Goal: Task Accomplishment & Management: Use online tool/utility

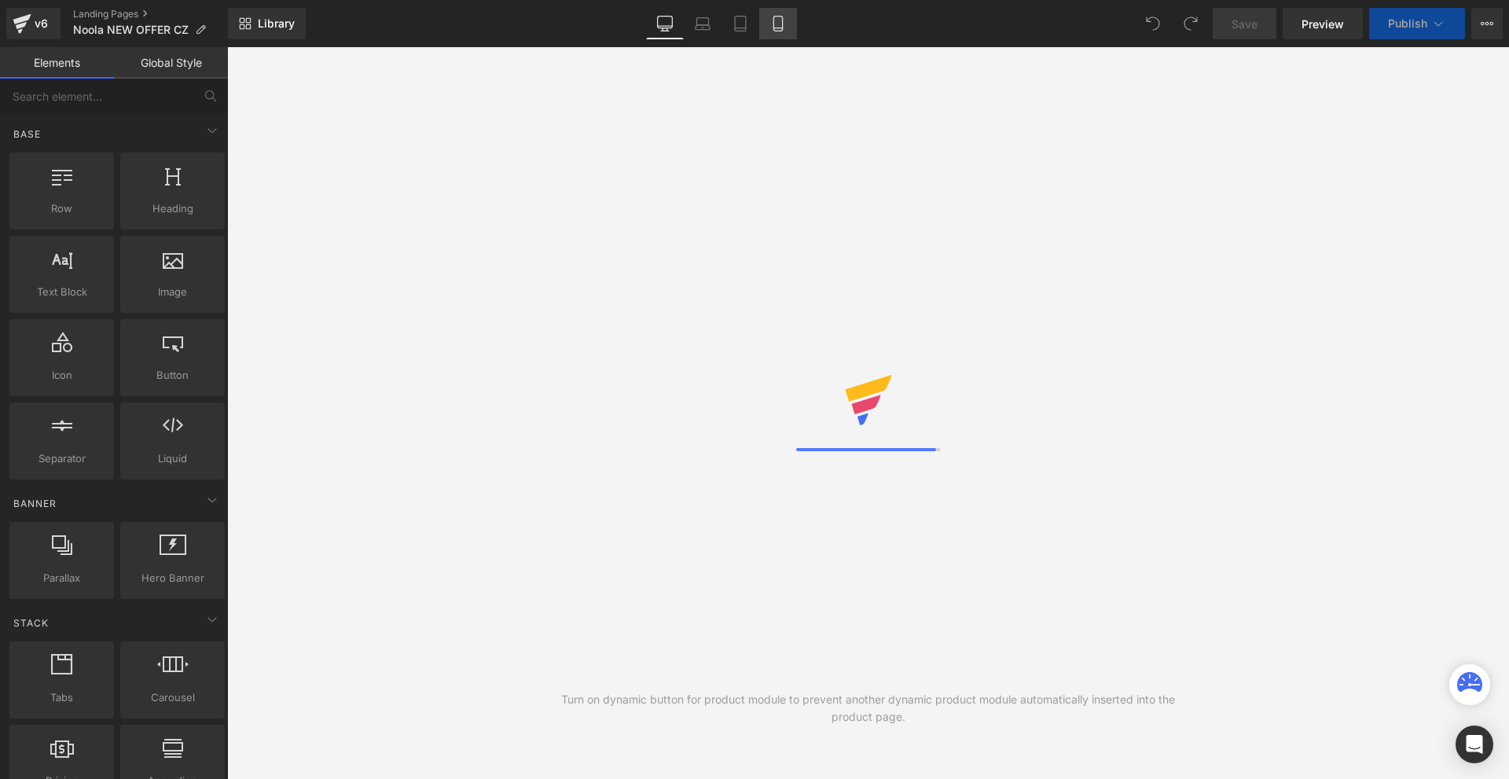
click at [771, 19] on icon at bounding box center [778, 24] width 16 height 16
click at [796, 31] on link "Mobile" at bounding box center [778, 23] width 38 height 31
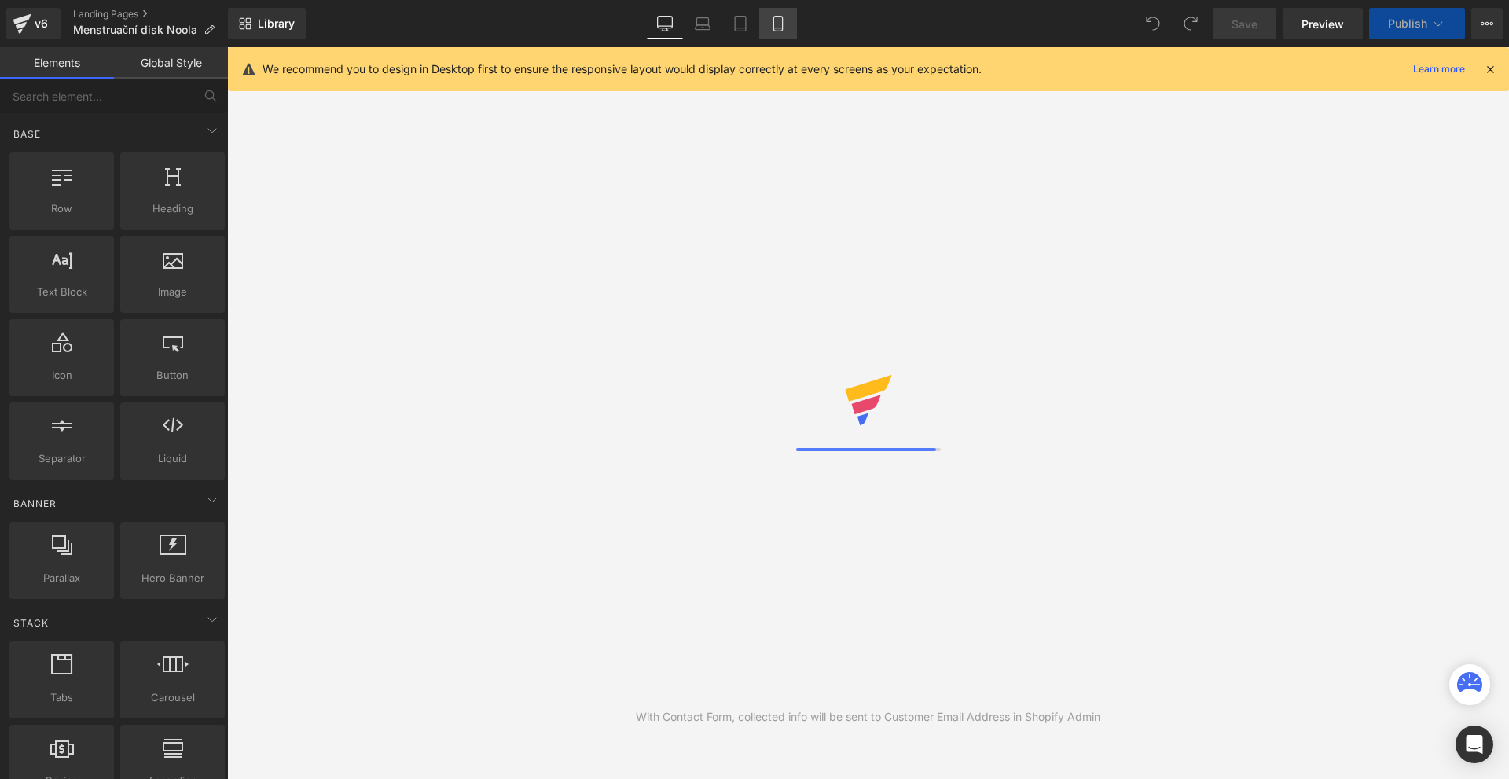
click at [769, 24] on link "Mobile" at bounding box center [778, 23] width 38 height 31
click at [1489, 69] on icon at bounding box center [1490, 69] width 14 height 14
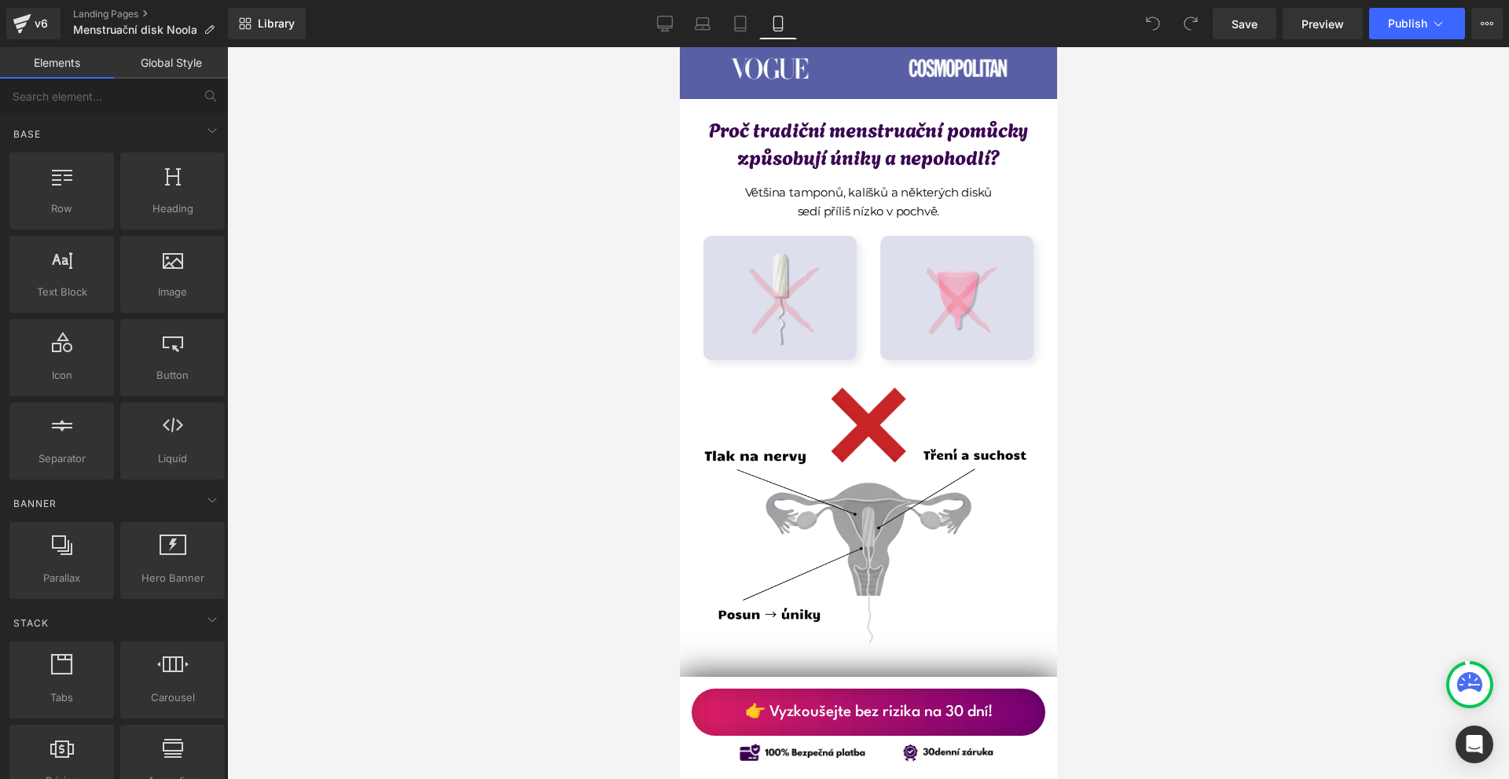
scroll to position [850, 0]
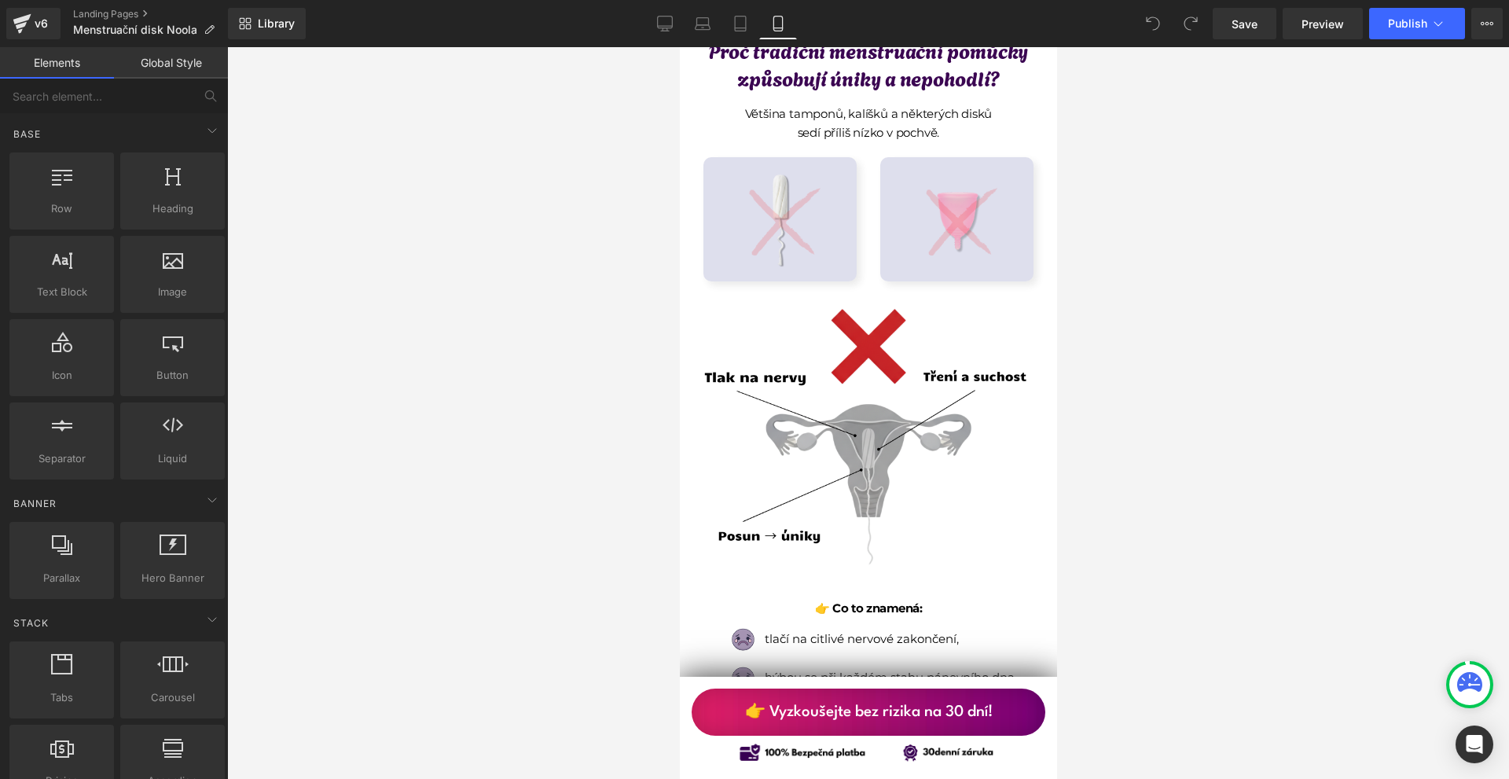
click at [988, 391] on img at bounding box center [868, 458] width 354 height 354
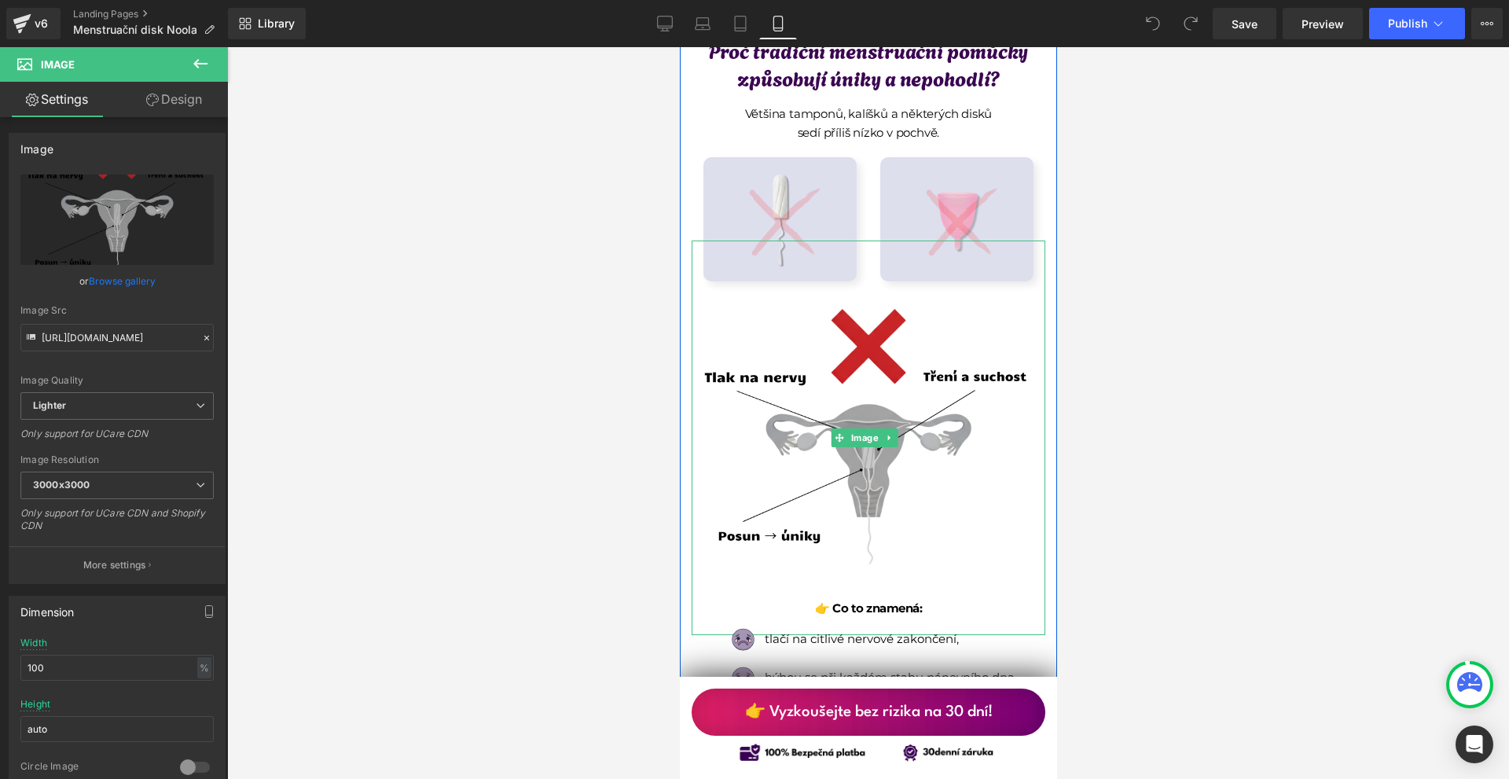
scroll to position [1008, 0]
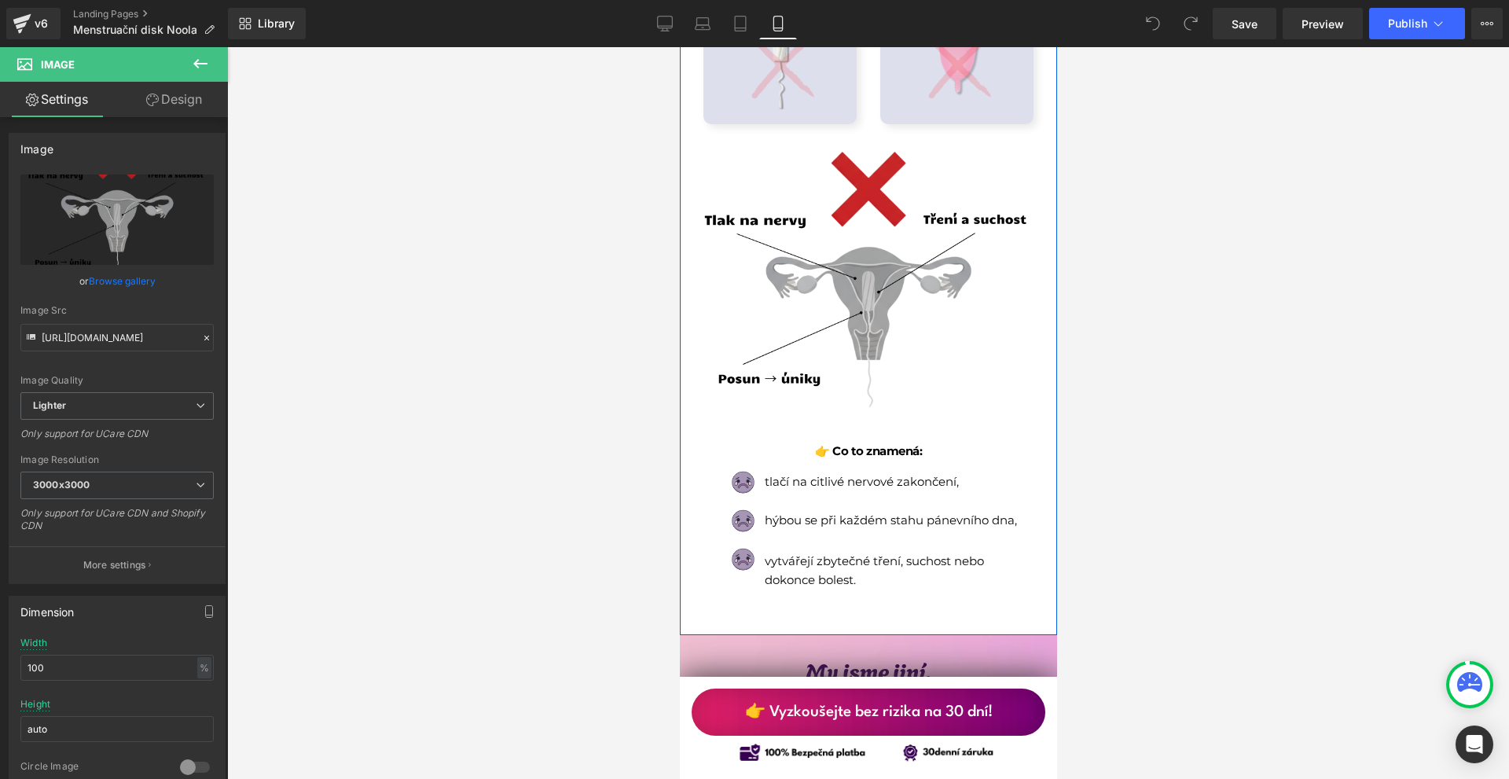
click at [990, 382] on img at bounding box center [868, 301] width 354 height 354
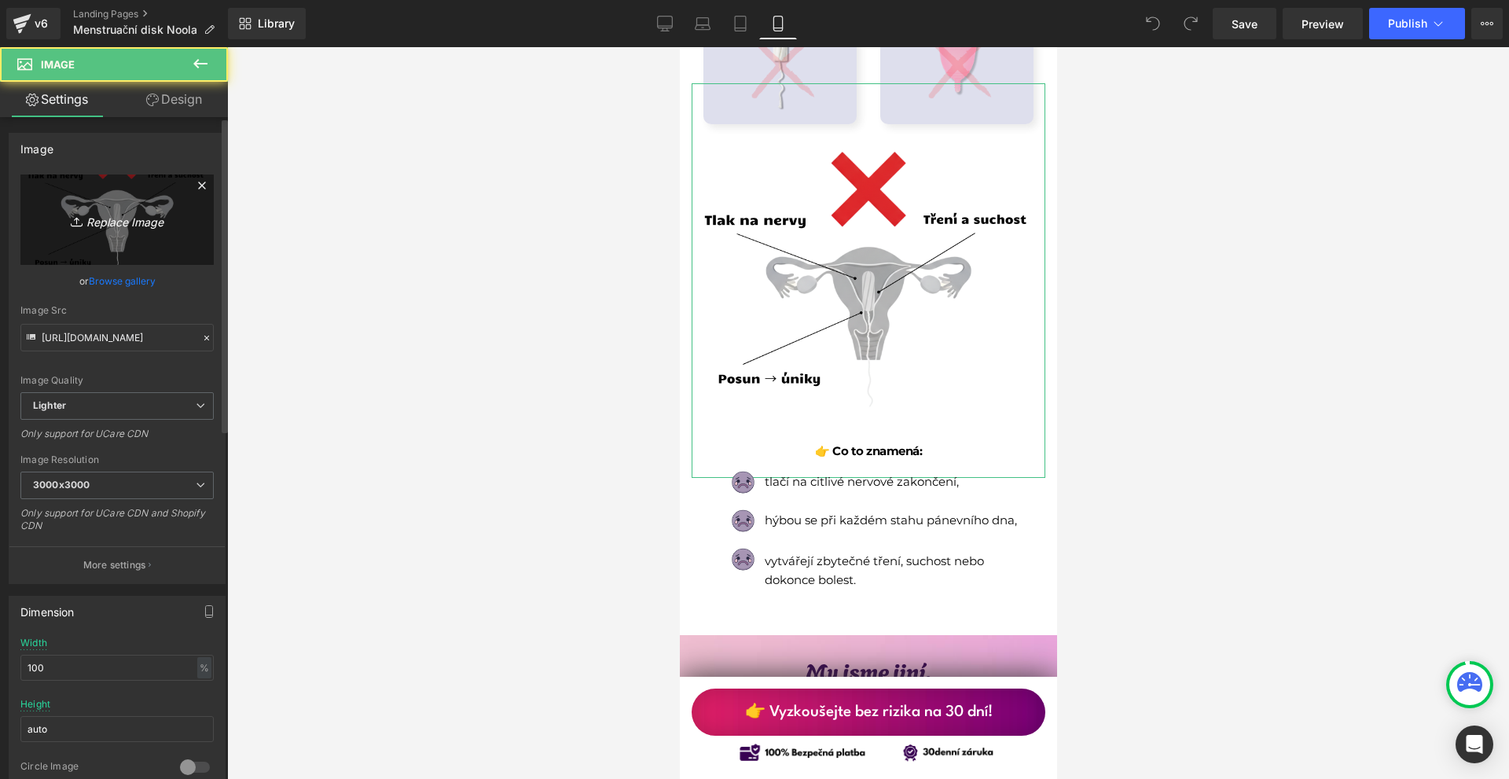
click at [134, 225] on icon "Replace Image" at bounding box center [117, 220] width 126 height 20
type input "C:\fakepath\Írj be némi törzsszöveget (91).png"
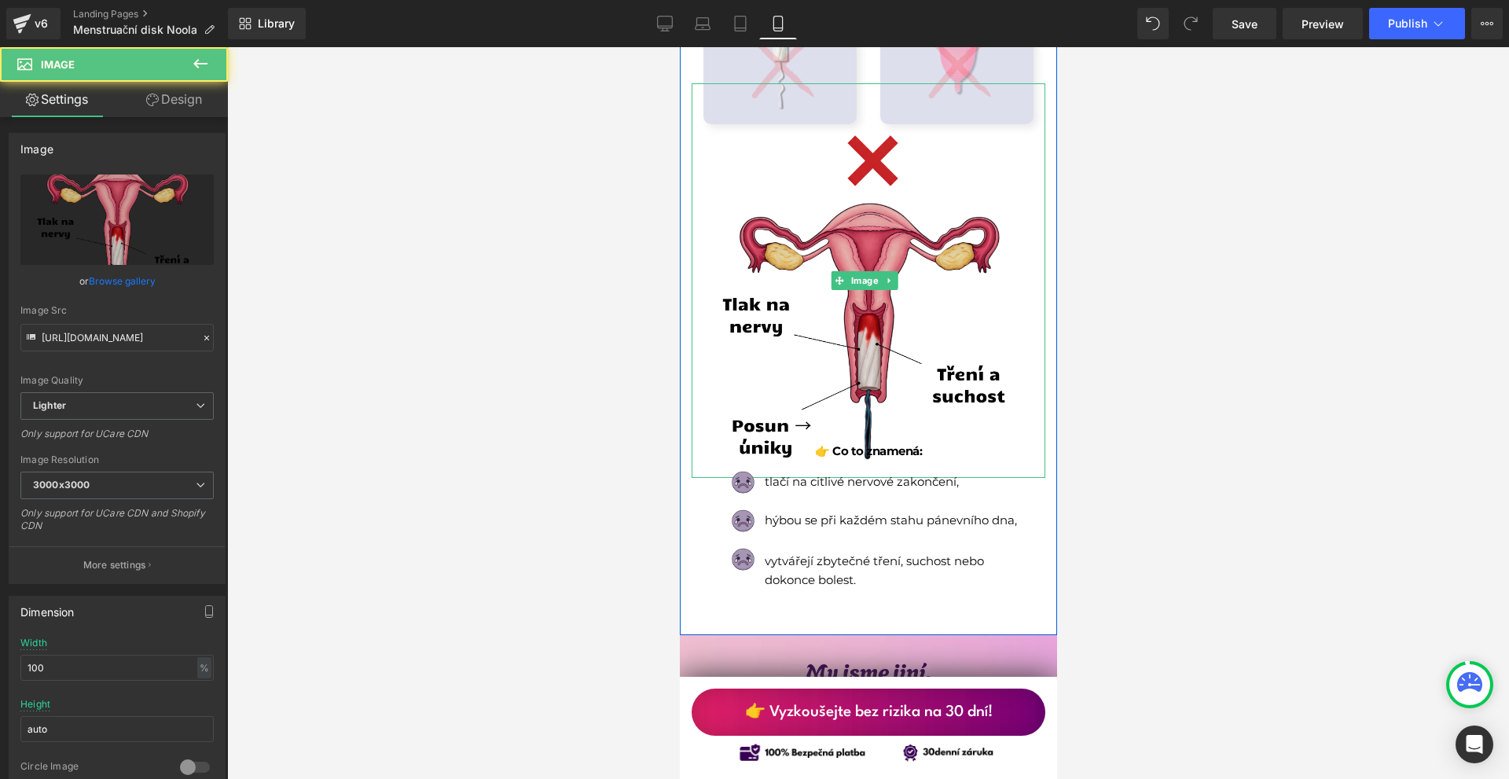
click at [955, 185] on img at bounding box center [868, 301] width 354 height 354
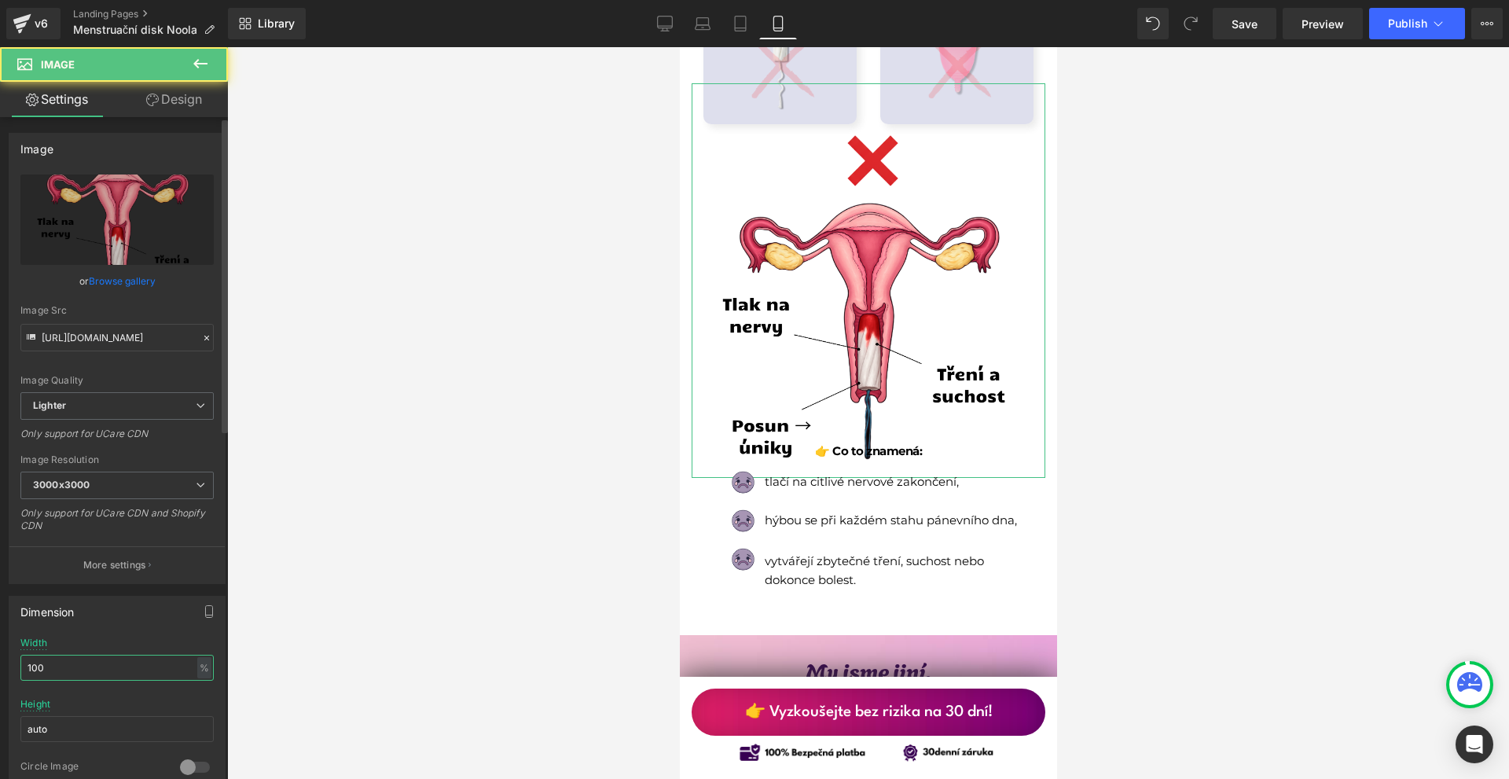
click at [124, 666] on input "100" at bounding box center [116, 668] width 193 height 26
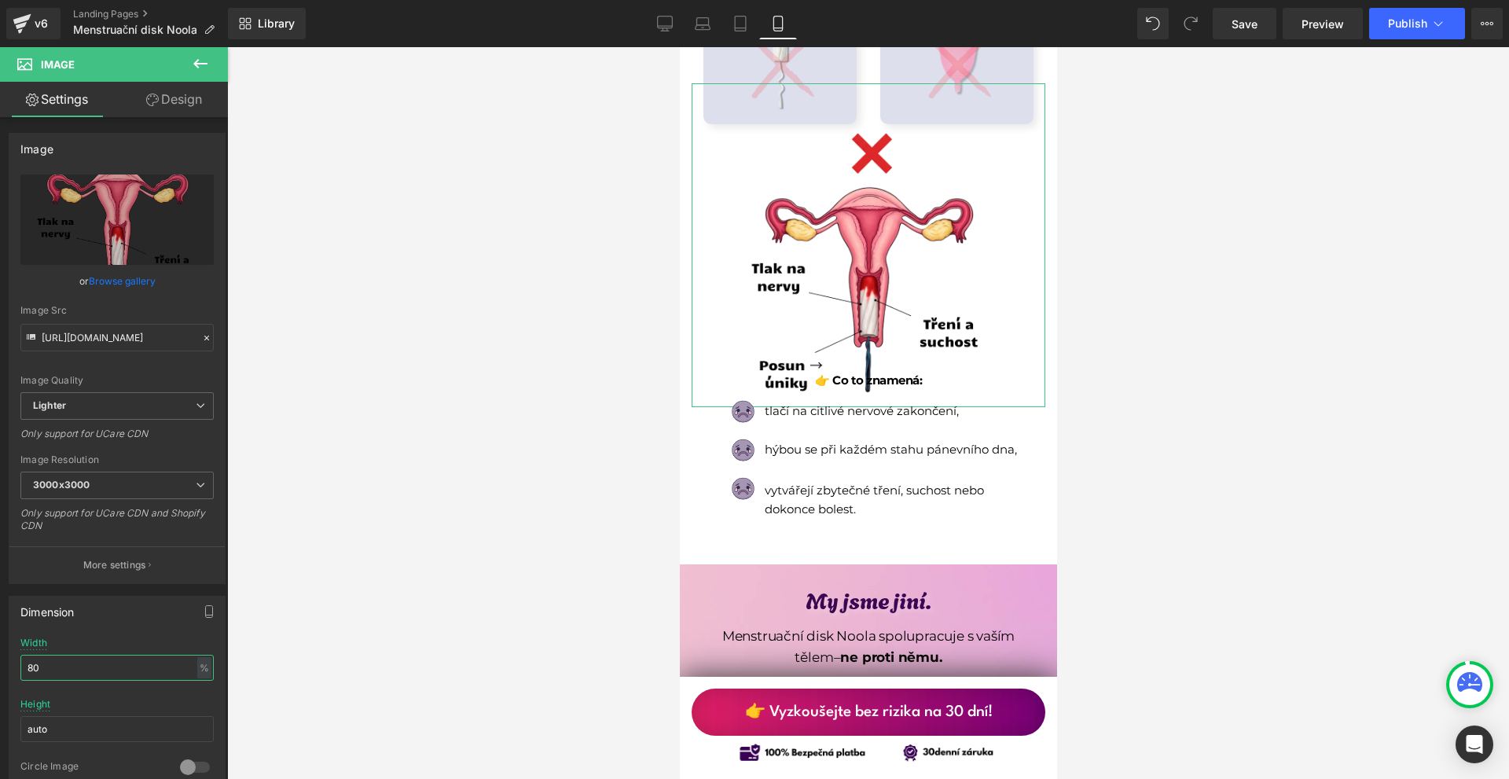
type input "80"
click at [161, 103] on link "Design" at bounding box center [174, 99] width 114 height 35
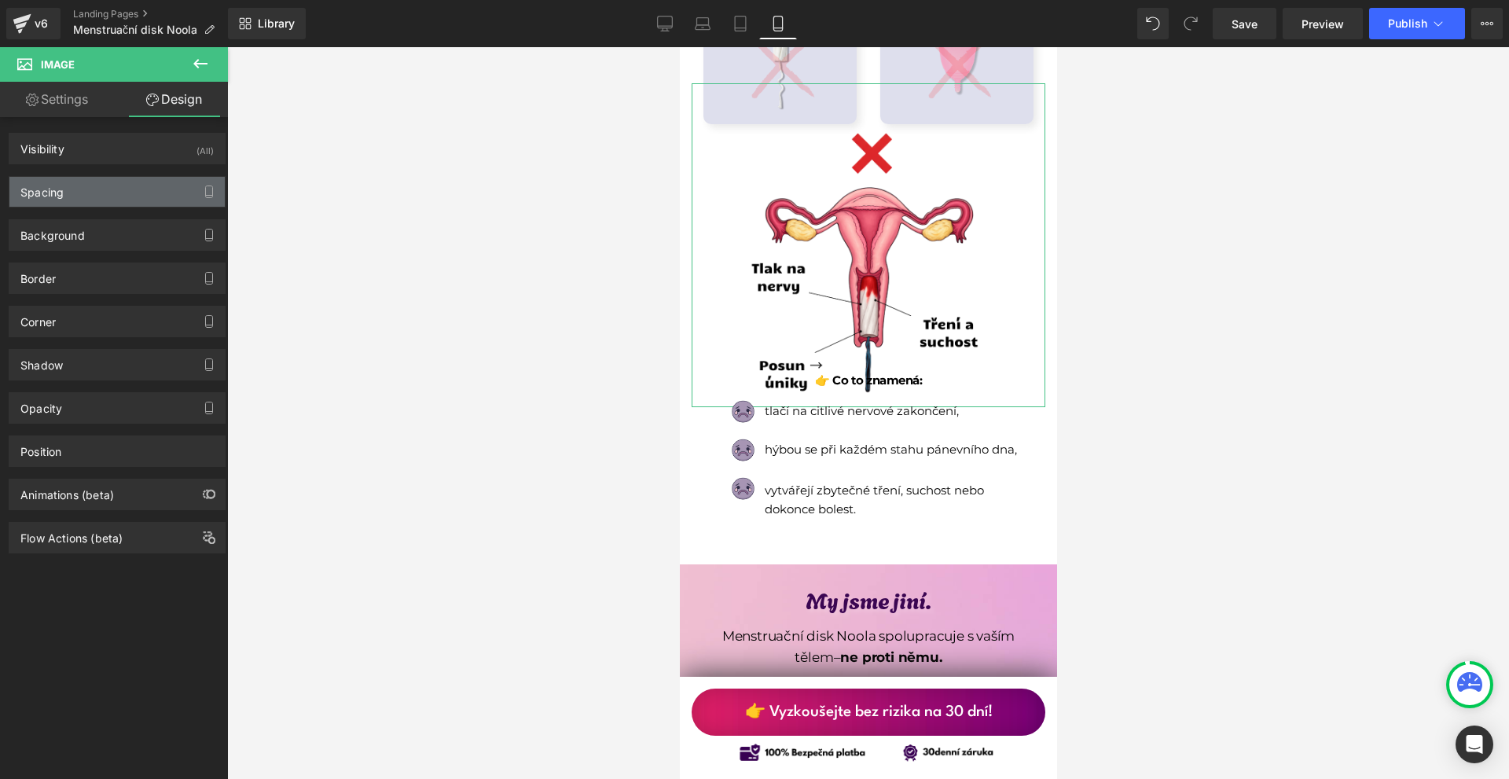
click at [90, 191] on div "Spacing" at bounding box center [116, 192] width 215 height 30
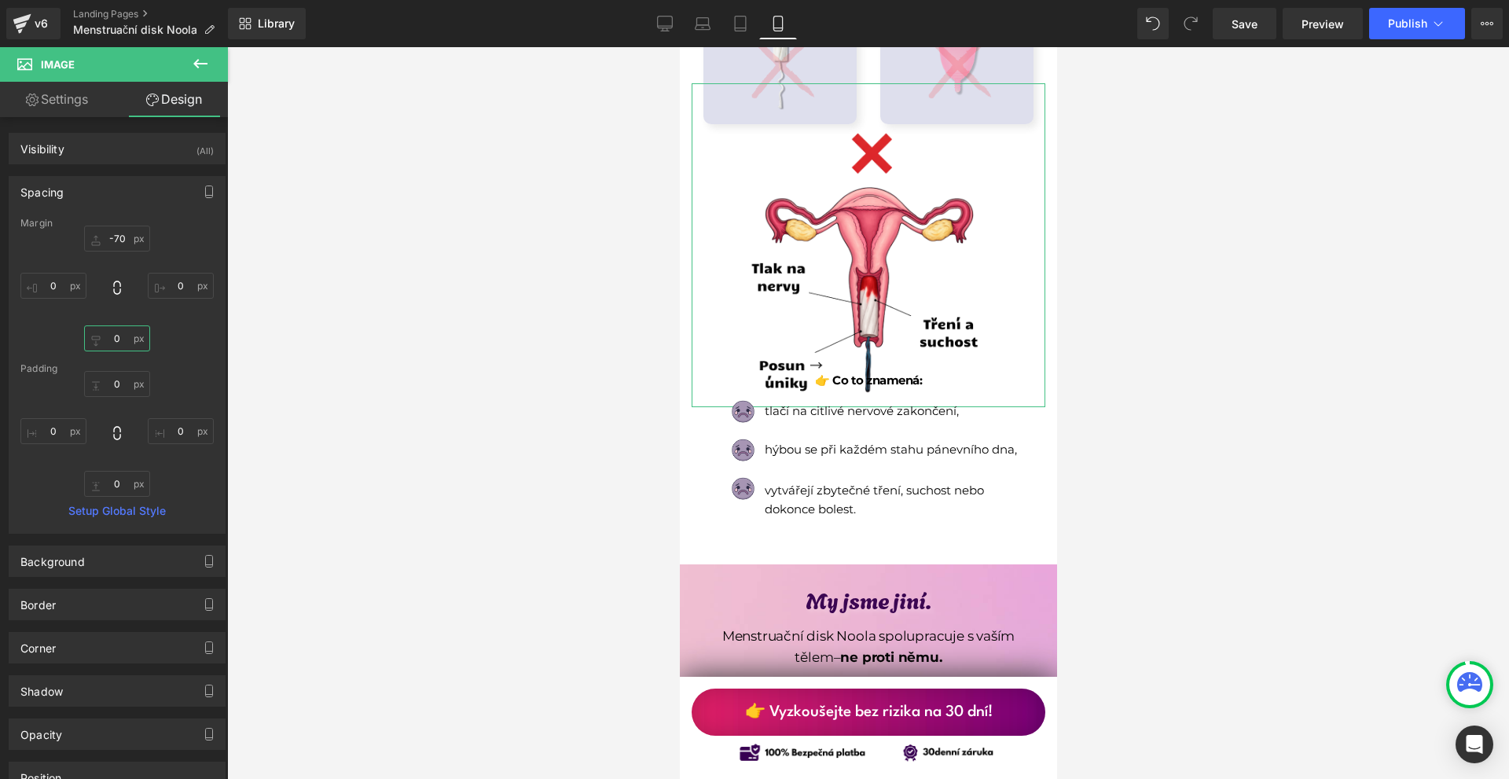
click at [121, 342] on input "text" at bounding box center [117, 338] width 66 height 26
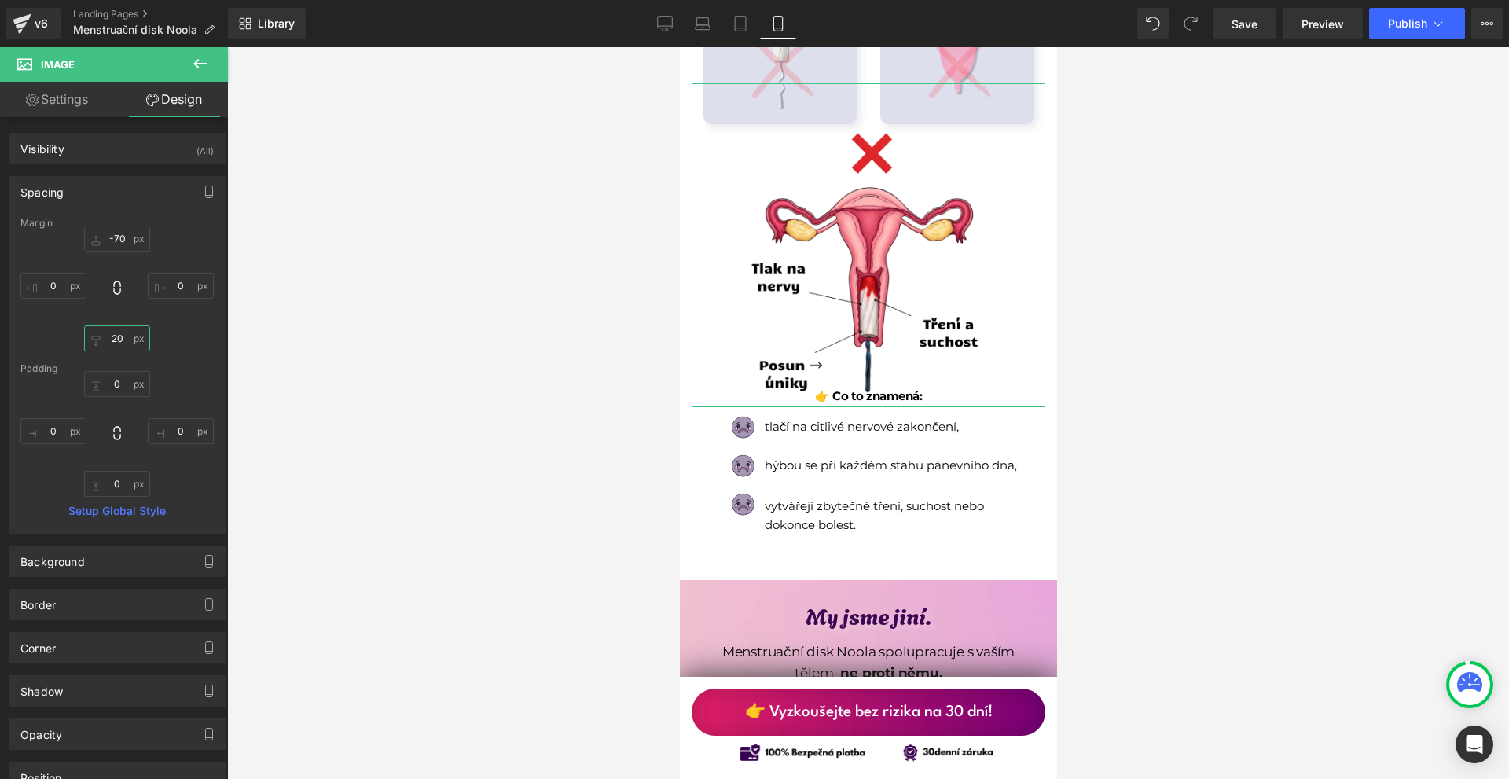
click at [121, 342] on input "20" at bounding box center [117, 338] width 66 height 26
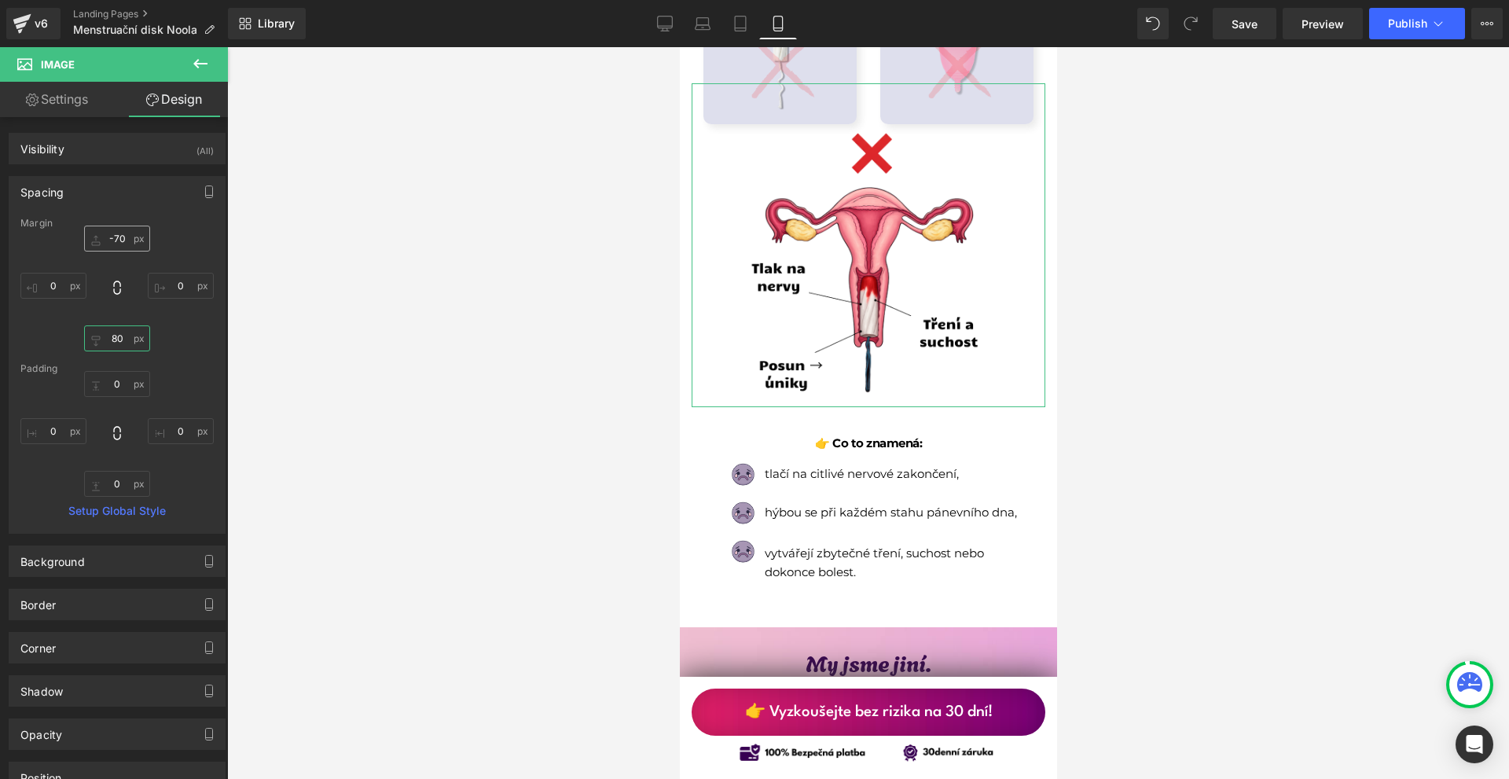
type input "80"
click at [130, 238] on input "text" at bounding box center [117, 239] width 66 height 26
type input "-"
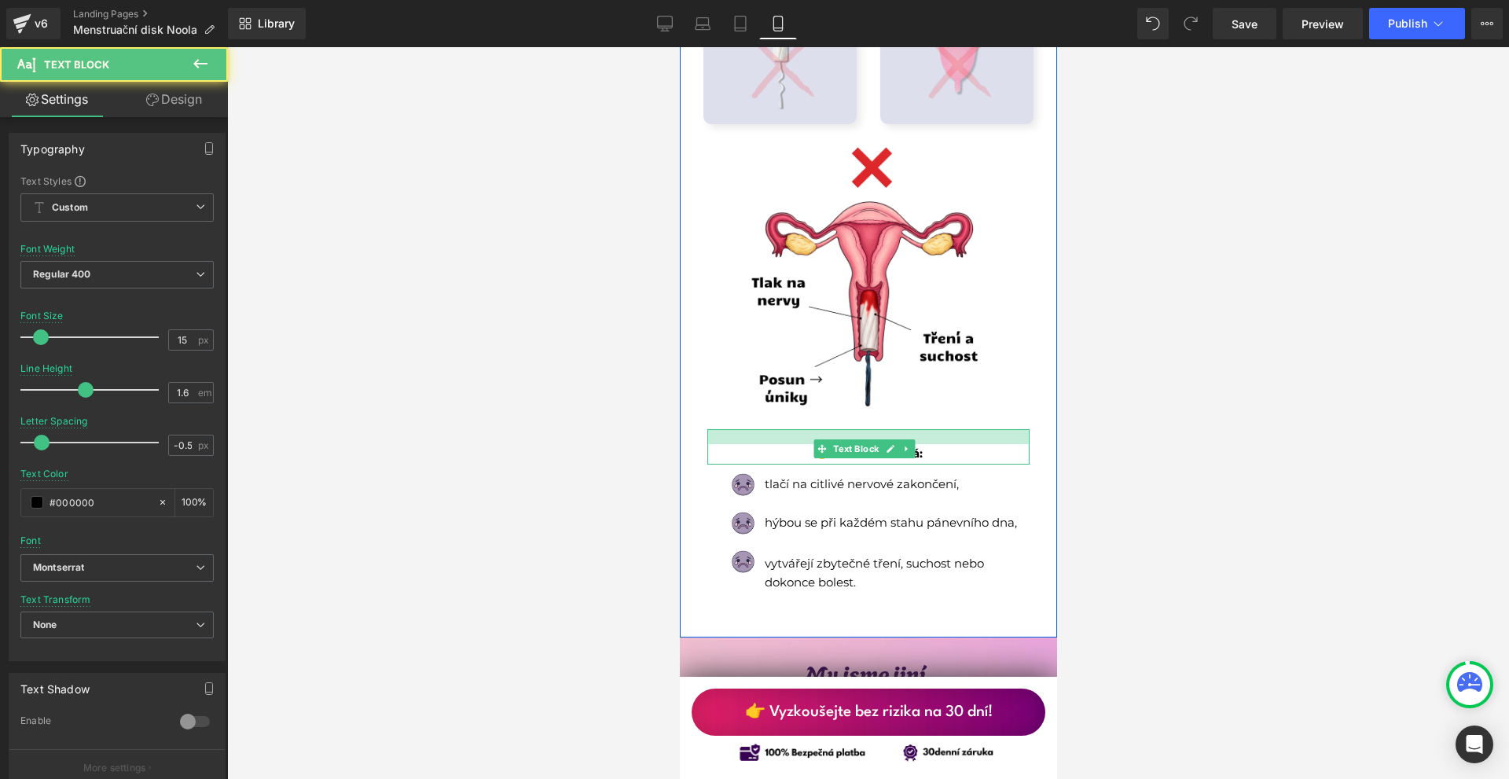
click at [936, 412] on div "Proč tradiční menstruační pomůcky způsobují úniky a nepohodlí? Heading Většina …" at bounding box center [867, 238] width 377 height 735
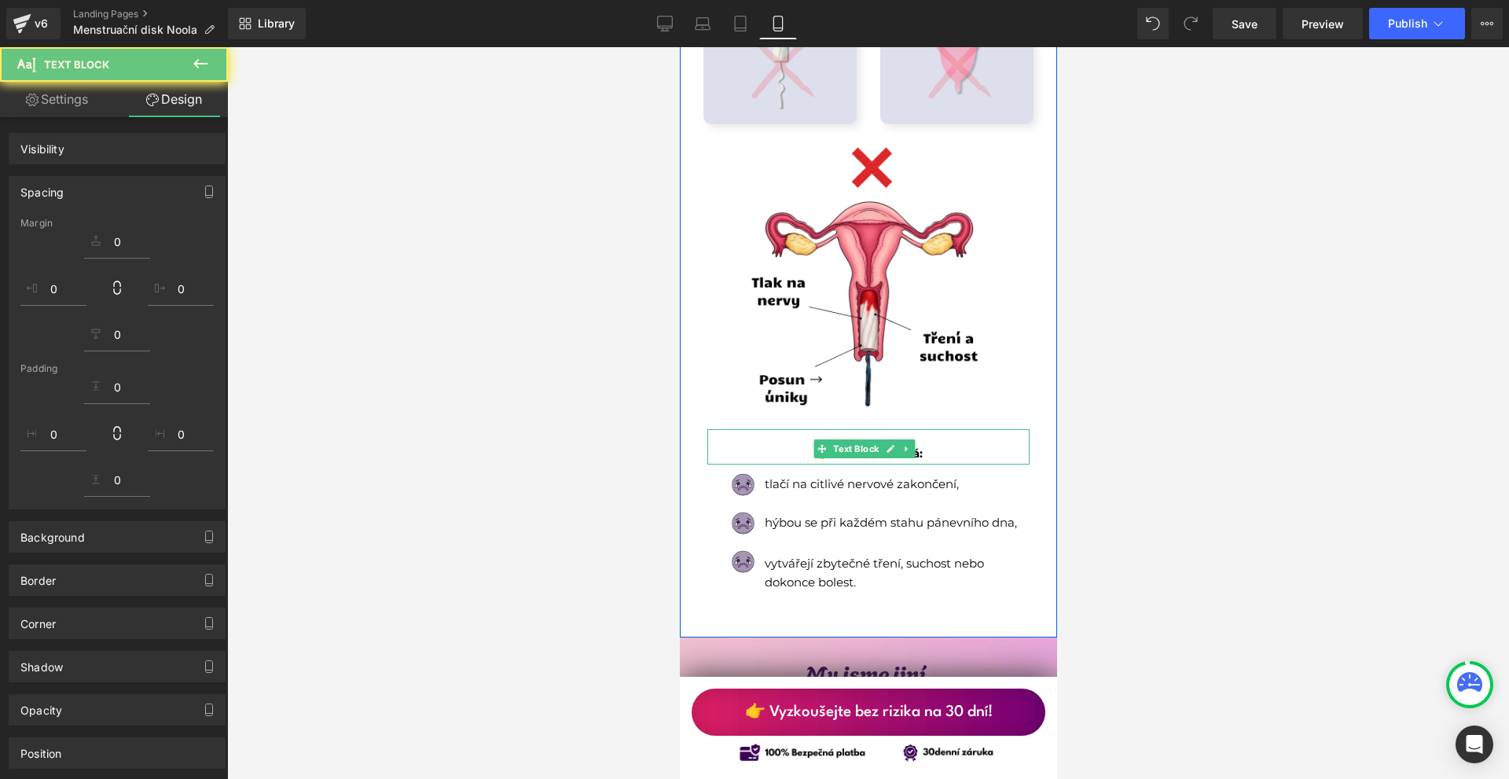
click at [1262, 402] on div at bounding box center [868, 413] width 1282 height 732
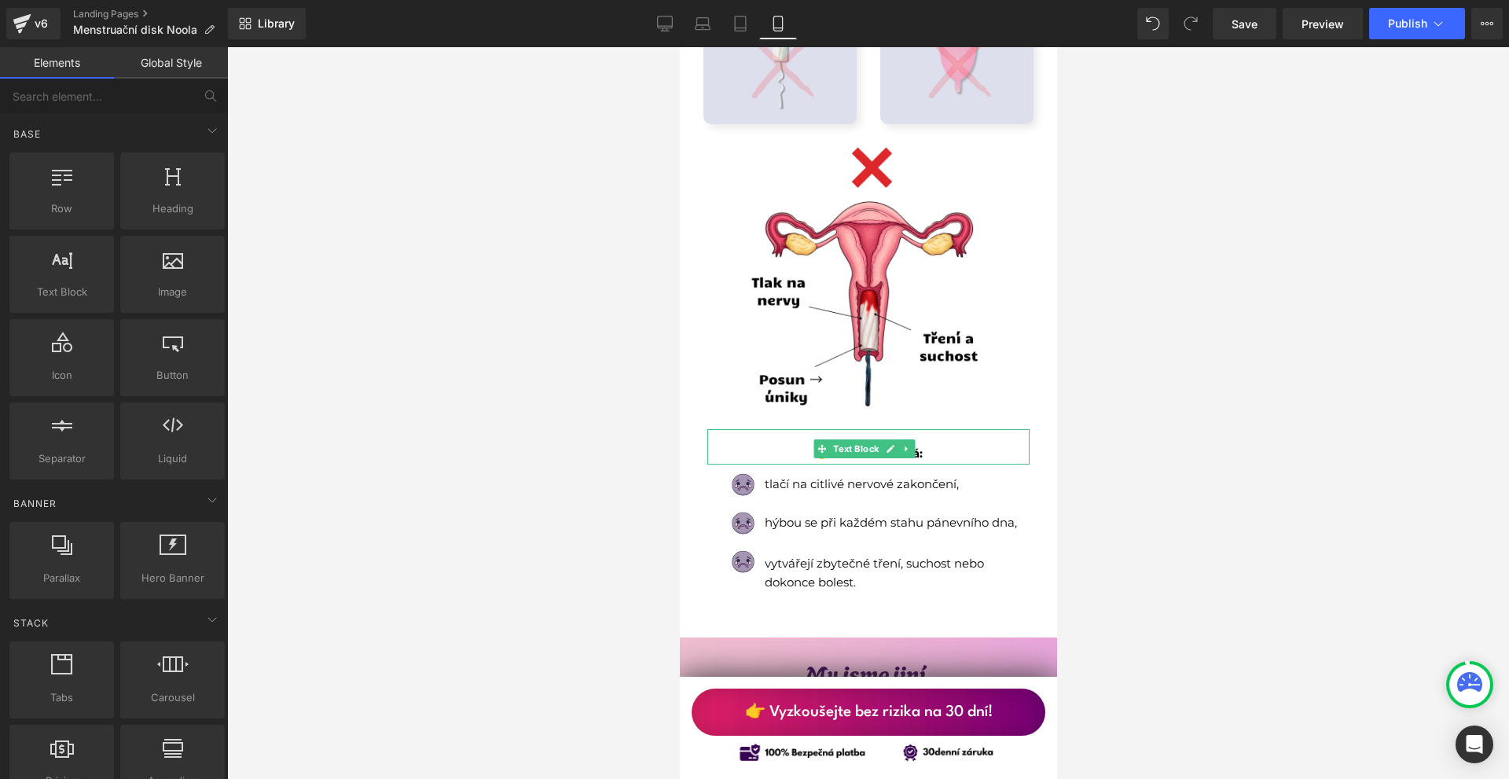
click at [1262, 402] on div at bounding box center [868, 413] width 1282 height 732
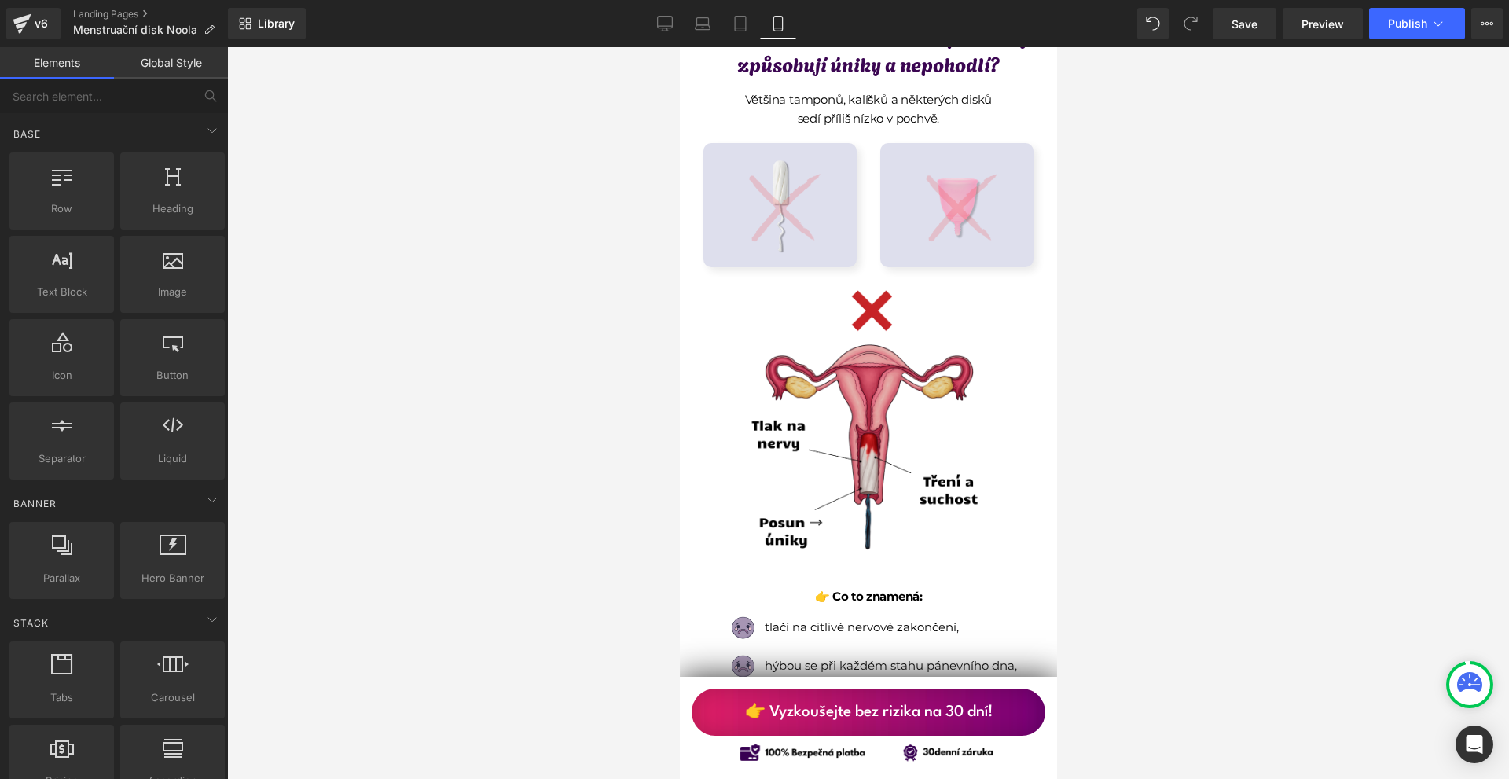
scroll to position [1100, 0]
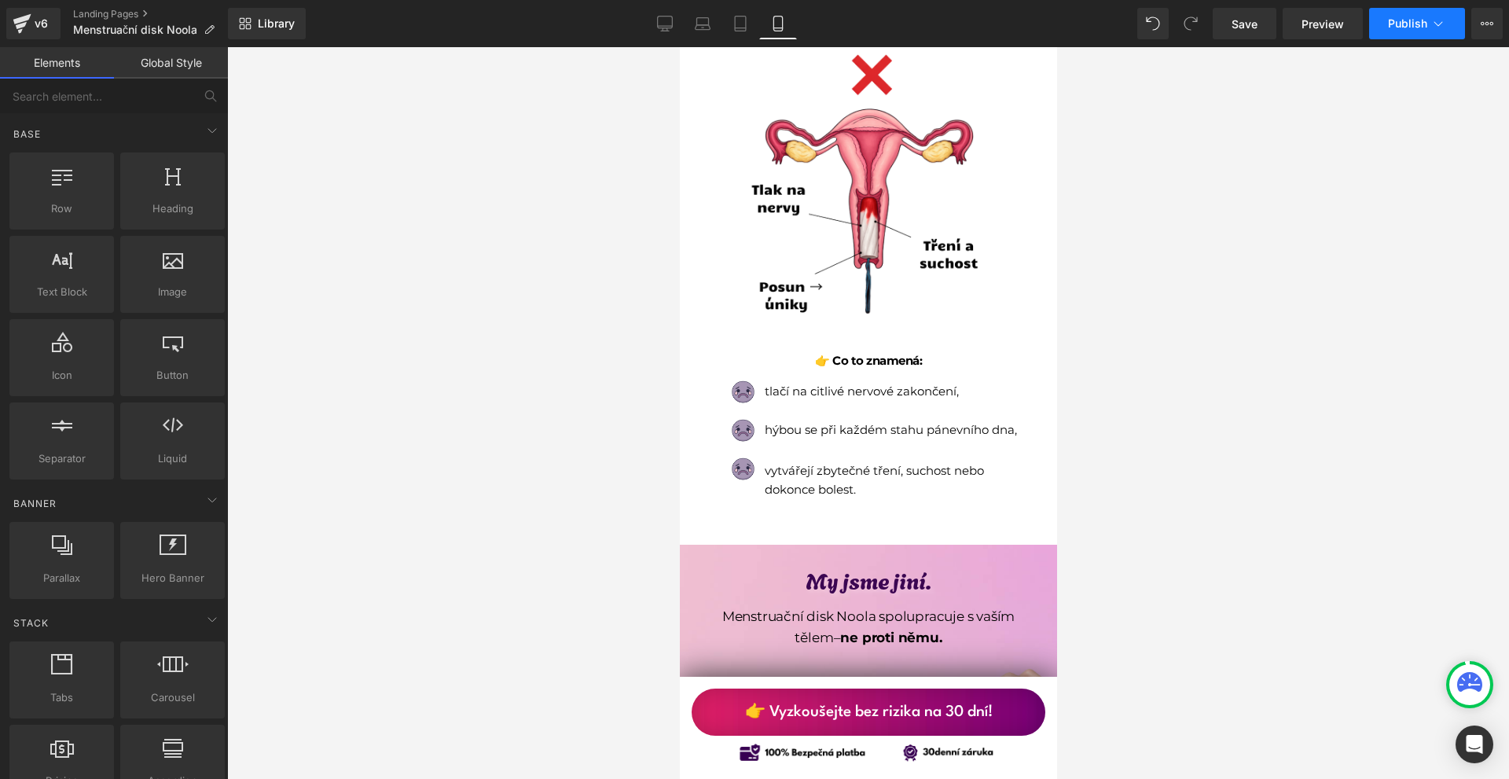
click at [1393, 30] on button "Publish" at bounding box center [1417, 23] width 96 height 31
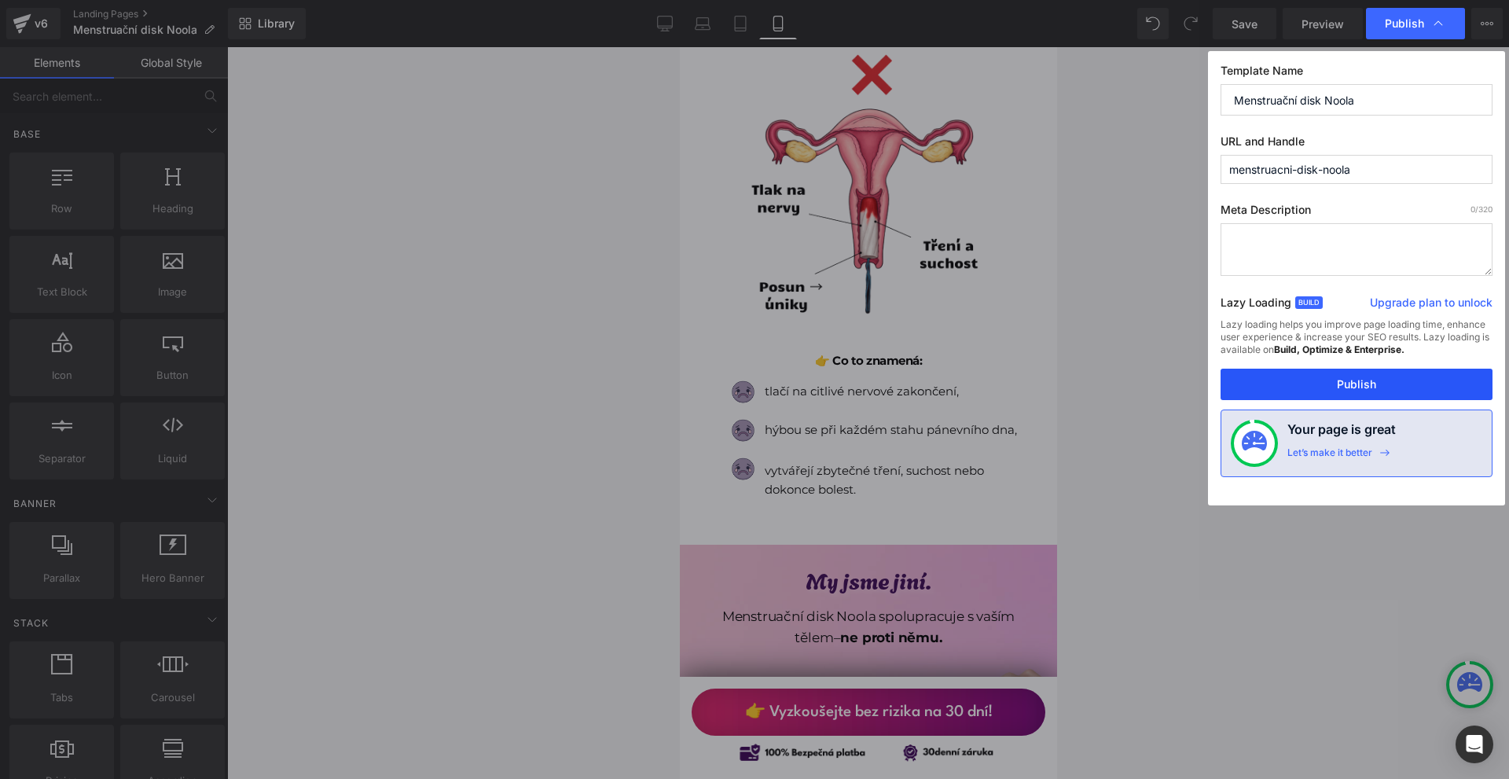
click at [1346, 376] on button "Publish" at bounding box center [1357, 384] width 272 height 31
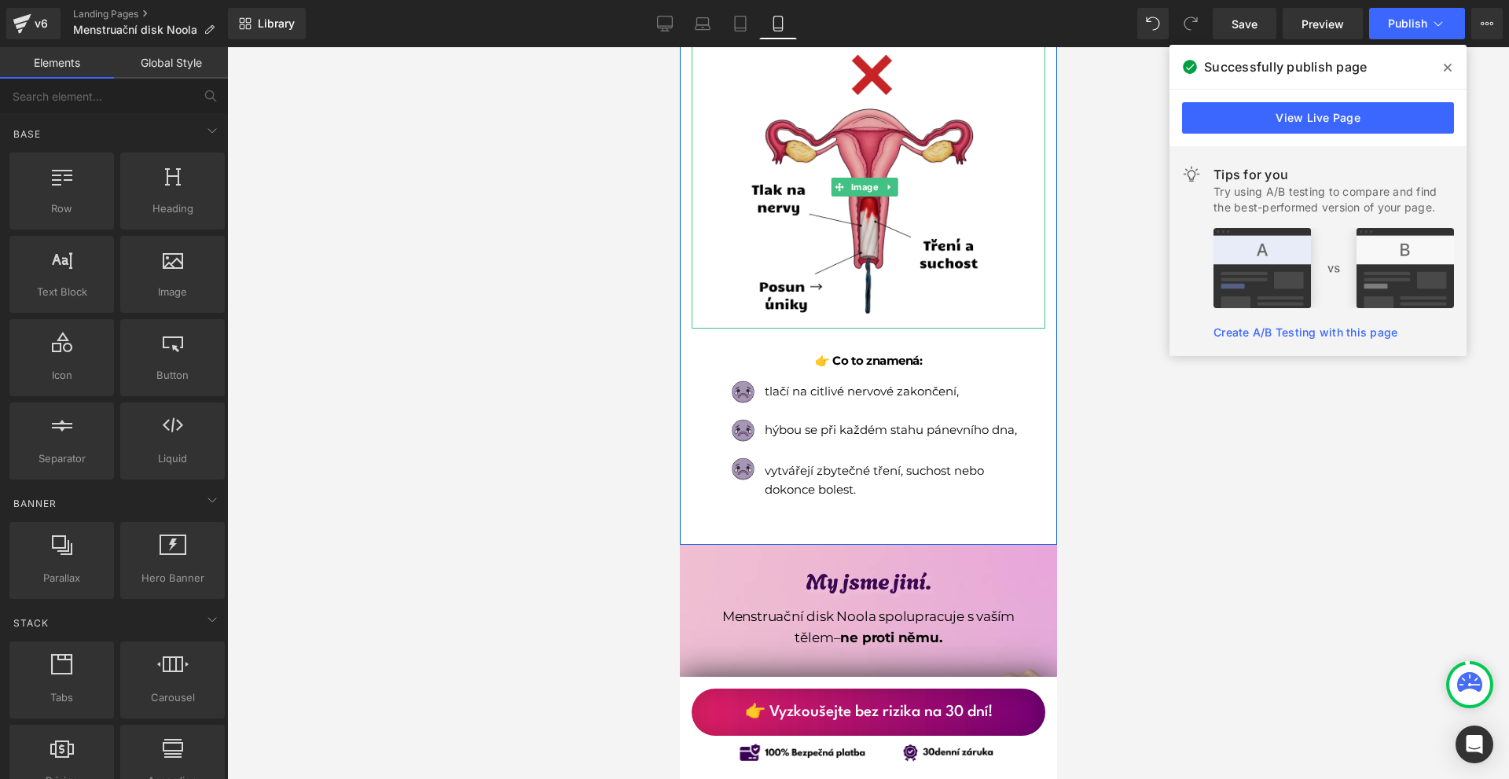
click at [788, 237] on img at bounding box center [867, 187] width 283 height 283
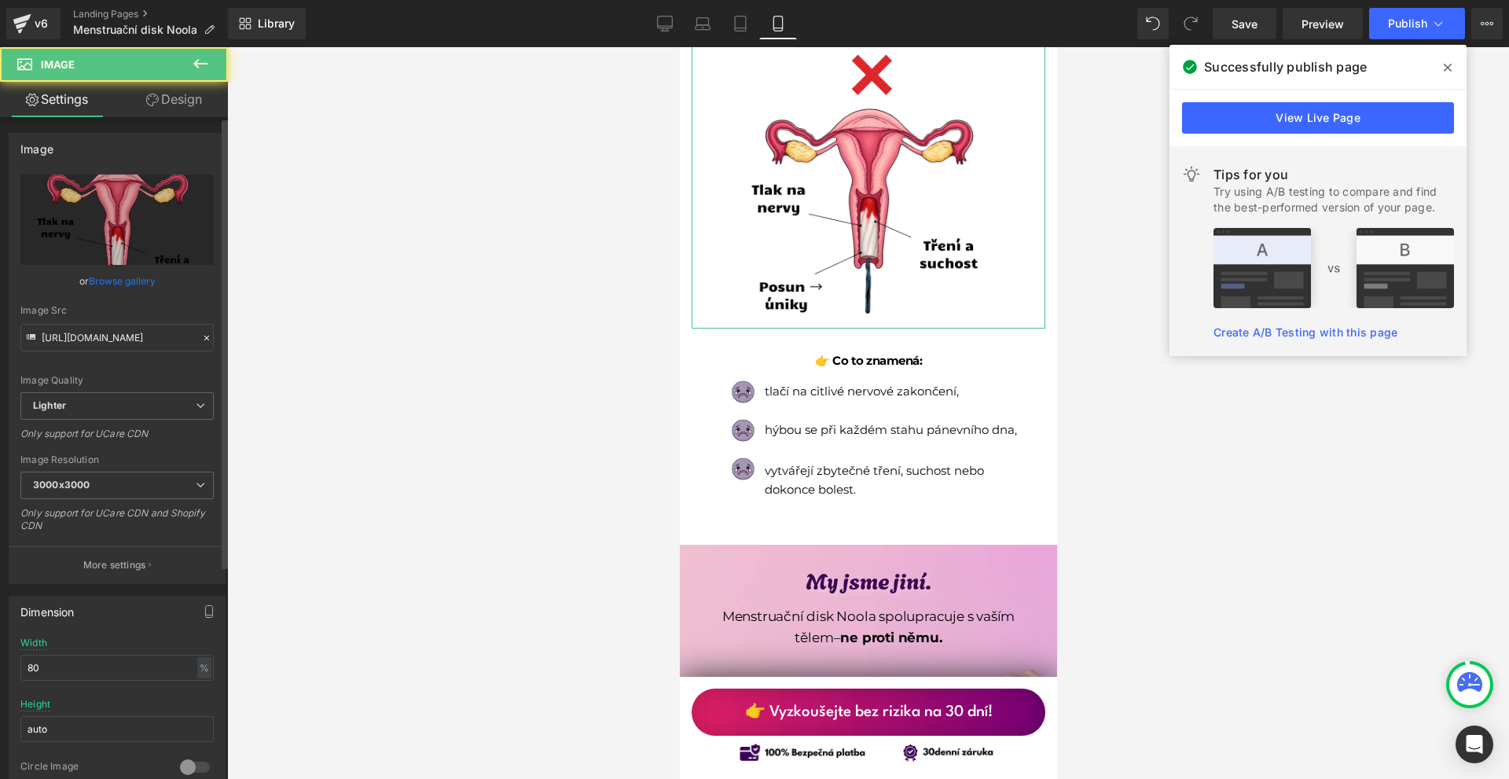
click at [95, 353] on div "Image Quality Lighter Lightest Lighter Lighter Lightest Only support for UCare …" at bounding box center [116, 283] width 193 height 218
click at [99, 341] on input "https://ucarecdn.com/0a4c8182-dcca-41d2-b27d-bb70bf6e007f/-/format/auto/-/previ…" at bounding box center [116, 338] width 193 height 28
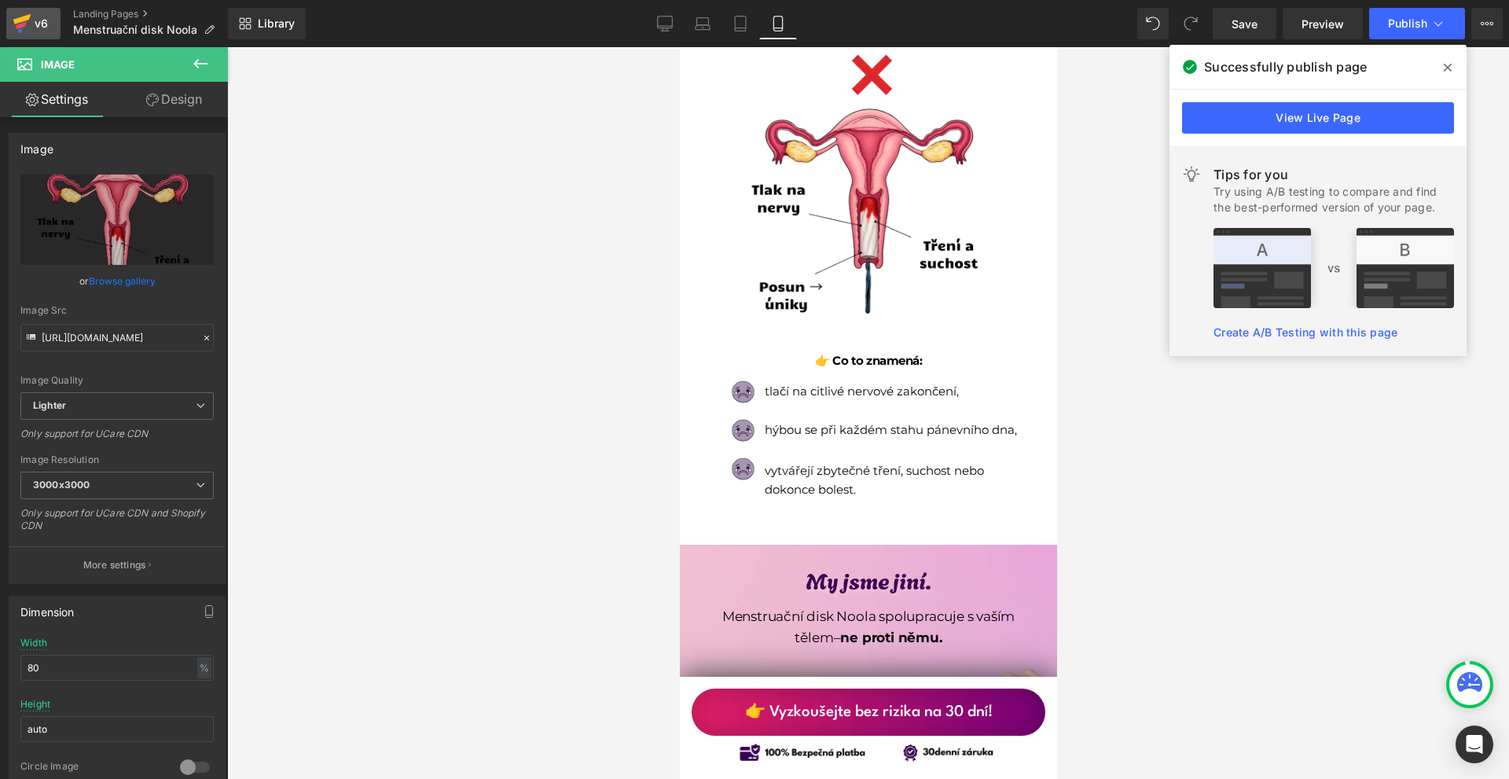
click at [35, 28] on div "v6" at bounding box center [41, 23] width 20 height 20
click at [26, 37] on icon at bounding box center [22, 23] width 19 height 39
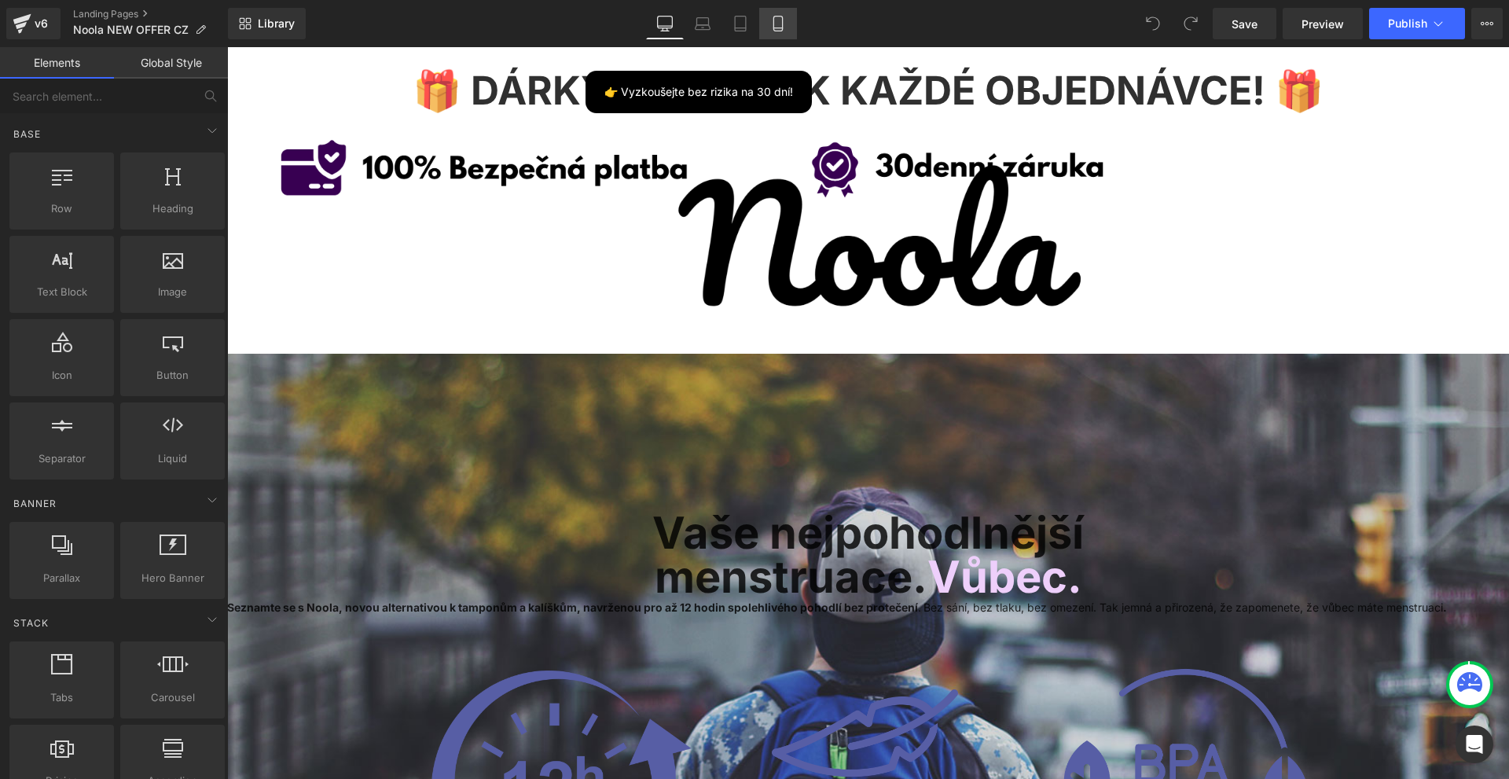
click at [786, 27] on icon at bounding box center [778, 24] width 16 height 16
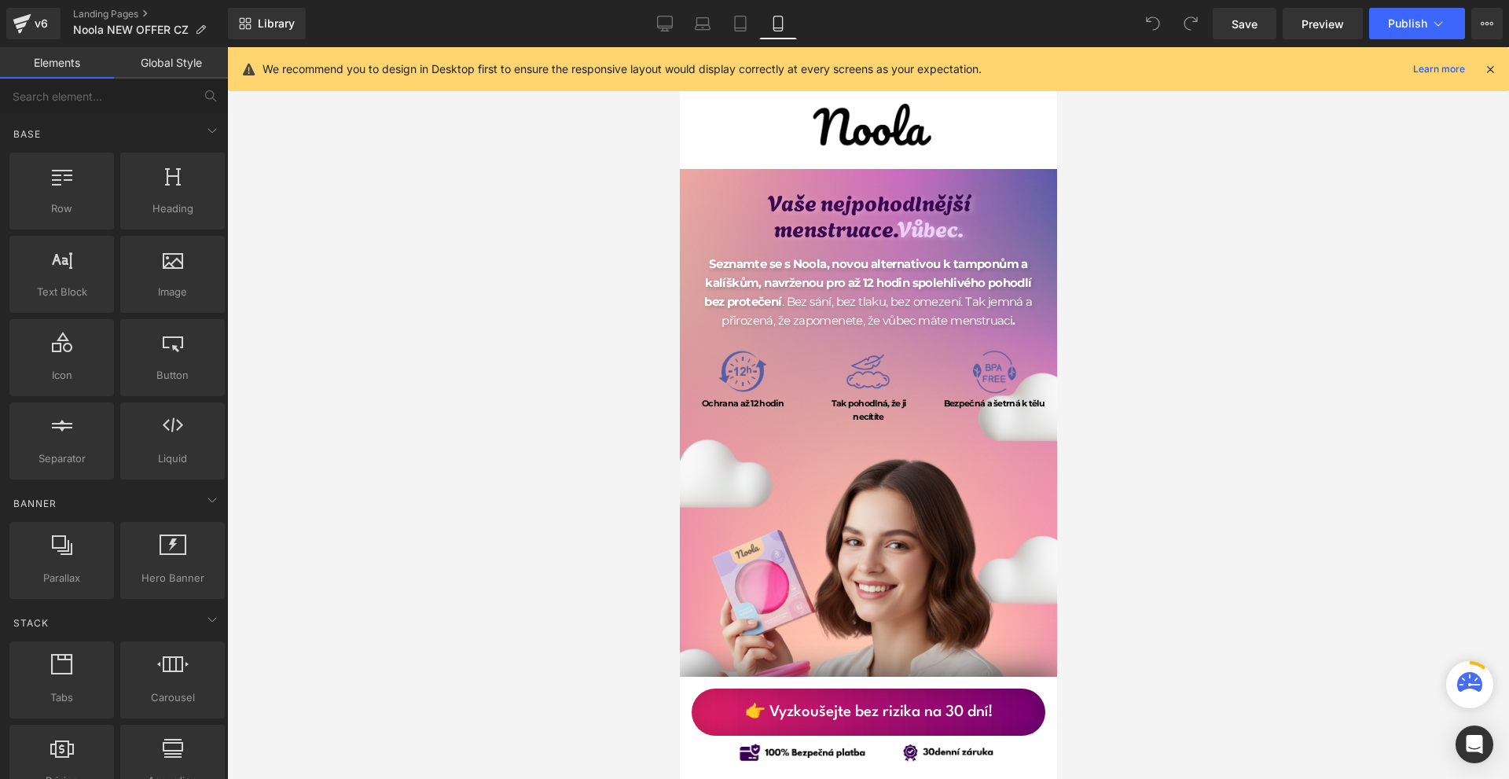
click at [1487, 70] on icon at bounding box center [1490, 69] width 14 height 14
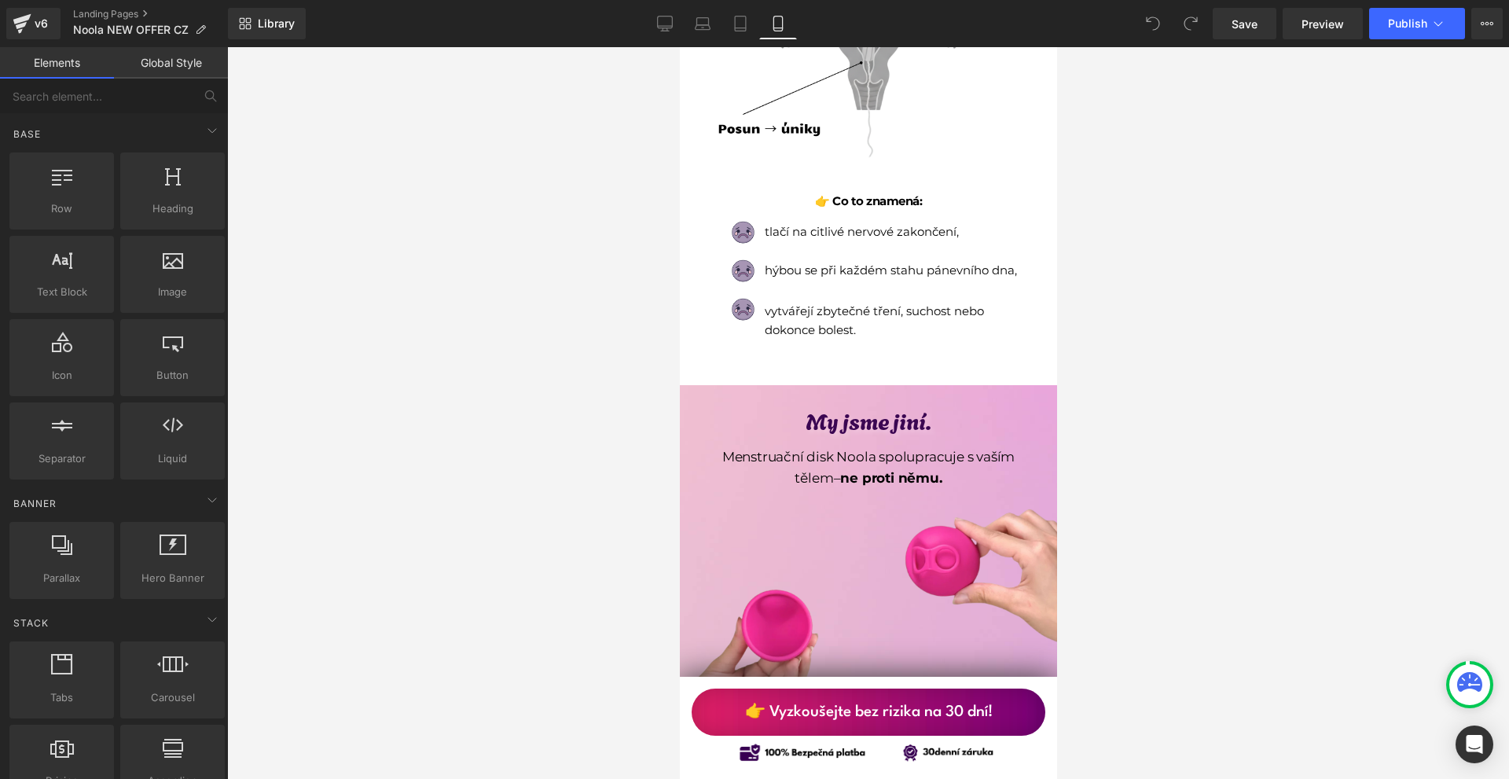
scroll to position [943, 0]
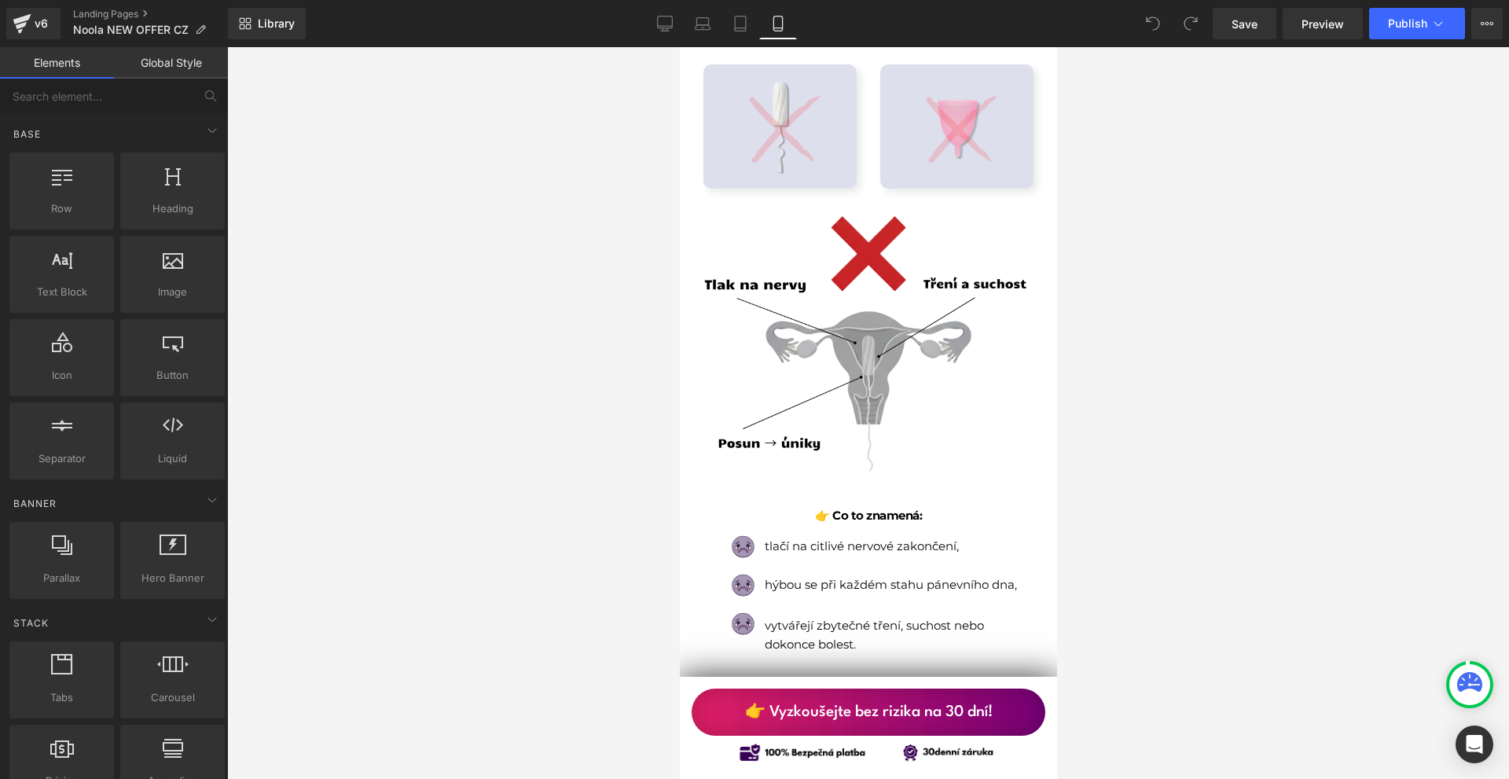
click at [969, 348] on img at bounding box center [868, 366] width 354 height 354
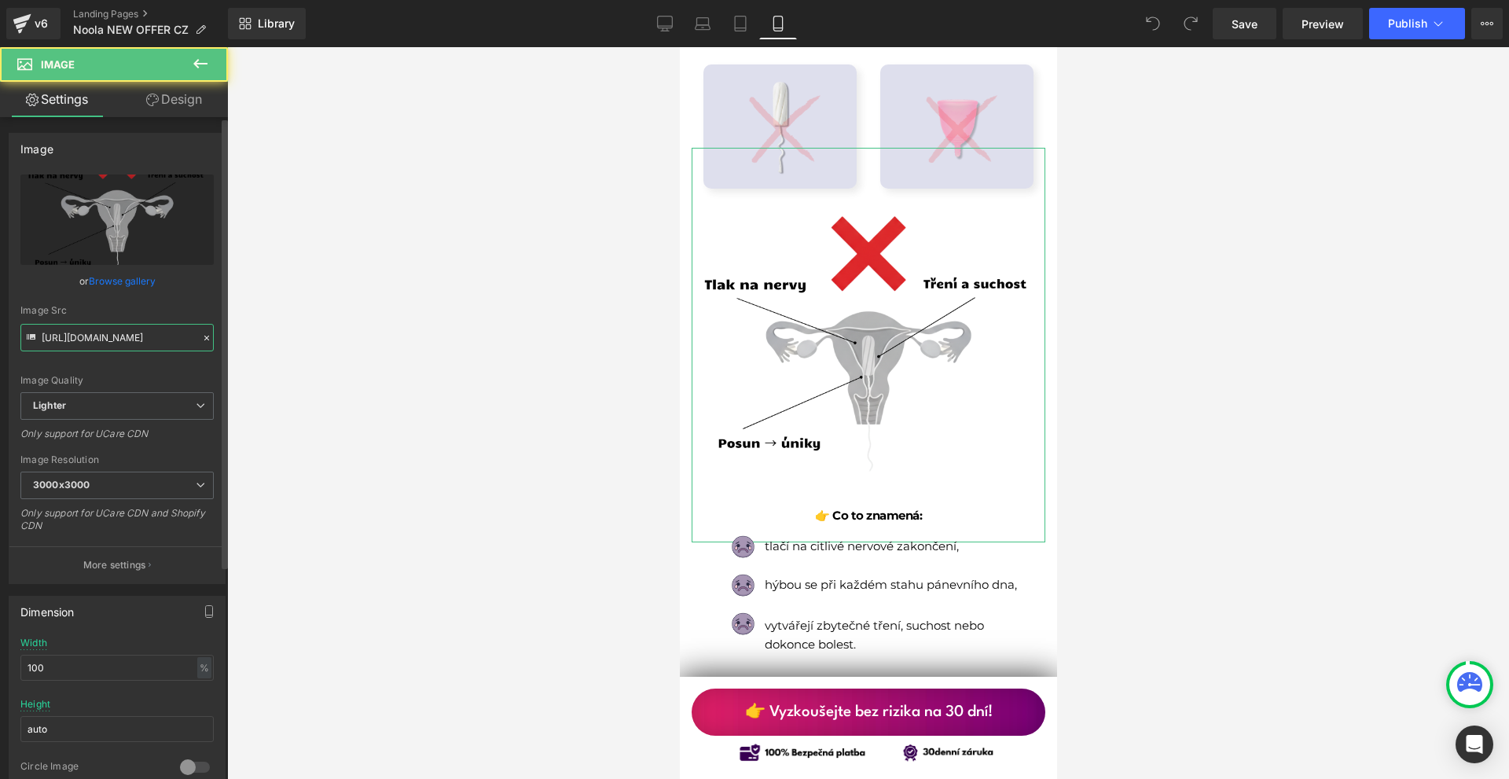
click at [145, 346] on input "https://ucarecdn.com/ce82090c-47cc-4db6-a416-2ce3c5575b4a/-/format/auto/-/previ…" at bounding box center [116, 338] width 193 height 28
paste input "0a4c8182-dcca-41d2-b27d-bb70bf6e007f/-/format/auto/-/preview/3000x3000/-/qualit…"
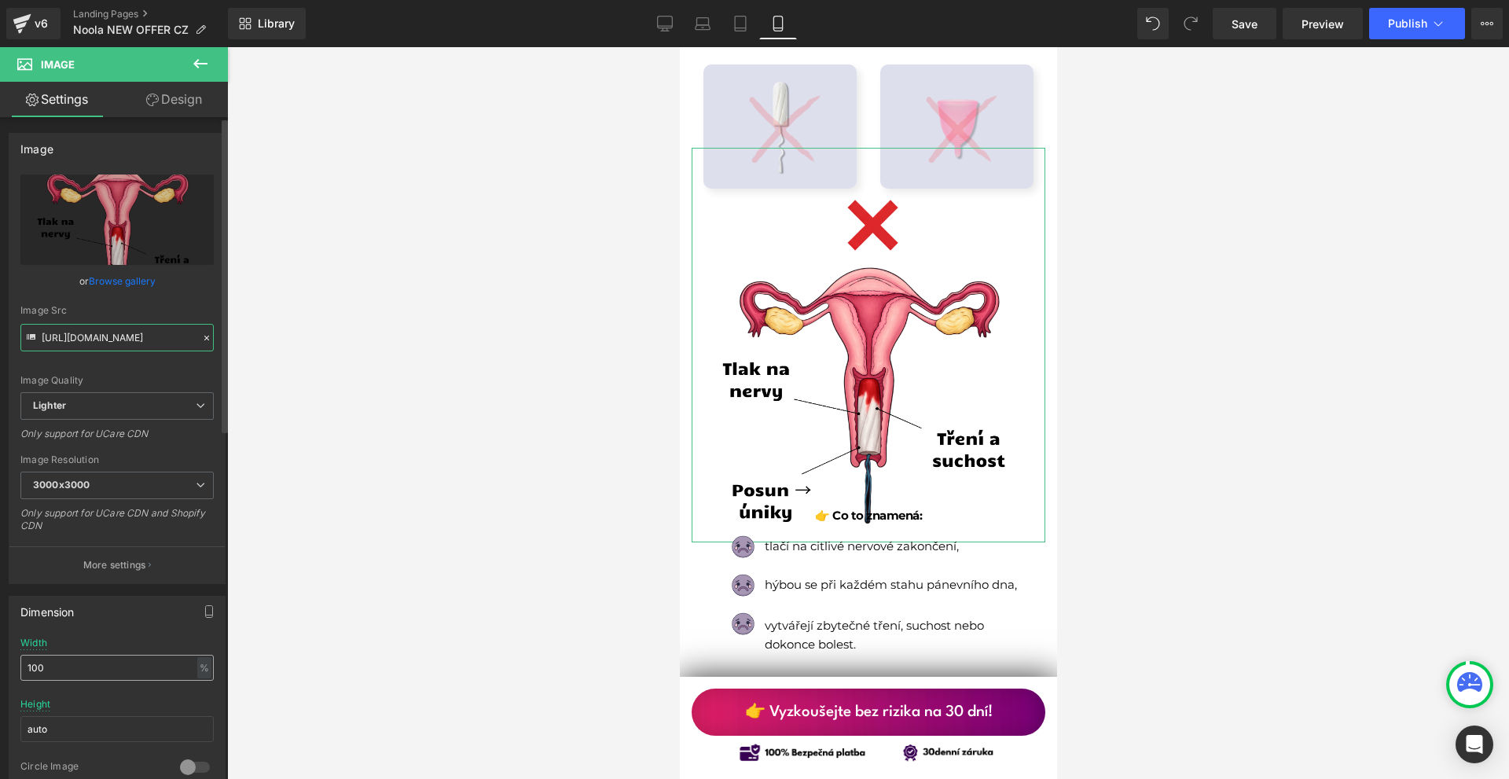
type input "https://ucarecdn.com/0a4c8182-dcca-41d2-b27d-bb70bf6e007f/-/format/auto/-/previ…"
click at [69, 658] on input "100" at bounding box center [116, 668] width 193 height 26
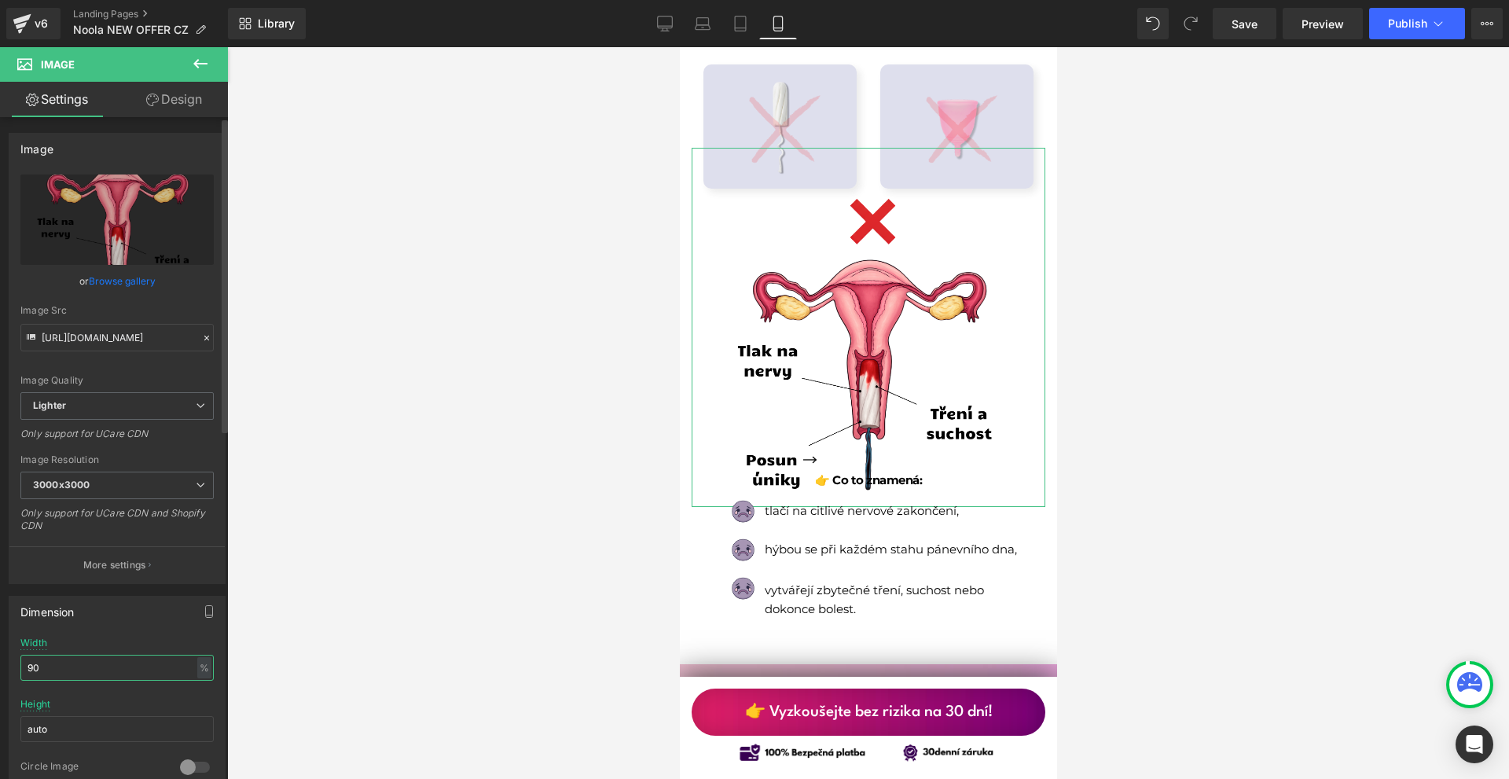
type input "9"
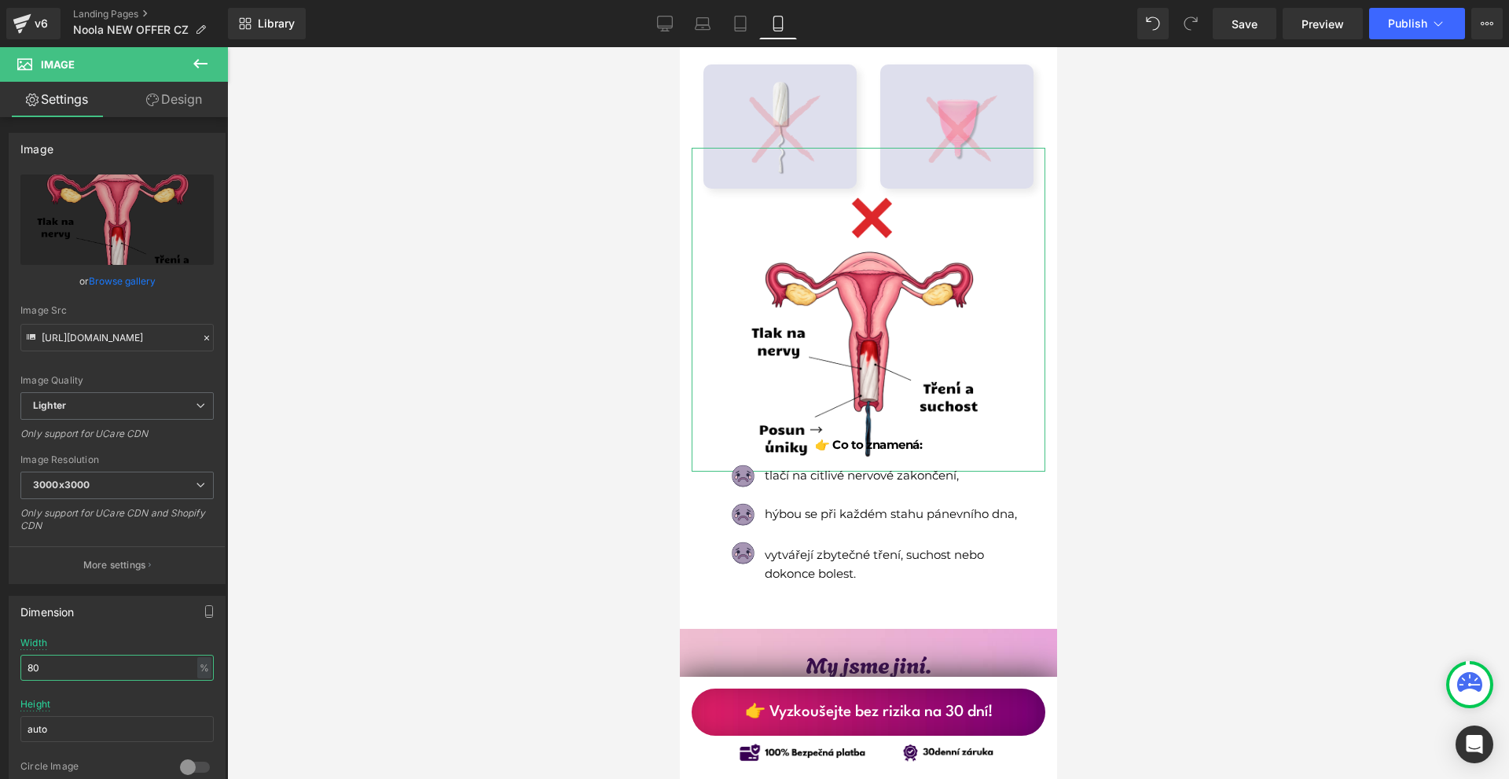
type input "80"
click at [167, 95] on link "Design" at bounding box center [174, 99] width 114 height 35
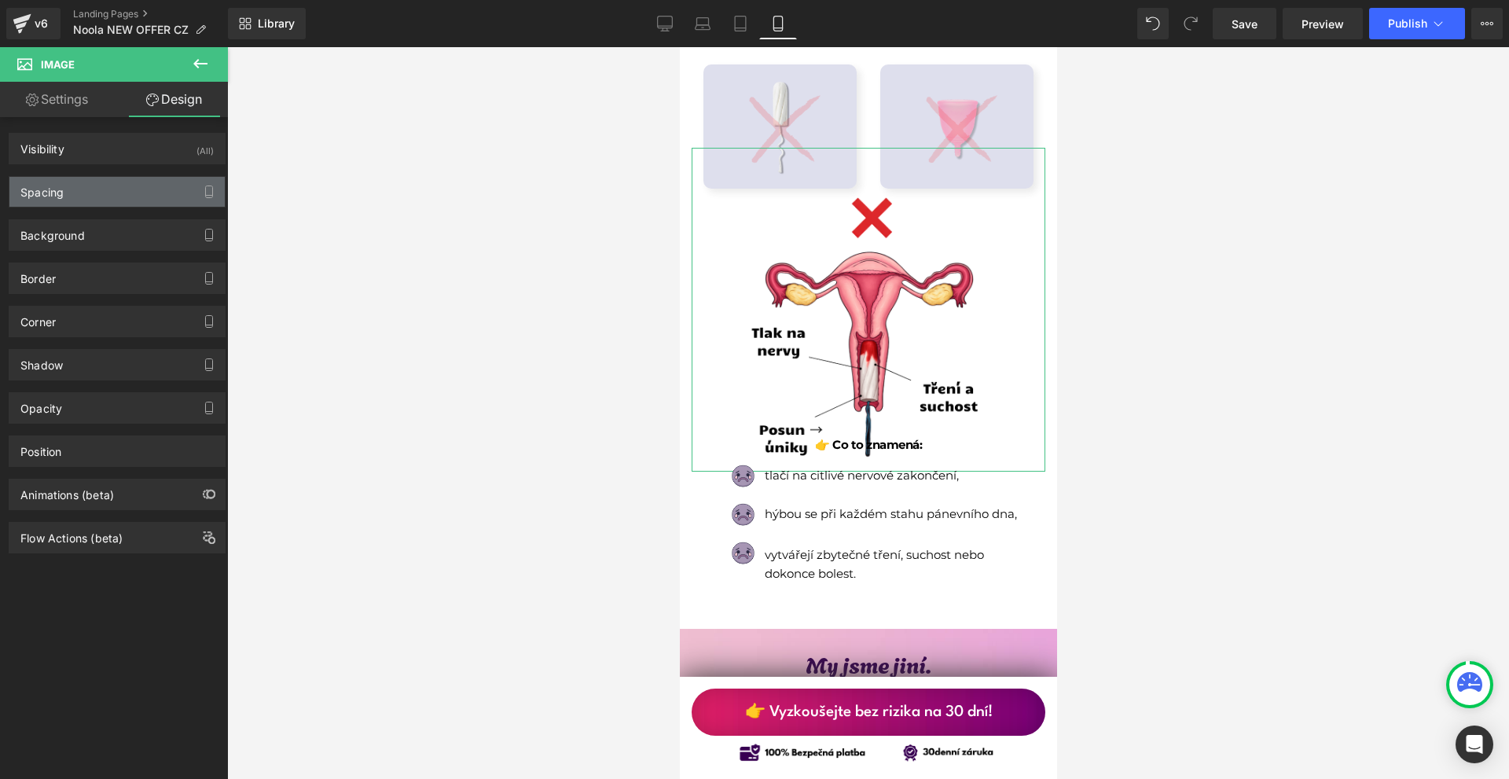
click at [96, 195] on div "Spacing" at bounding box center [116, 192] width 215 height 30
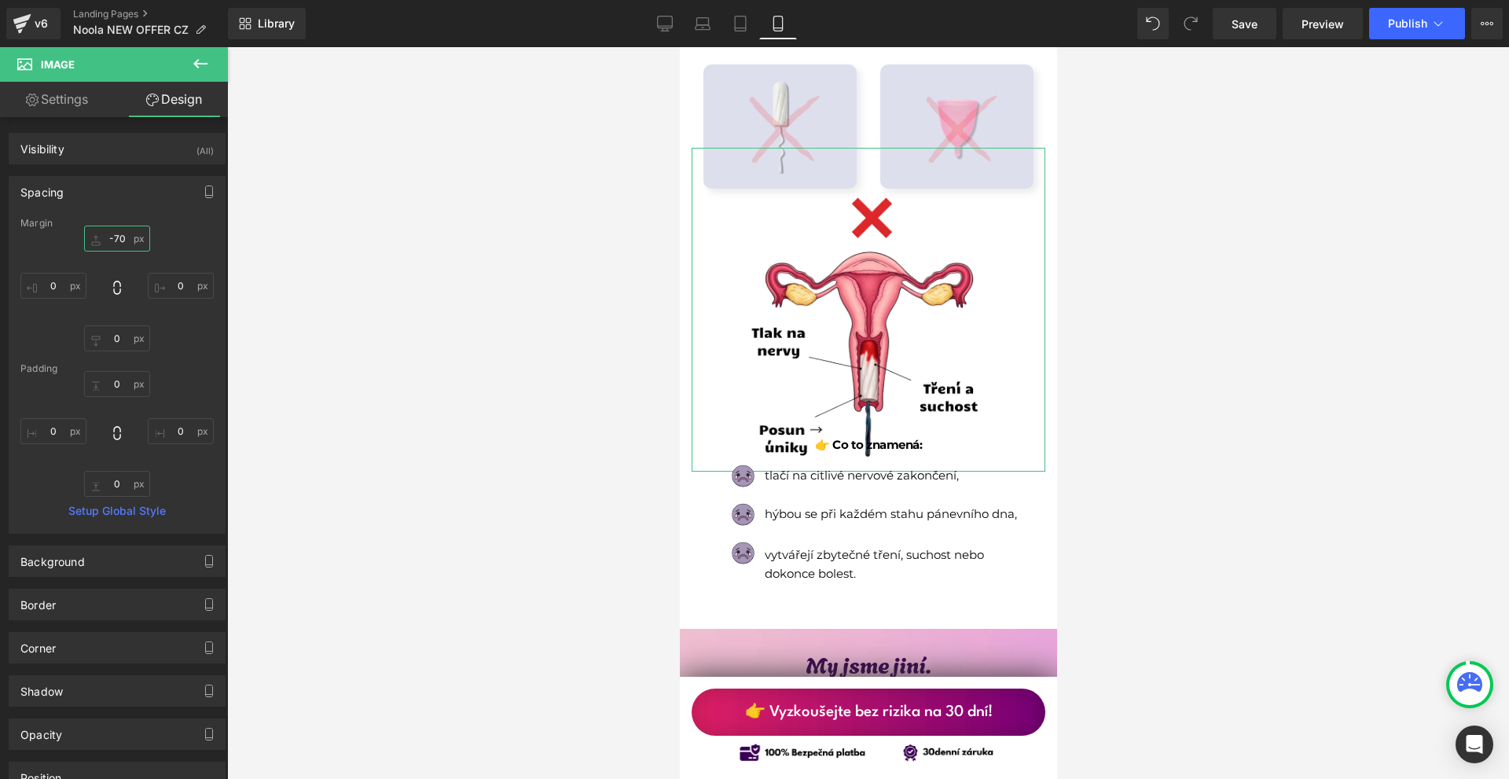
click at [128, 244] on input "text" at bounding box center [117, 239] width 66 height 26
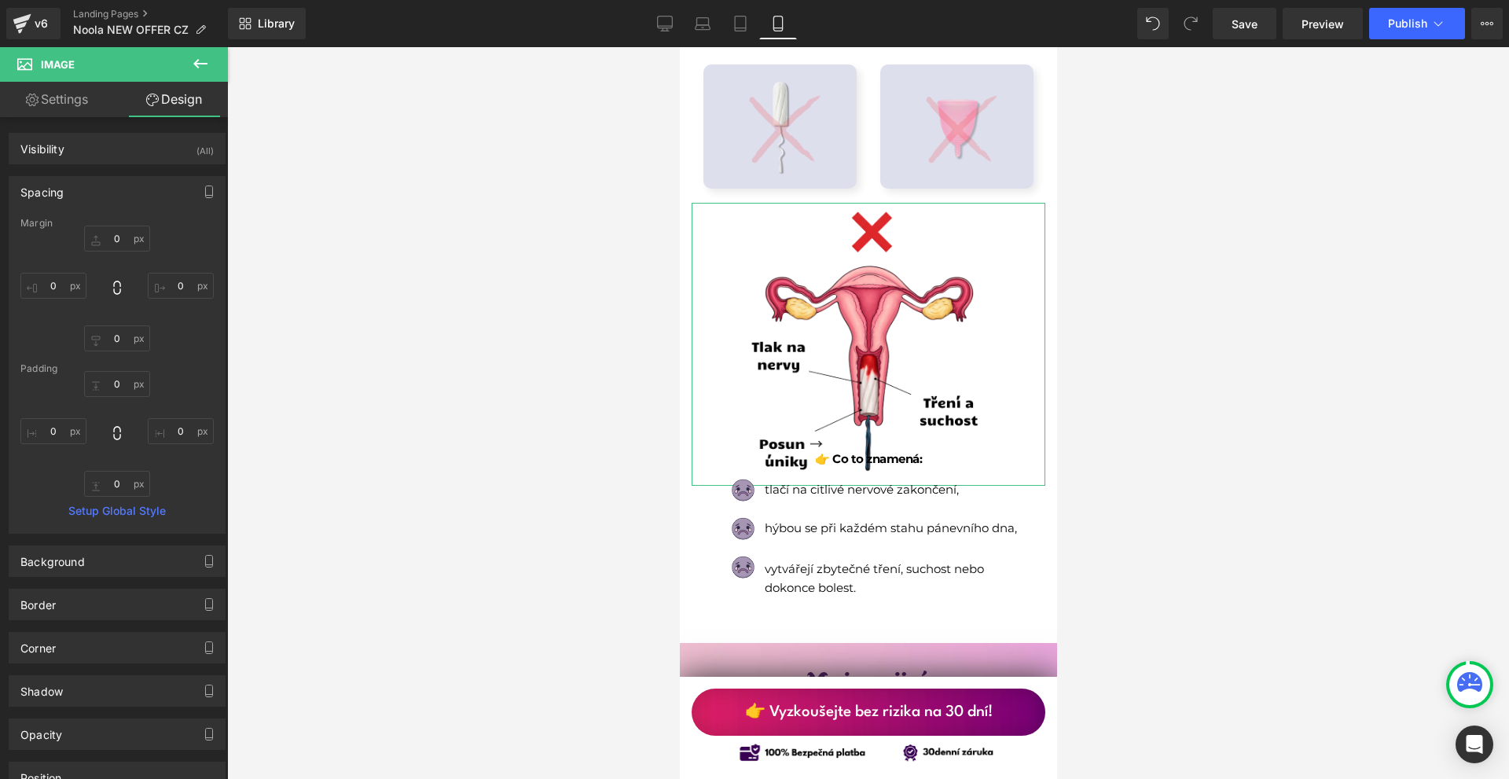
click at [119, 228] on div "Margin" at bounding box center [116, 223] width 193 height 11
click at [119, 234] on input "0" at bounding box center [117, 239] width 66 height 26
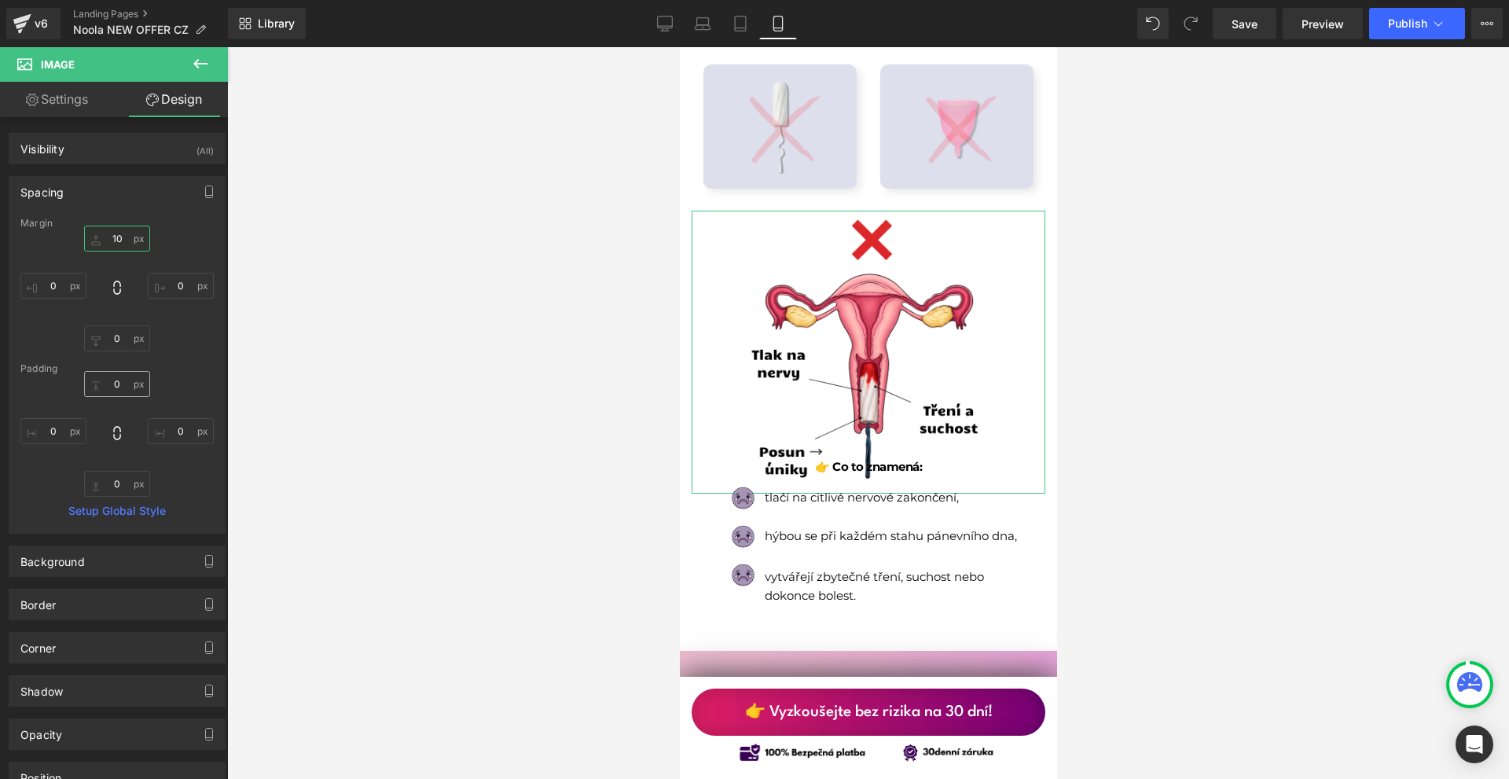
type input "10"
click at [111, 380] on input "text" at bounding box center [117, 384] width 66 height 26
click at [126, 343] on input "text" at bounding box center [117, 338] width 66 height 26
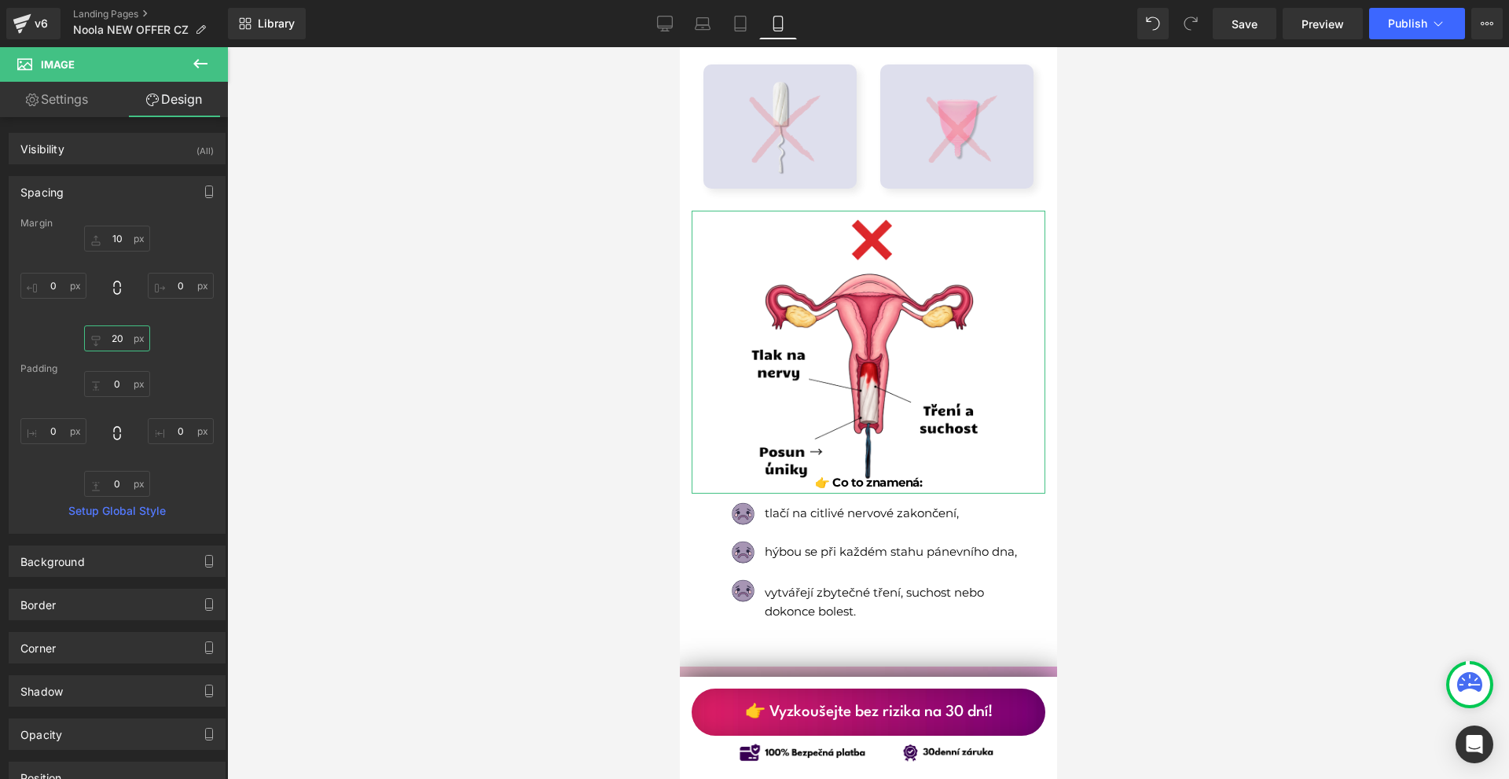
click at [126, 343] on input "20" at bounding box center [117, 338] width 66 height 26
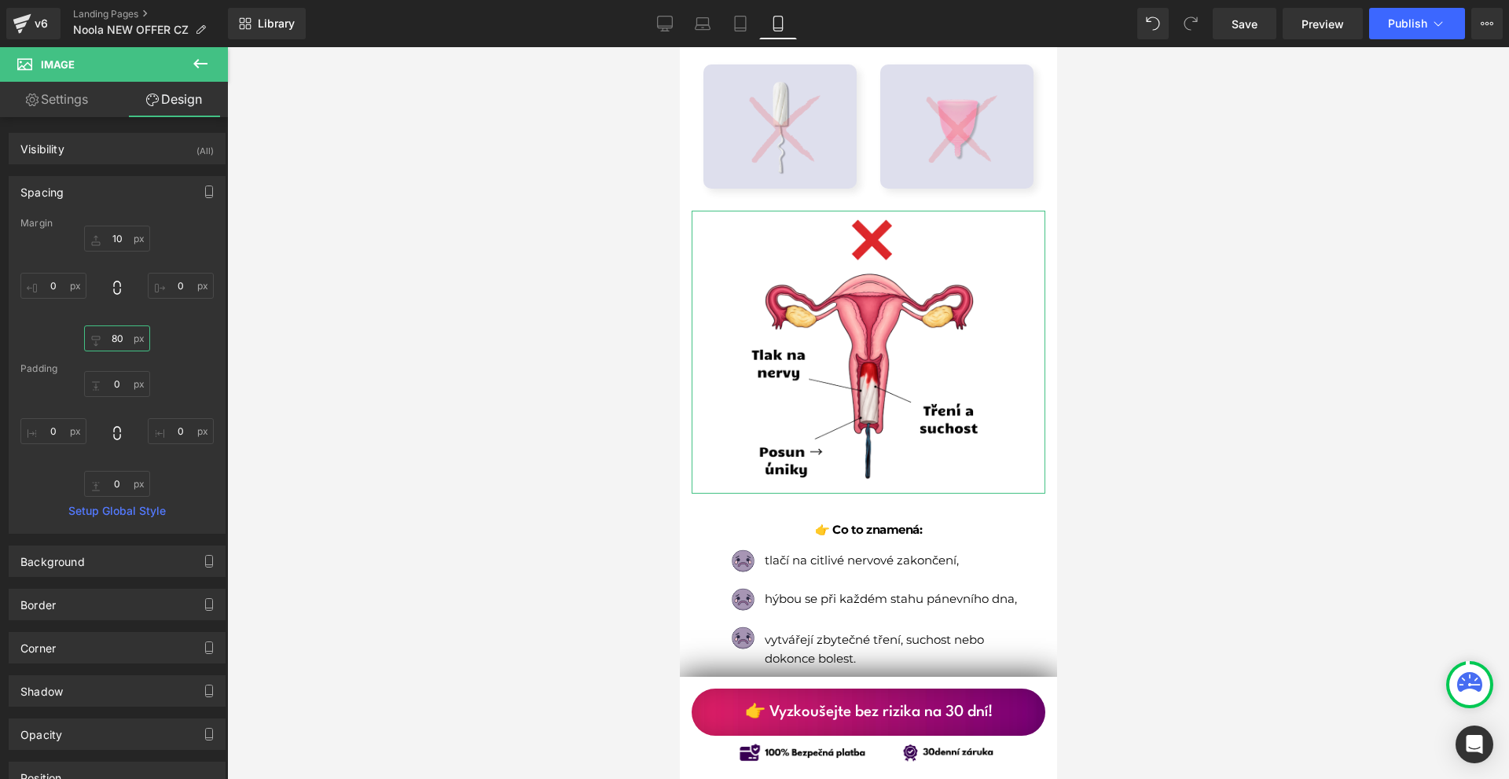
type input "8"
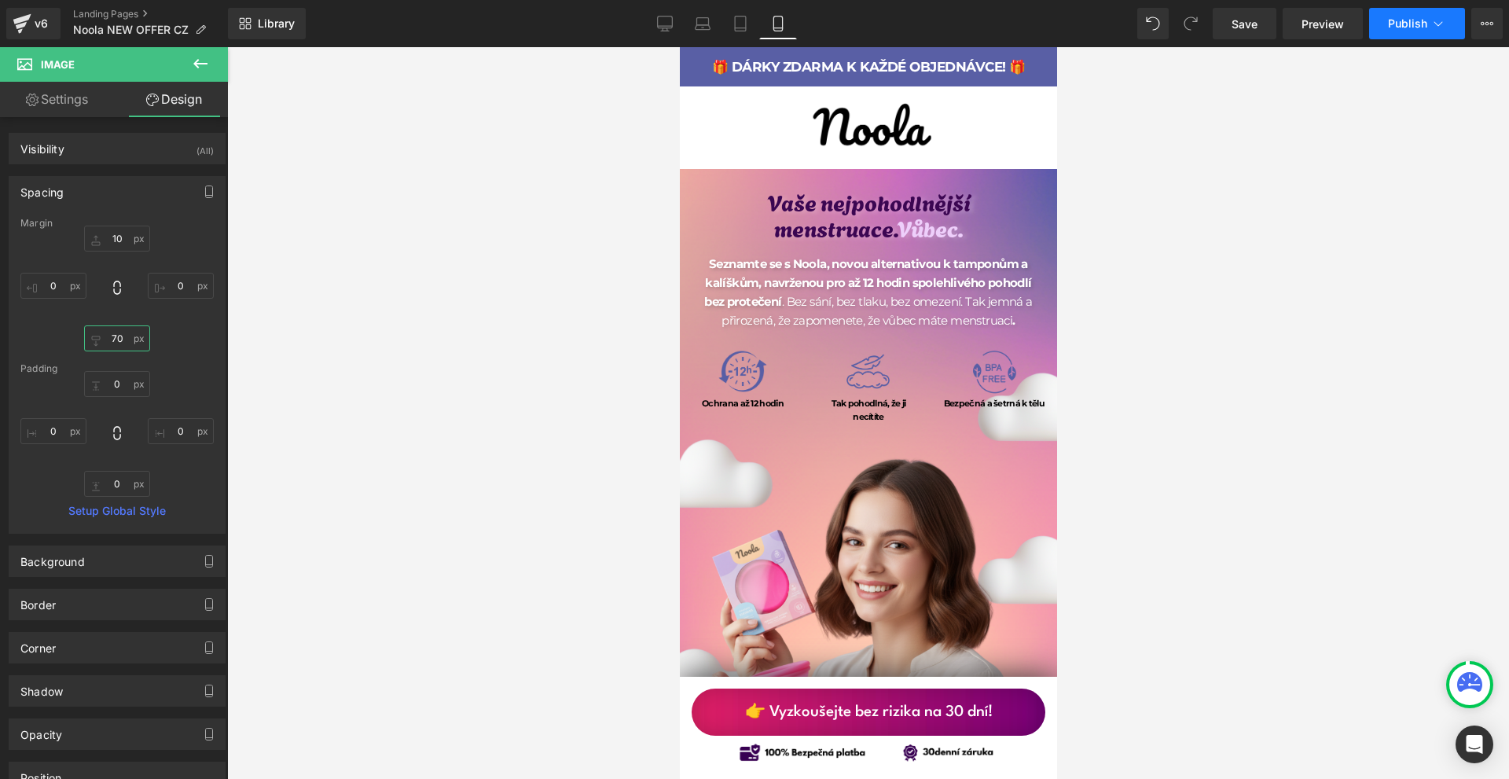
type input "70"
click at [1408, 34] on button "Publish" at bounding box center [1417, 23] width 96 height 31
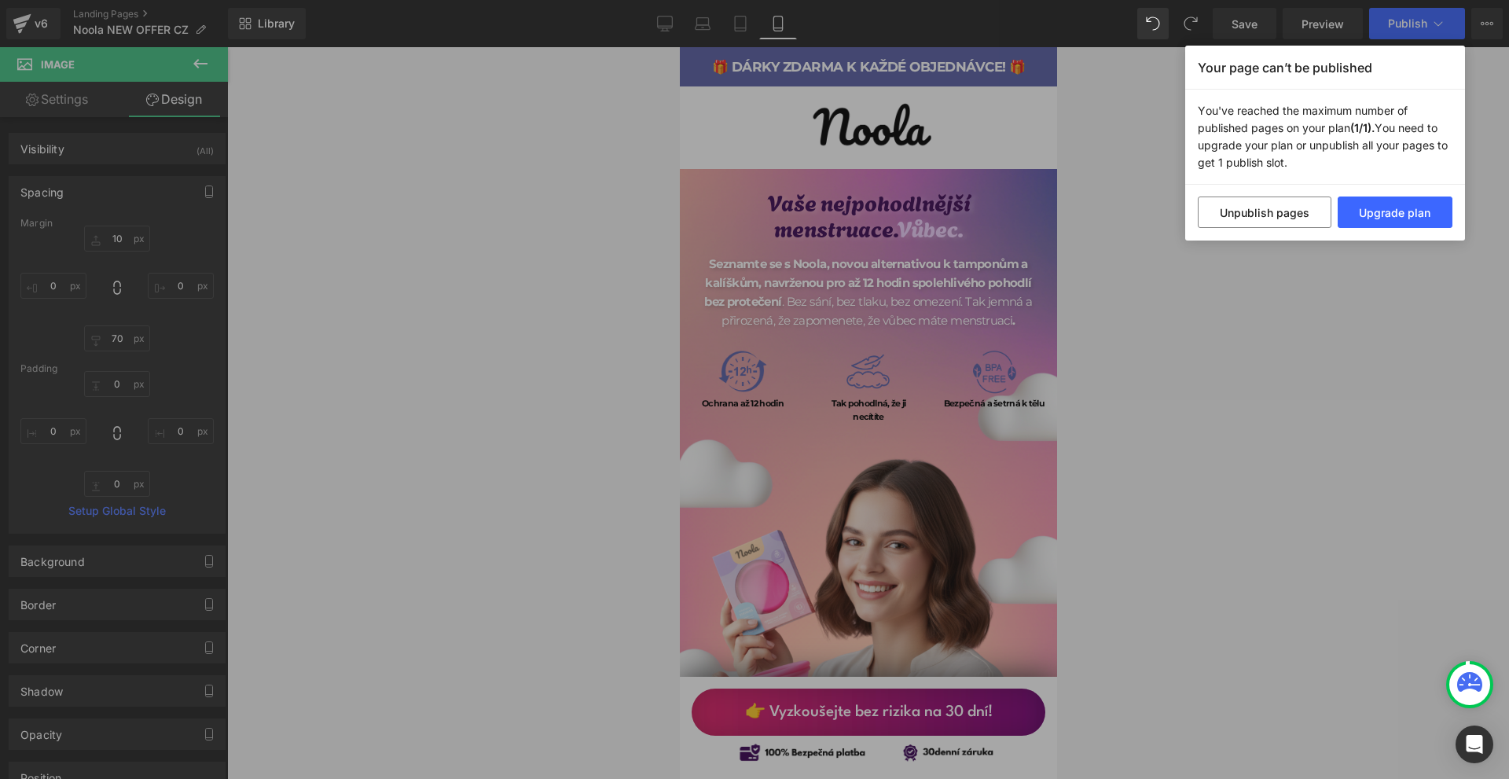
click at [1356, 276] on div "Your page can’t be published You've reached the maximum number of published pag…" at bounding box center [754, 389] width 1509 height 779
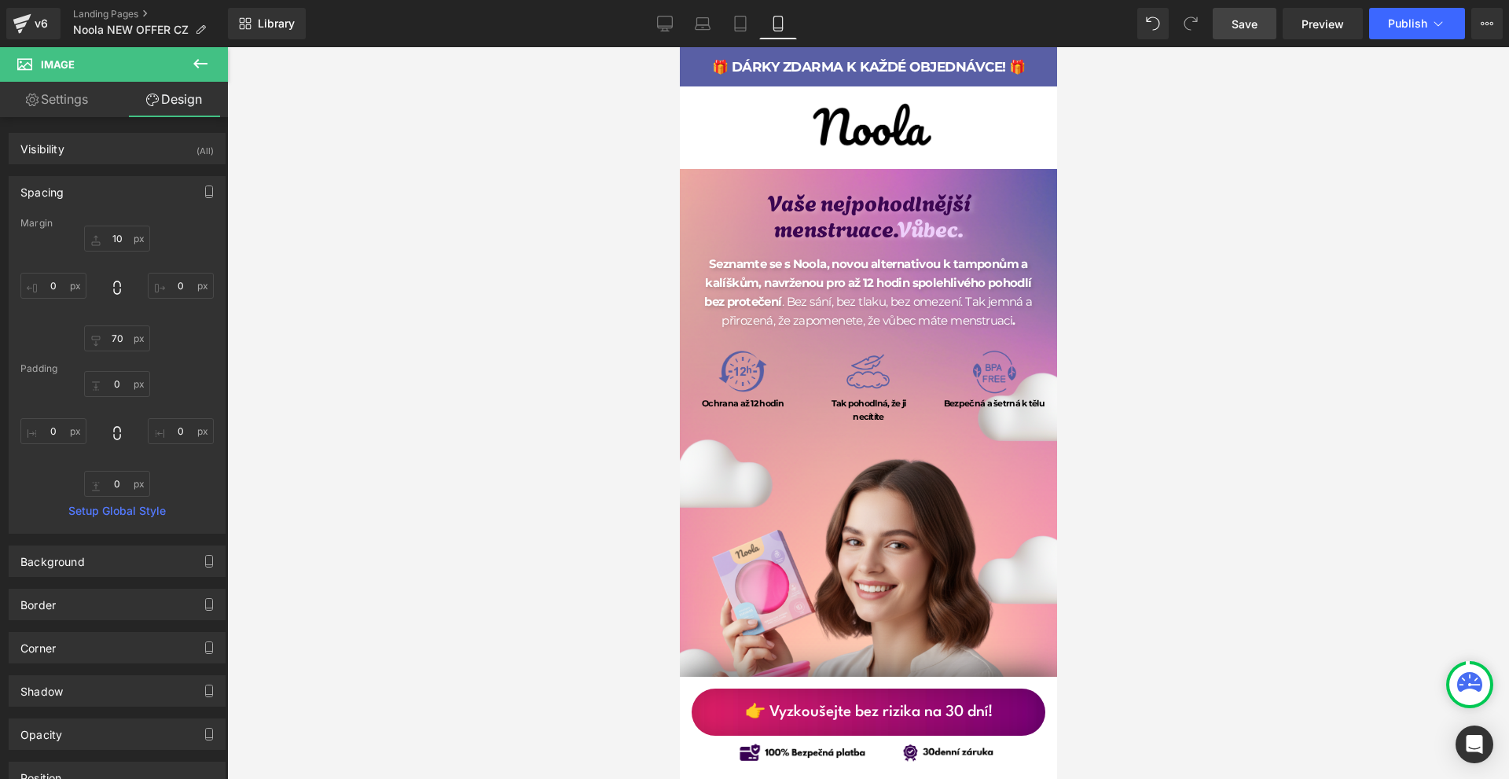
click at [1239, 21] on span "Save" at bounding box center [1245, 24] width 26 height 17
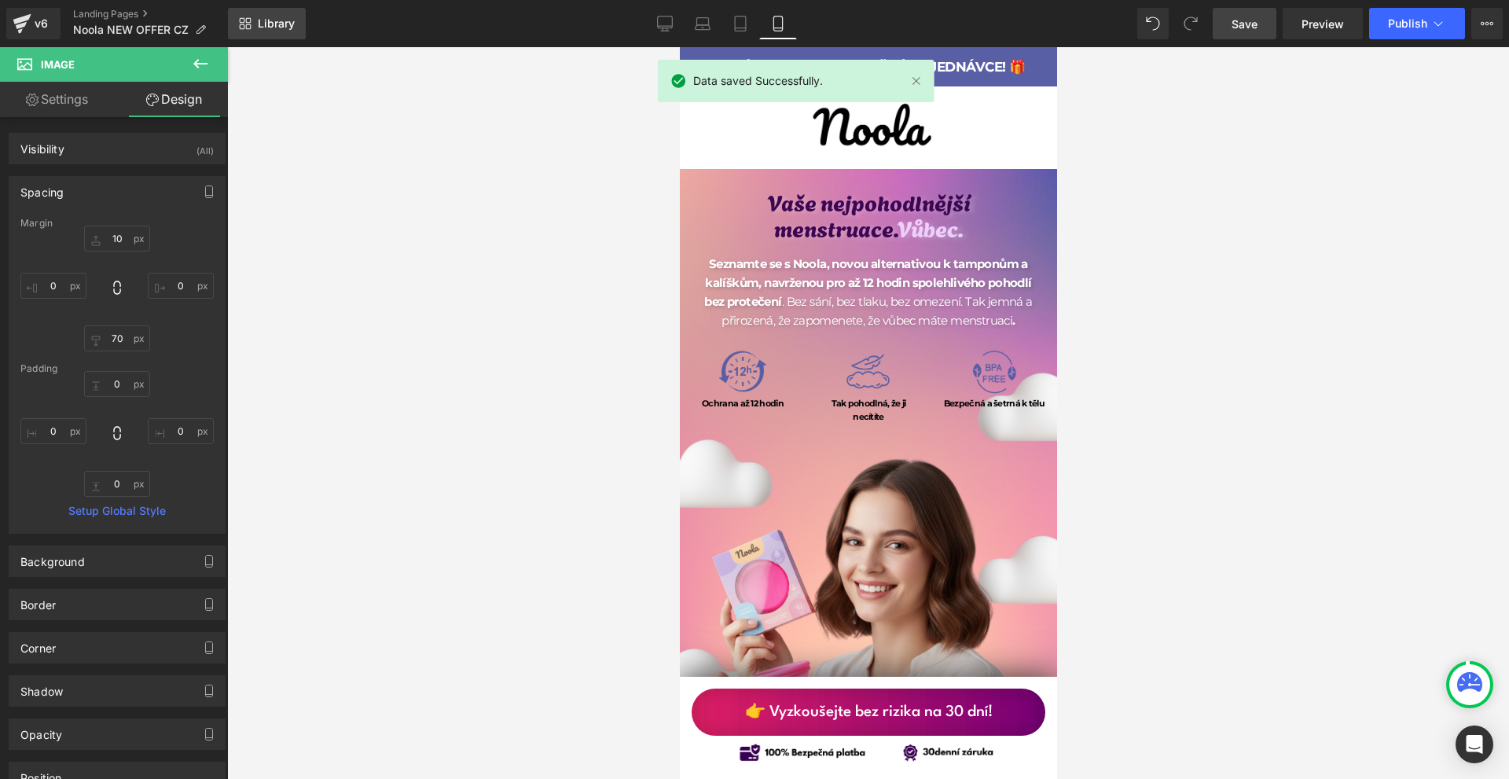
click at [254, 24] on link "Library" at bounding box center [267, 23] width 78 height 31
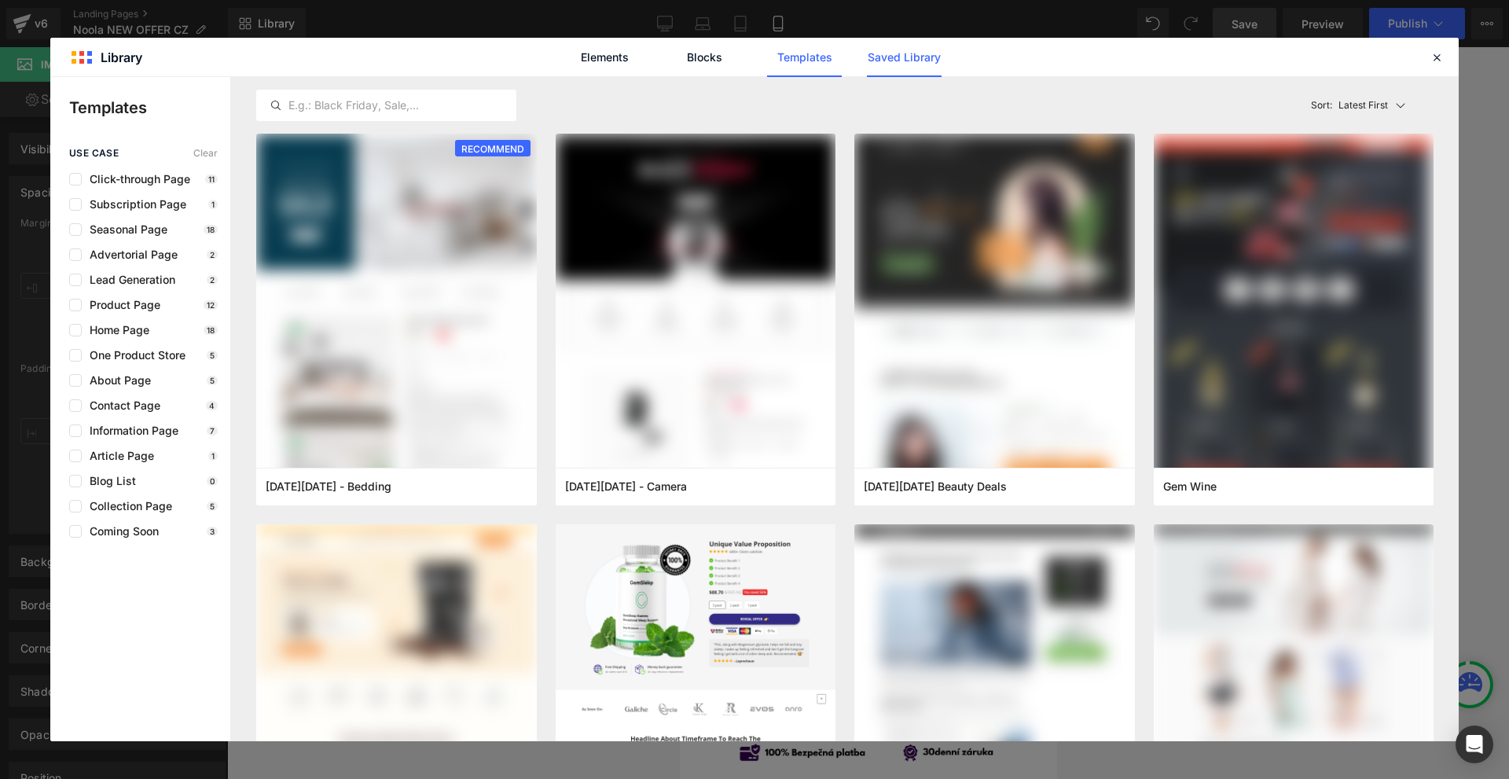
click at [901, 52] on link "Saved Library" at bounding box center [904, 57] width 75 height 39
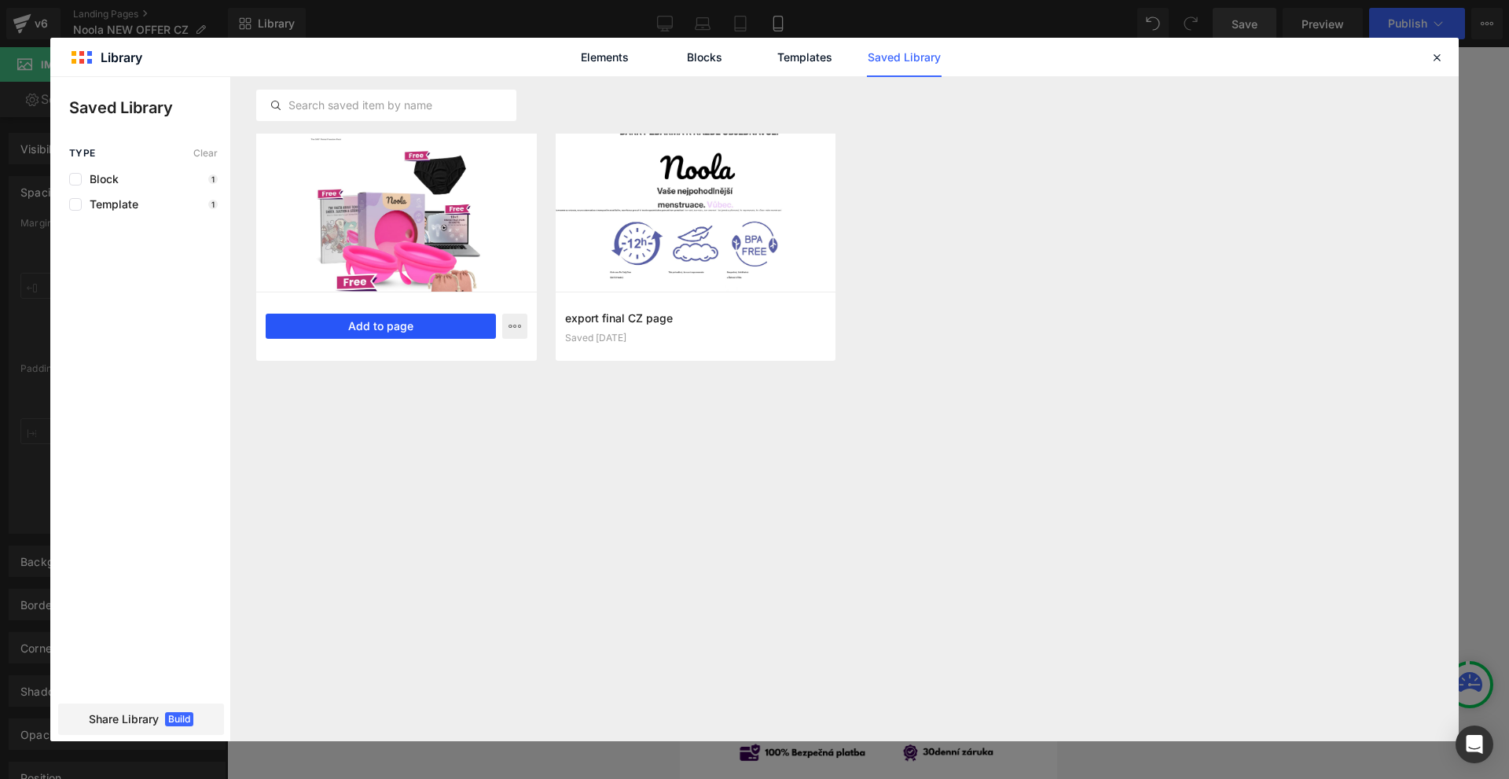
click at [427, 321] on button "Add to page" at bounding box center [381, 326] width 230 height 25
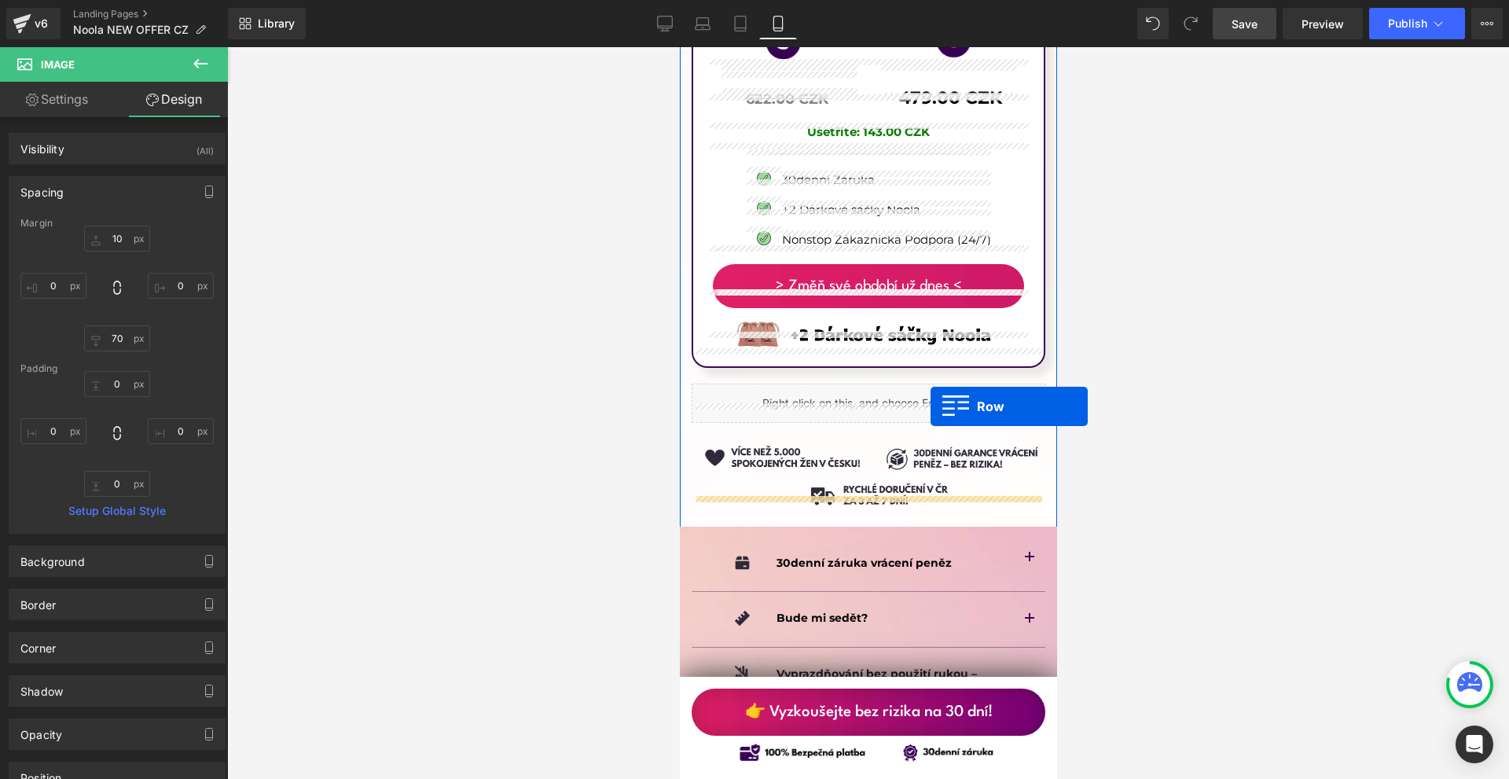
scroll to position [10106, 0]
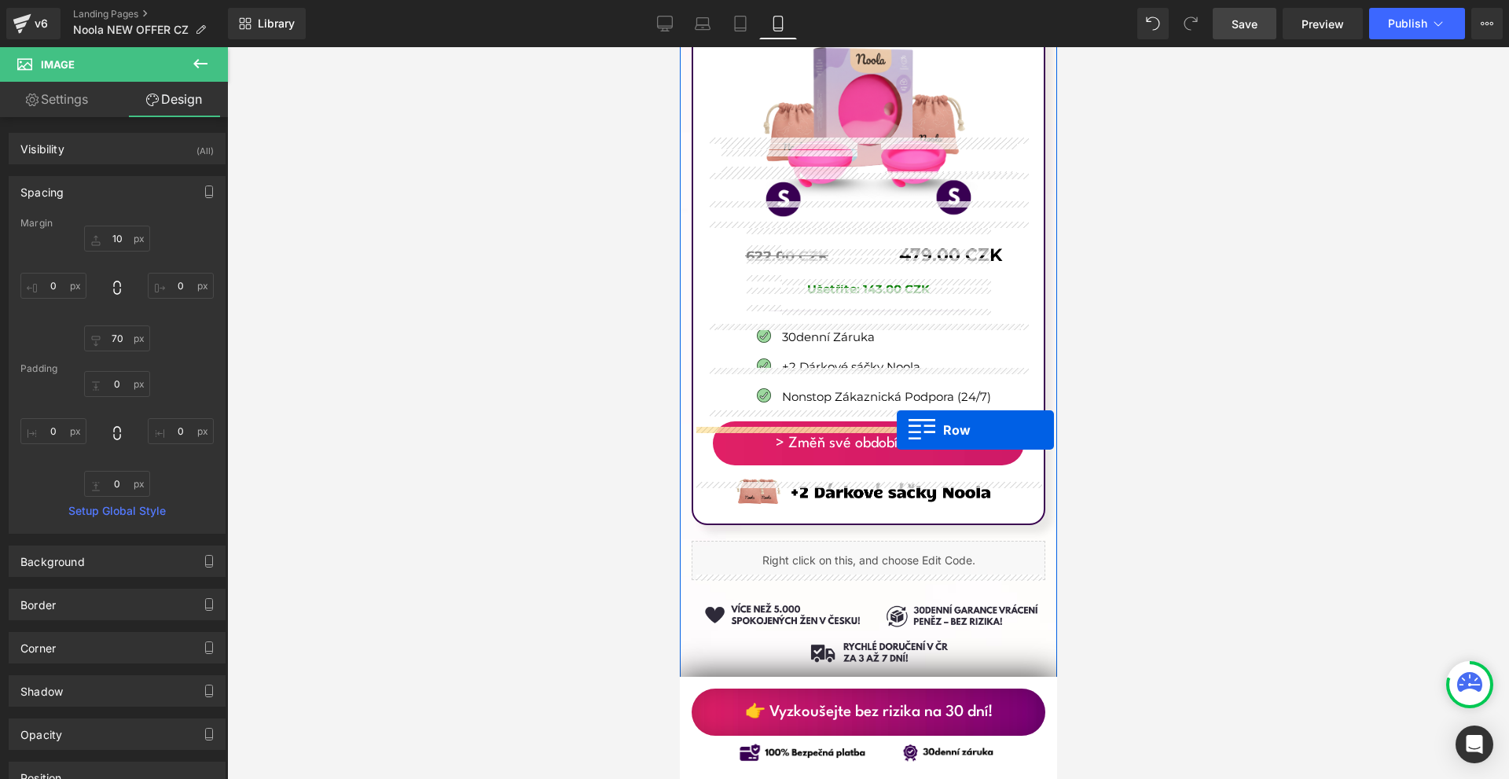
drag, startPoint x: 712, startPoint y: 475, endPoint x: 896, endPoint y: 430, distance: 189.5
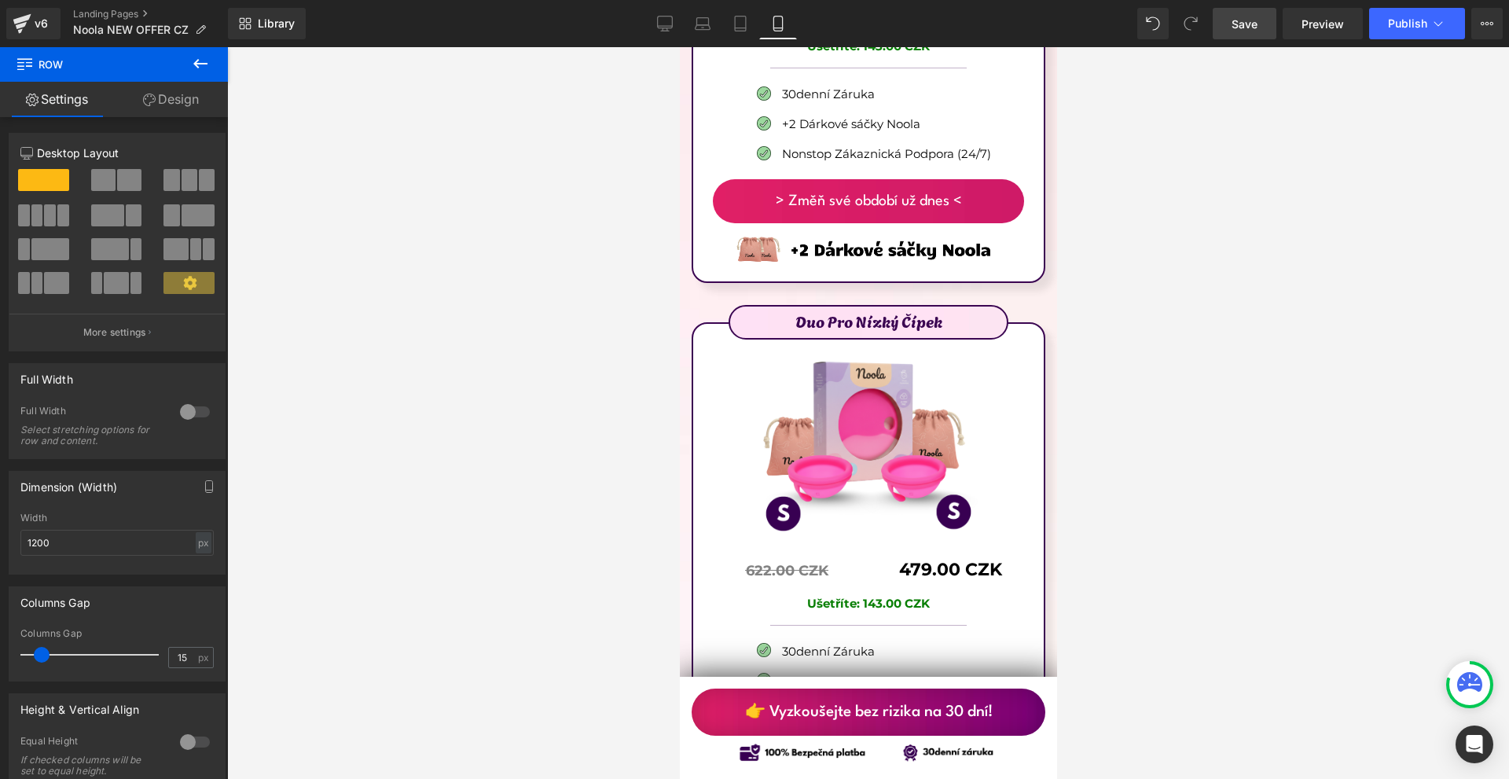
scroll to position [9713, 0]
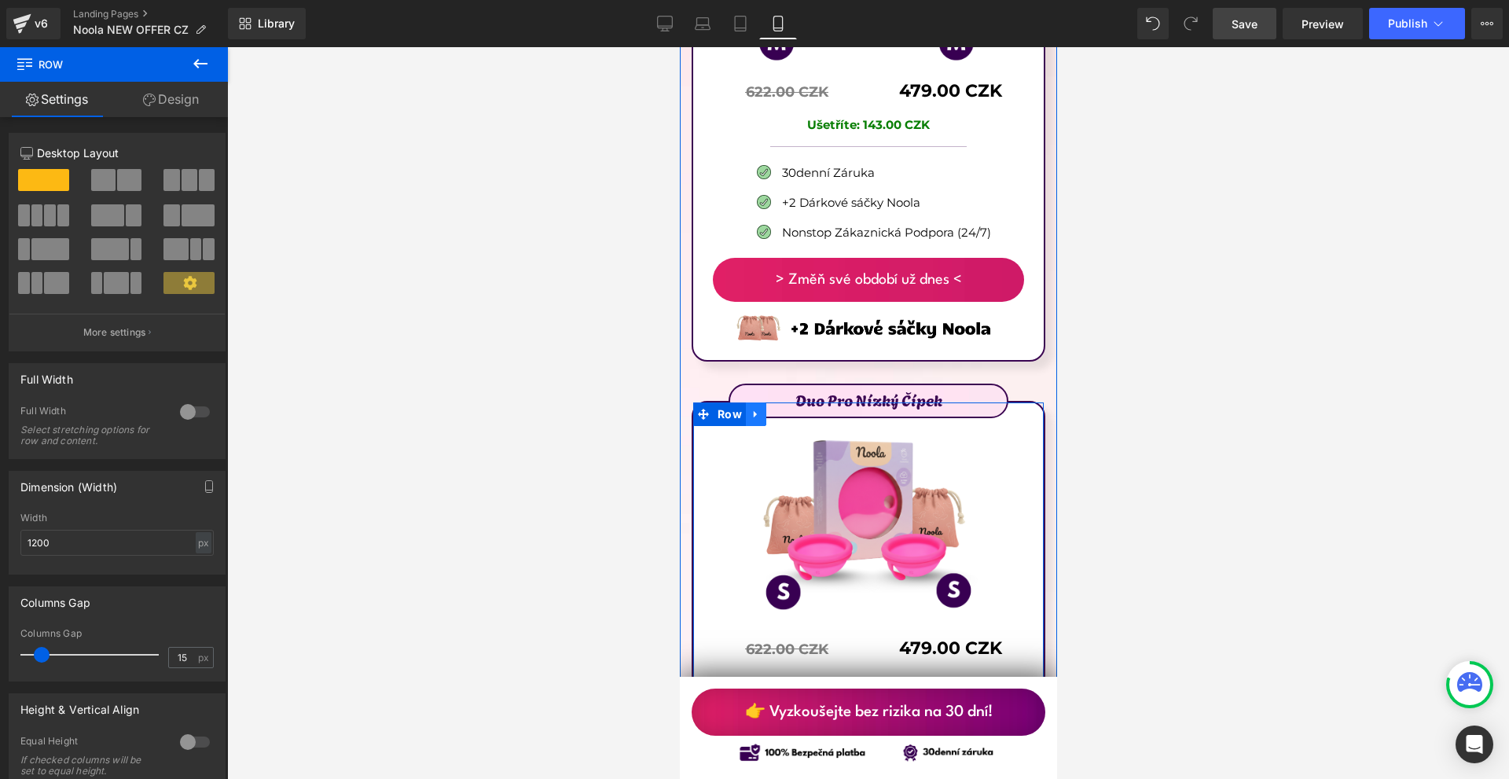
click at [750, 409] on icon at bounding box center [755, 415] width 11 height 12
click at [794, 409] on icon at bounding box center [796, 414] width 11 height 11
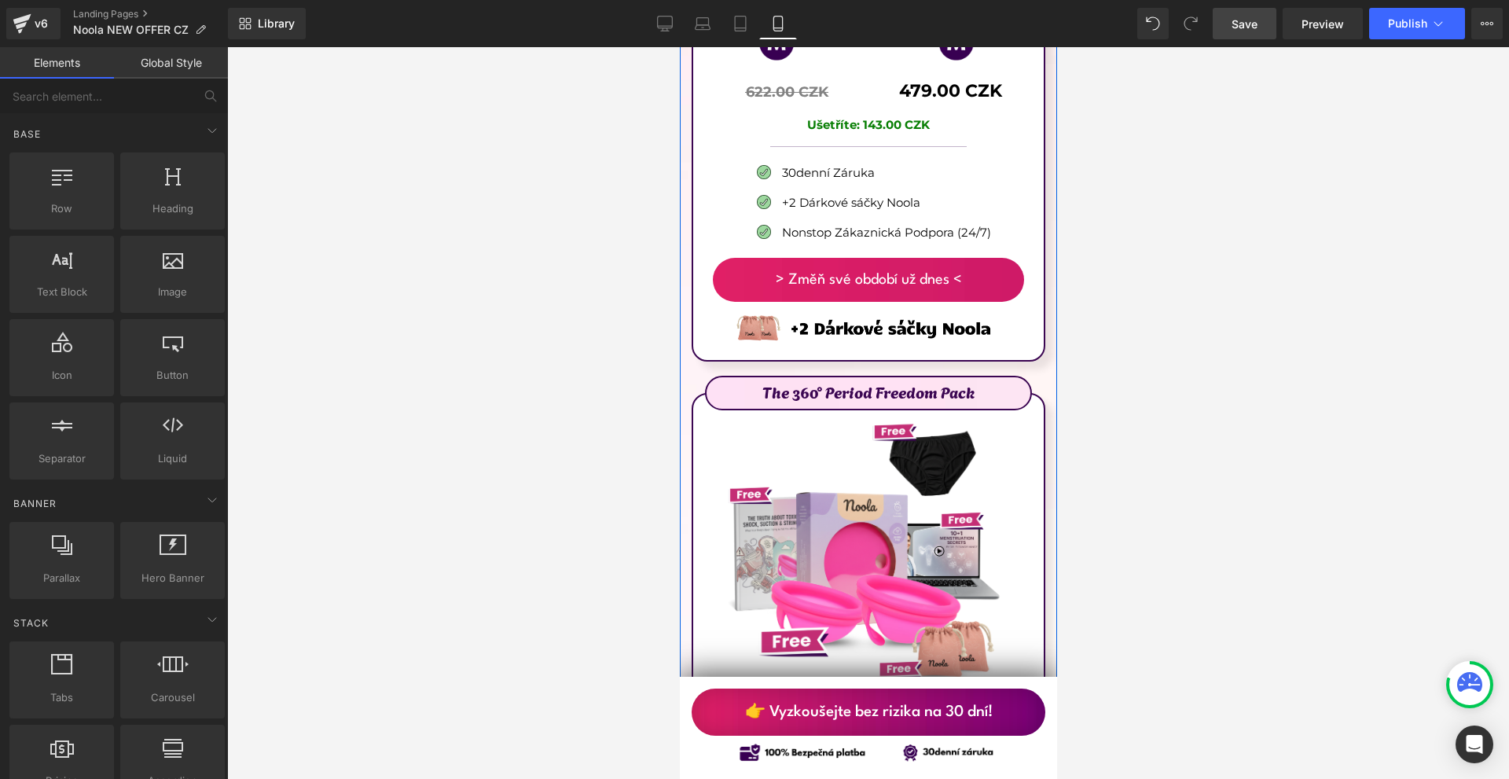
scroll to position [9320, 0]
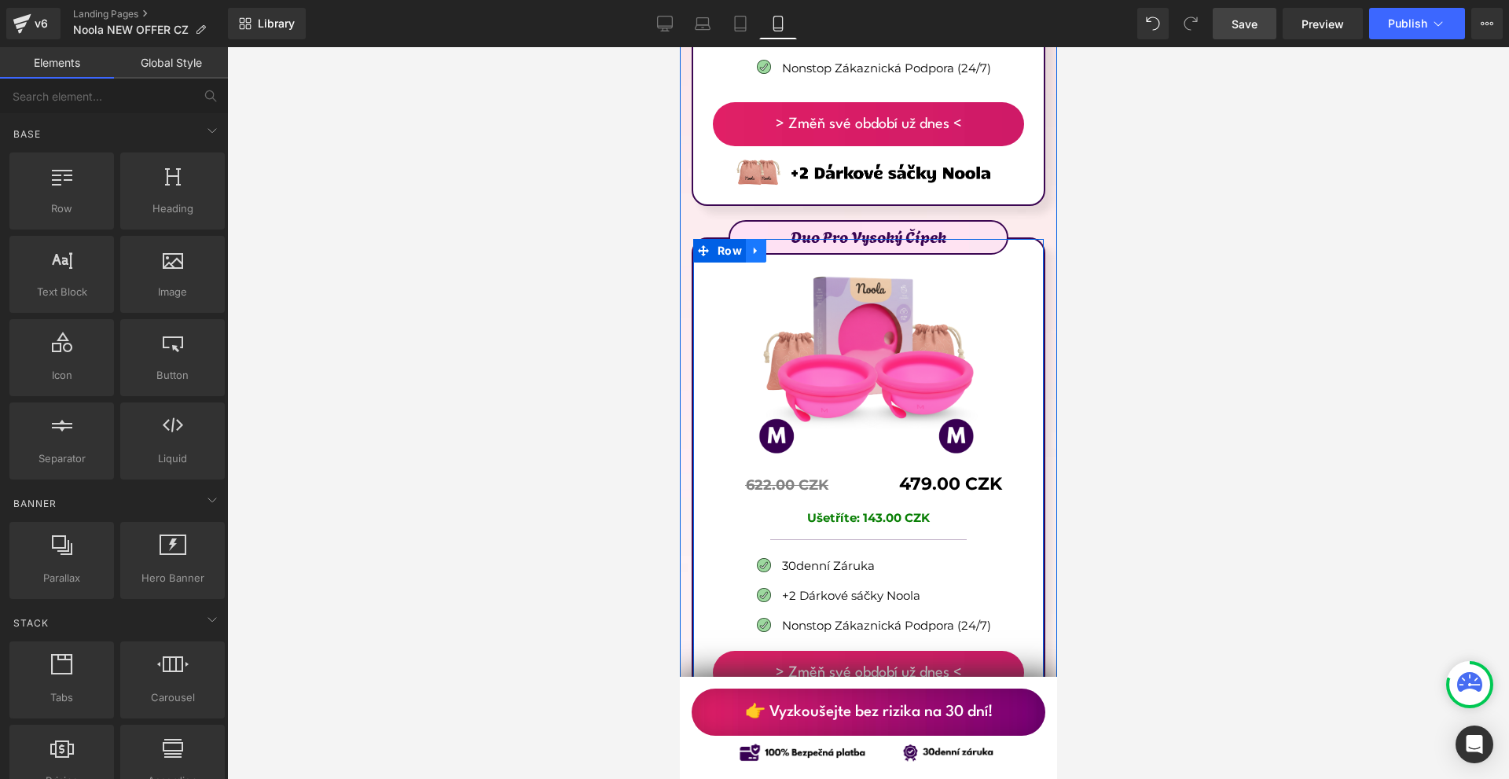
click at [750, 244] on icon at bounding box center [755, 250] width 11 height 12
click at [791, 245] on icon at bounding box center [796, 250] width 11 height 11
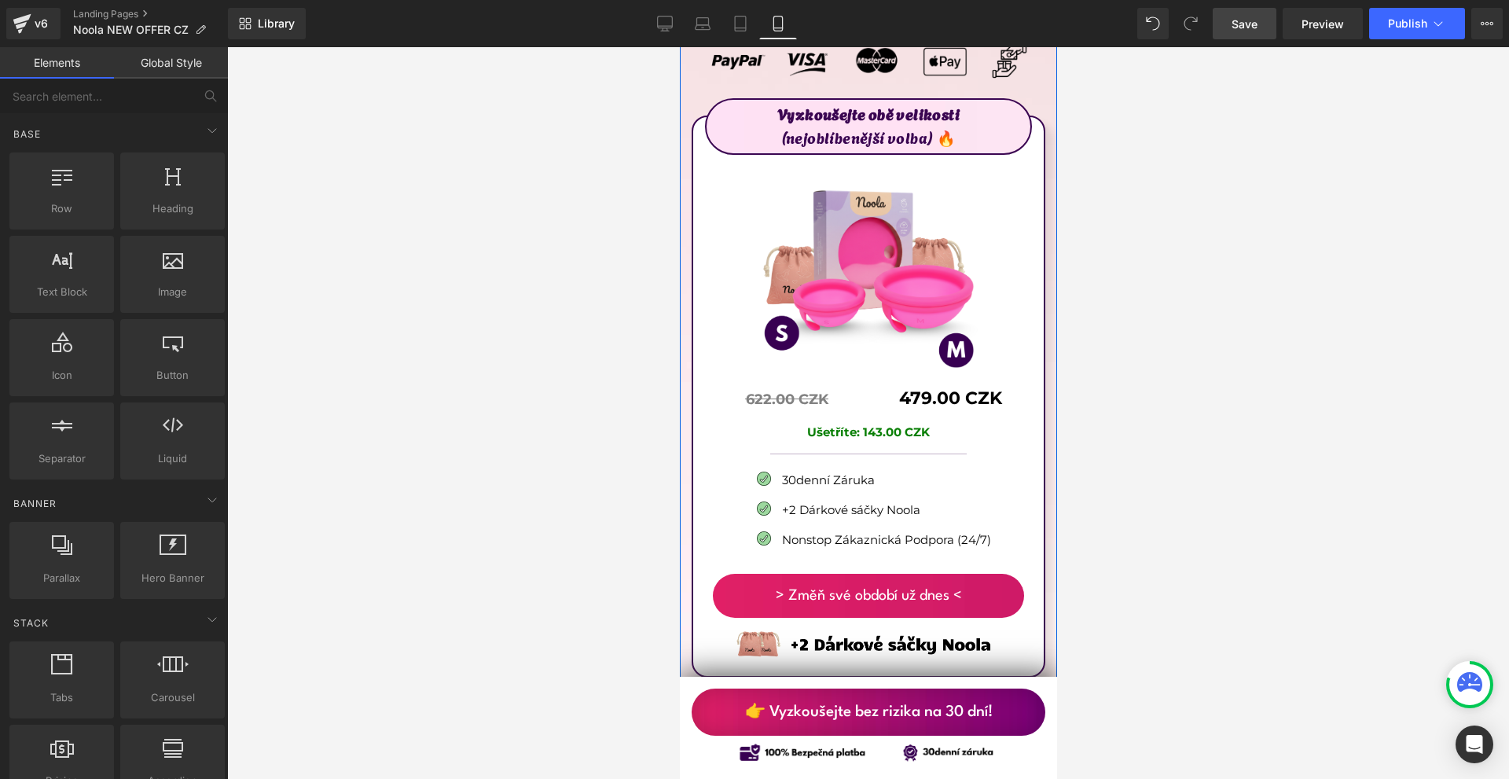
scroll to position [8612, 0]
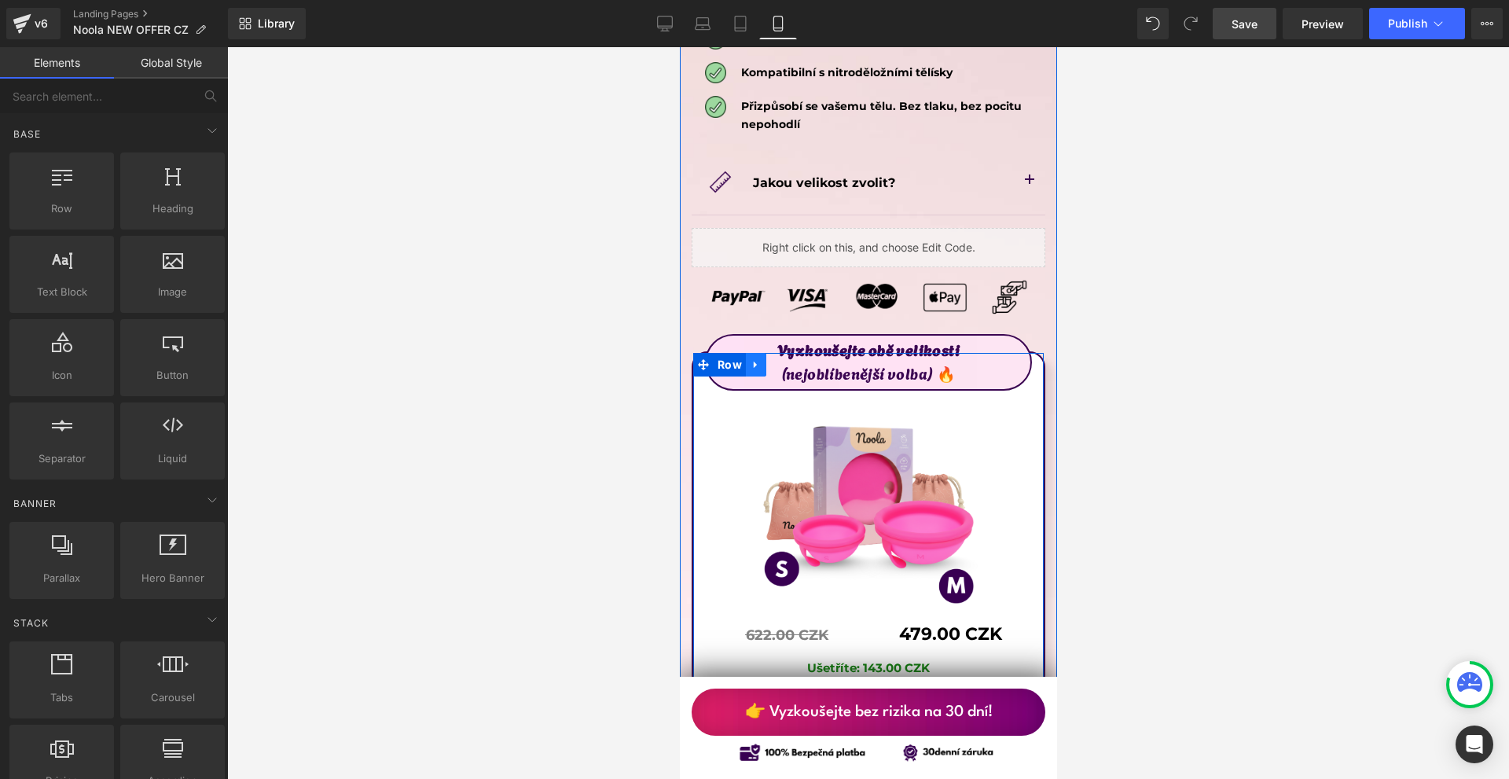
click at [754, 361] on icon at bounding box center [754, 364] width 3 height 7
click at [792, 359] on icon at bounding box center [796, 364] width 11 height 11
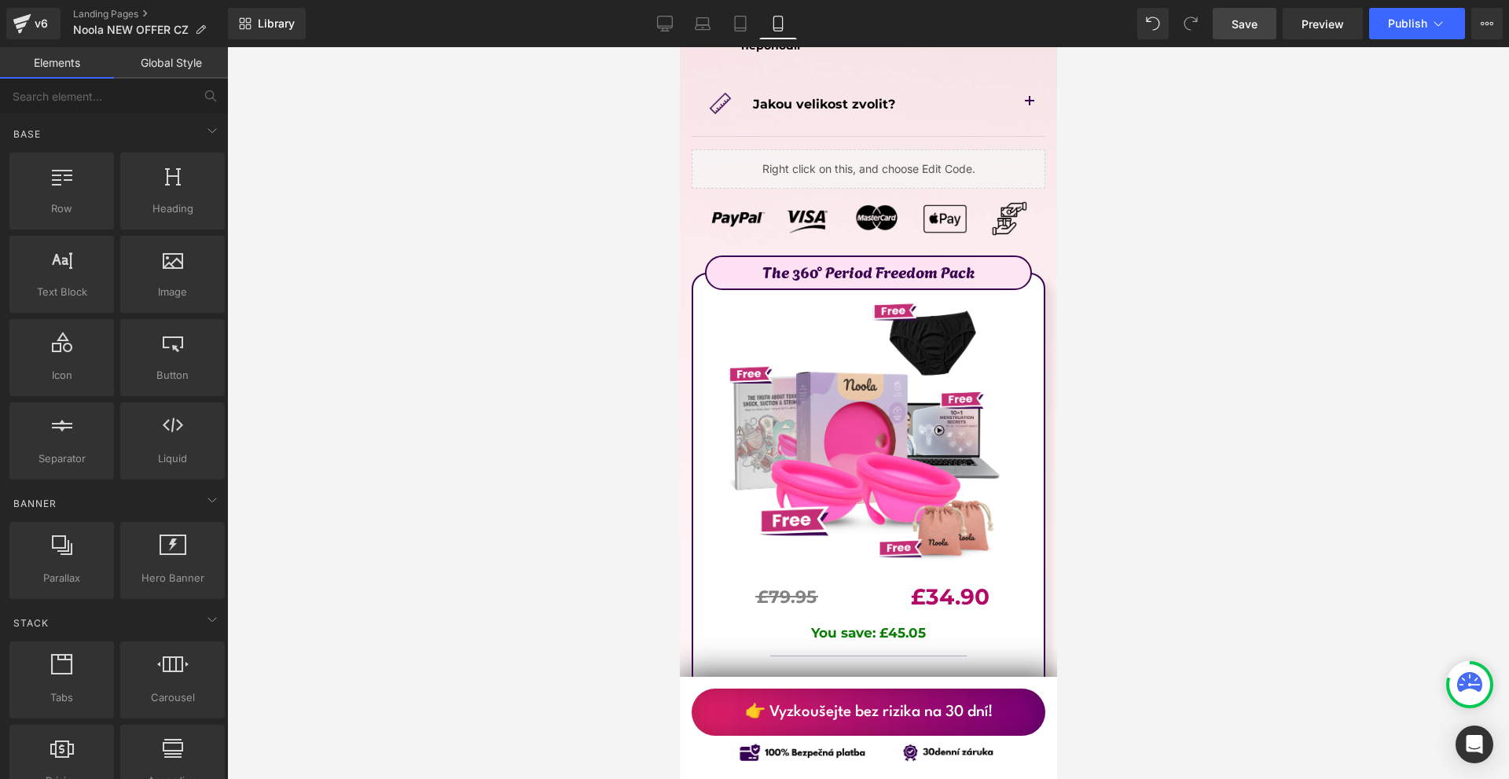
scroll to position [9084, 0]
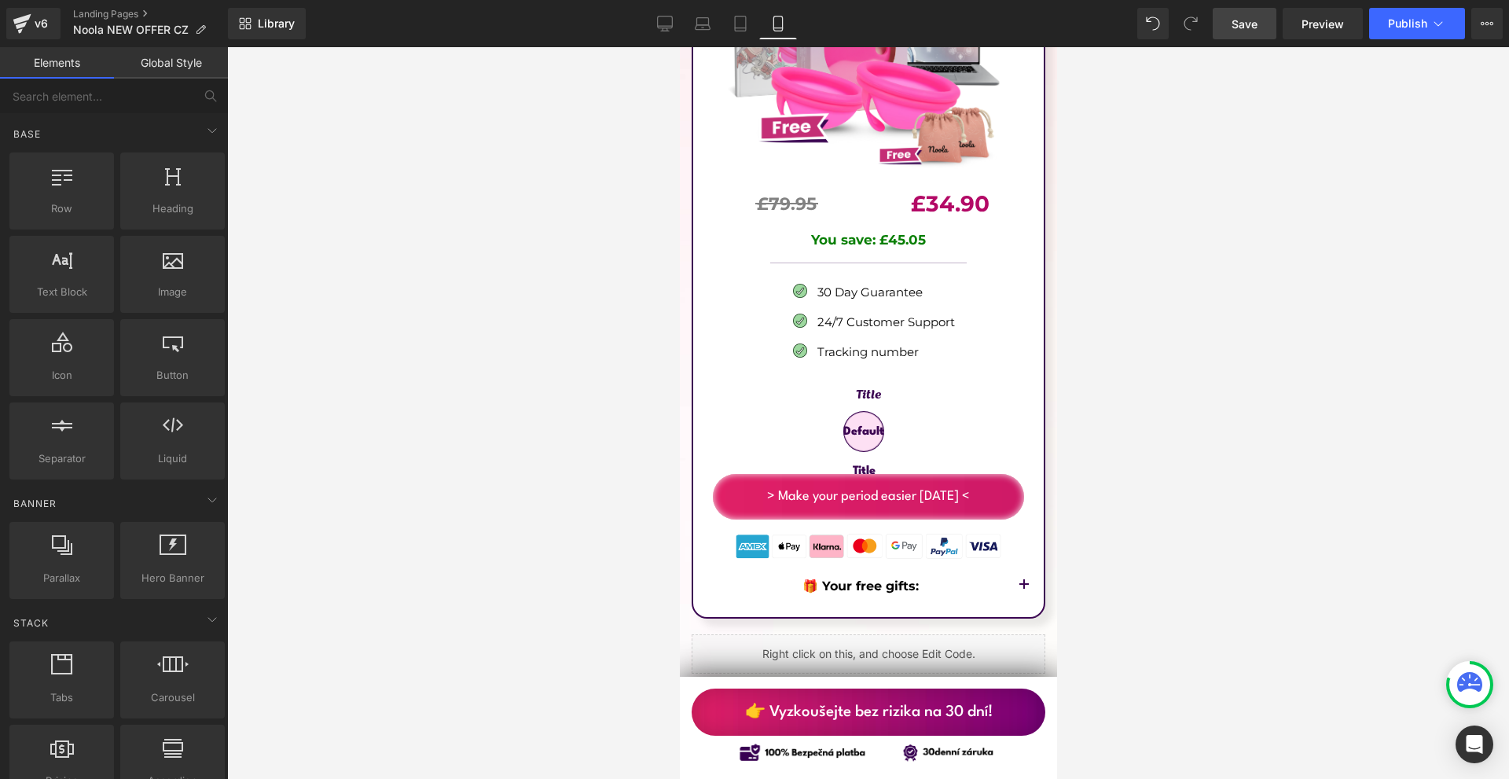
click at [1248, 26] on span "Save" at bounding box center [1245, 24] width 26 height 17
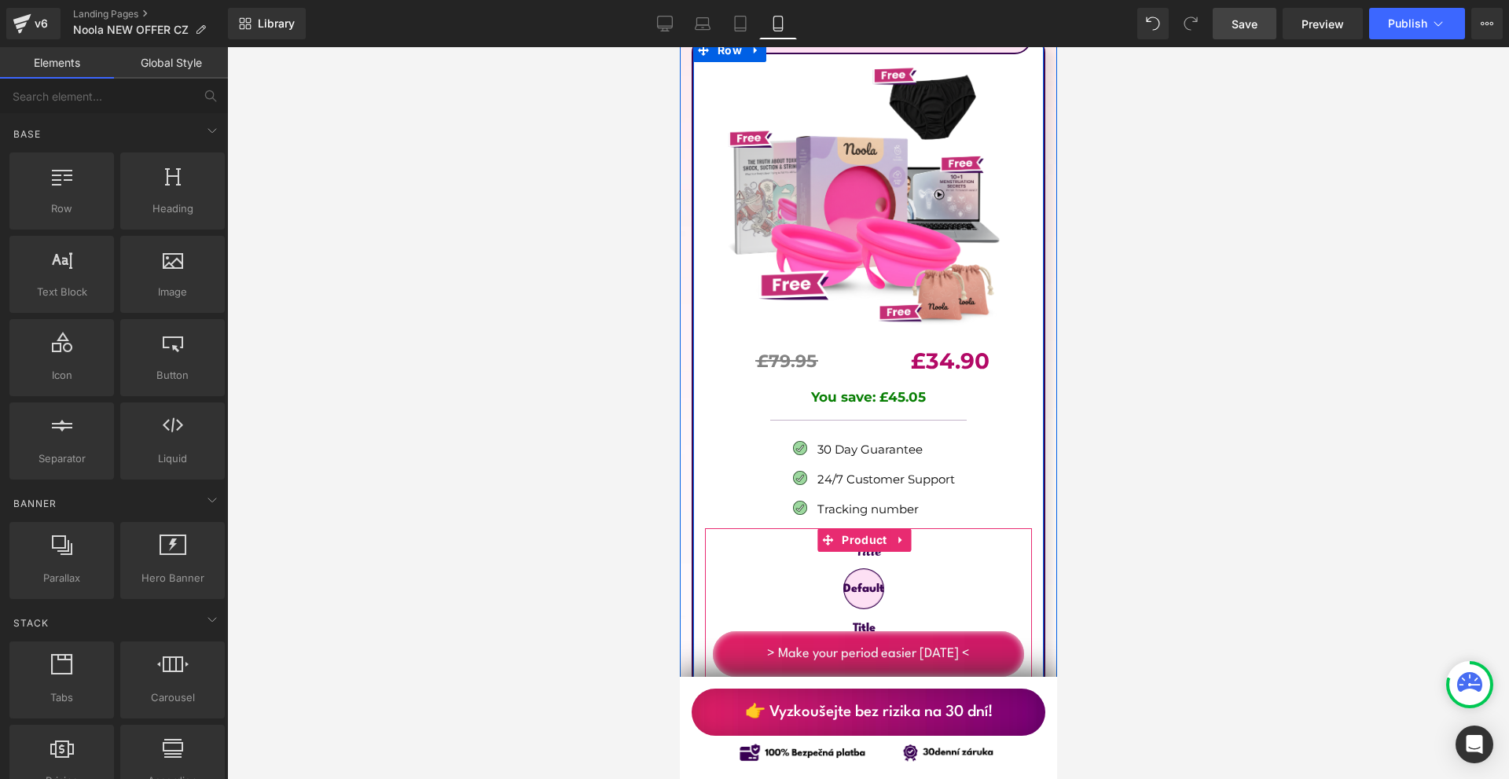
scroll to position [8848, 0]
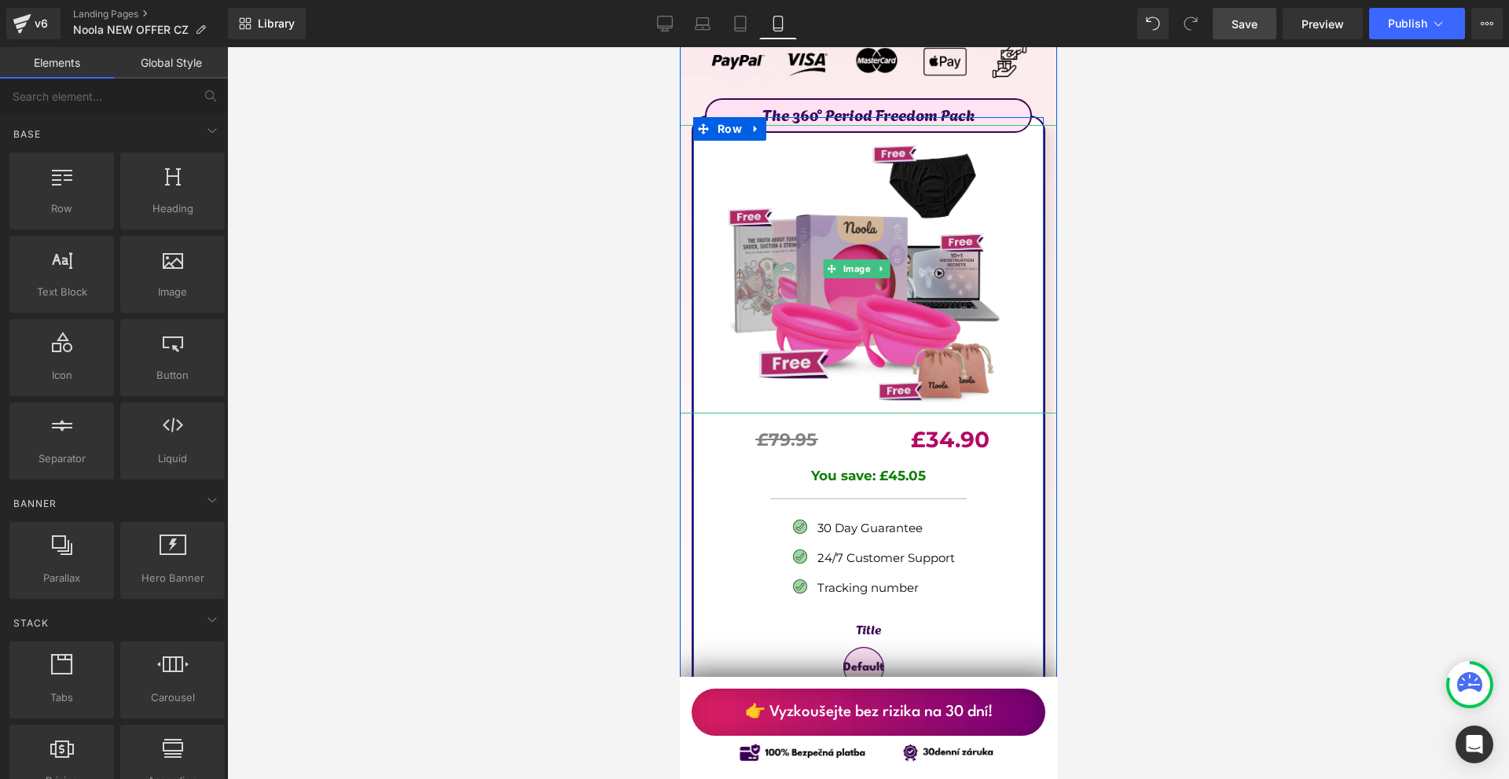
click at [819, 274] on img at bounding box center [860, 269] width 284 height 288
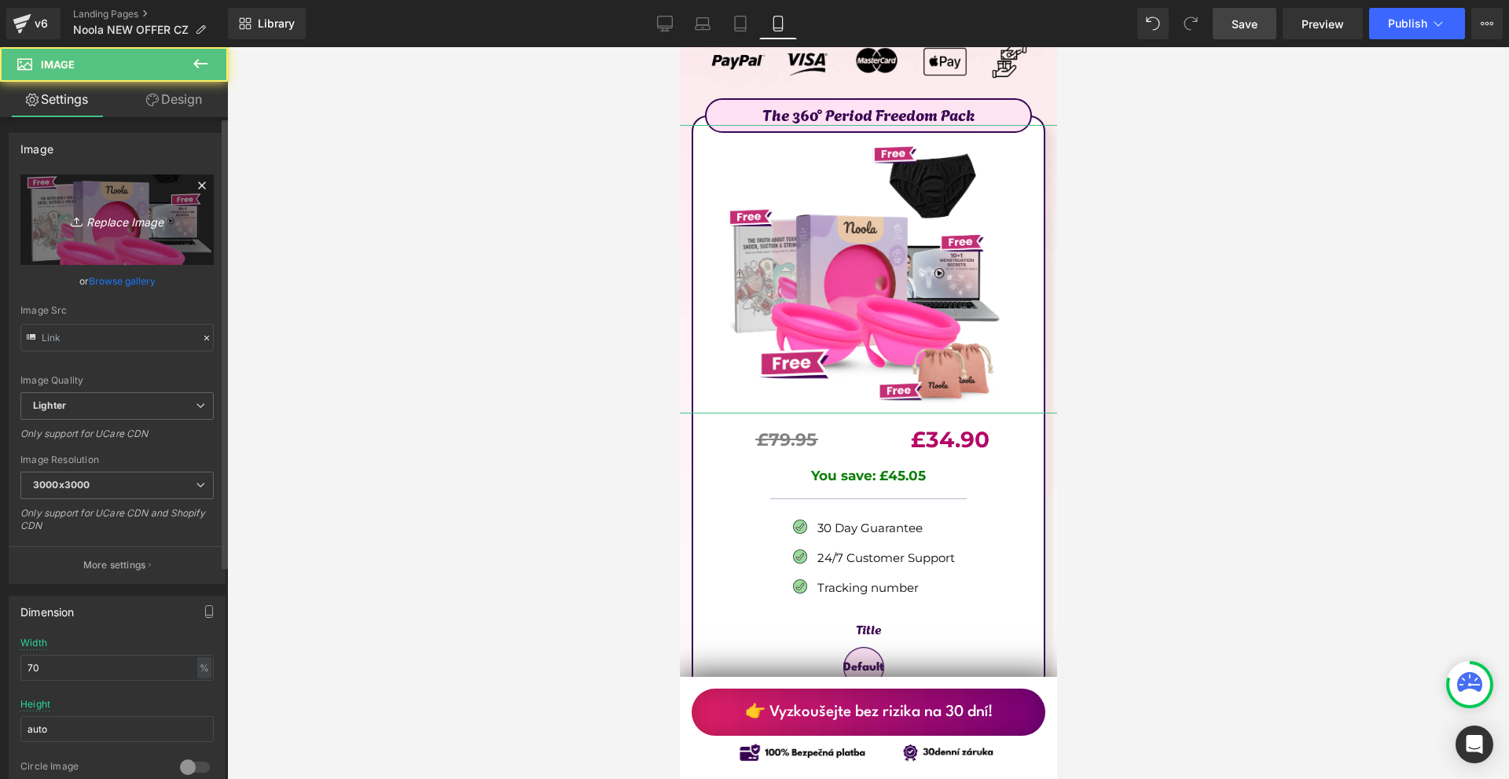
click at [156, 207] on link "Replace Image" at bounding box center [116, 219] width 193 height 90
type input "C:\fakepath\Zdarma (2).png"
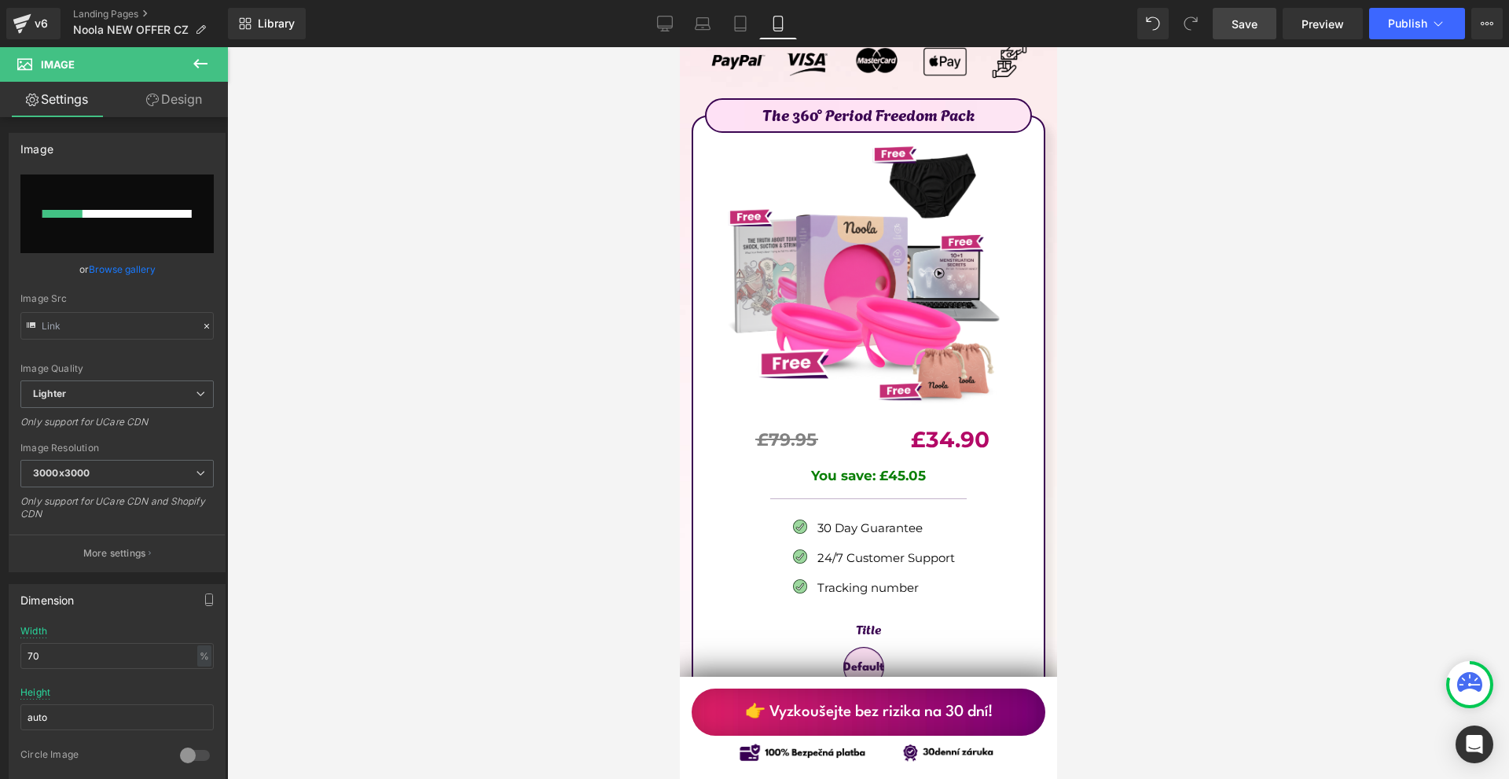
scroll to position [8612, 0]
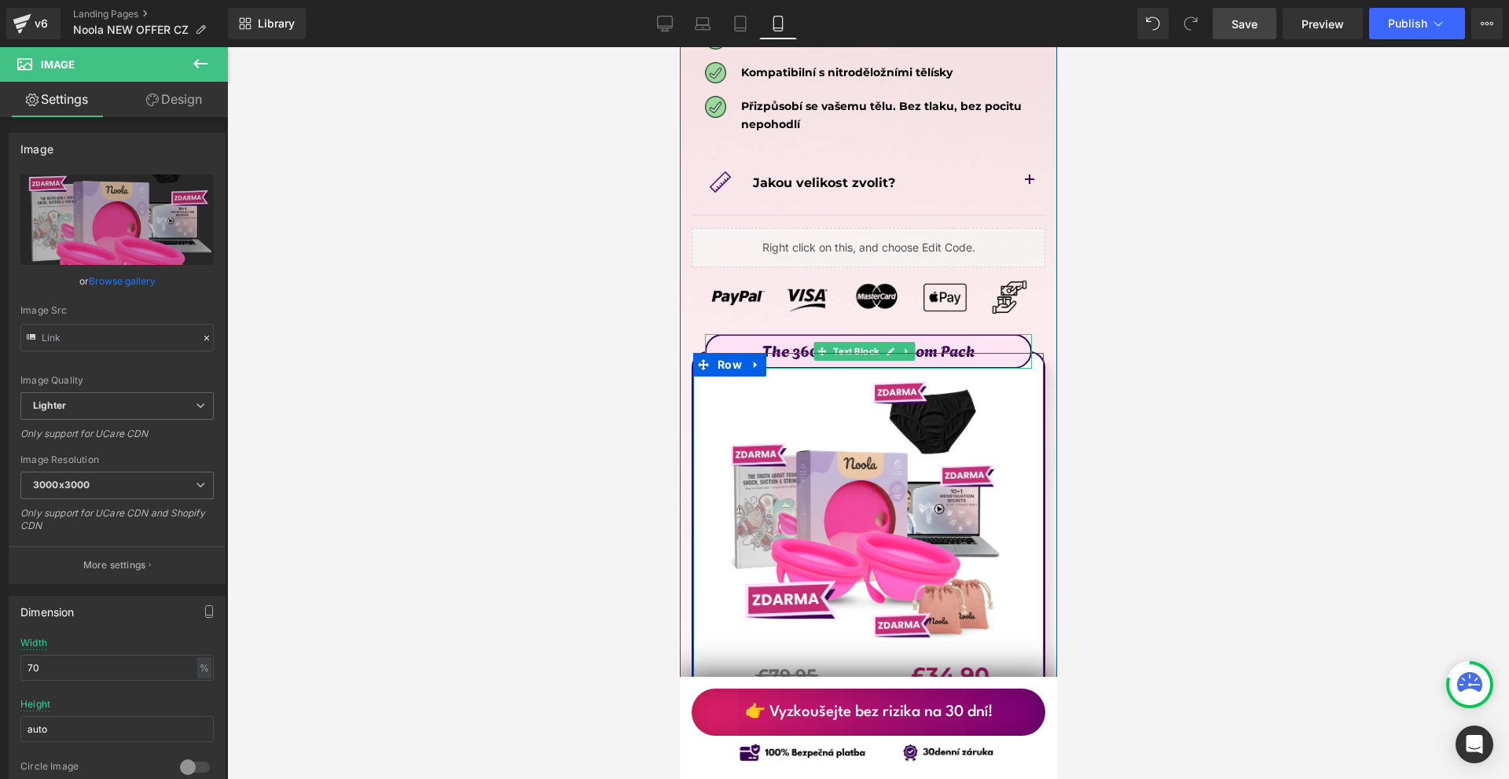
click at [752, 337] on p "The 360° Period Freedom Pack" at bounding box center [868, 349] width 324 height 25
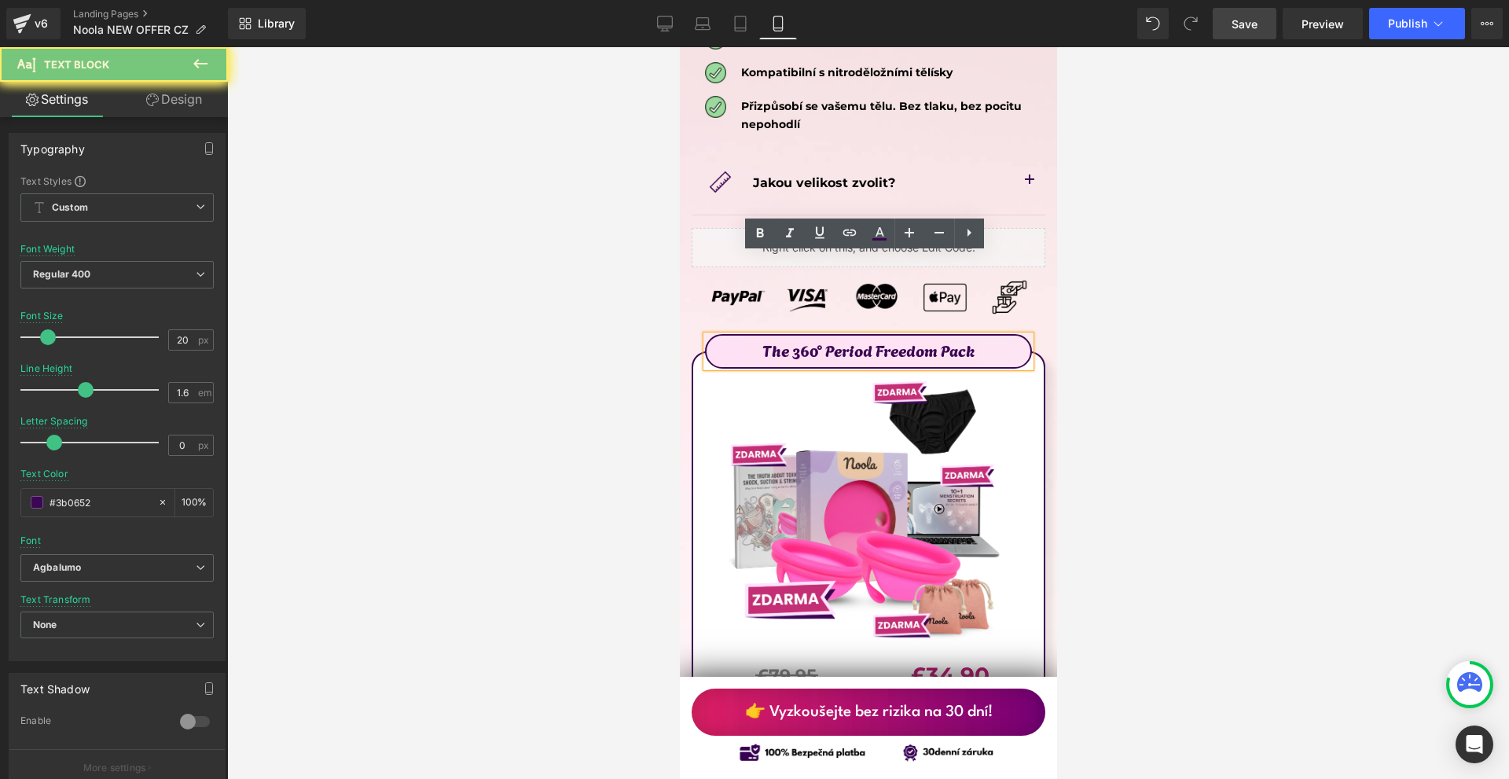
click at [752, 337] on p "The 360° Period Freedom Pack" at bounding box center [868, 349] width 324 height 25
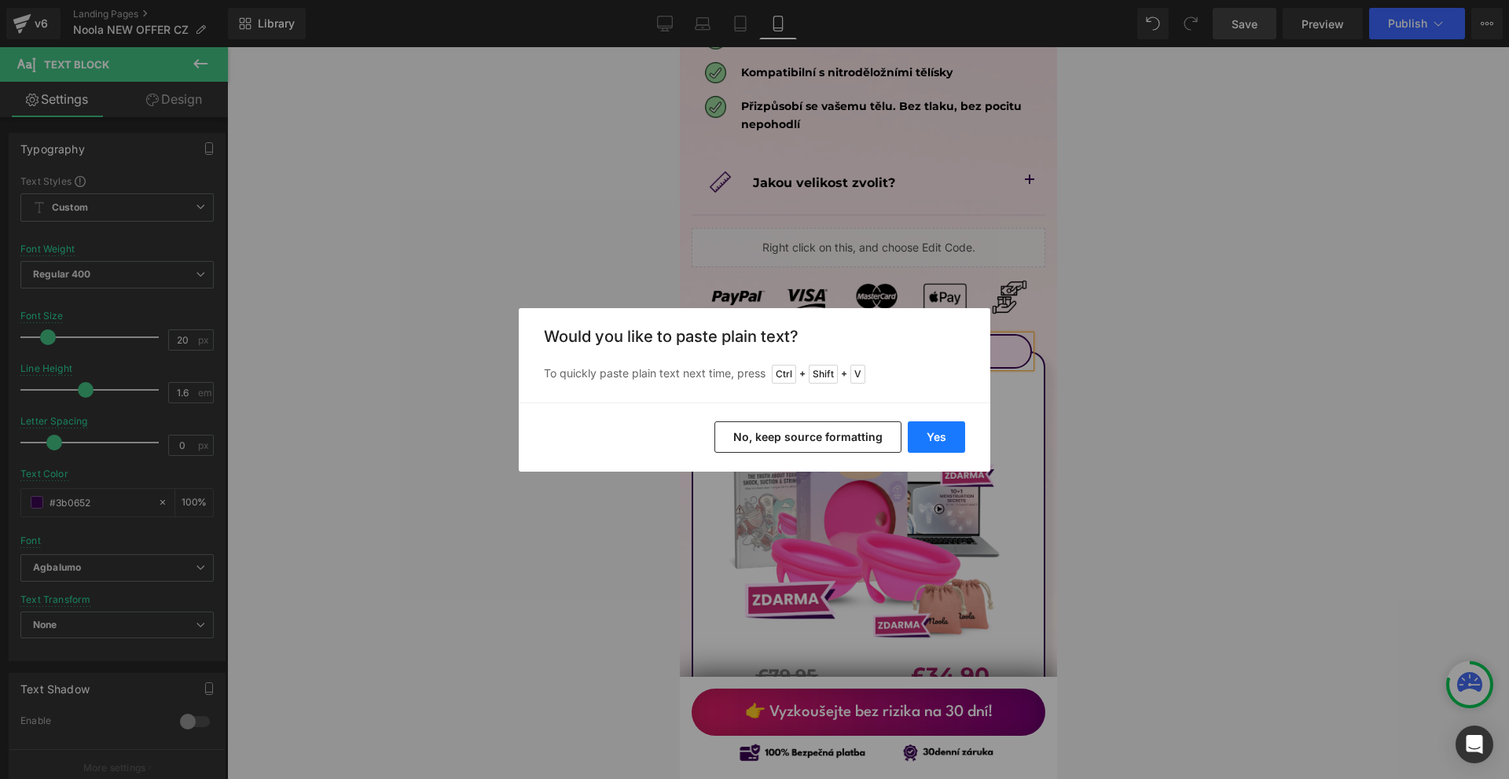
click at [941, 429] on button "Yes" at bounding box center [936, 436] width 57 height 31
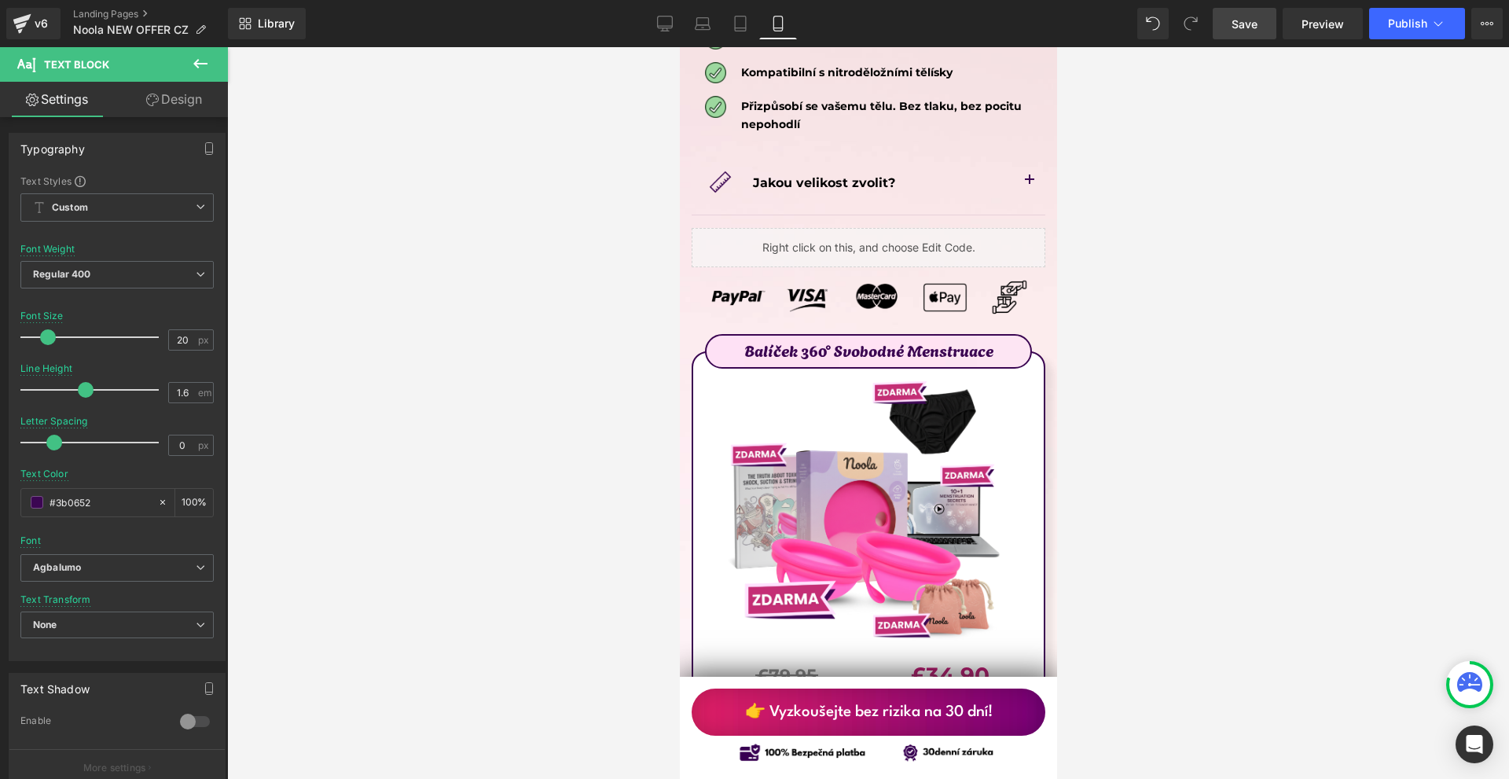
click at [1290, 411] on div at bounding box center [868, 413] width 1282 height 732
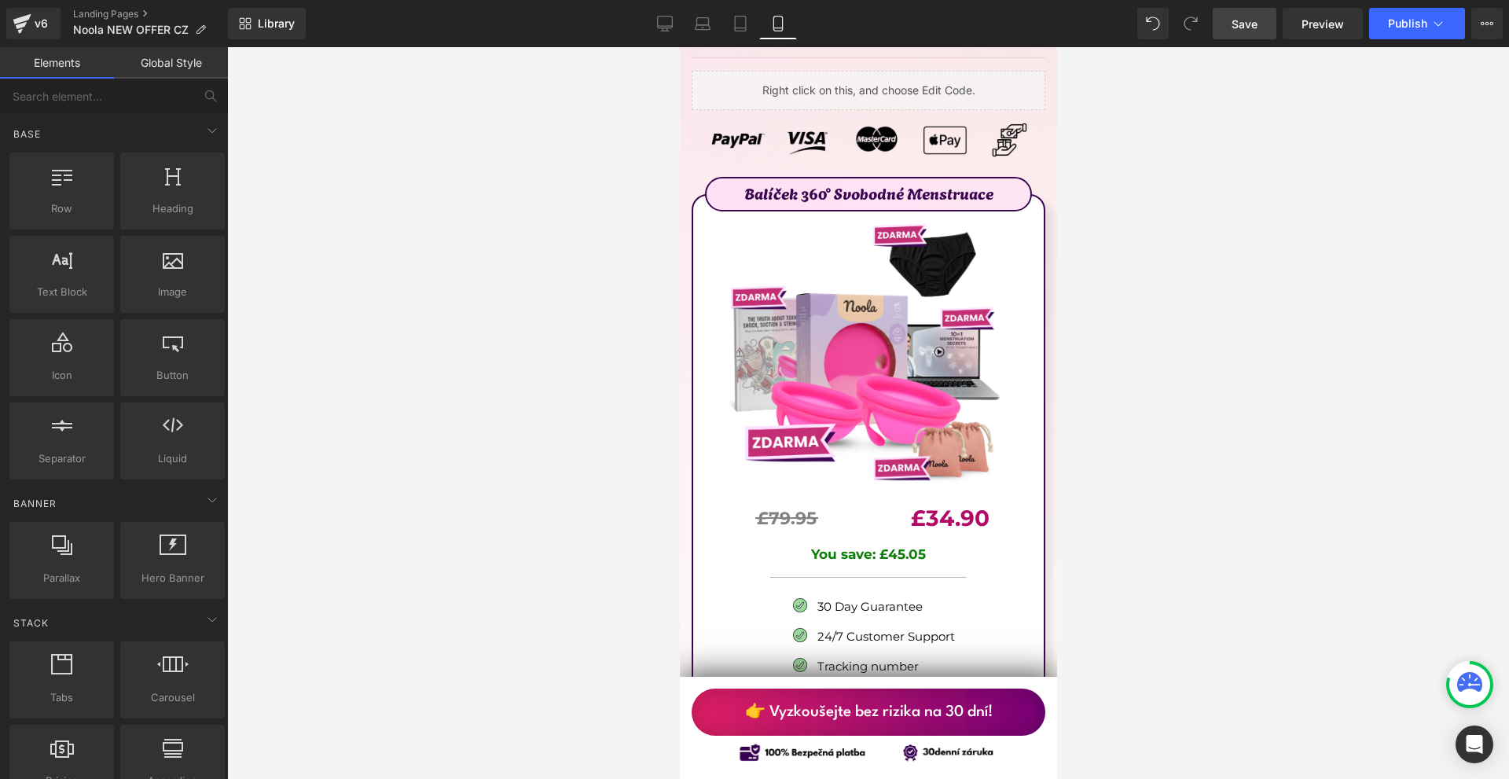
scroll to position [8927, 0]
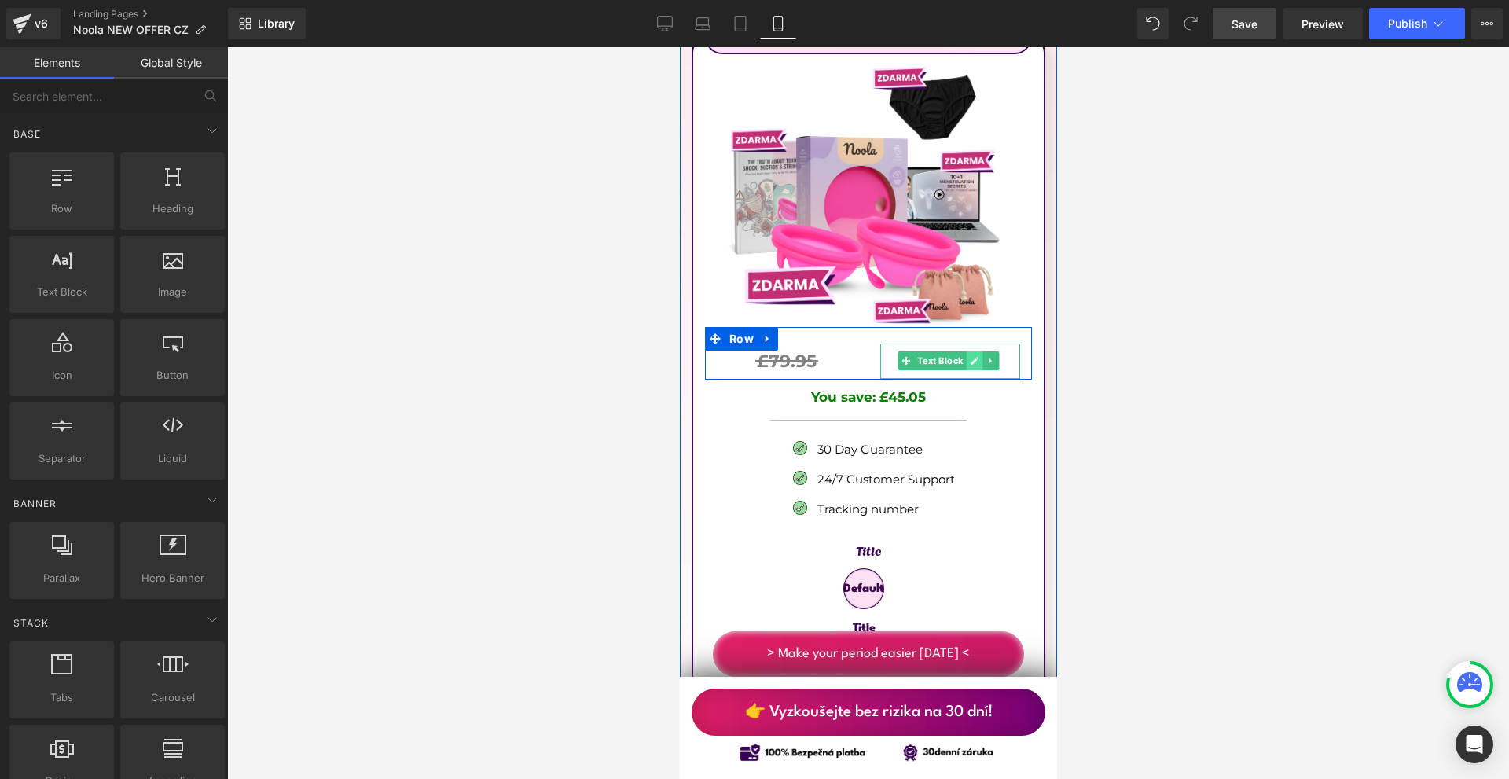
click at [969, 356] on icon at bounding box center [973, 360] width 9 height 9
click at [967, 347] on b "£34.90" at bounding box center [949, 360] width 79 height 27
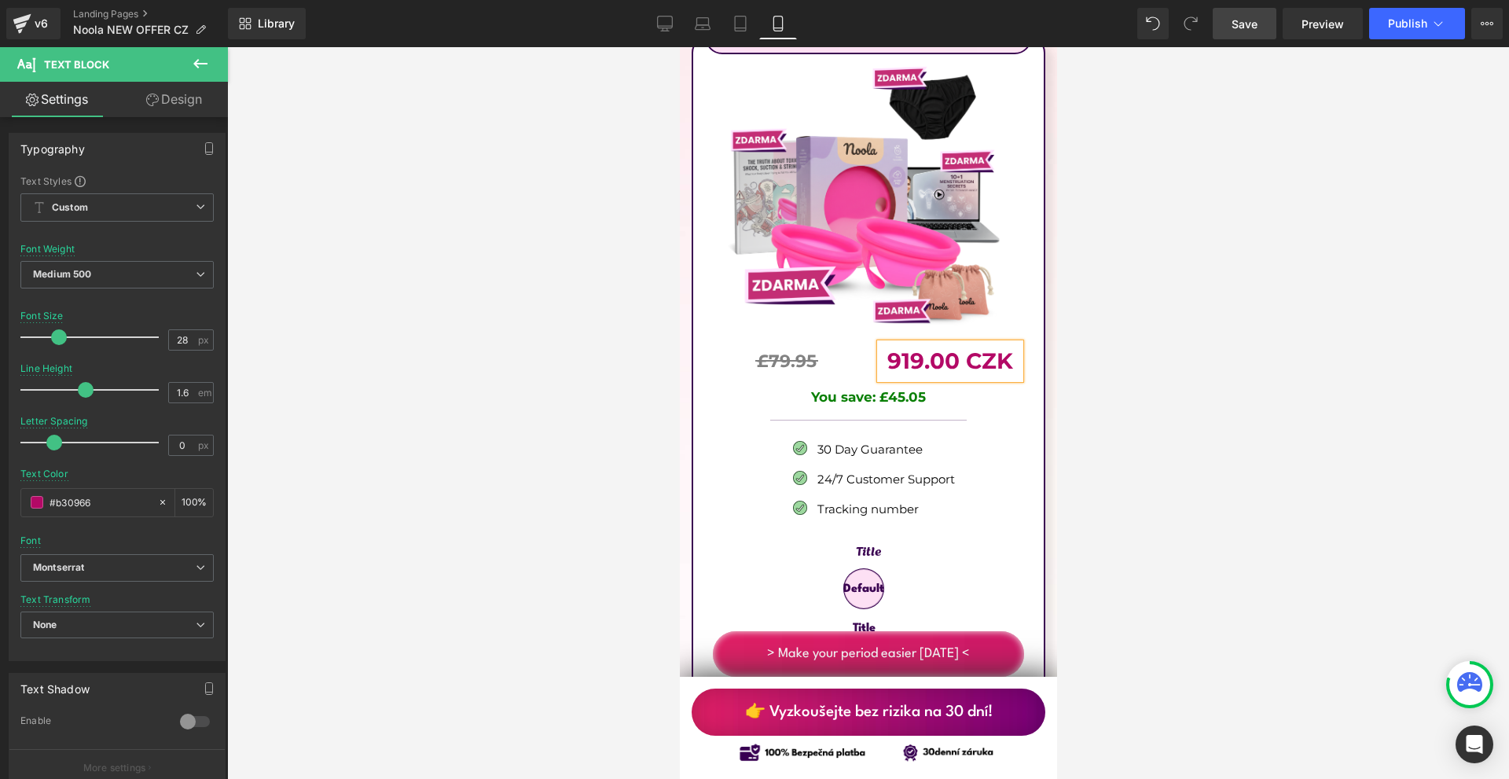
click at [1140, 352] on div at bounding box center [868, 413] width 1282 height 732
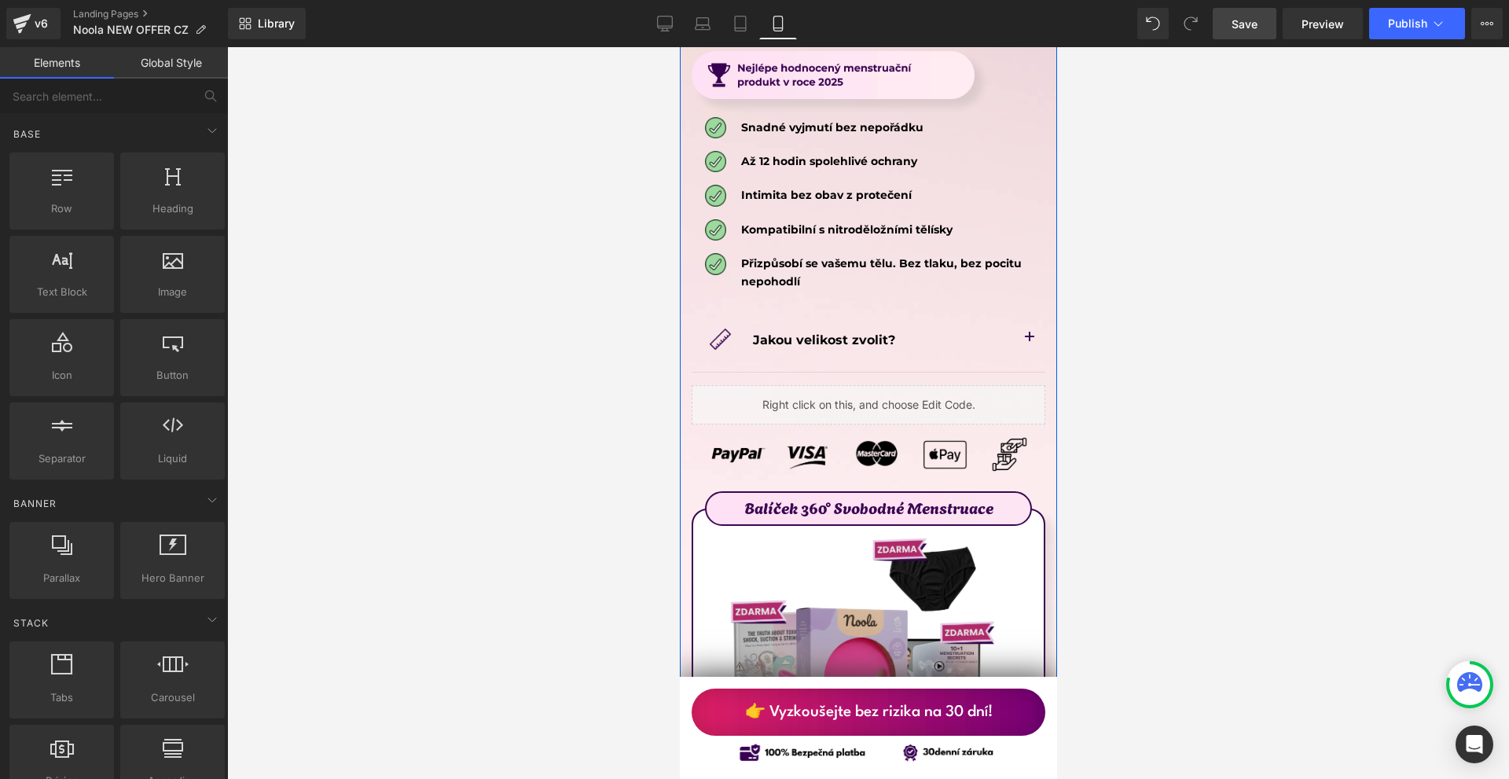
scroll to position [8770, 0]
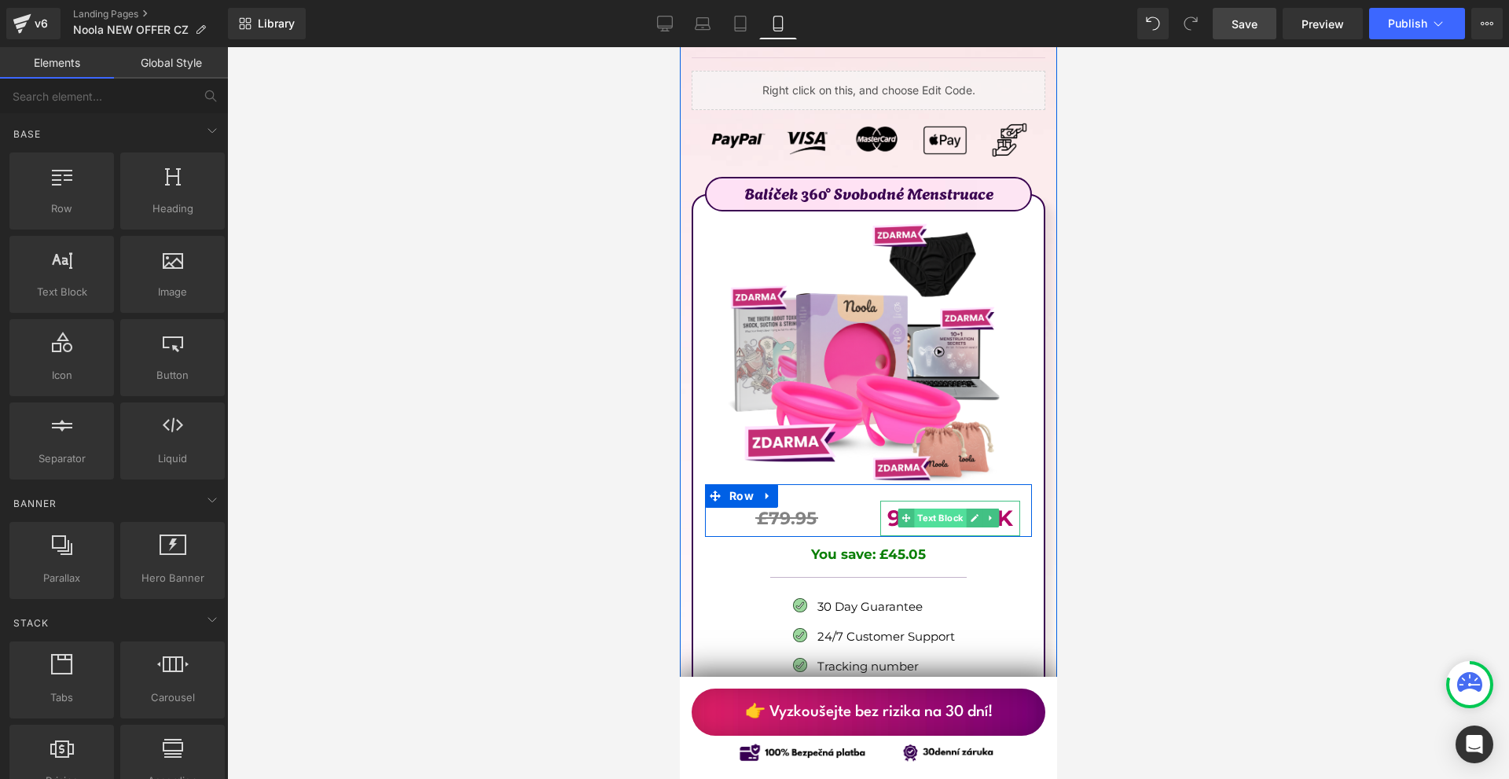
click at [921, 509] on span "Text Block" at bounding box center [939, 518] width 52 height 19
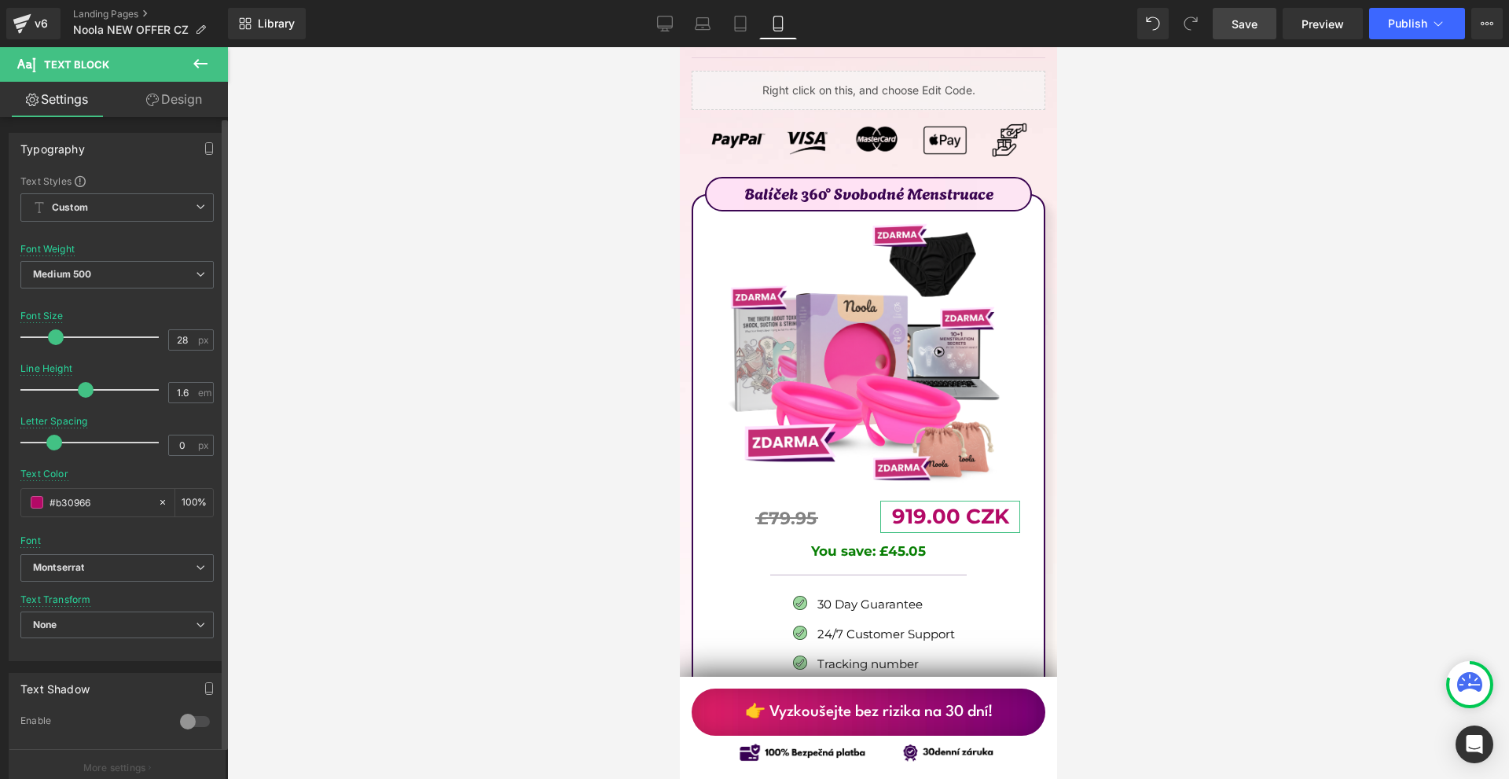
click at [50, 334] on span at bounding box center [56, 337] width 16 height 16
click at [1254, 34] on link "Save" at bounding box center [1245, 23] width 64 height 31
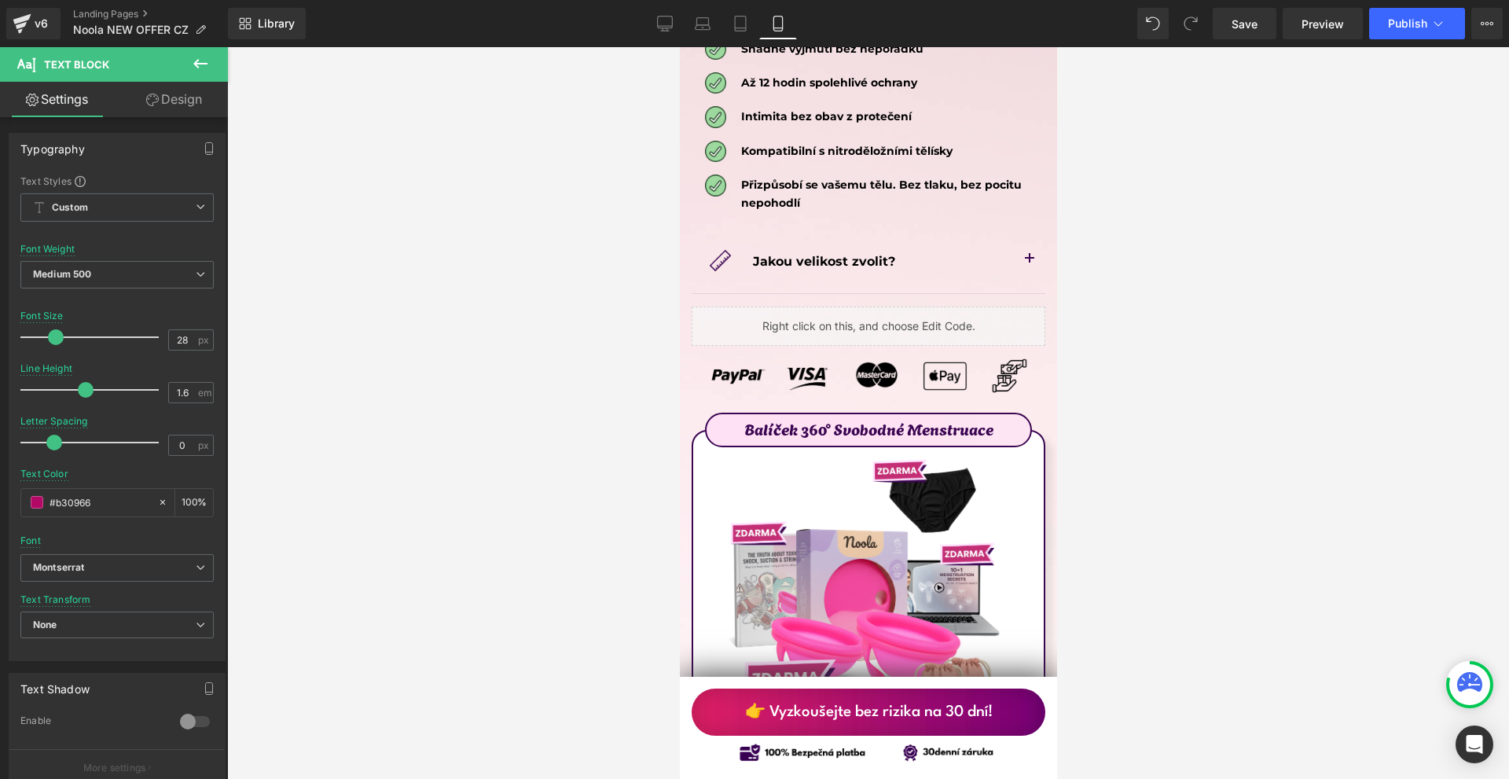
scroll to position [8455, 0]
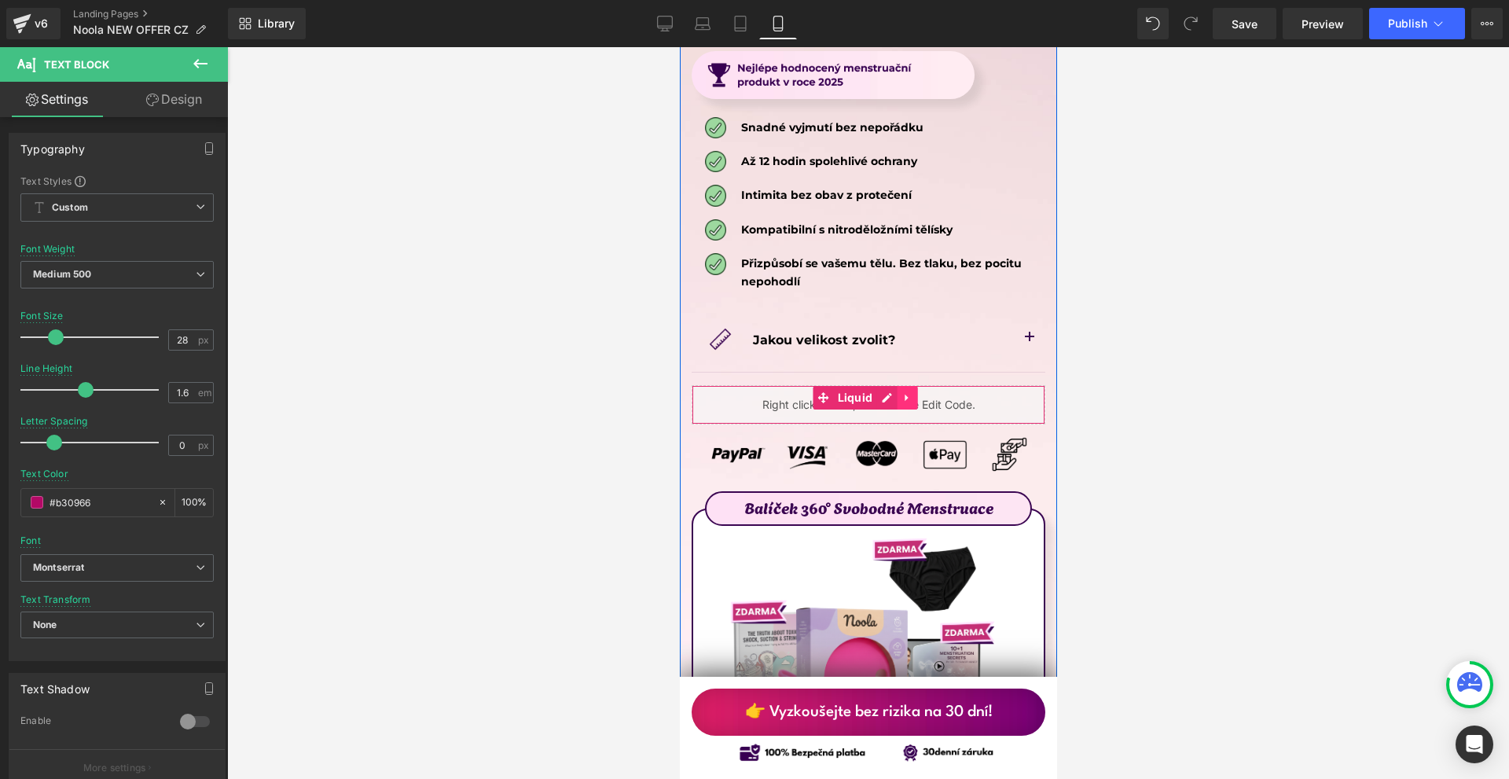
click at [910, 386] on link at bounding box center [906, 398] width 20 height 24
click at [895, 392] on icon at bounding box center [895, 397] width 11 height 11
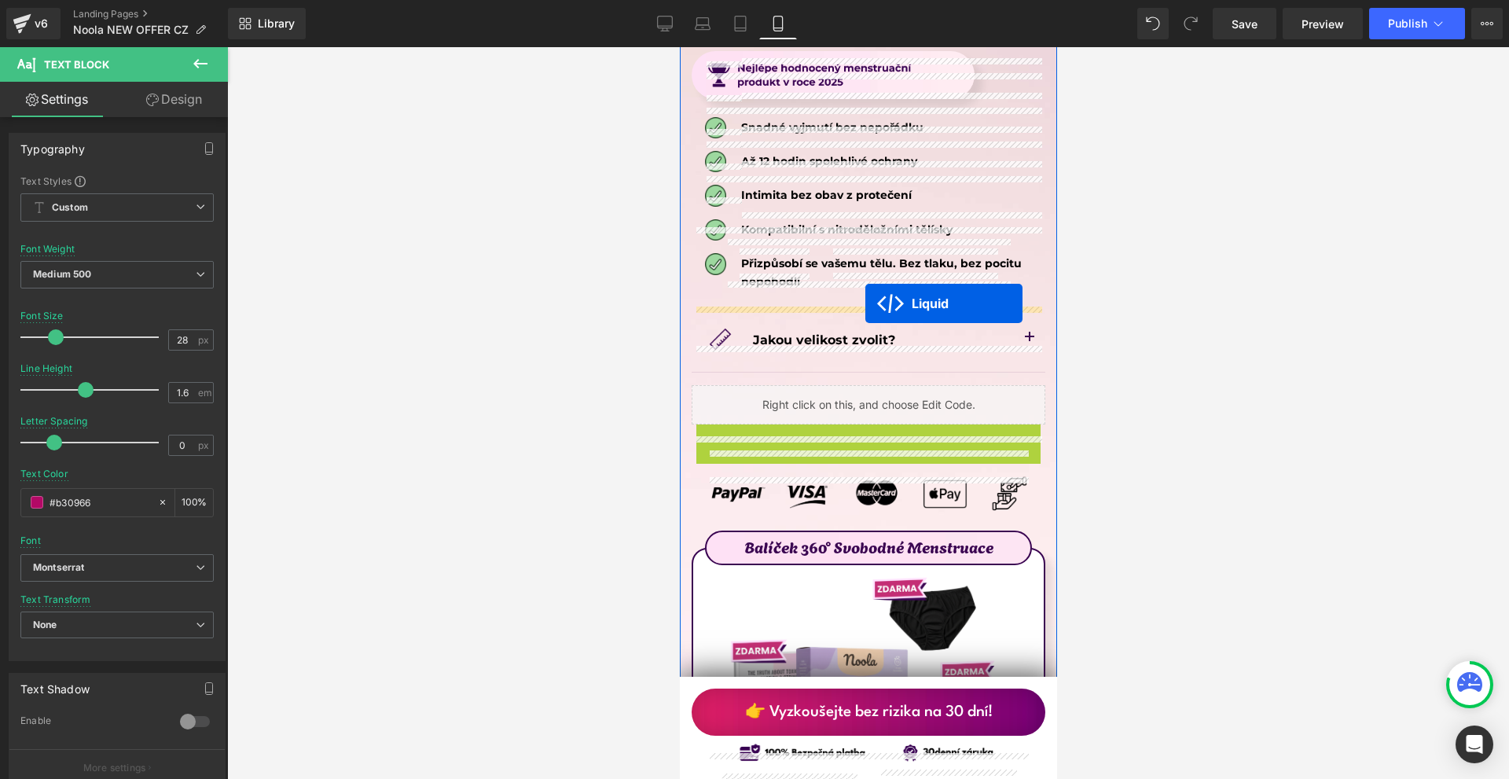
drag, startPoint x: 840, startPoint y: 361, endPoint x: 865, endPoint y: 303, distance: 62.3
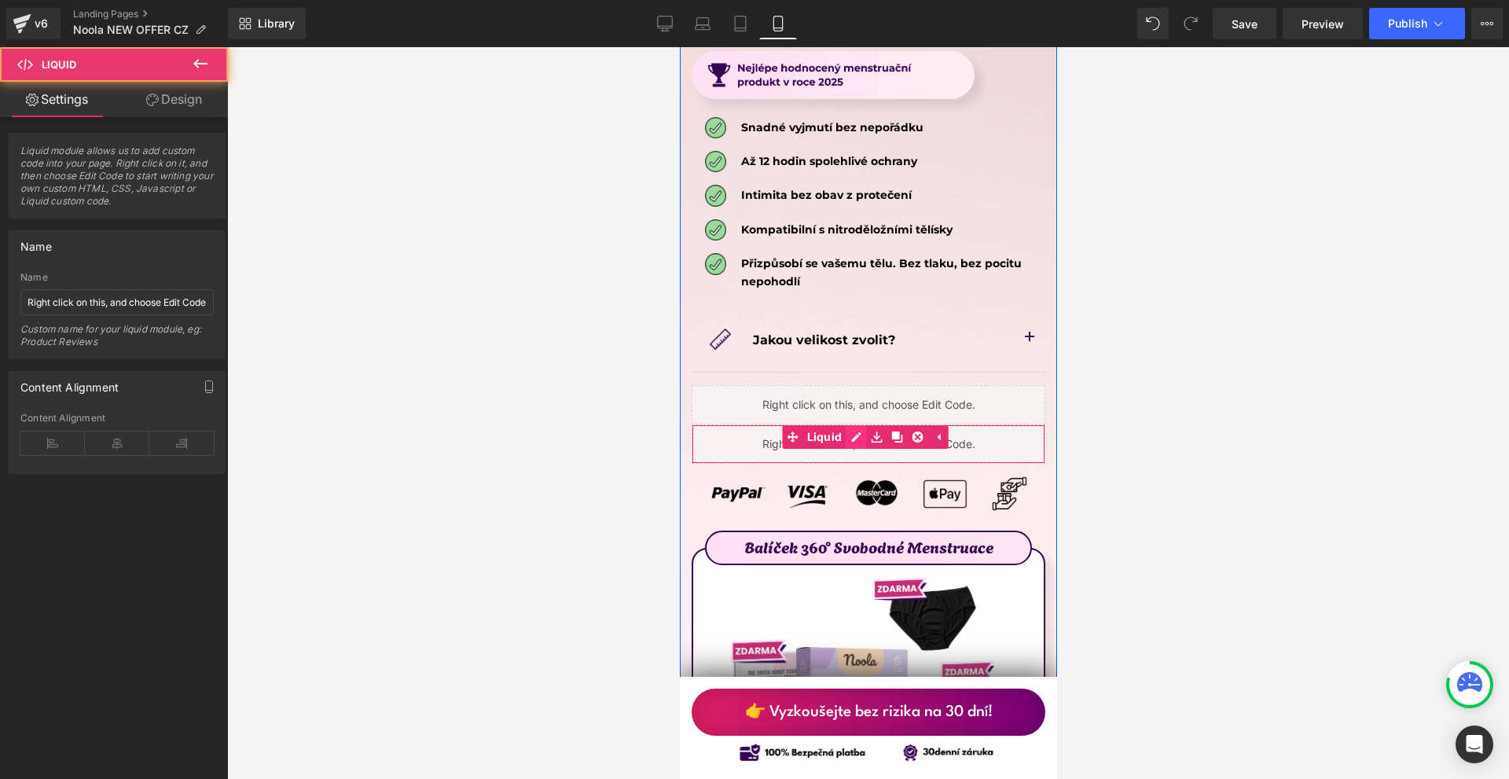
click at [850, 424] on div "Liquid" at bounding box center [868, 443] width 354 height 39
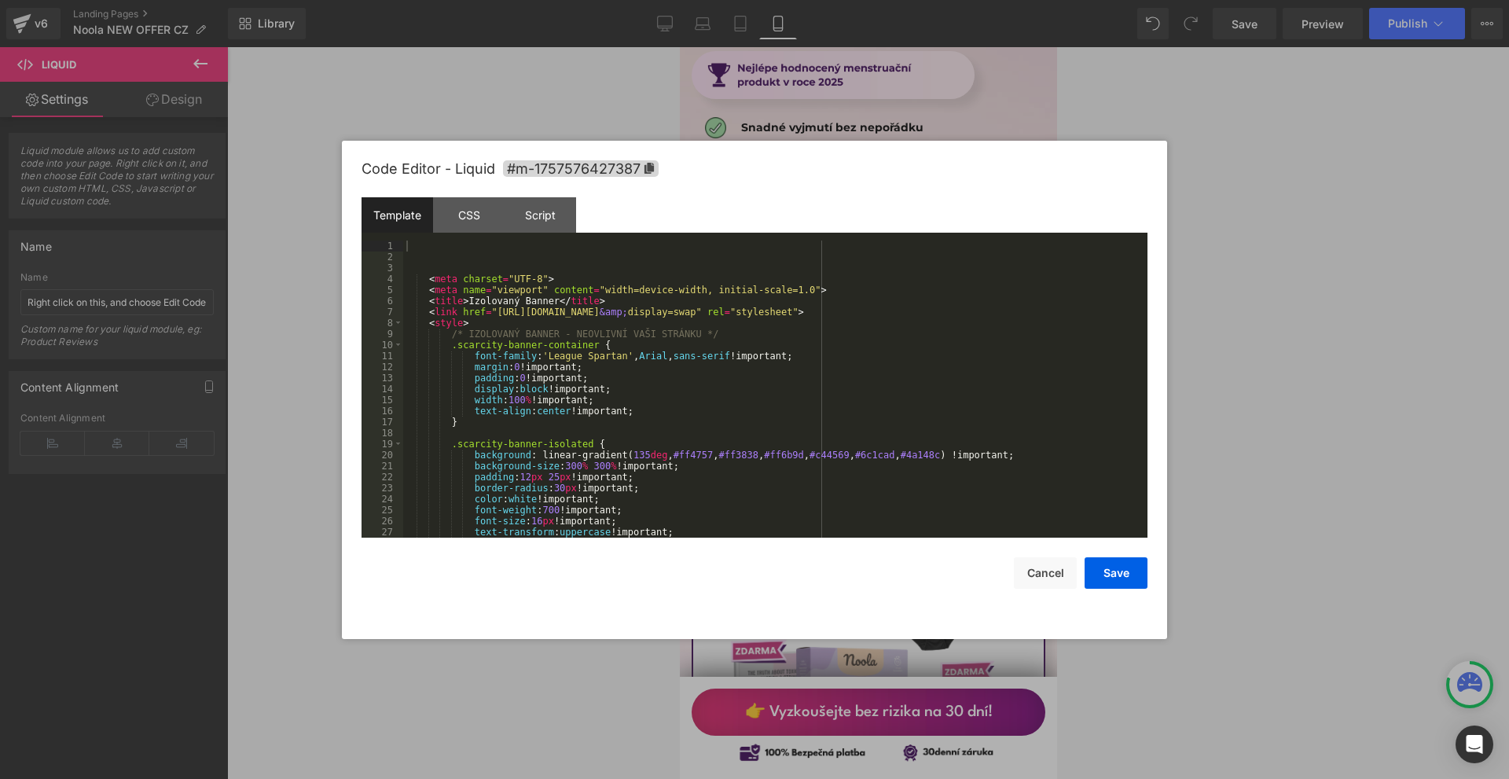
click at [1218, 224] on div at bounding box center [754, 389] width 1509 height 779
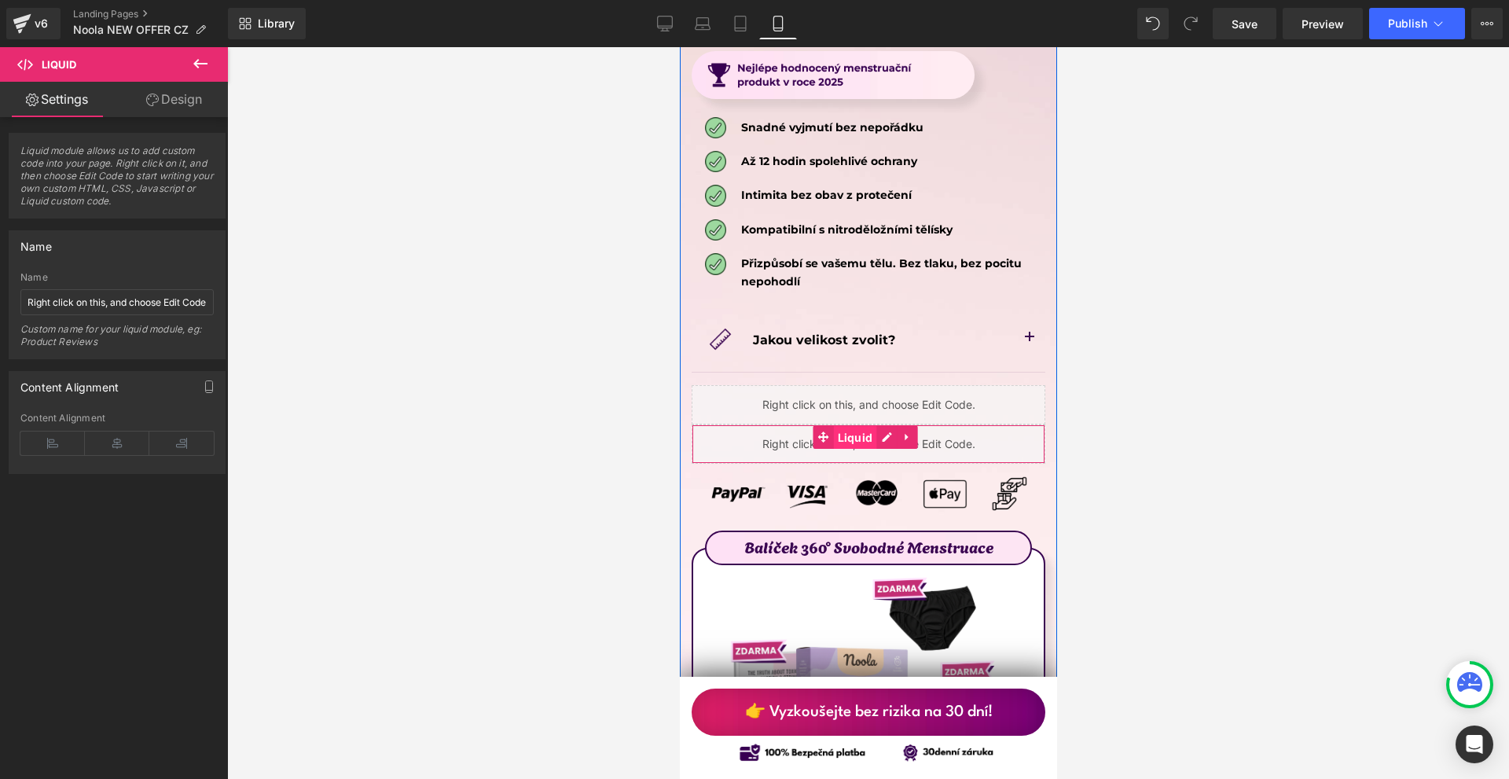
click at [813, 425] on link "Liquid" at bounding box center [845, 437] width 64 height 24
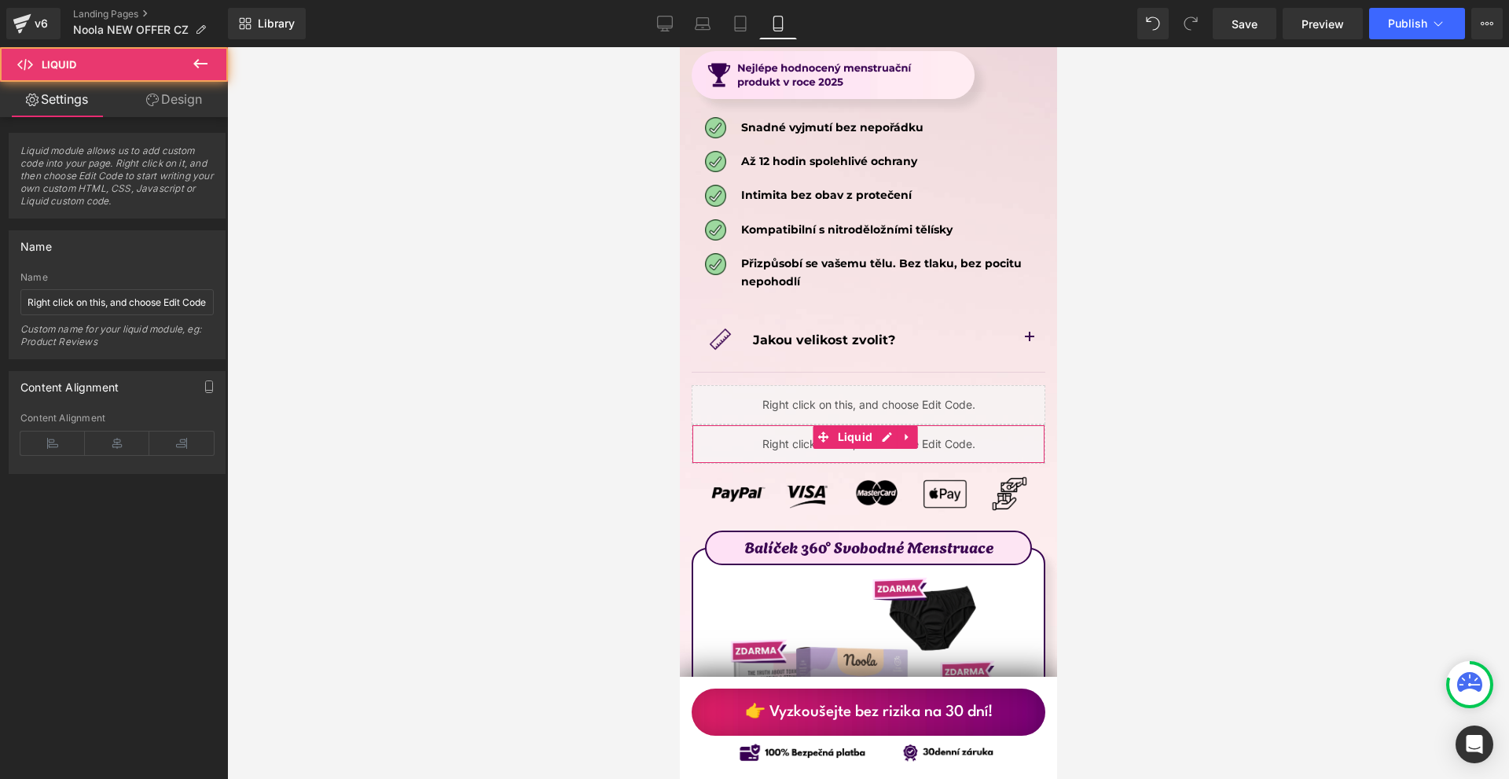
click at [168, 102] on link "Design" at bounding box center [174, 99] width 114 height 35
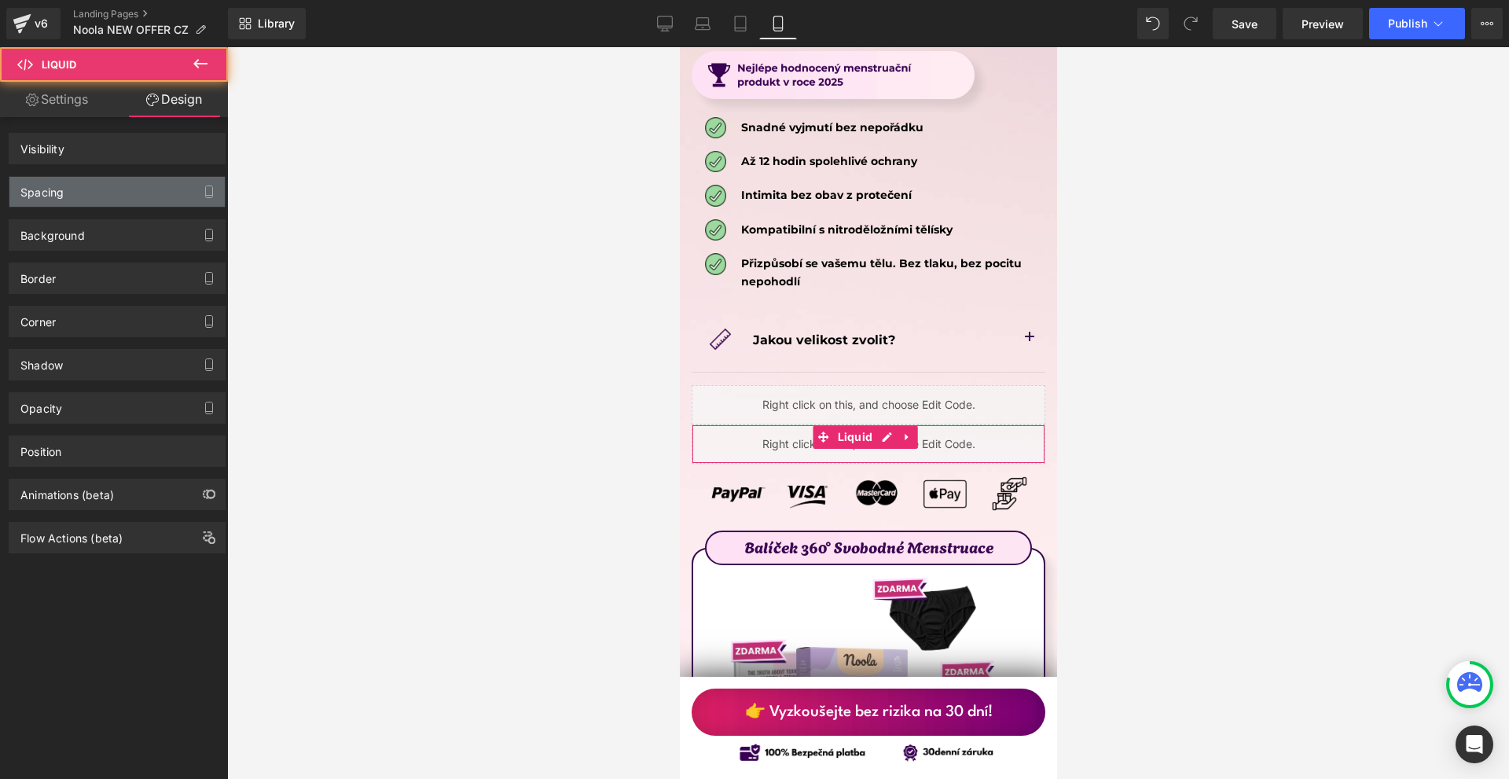
click at [97, 182] on div "Spacing" at bounding box center [116, 192] width 215 height 30
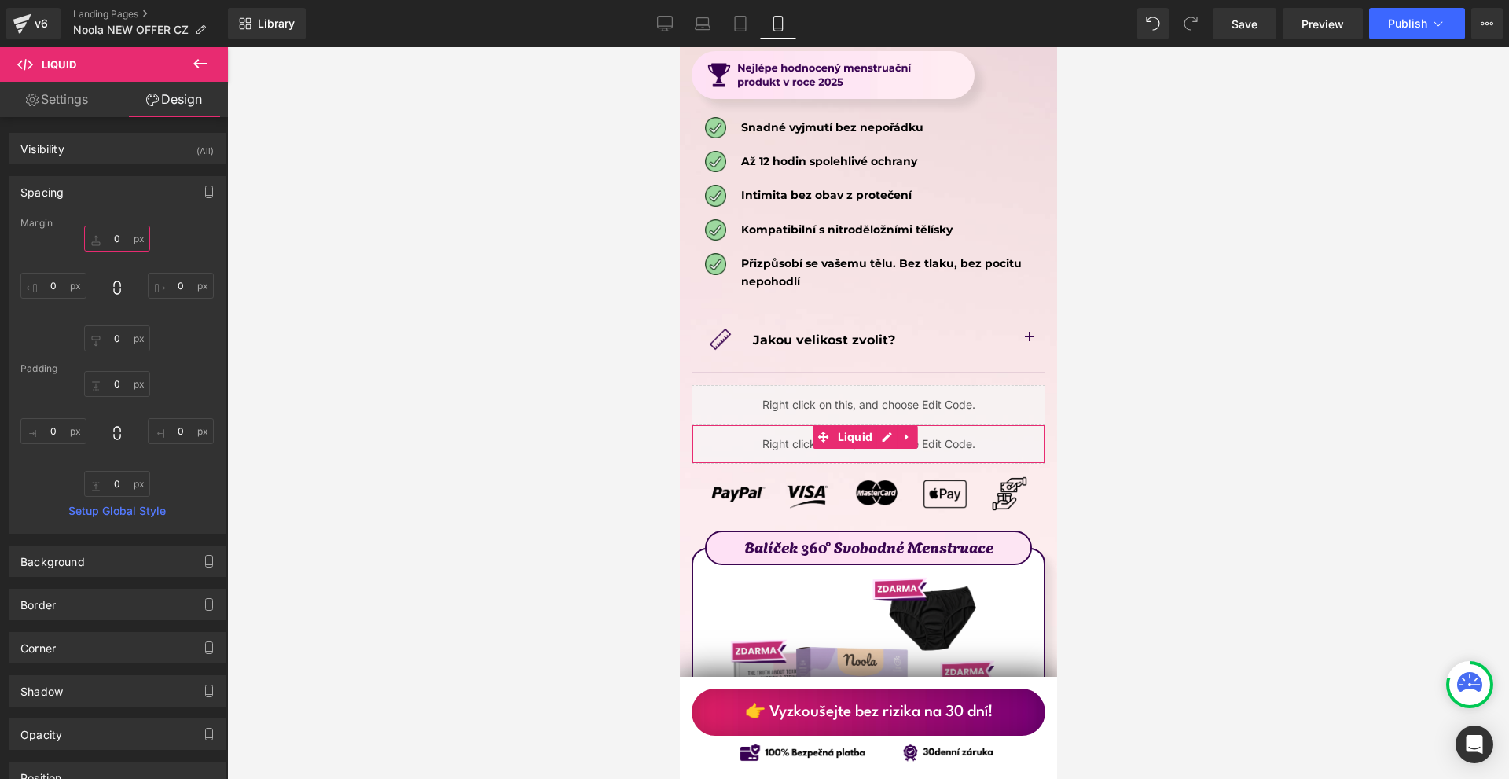
click at [129, 237] on input "0" at bounding box center [117, 239] width 66 height 26
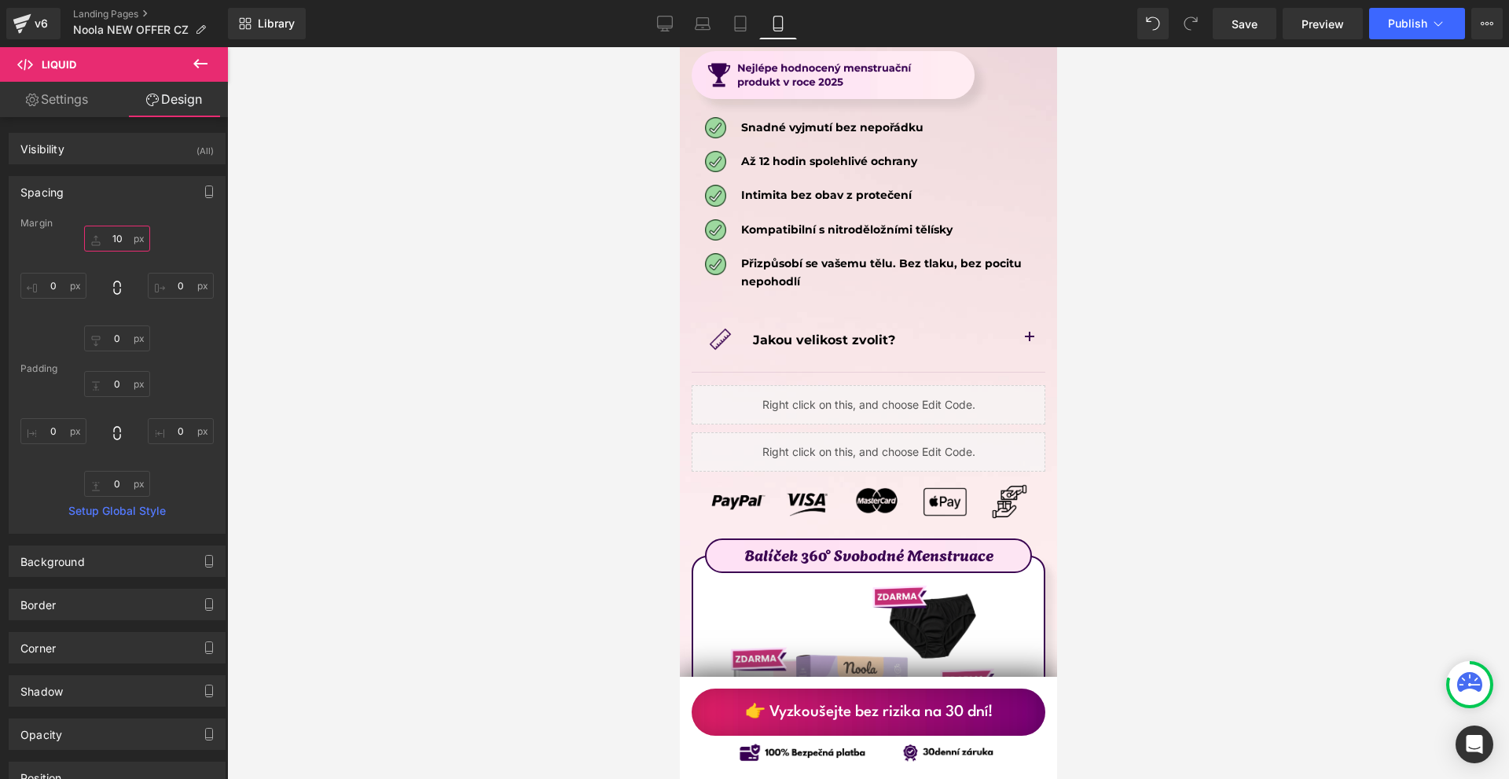
type input "10"
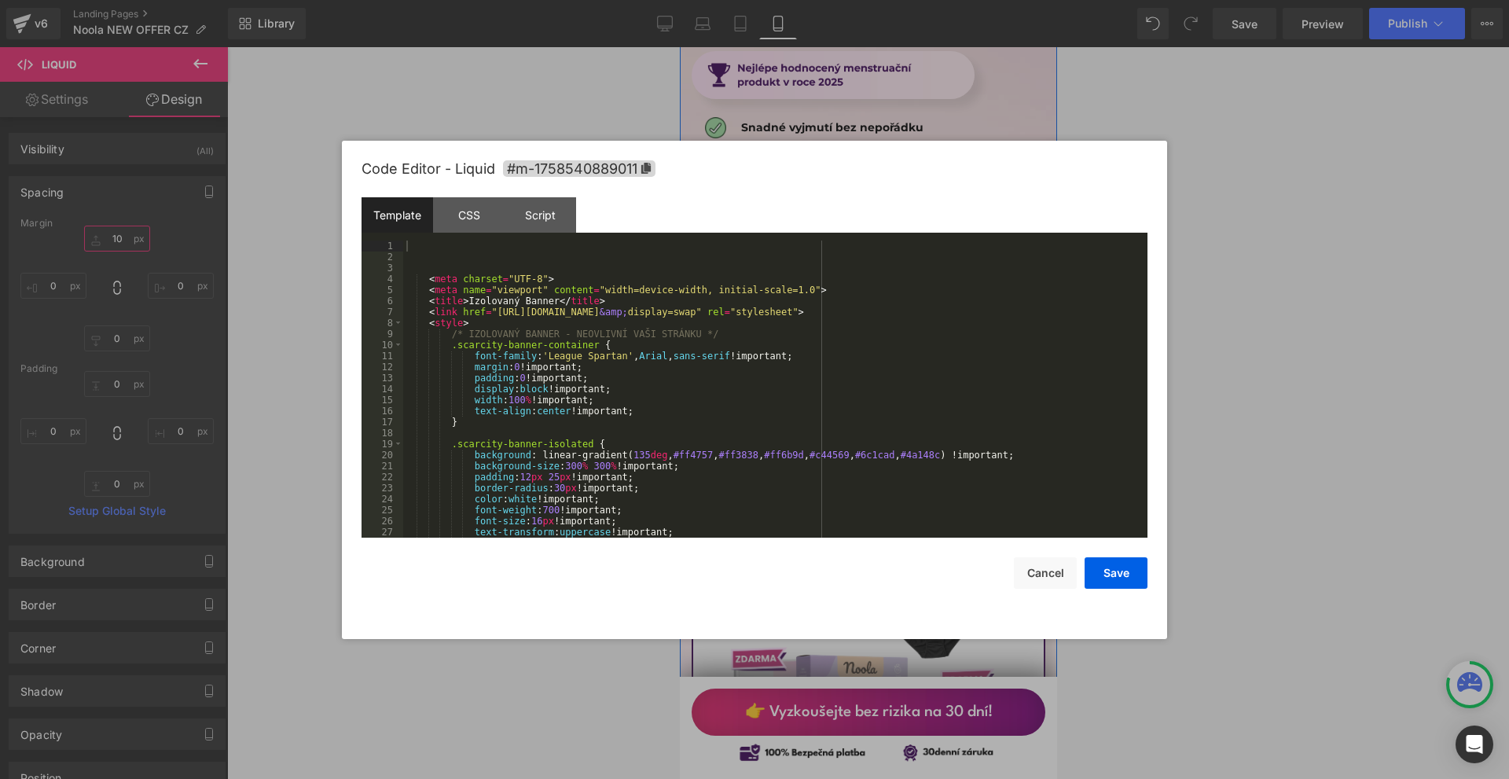
click at [880, 385] on div "Liquid" at bounding box center [868, 404] width 354 height 39
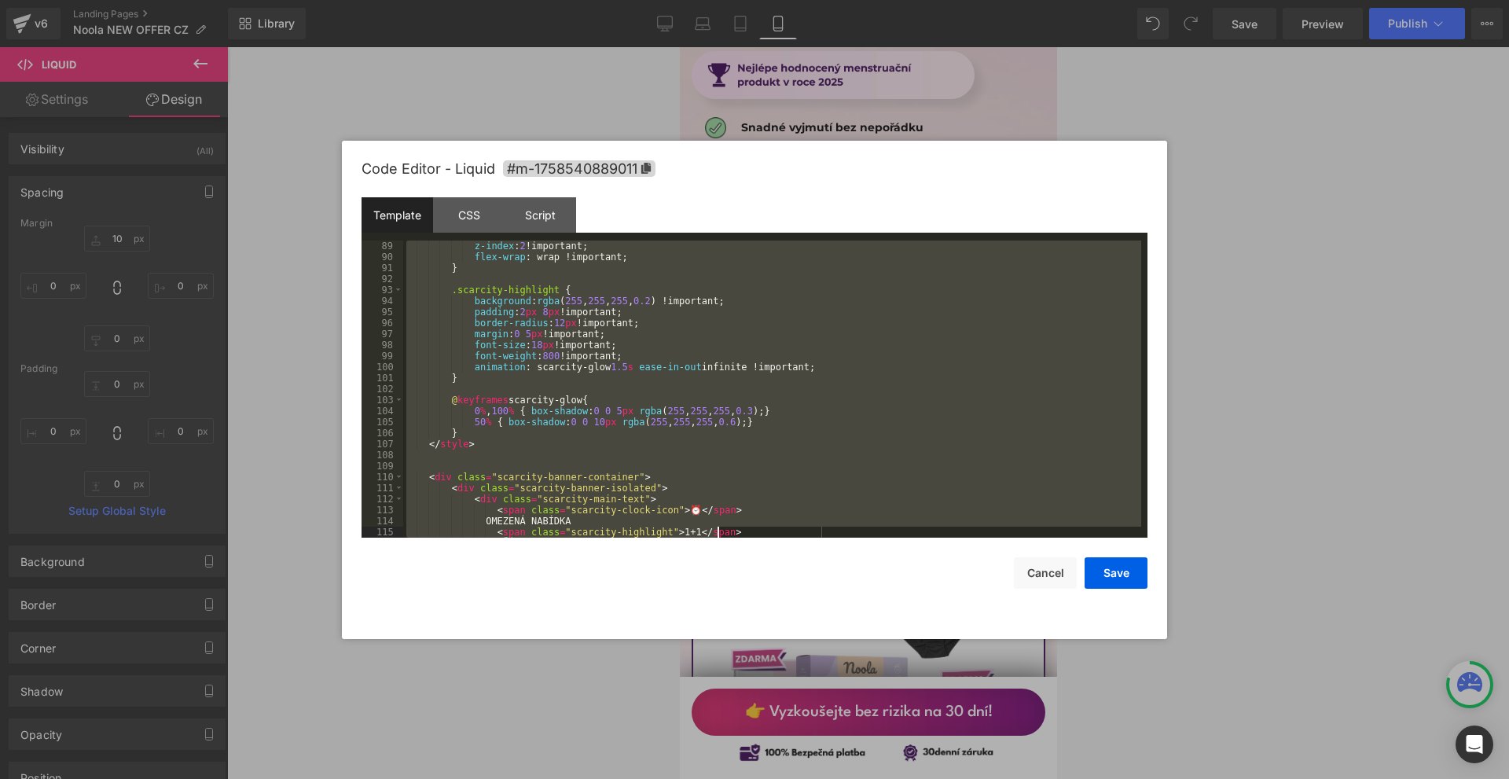
scroll to position [1034, 0]
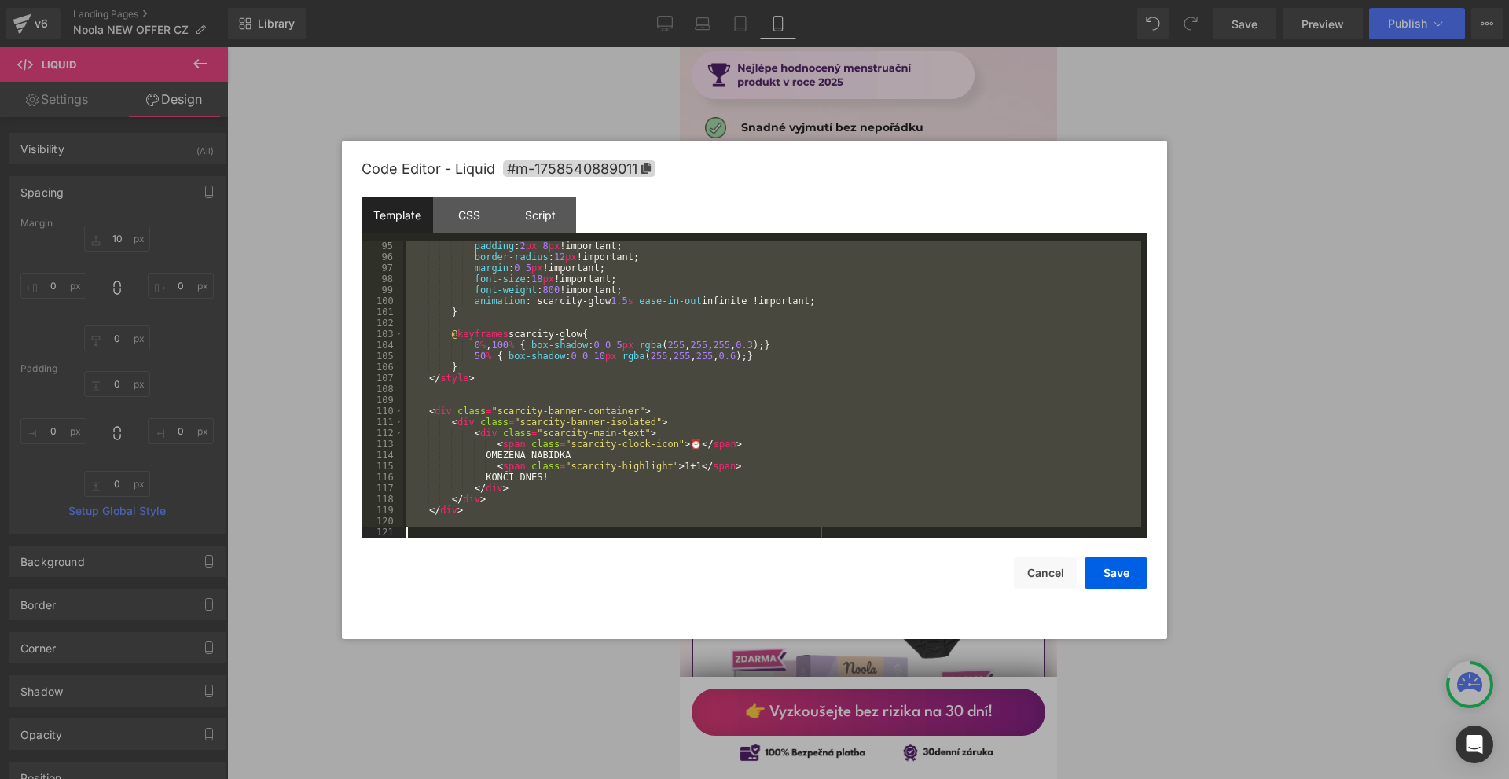
drag, startPoint x: 423, startPoint y: 243, endPoint x: 764, endPoint y: 628, distance: 514.4
click at [764, 628] on div "Code Editor - Liquid #m-1758540889011 Template CSS Script Data 95 96 97 98 99 1…" at bounding box center [755, 390] width 786 height 498
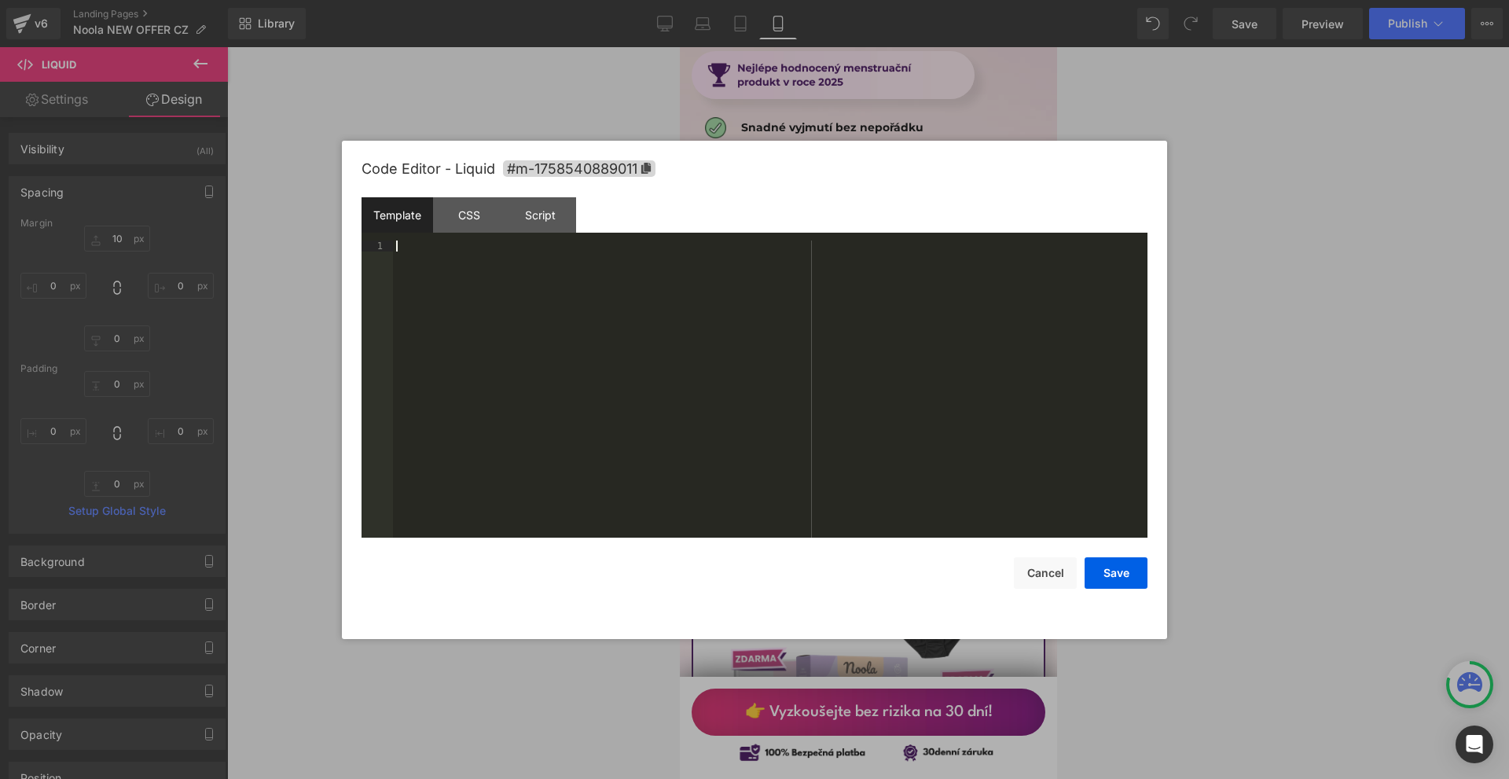
scroll to position [1805, 0]
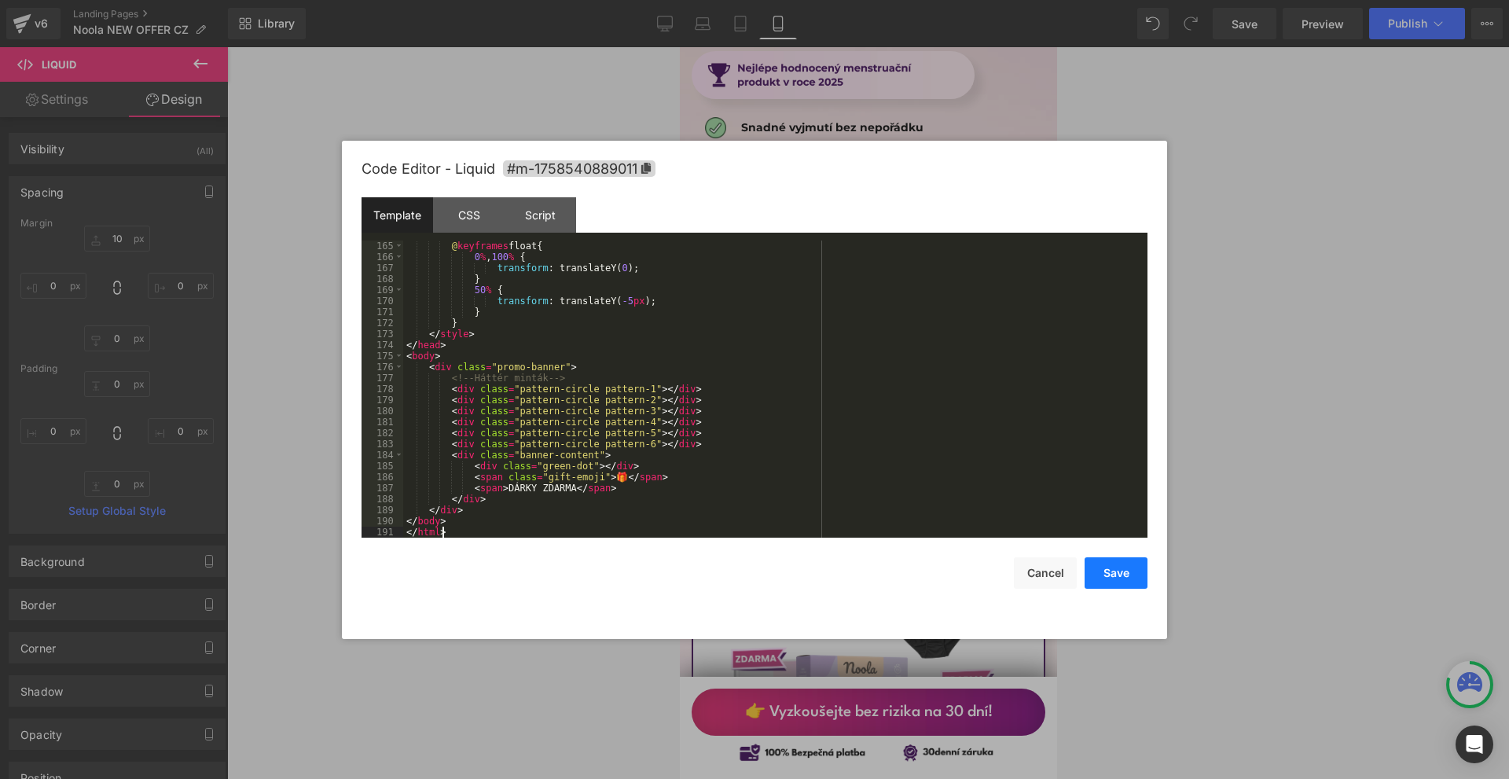
click at [1118, 565] on button "Save" at bounding box center [1116, 572] width 63 height 31
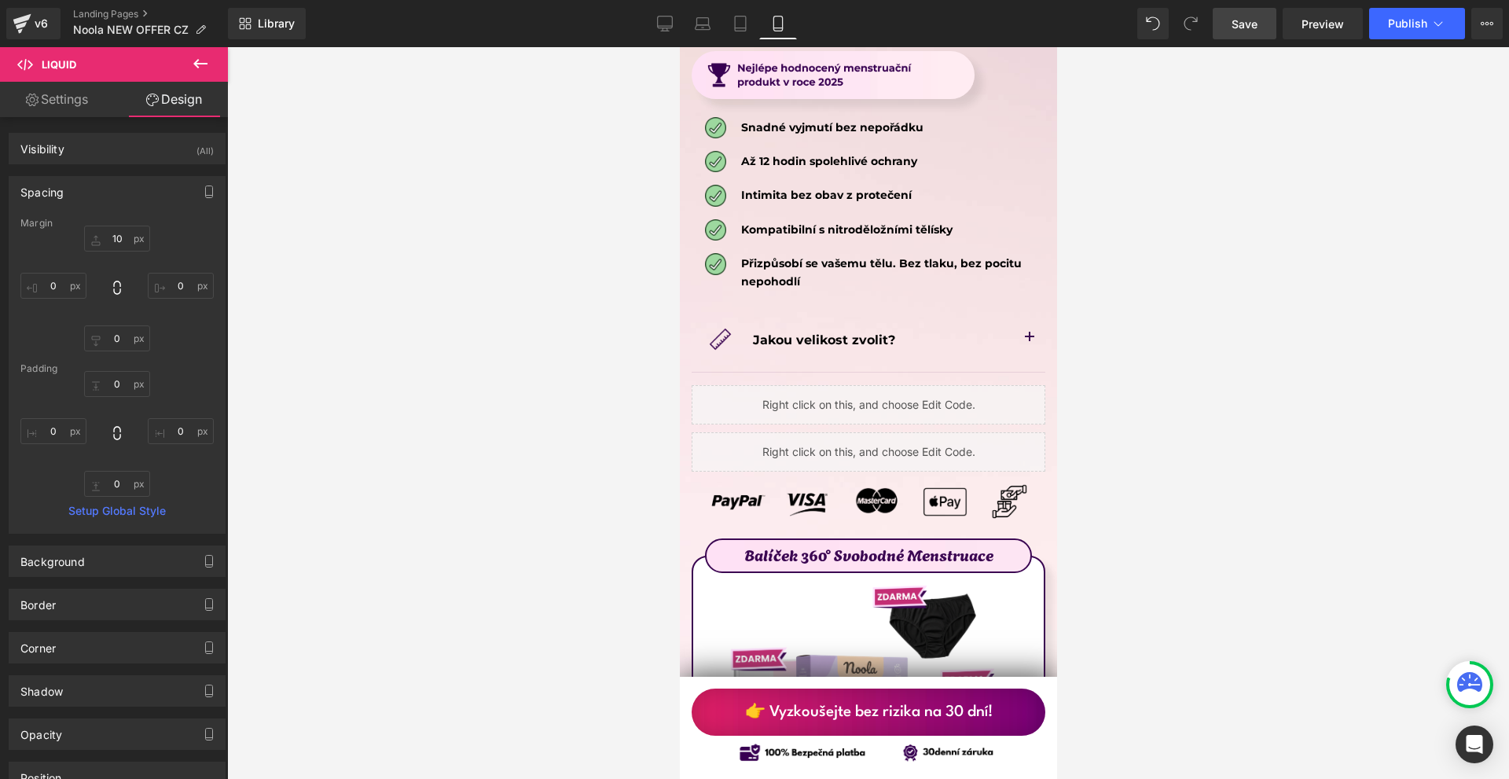
click at [1232, 27] on span "Save" at bounding box center [1245, 24] width 26 height 17
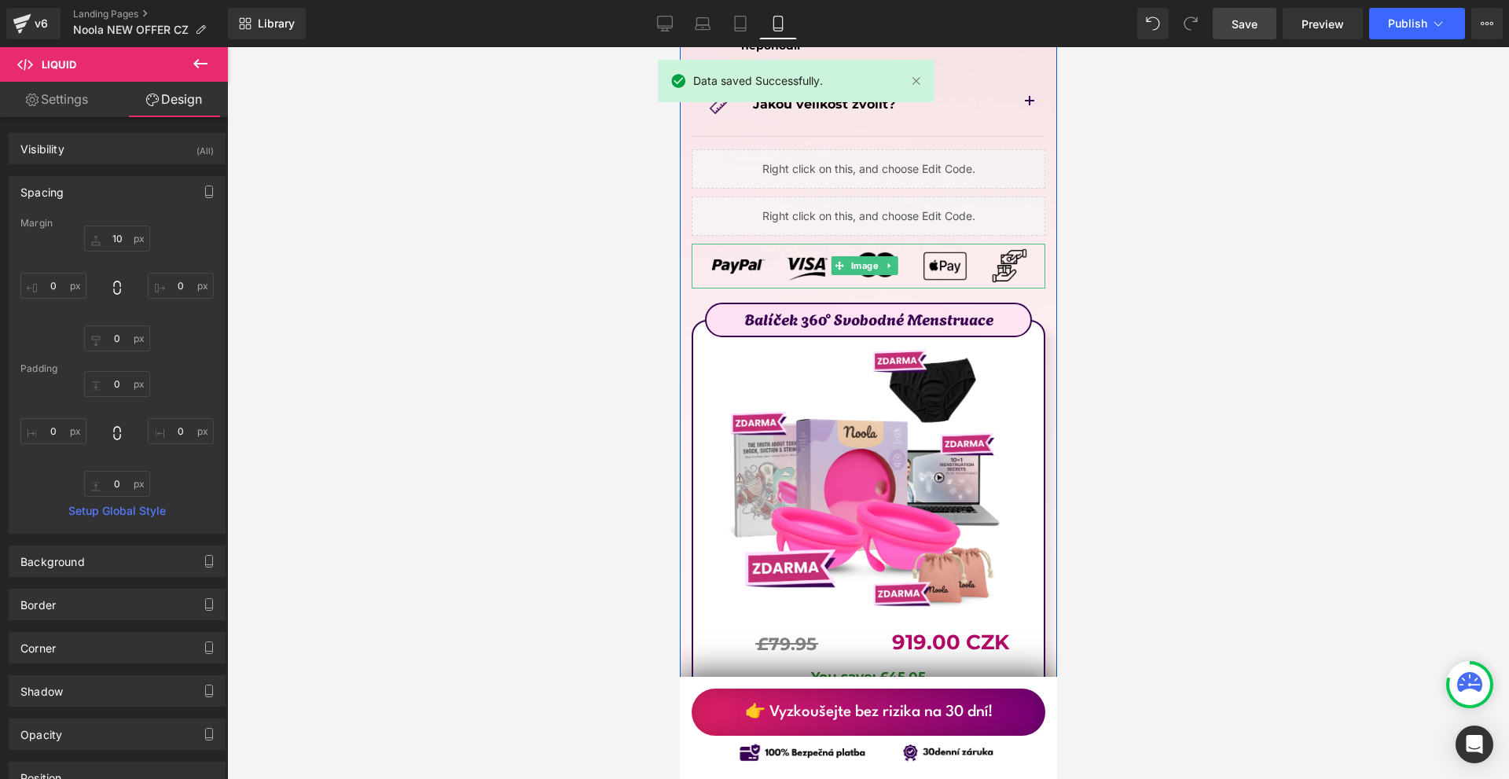
scroll to position [8534, 0]
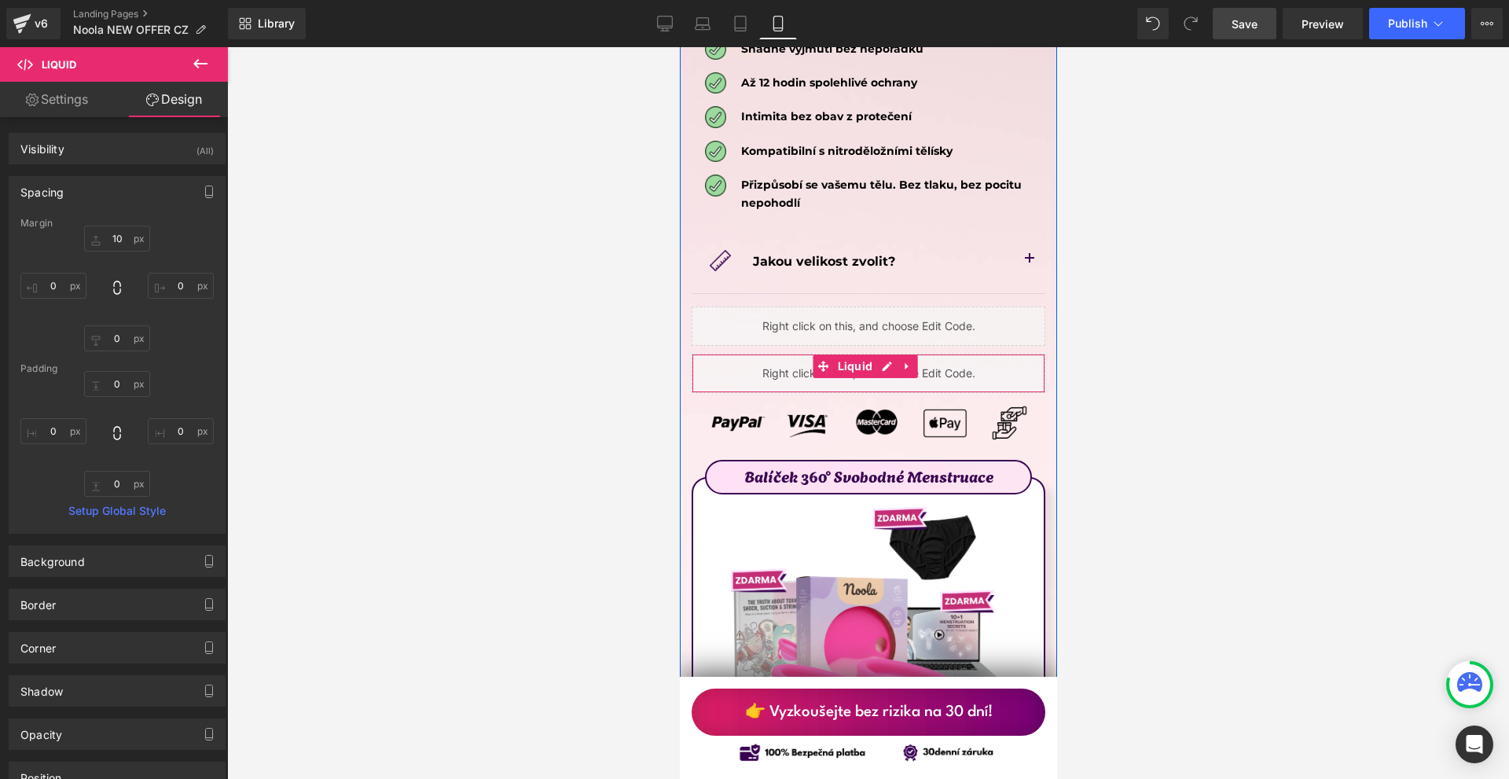
click at [902, 361] on icon at bounding box center [906, 367] width 11 height 12
click at [894, 361] on icon at bounding box center [895, 366] width 11 height 11
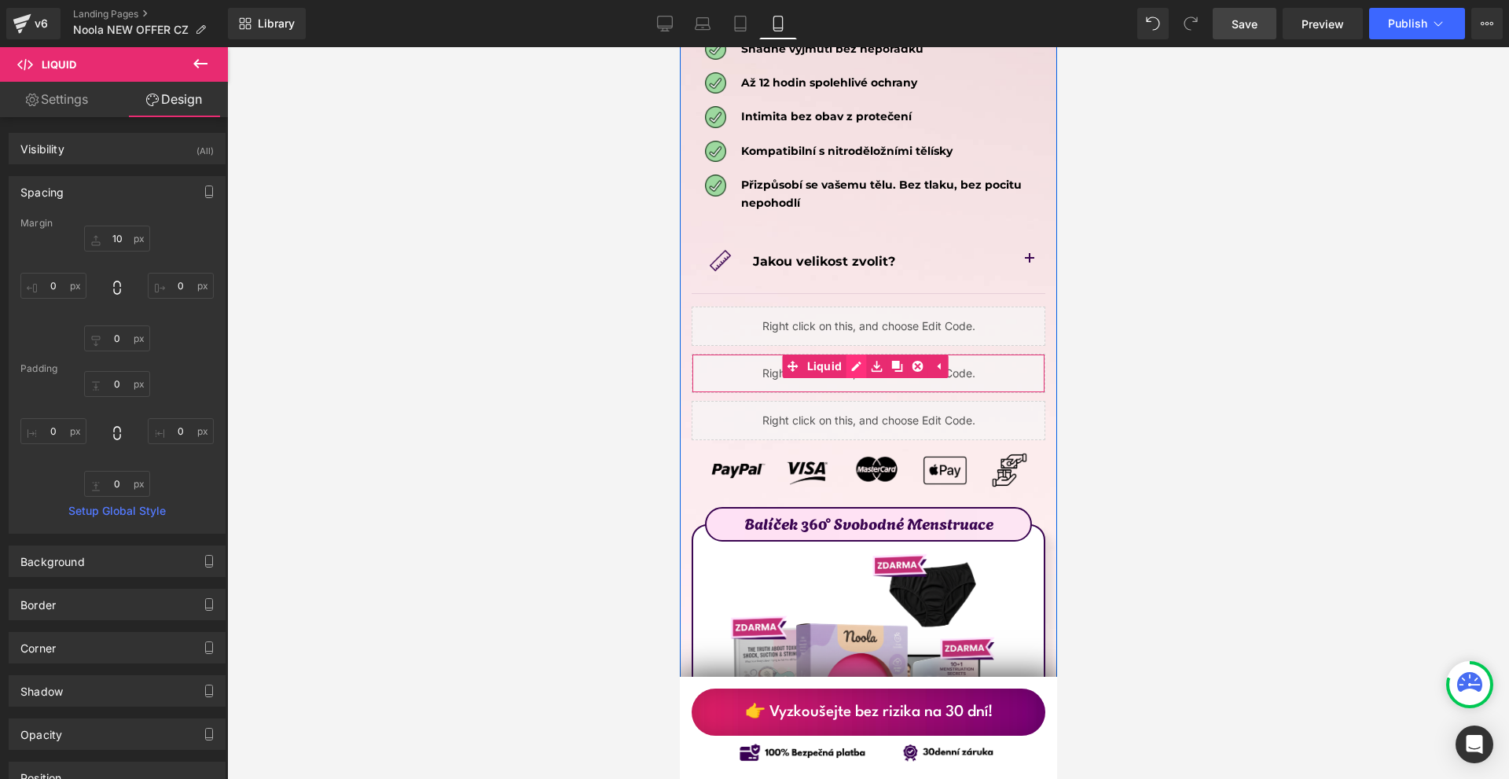
click at [854, 354] on div "Liquid" at bounding box center [868, 373] width 354 height 39
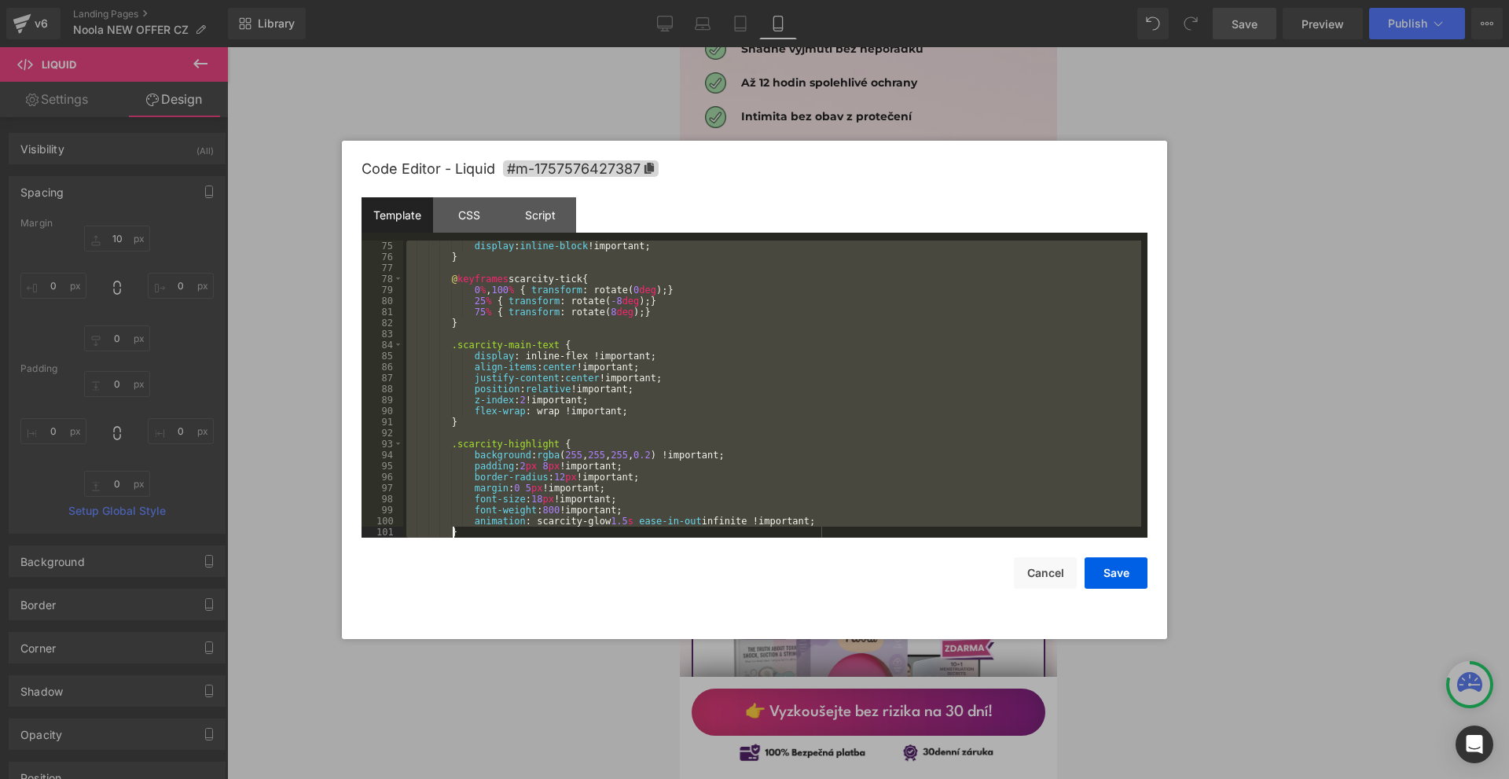
scroll to position [1034, 0]
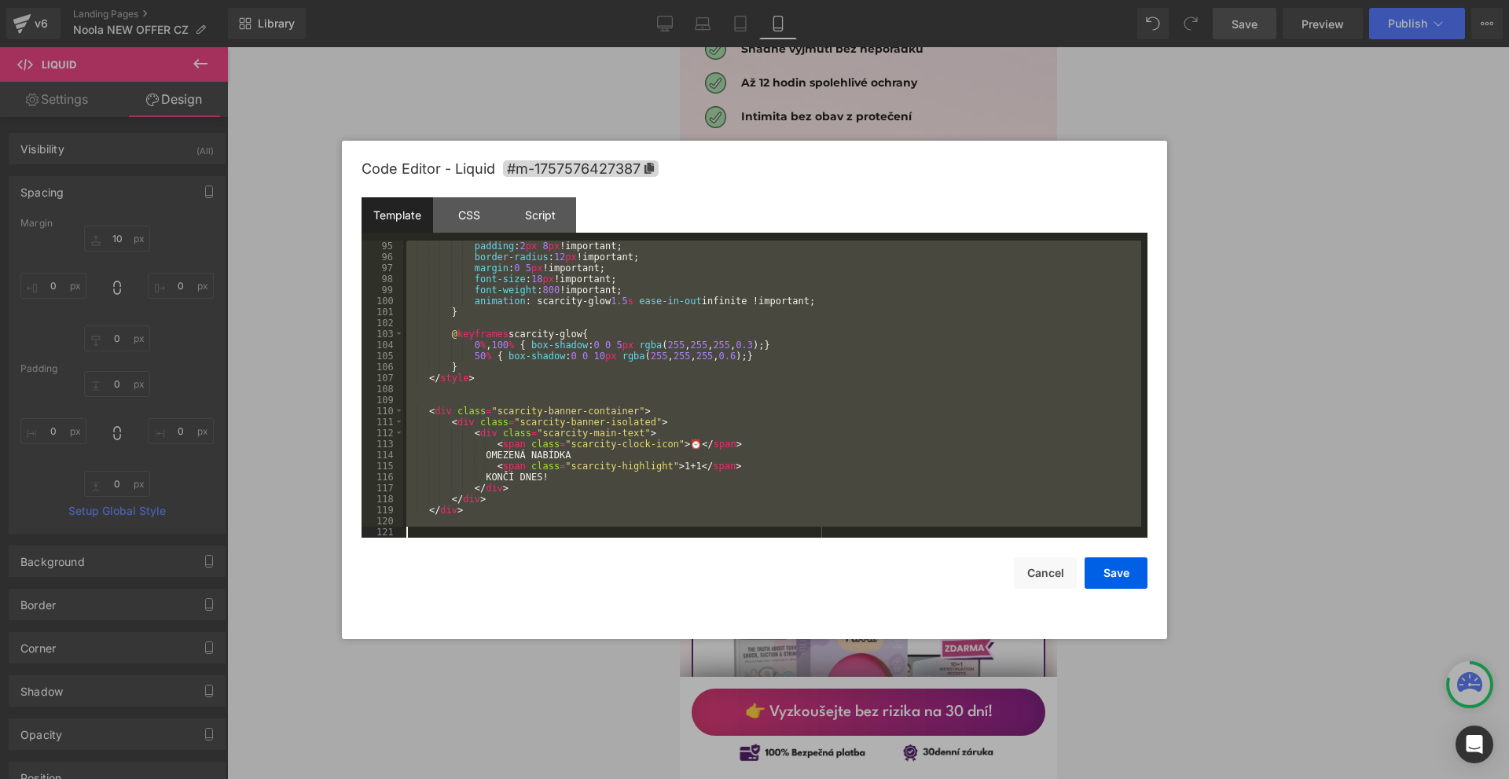
drag, startPoint x: 428, startPoint y: 243, endPoint x: 868, endPoint y: 728, distance: 655.4
click at [872, 734] on body "Liquid You are previewing how the will restyle your page. You can not edit Elem…" at bounding box center [754, 389] width 1509 height 779
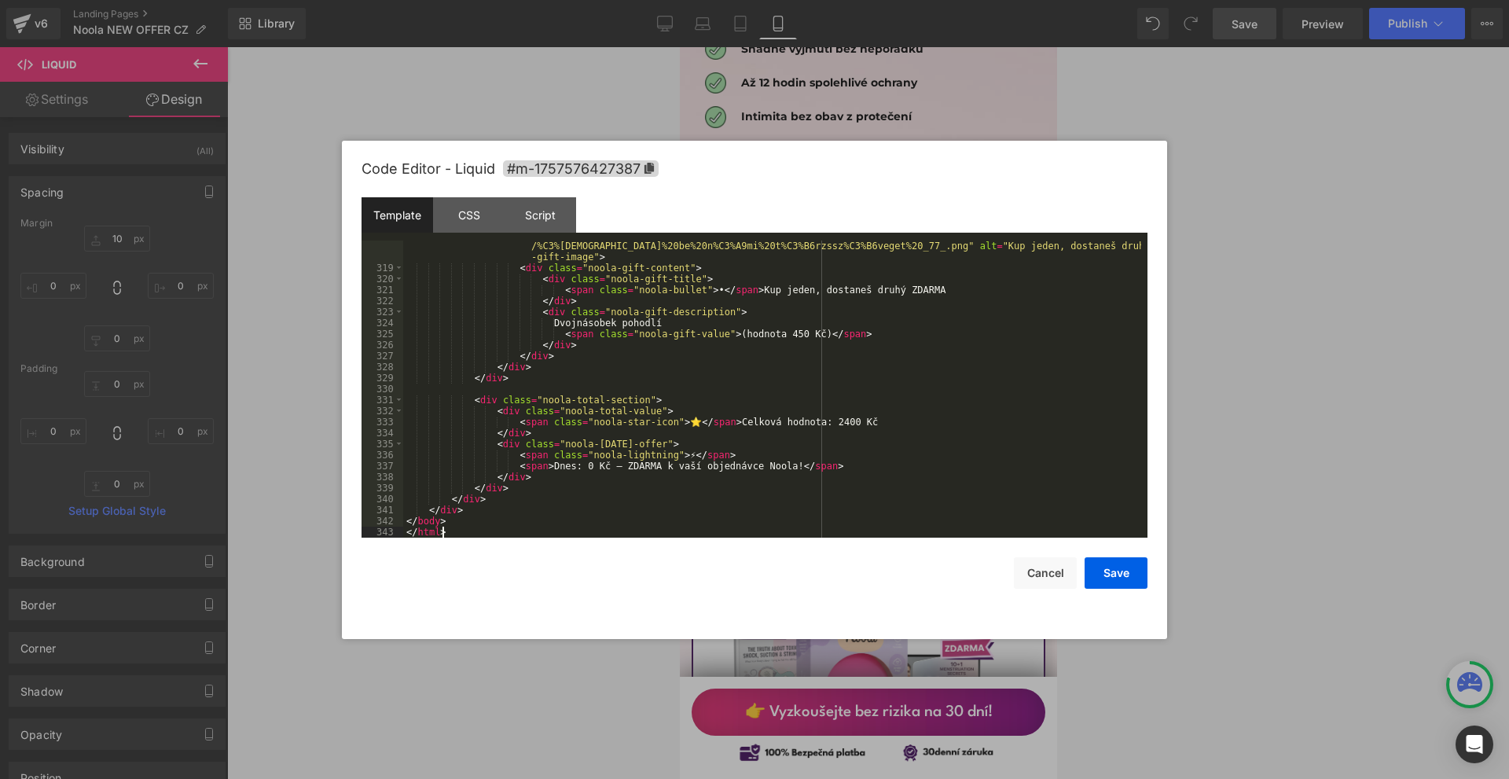
scroll to position [3543, 0]
click at [1111, 576] on button "Save" at bounding box center [1116, 572] width 63 height 31
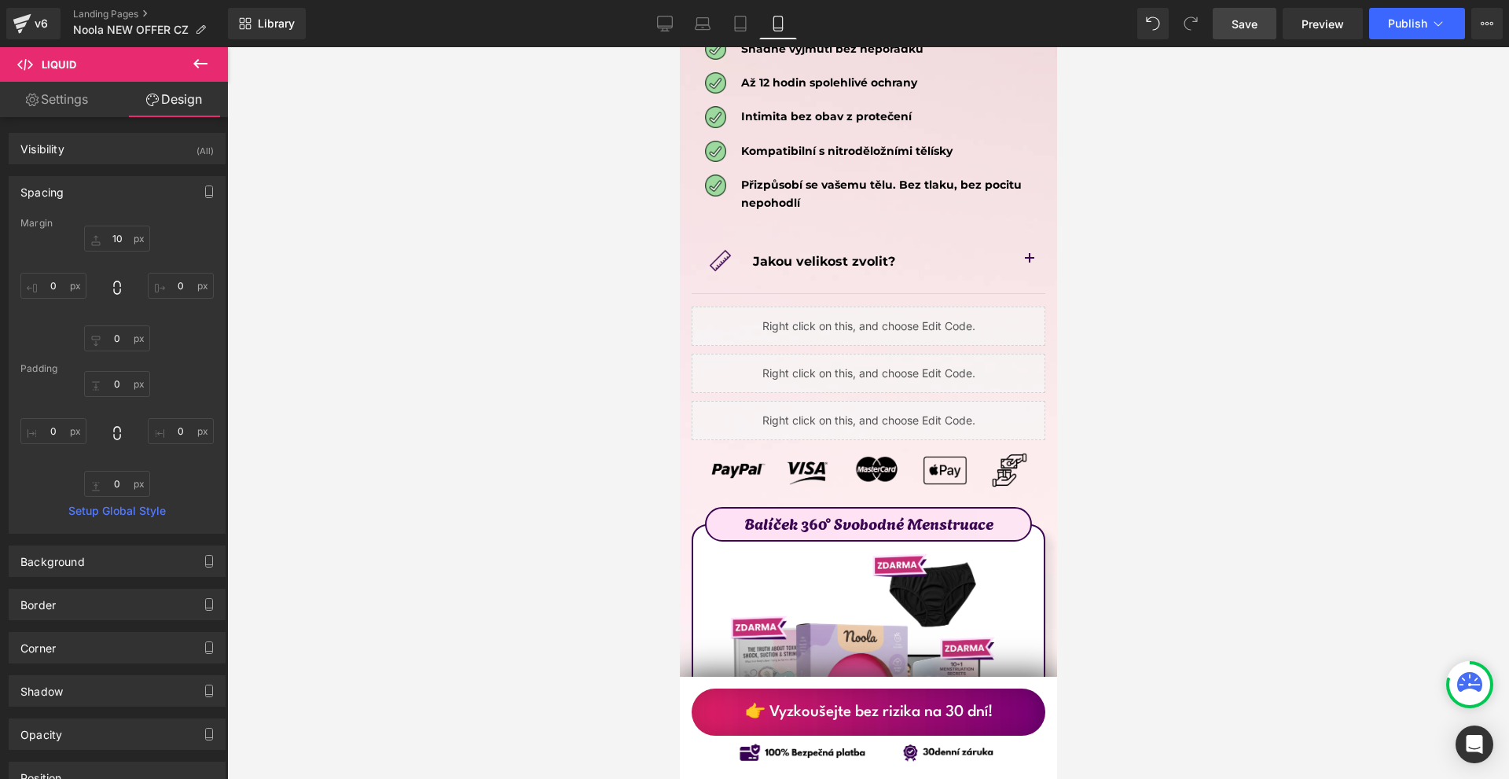
click at [1235, 25] on span "Save" at bounding box center [1245, 24] width 26 height 17
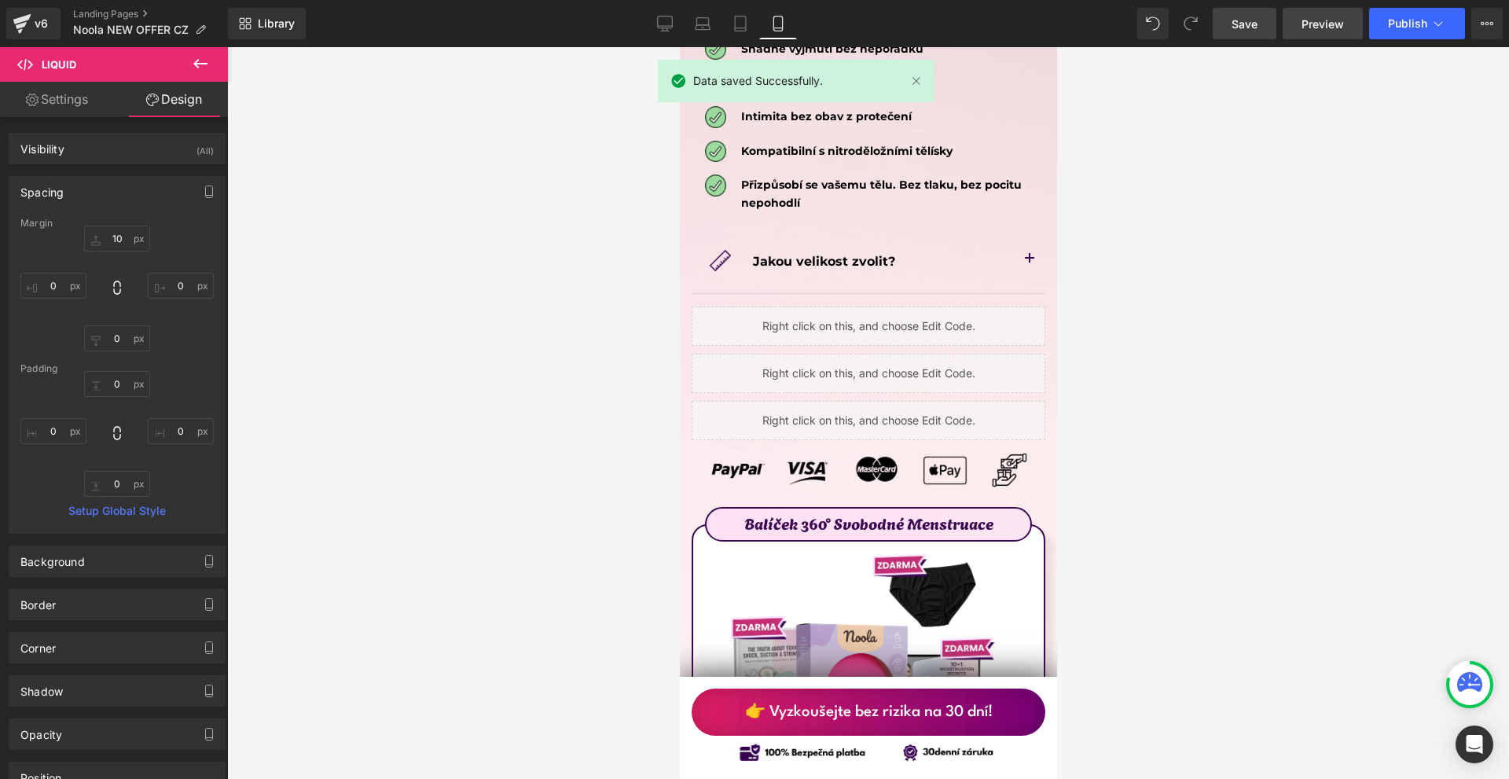
click at [1333, 26] on span "Preview" at bounding box center [1323, 24] width 42 height 17
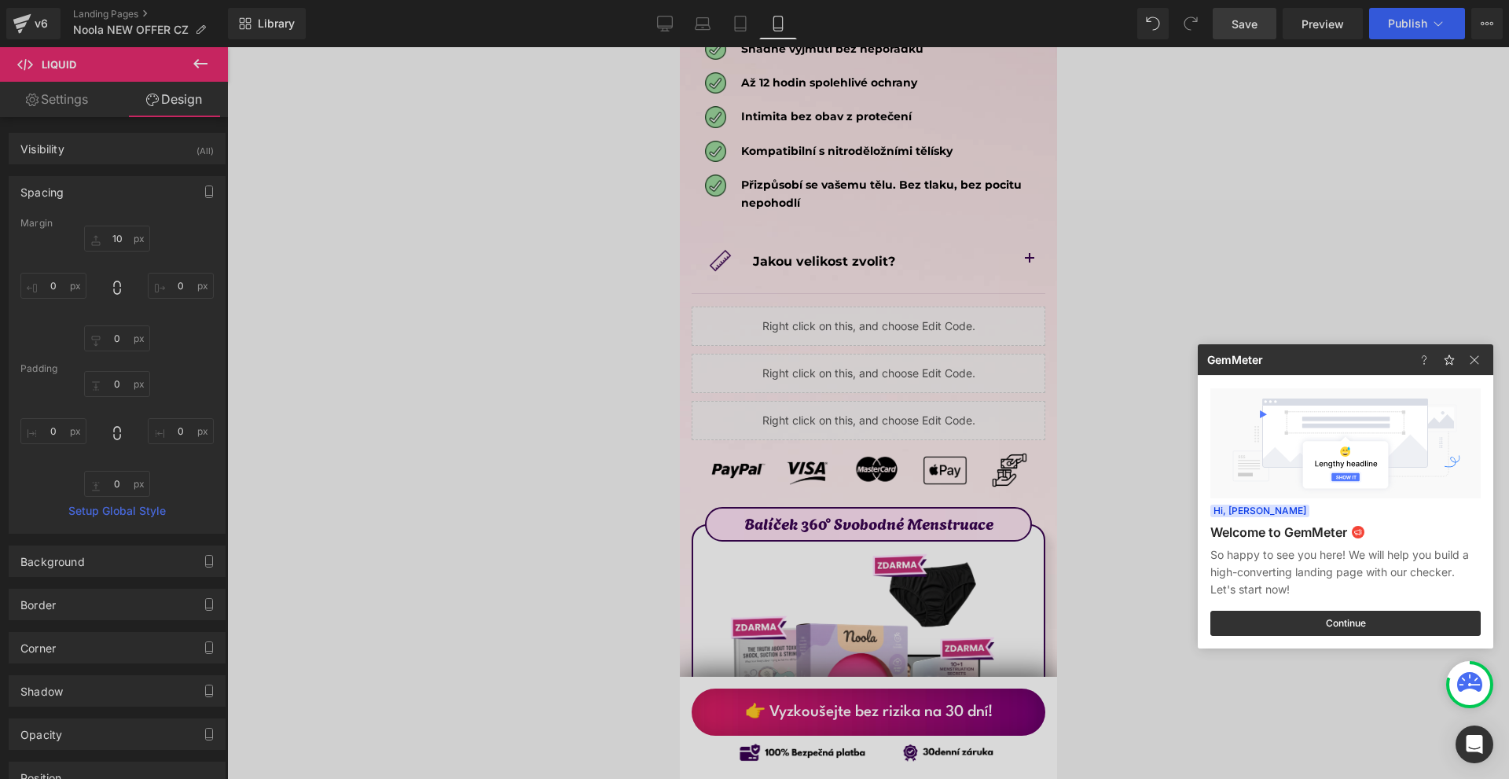
click at [1068, 301] on div at bounding box center [754, 389] width 1509 height 779
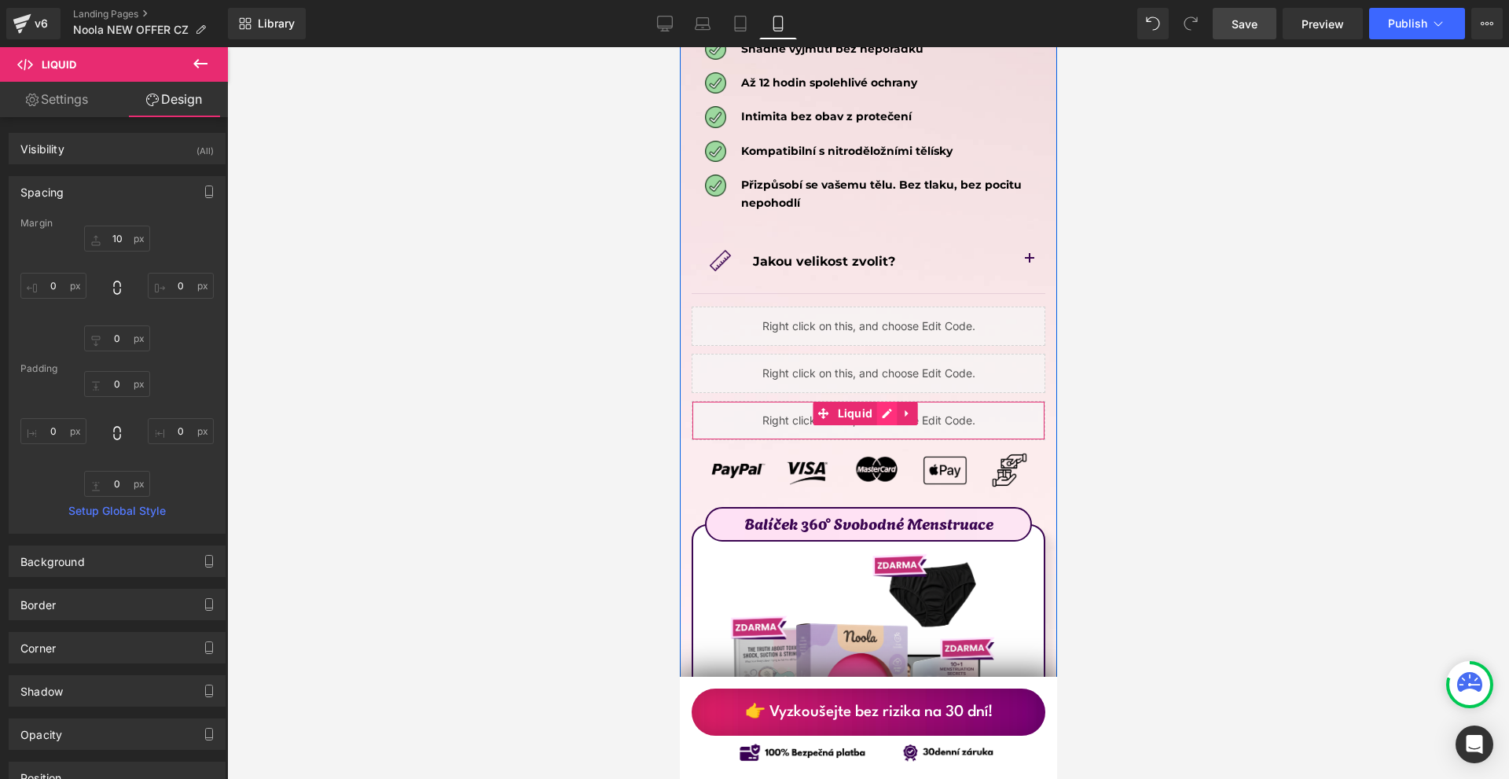
click at [883, 401] on div "Liquid" at bounding box center [868, 420] width 354 height 39
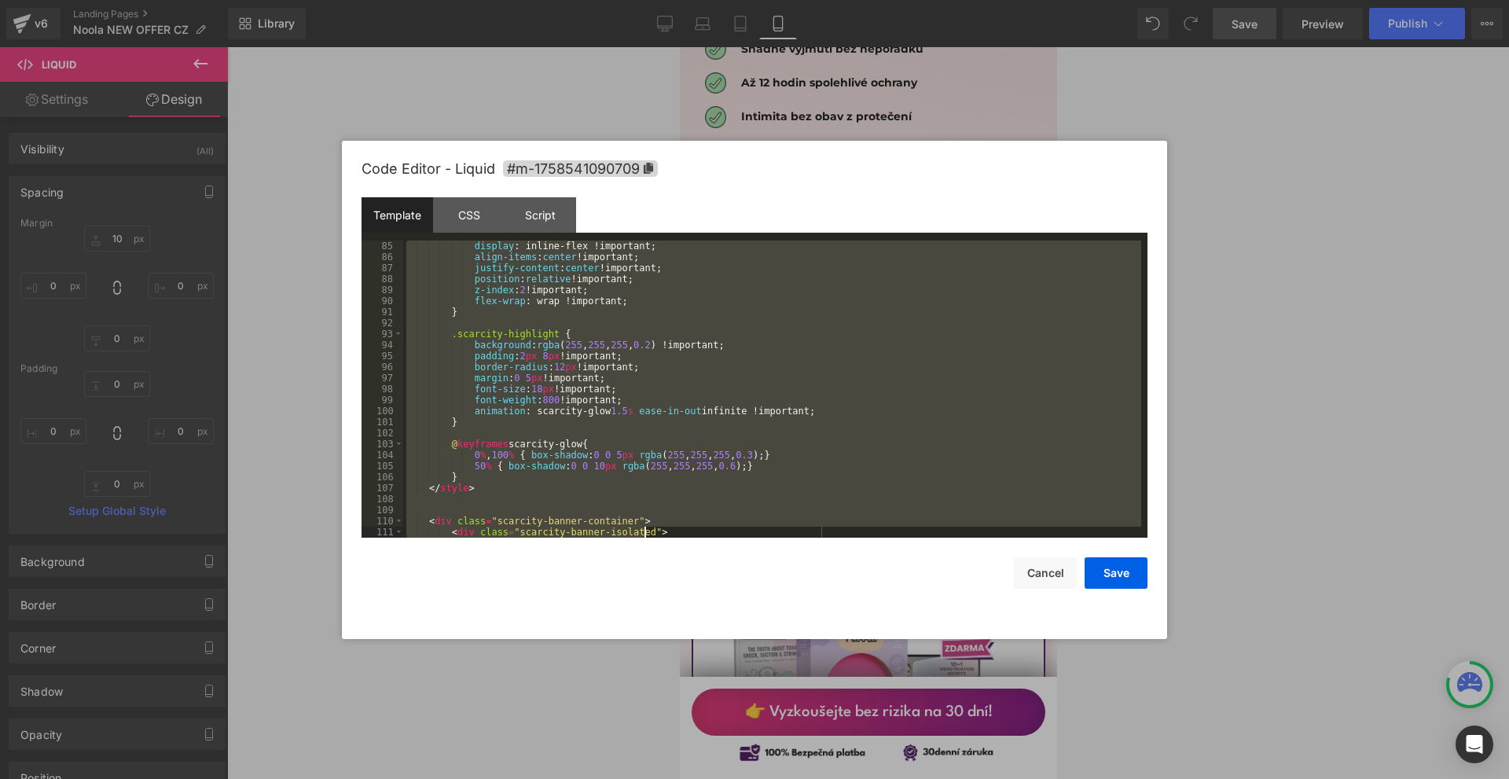
scroll to position [1034, 0]
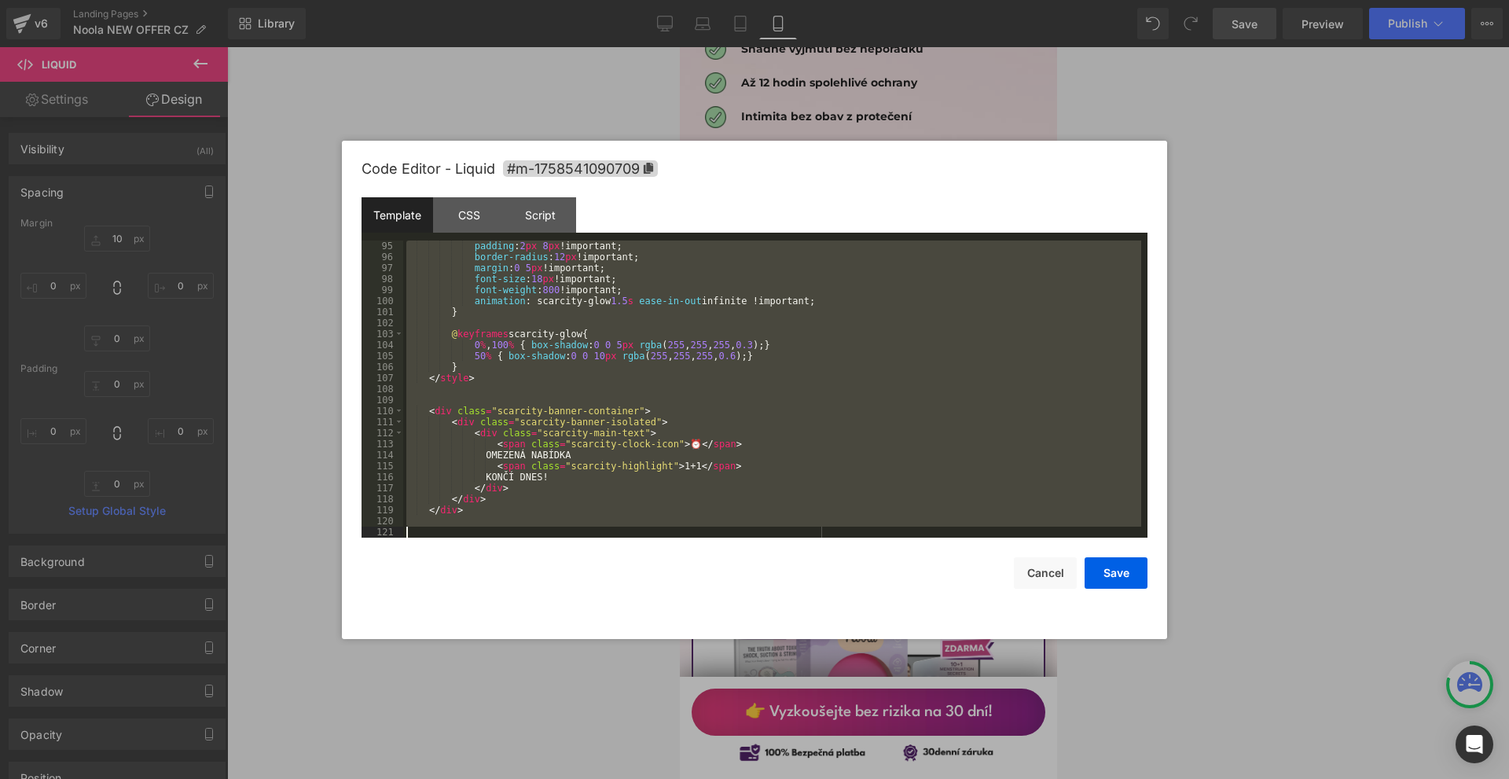
drag, startPoint x: 421, startPoint y: 244, endPoint x: 696, endPoint y: 644, distance: 485.0
click at [696, 646] on body "Liquid You are previewing how the will restyle your page. You can not edit Elem…" at bounding box center [754, 389] width 1509 height 779
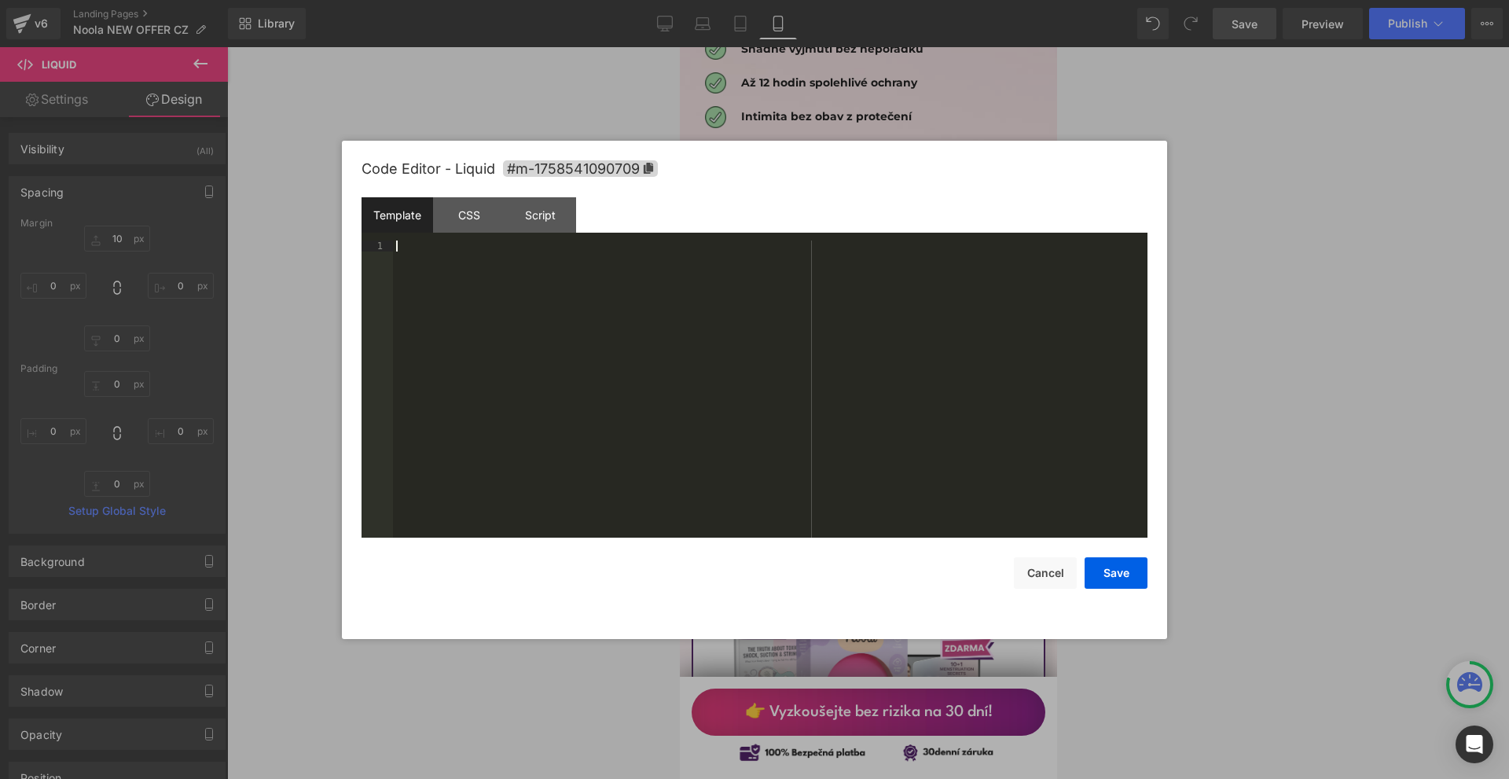
scroll to position [1287, 0]
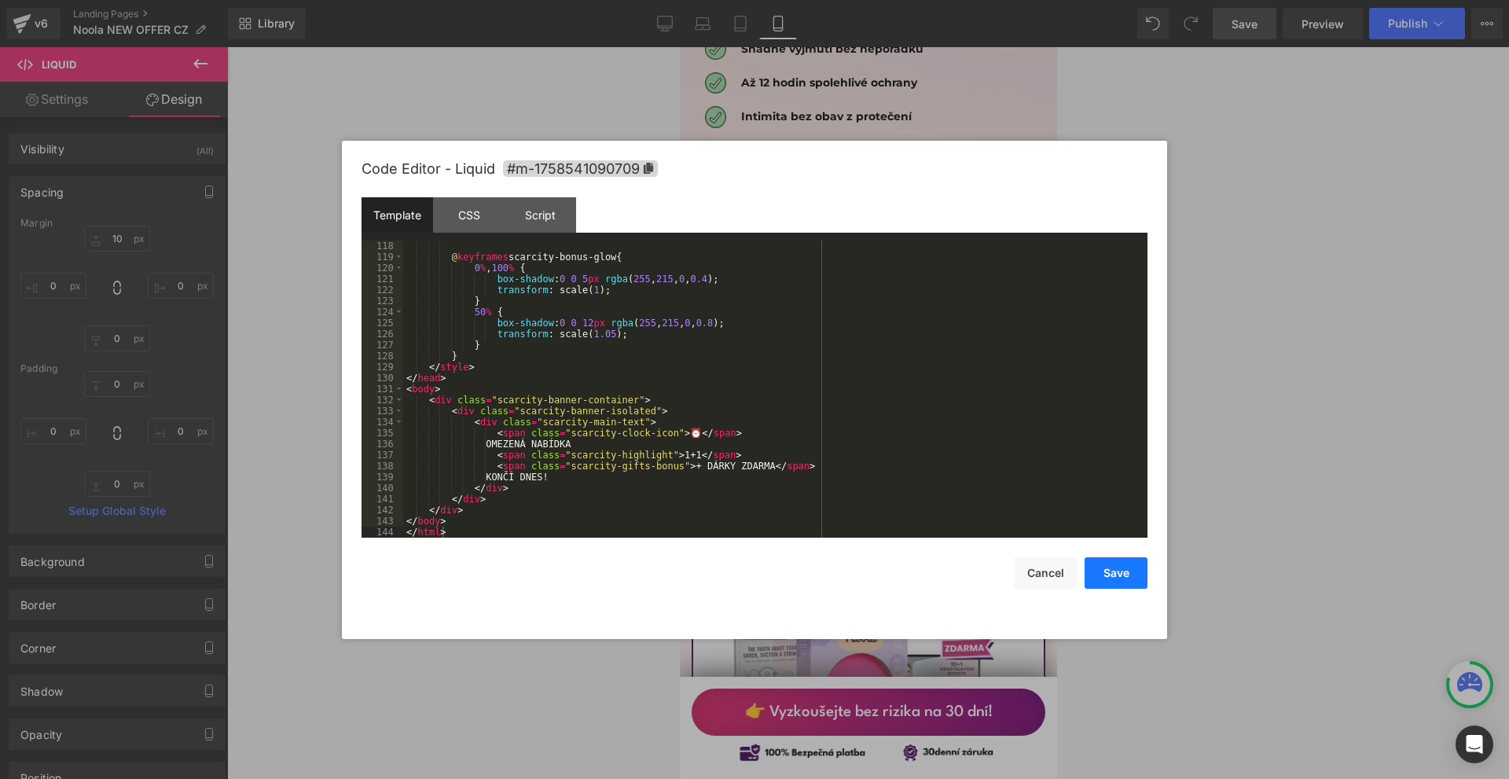
click at [1099, 572] on button "Save" at bounding box center [1116, 572] width 63 height 31
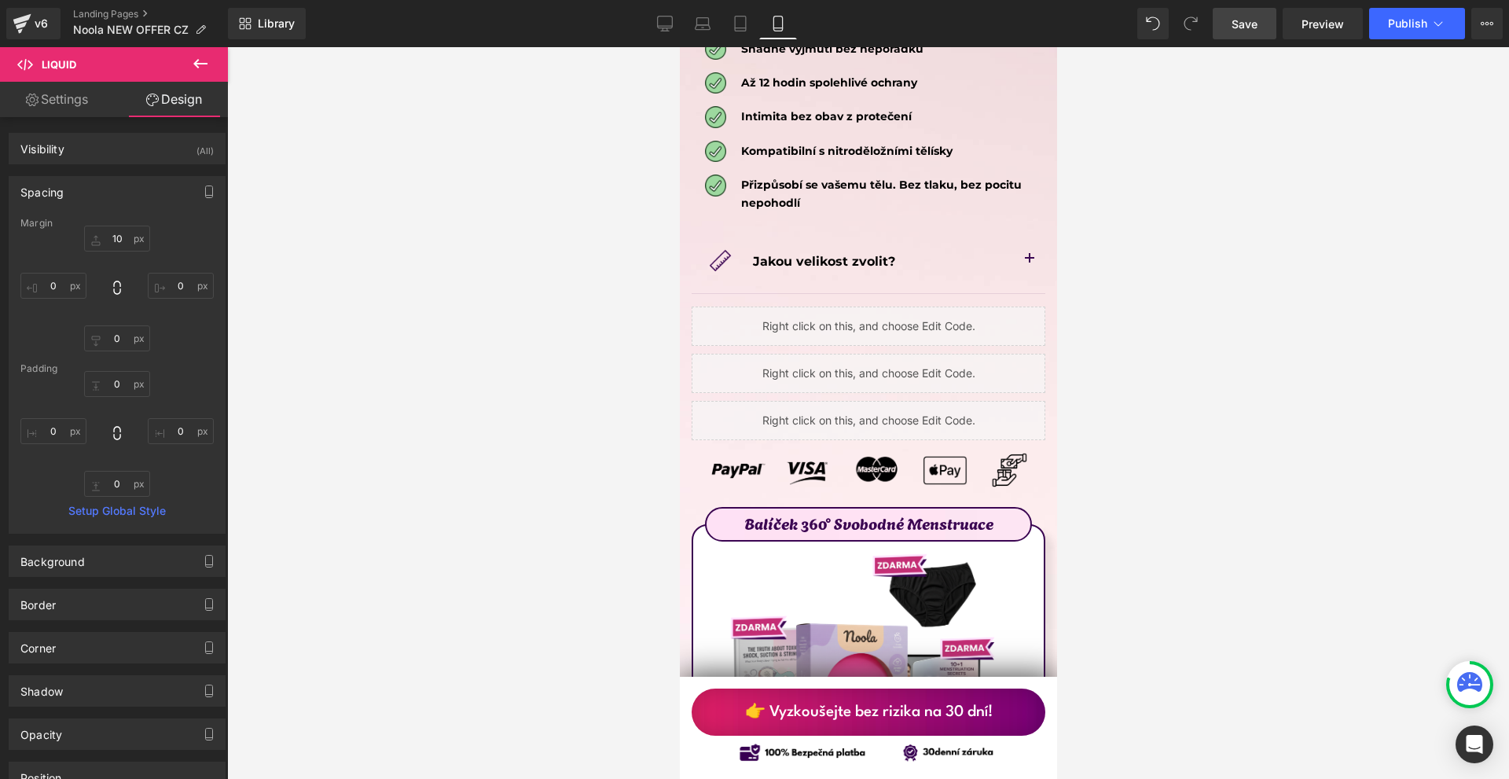
click at [1257, 26] on span "Save" at bounding box center [1245, 24] width 26 height 17
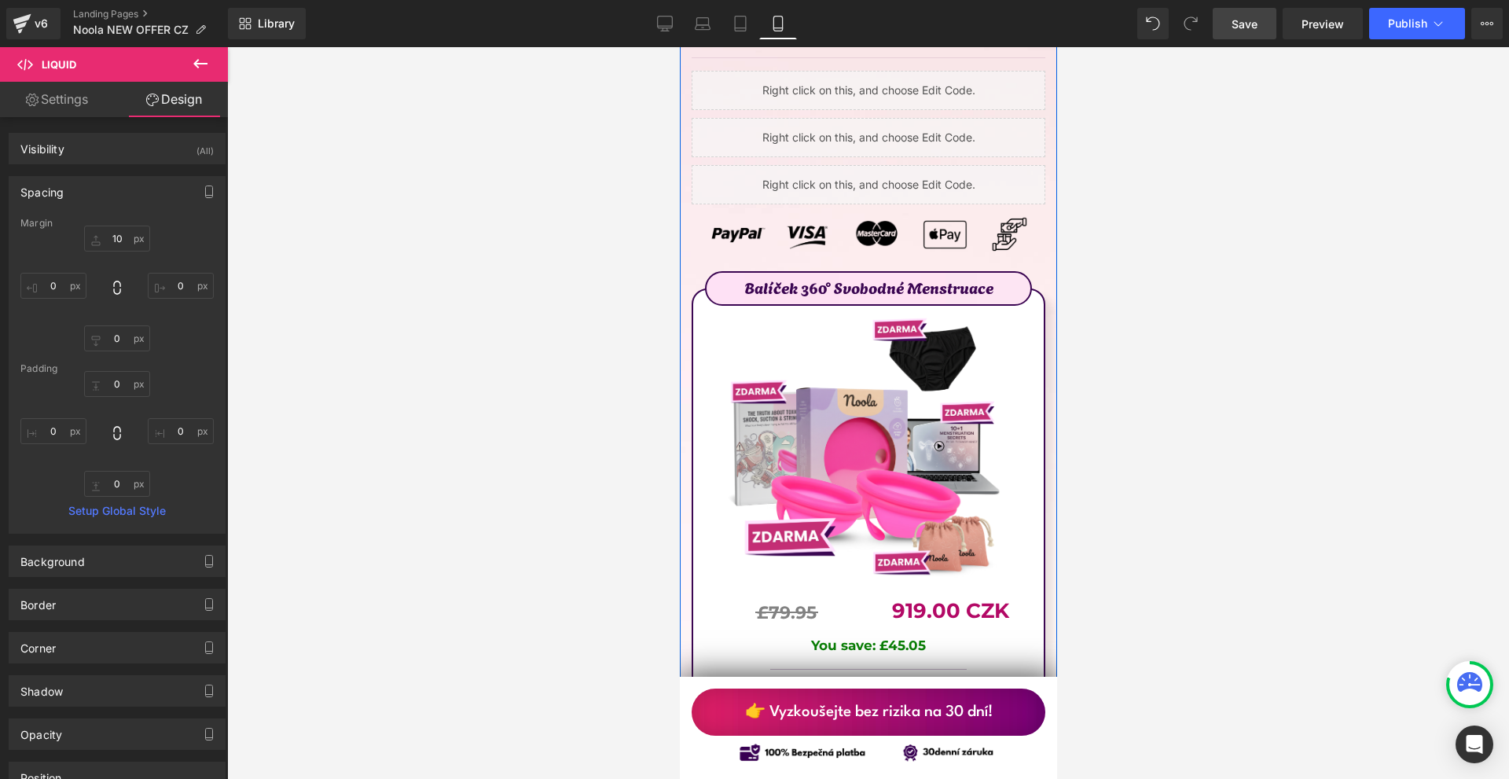
scroll to position [9084, 0]
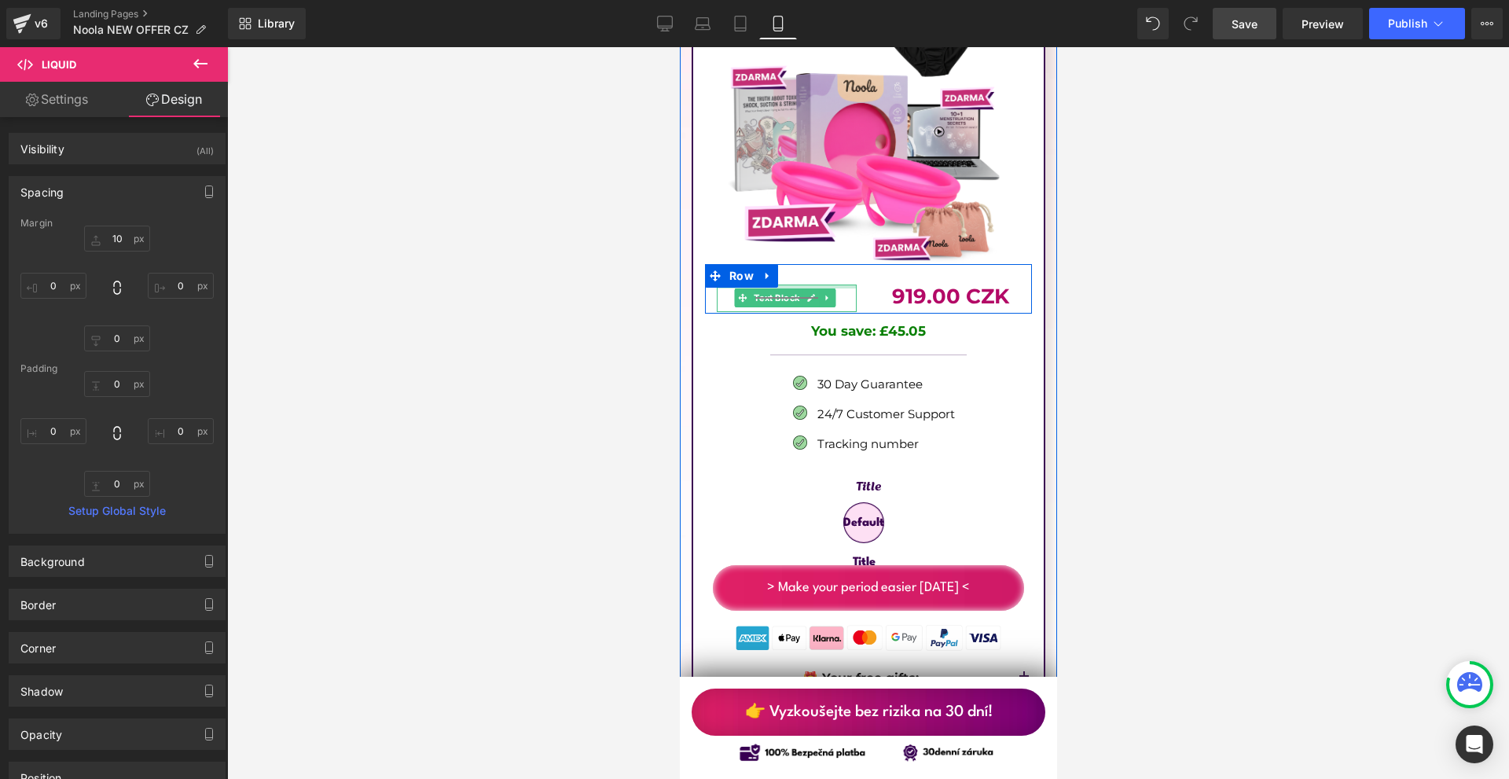
click at [806, 285] on div at bounding box center [786, 287] width 140 height 4
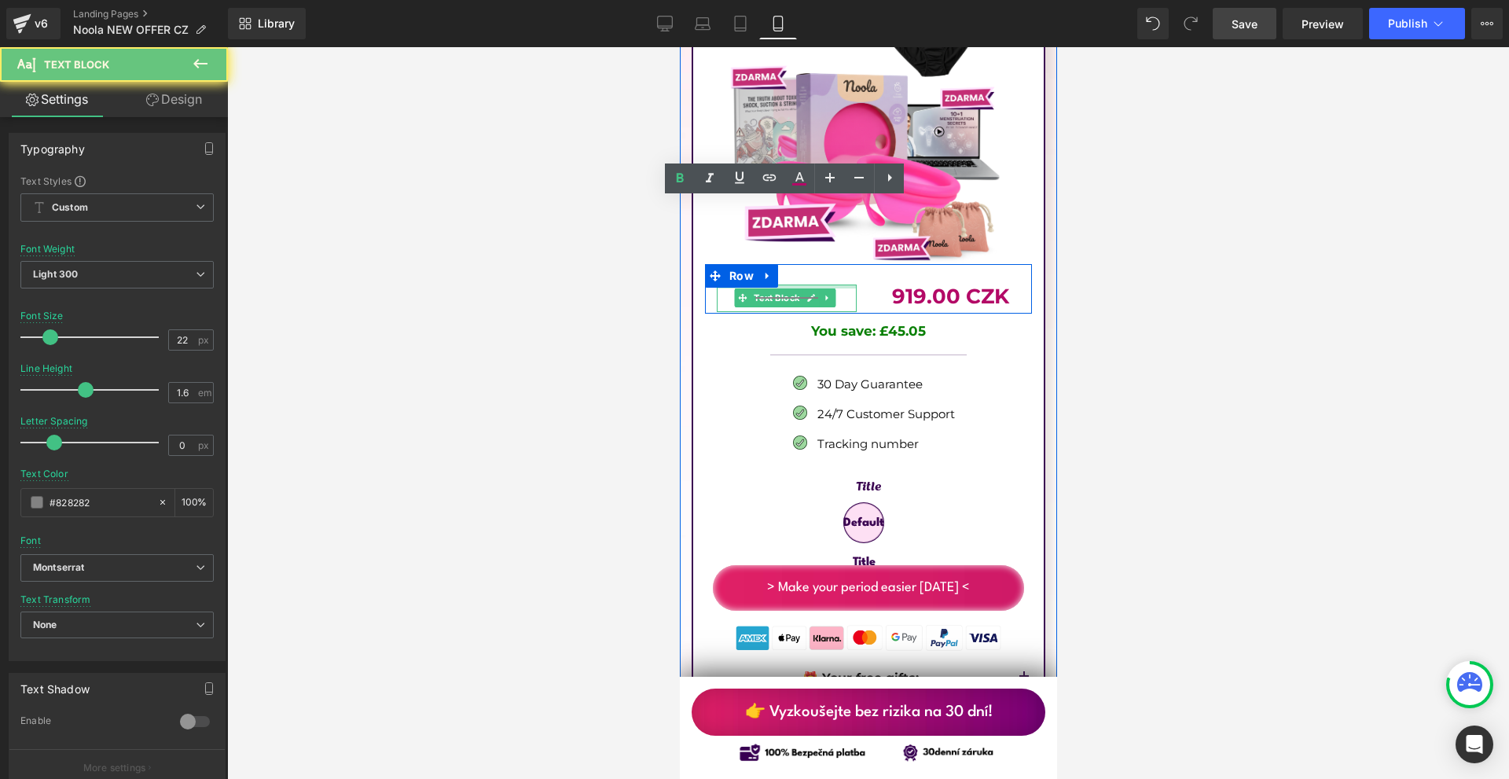
click at [806, 288] on b "£79.95" at bounding box center [786, 298] width 60 height 21
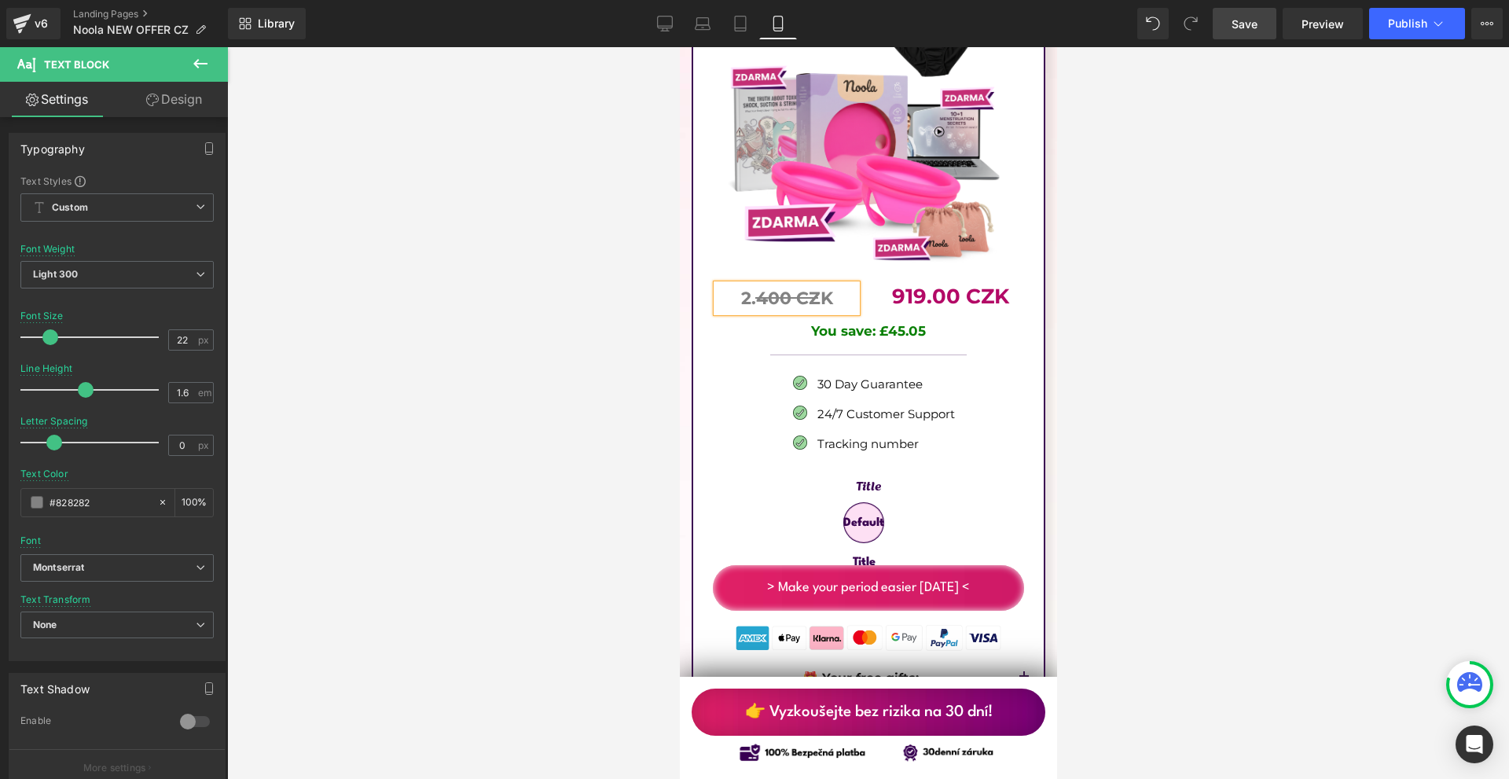
click at [1187, 244] on div at bounding box center [868, 413] width 1282 height 732
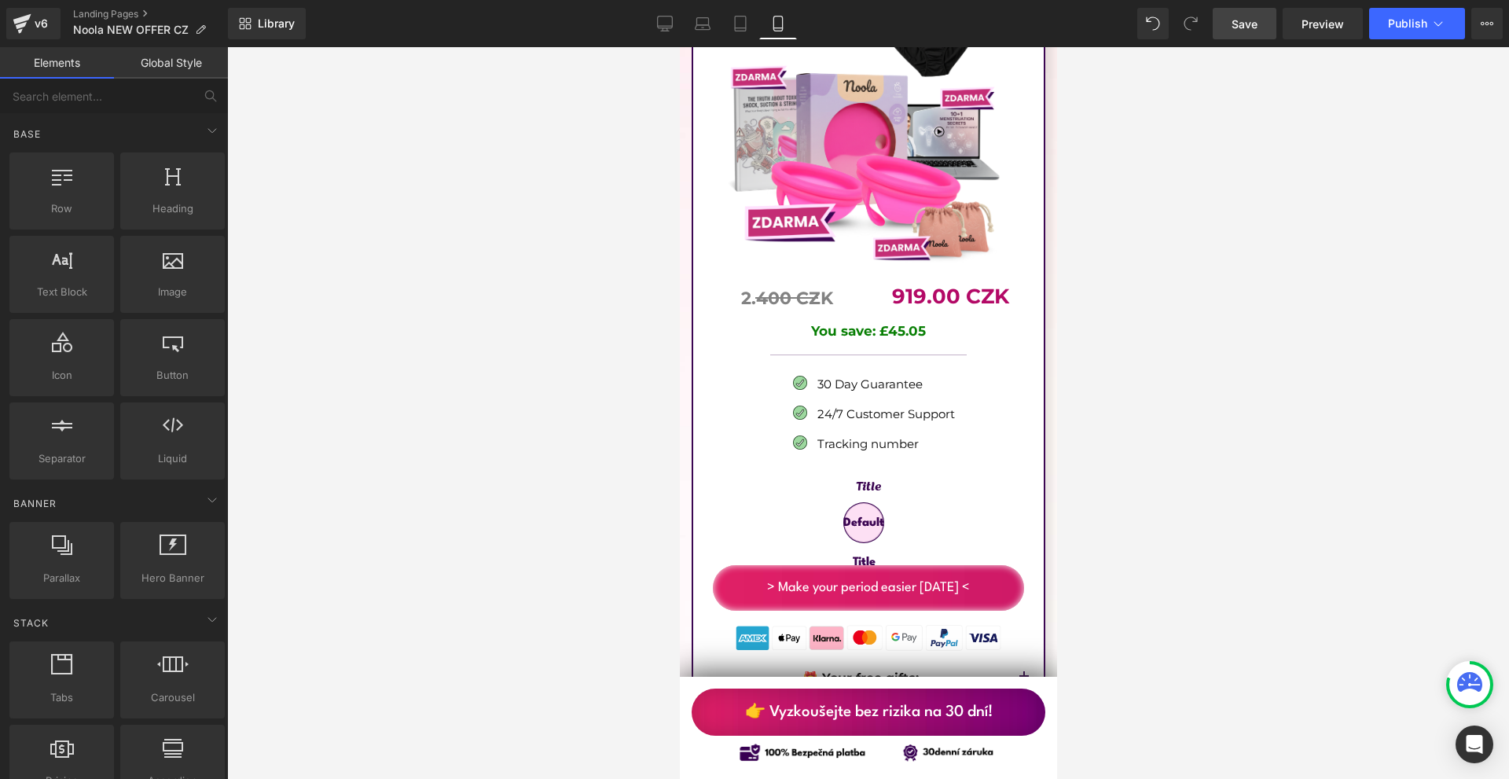
scroll to position [9162, 0]
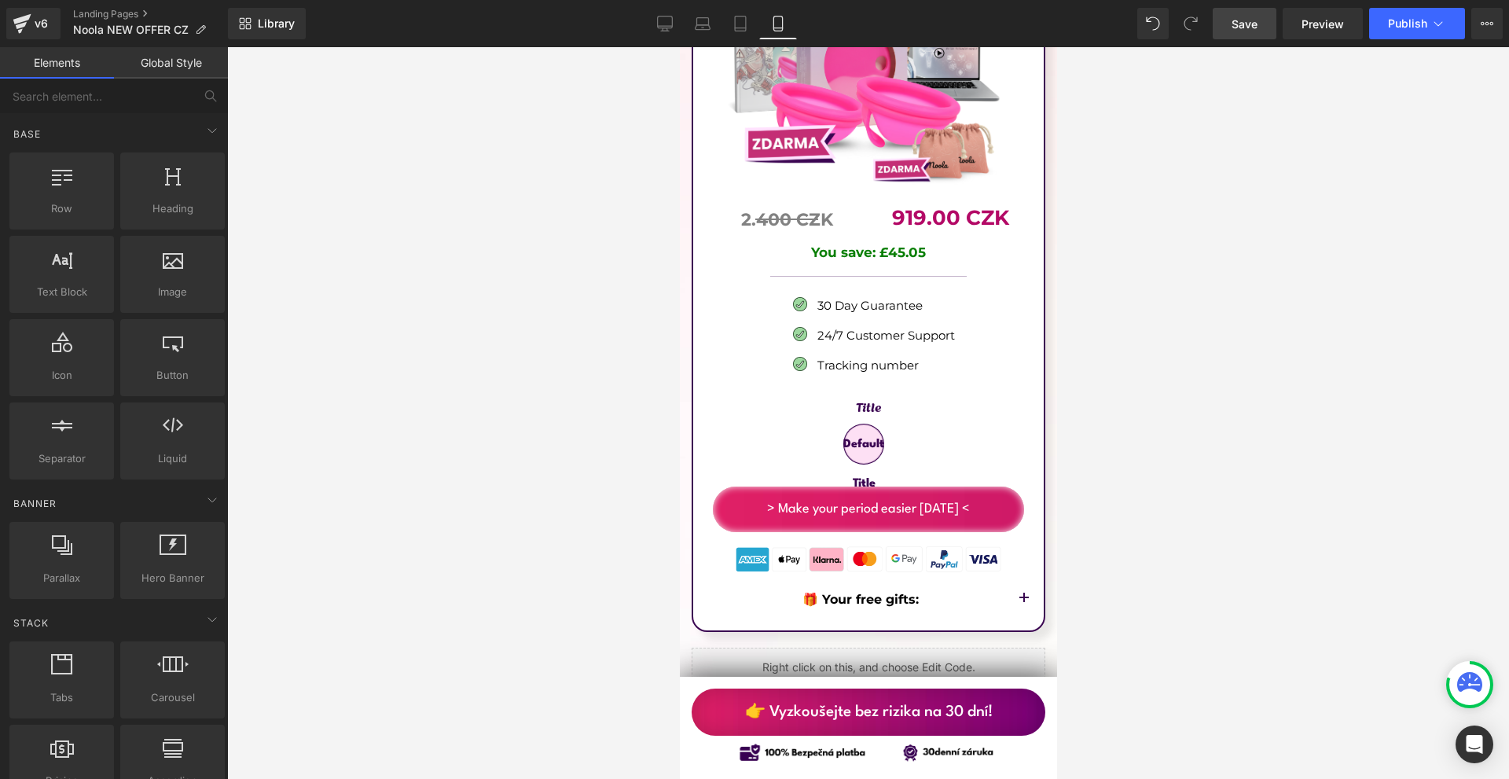
drag, startPoint x: 1228, startPoint y: 35, endPoint x: 193, endPoint y: 168, distance: 1043.7
click at [1228, 35] on link "Save" at bounding box center [1245, 23] width 64 height 31
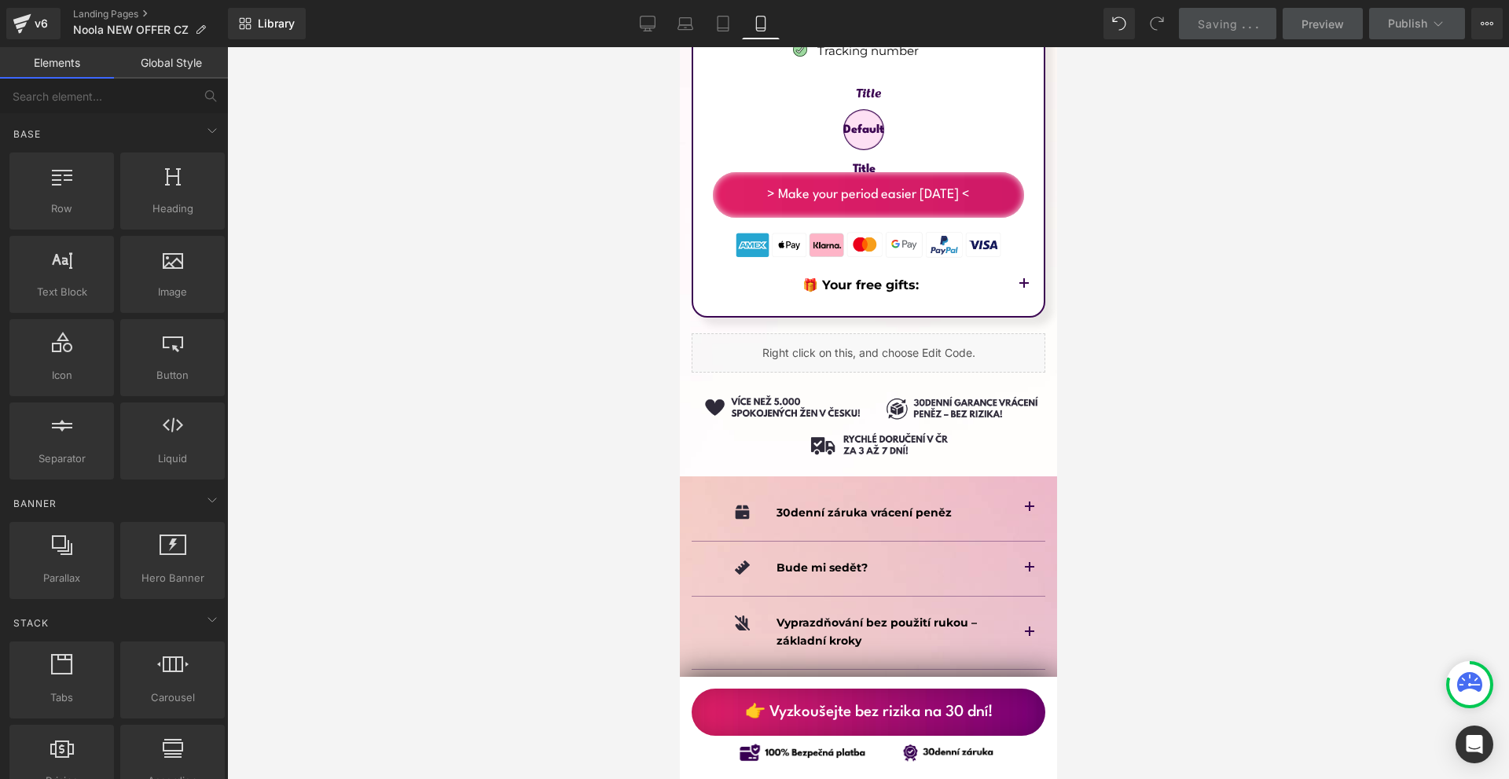
click at [679, 47] on div at bounding box center [679, 47] width 0 height 0
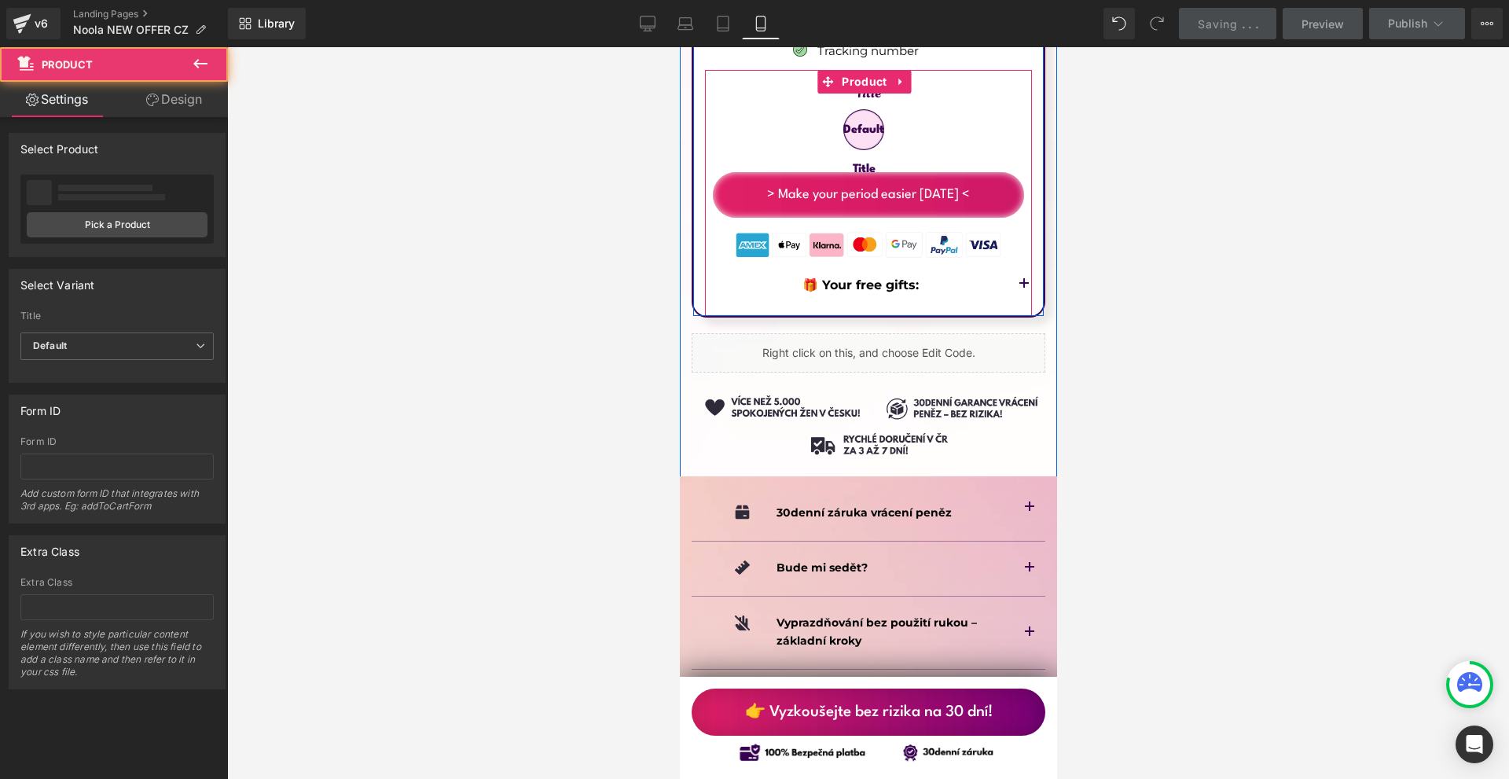
click at [1013, 255] on button "button" at bounding box center [1023, 285] width 31 height 60
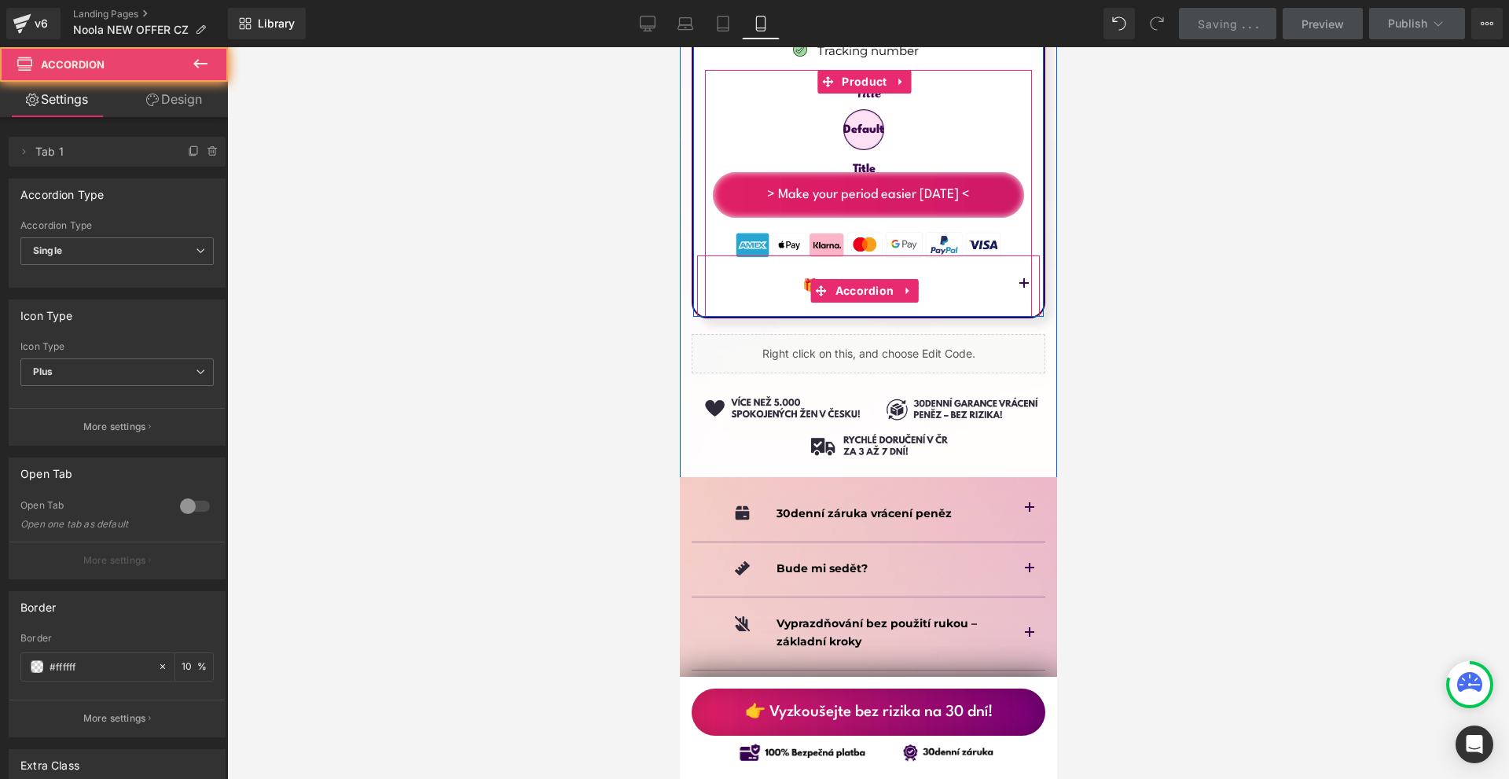
click at [1013, 255] on button "button" at bounding box center [1023, 285] width 31 height 60
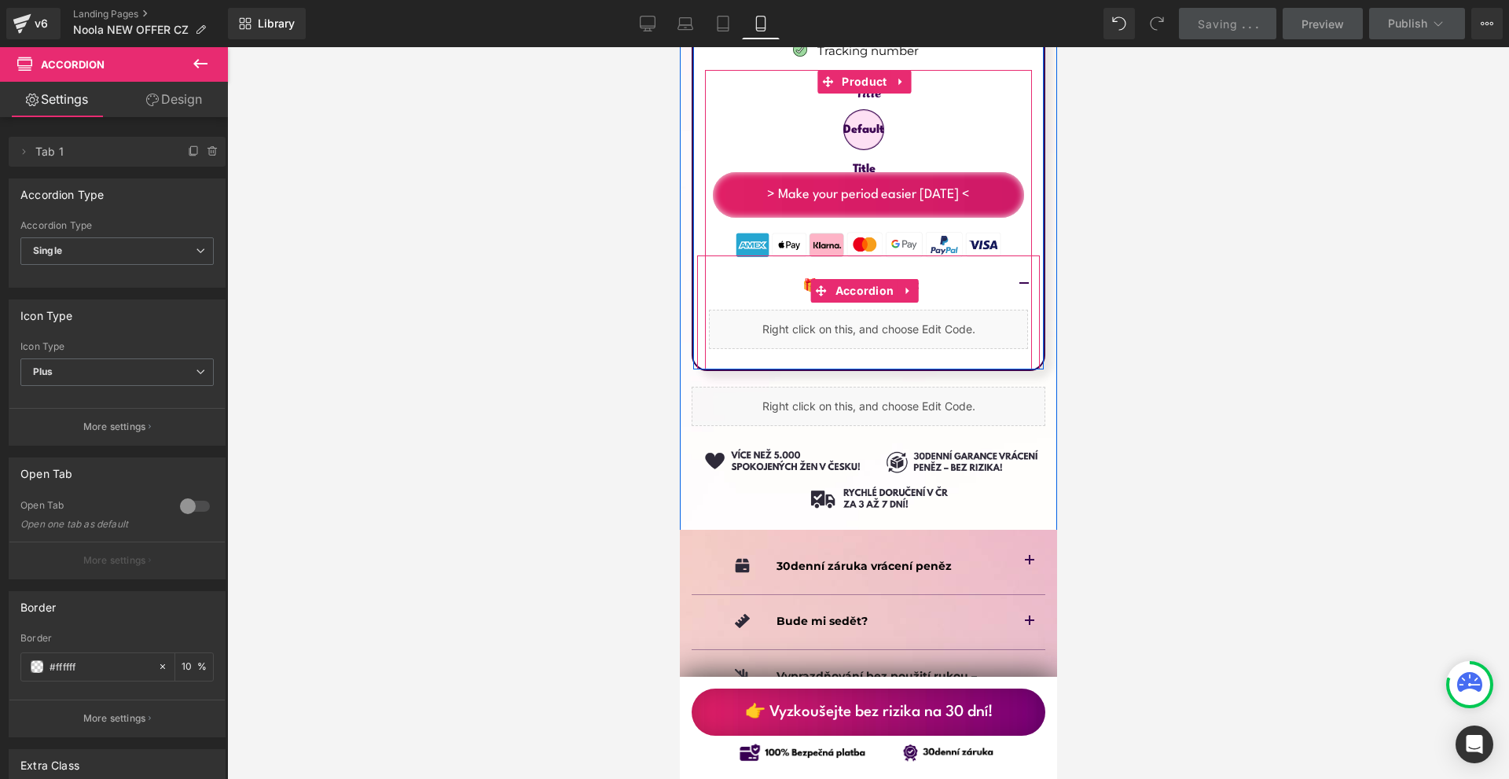
click at [1013, 255] on button "button" at bounding box center [1023, 285] width 31 height 60
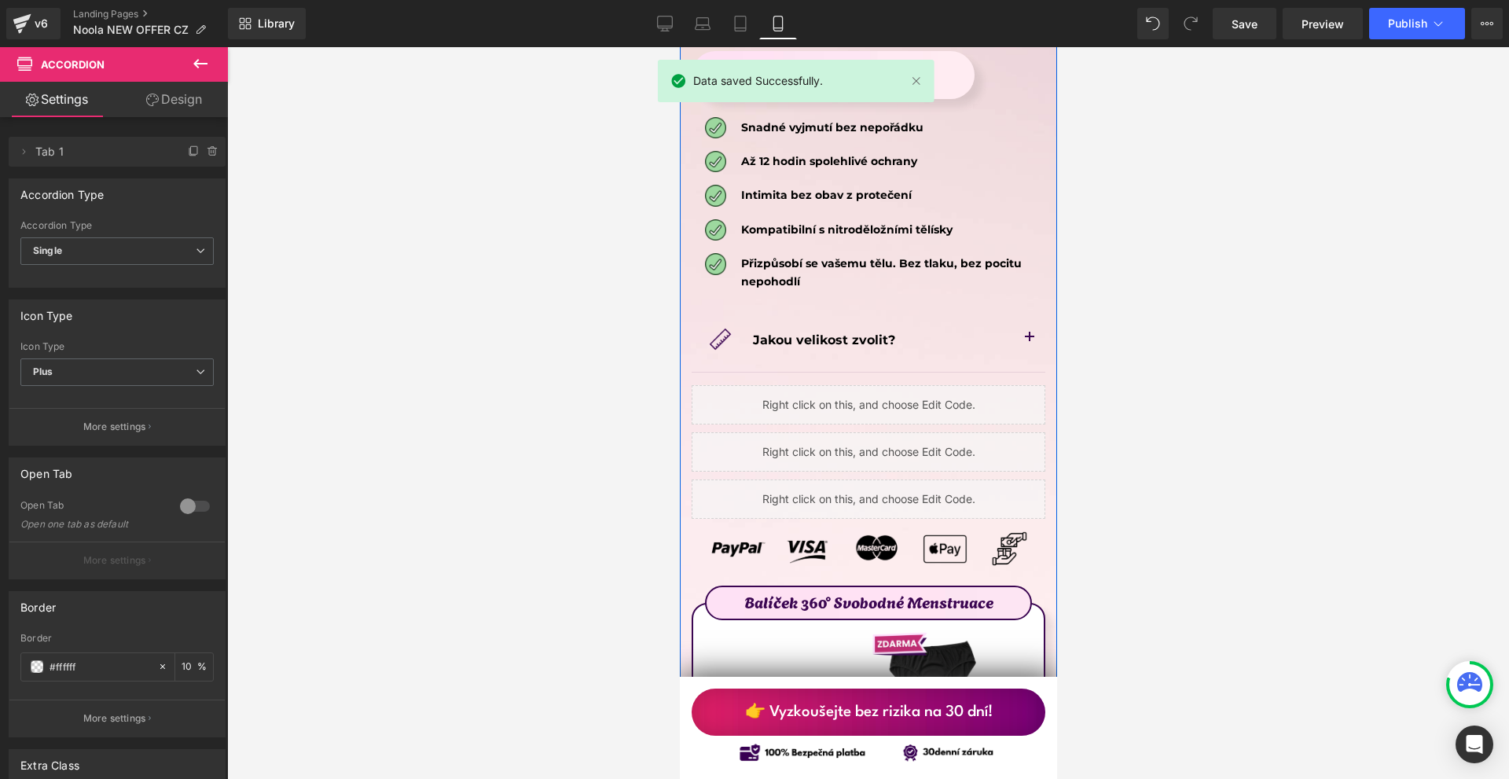
scroll to position [8377, 0]
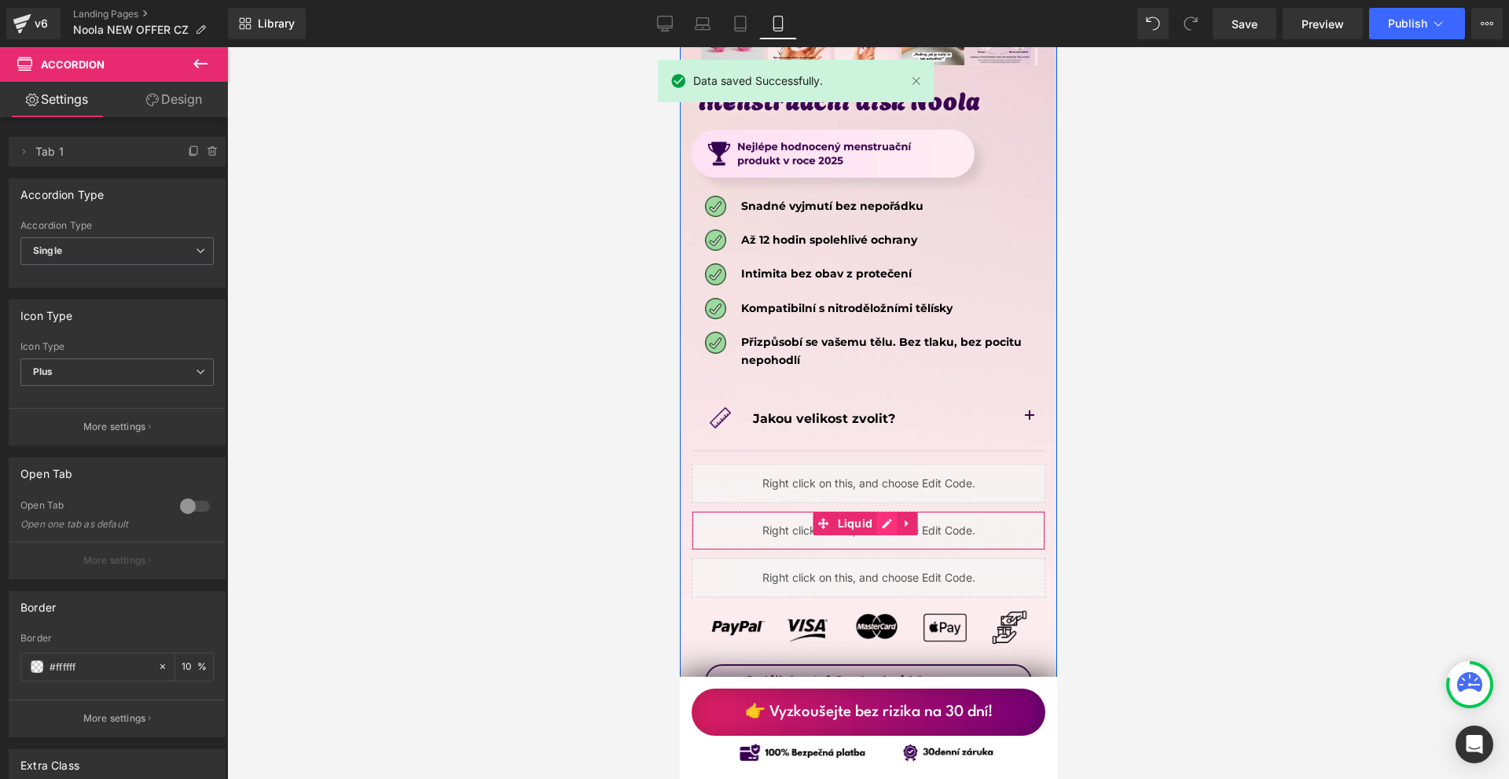
click at [881, 511] on div "Liquid" at bounding box center [868, 530] width 354 height 39
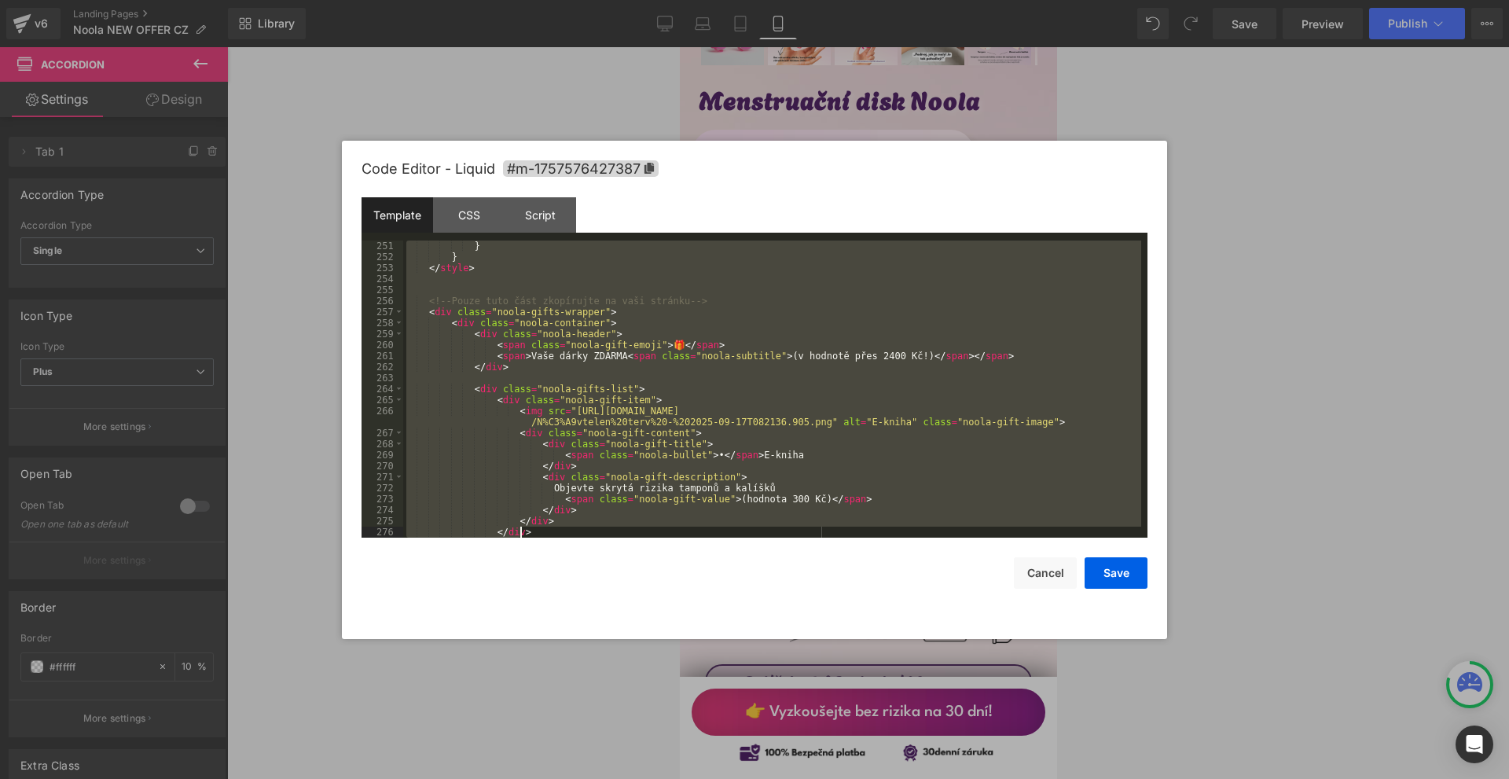
scroll to position [3543, 0]
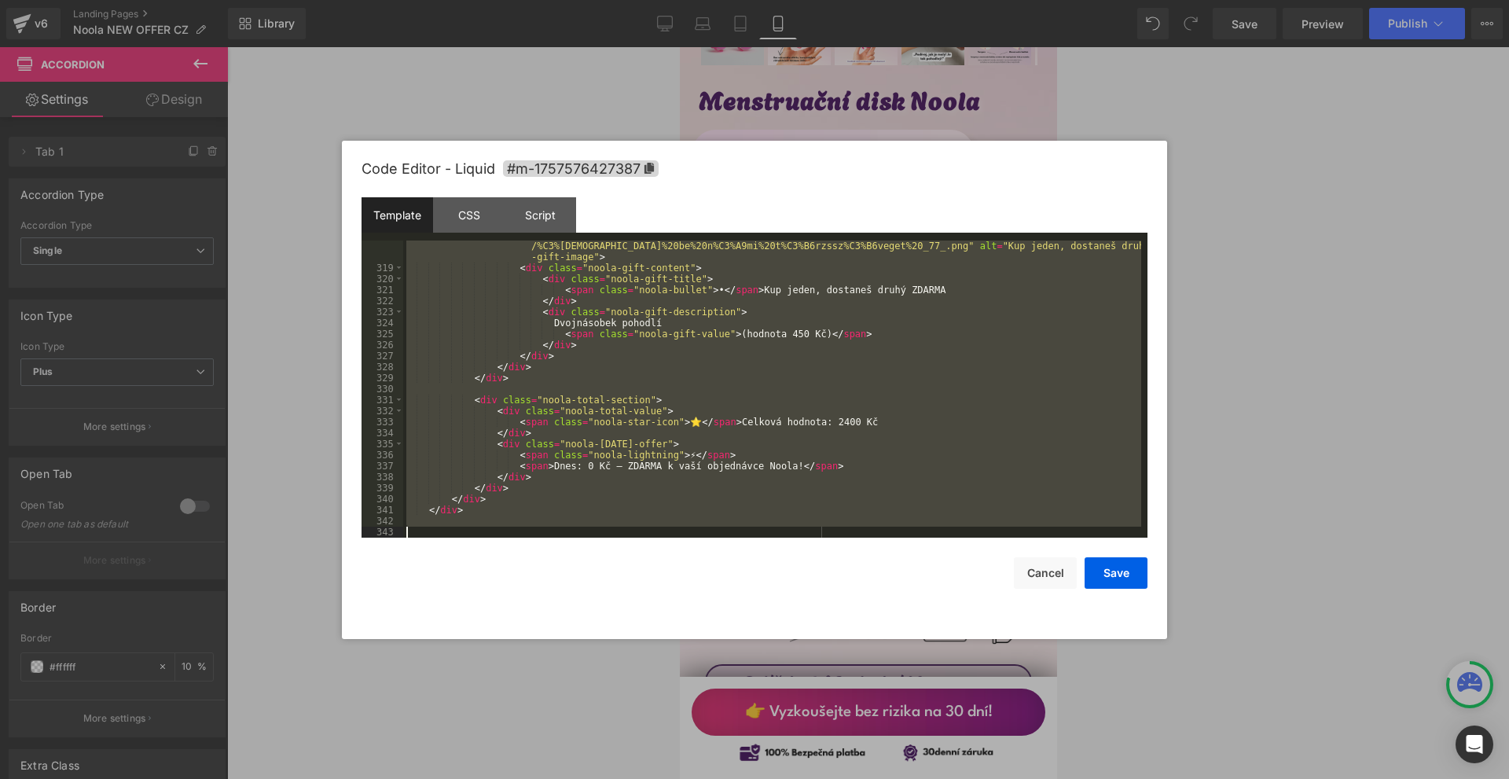
drag, startPoint x: 428, startPoint y: 249, endPoint x: 663, endPoint y: 616, distance: 436.2
click at [663, 616] on div "Code Editor - Liquid #m-1757576427387 Template CSS Script Data 318 319 320 321 …" at bounding box center [755, 390] width 786 height 498
click at [1298, 391] on div at bounding box center [754, 389] width 1509 height 779
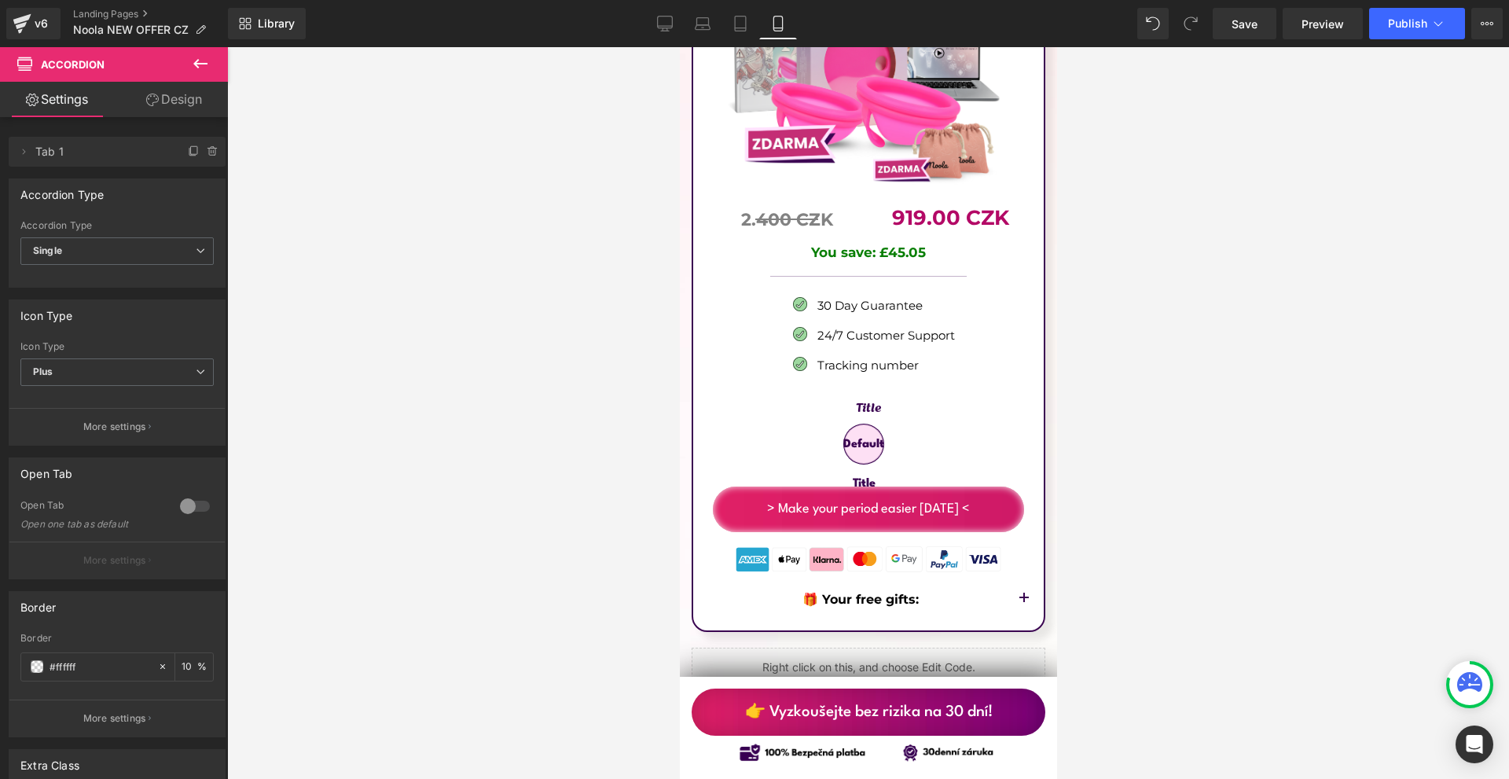
scroll to position [9477, 0]
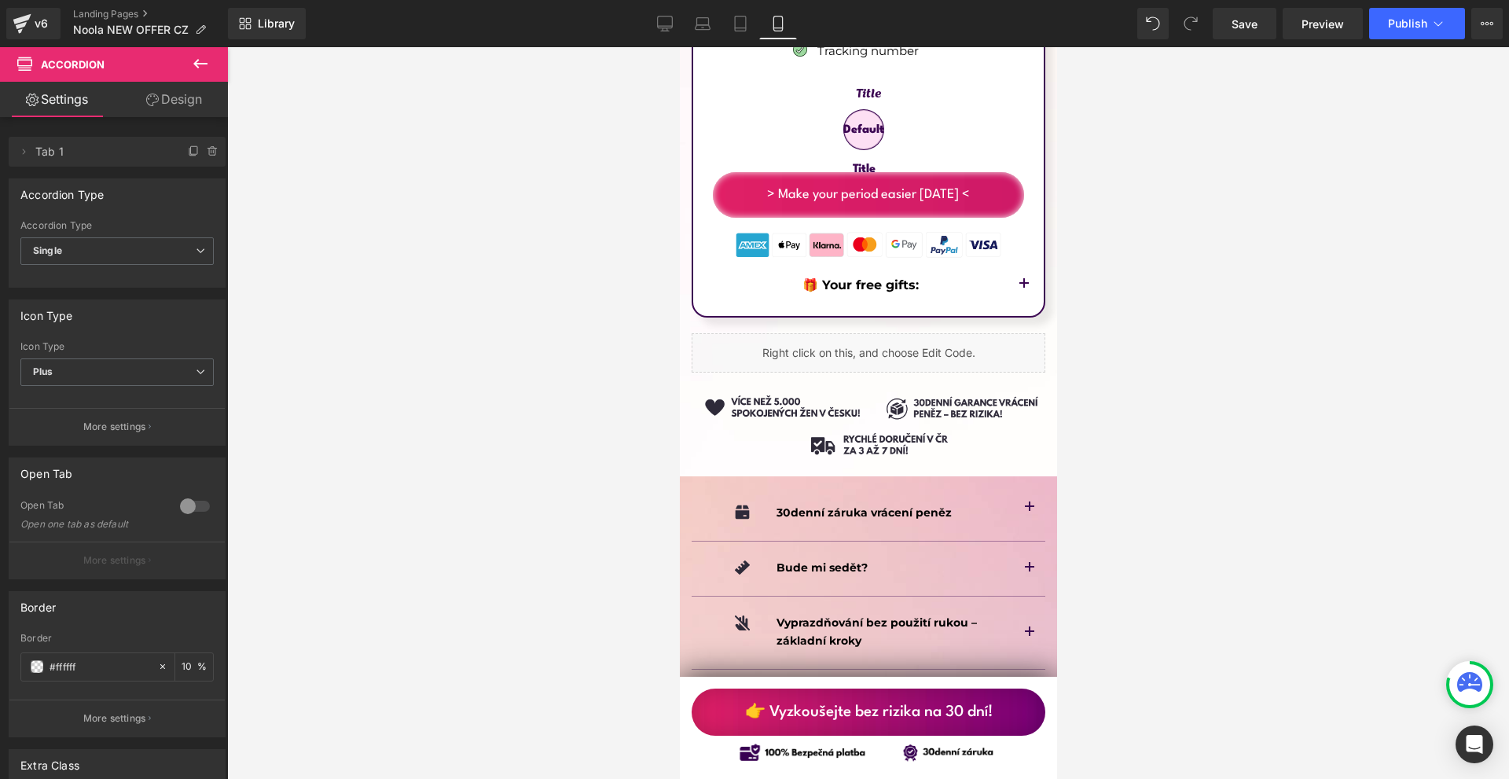
click at [679, 47] on div at bounding box center [679, 47] width 0 height 0
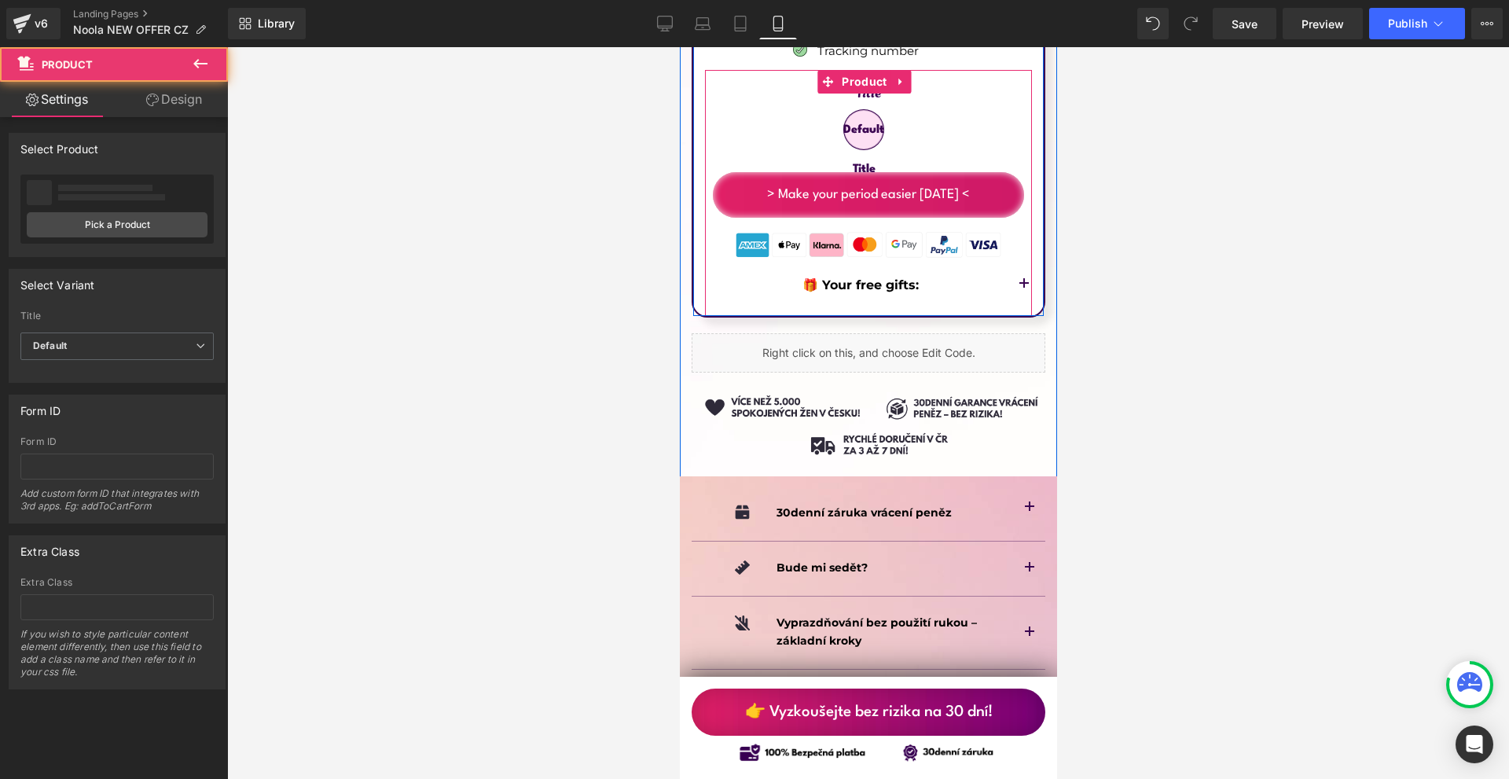
click at [1013, 255] on button "button" at bounding box center [1023, 285] width 31 height 60
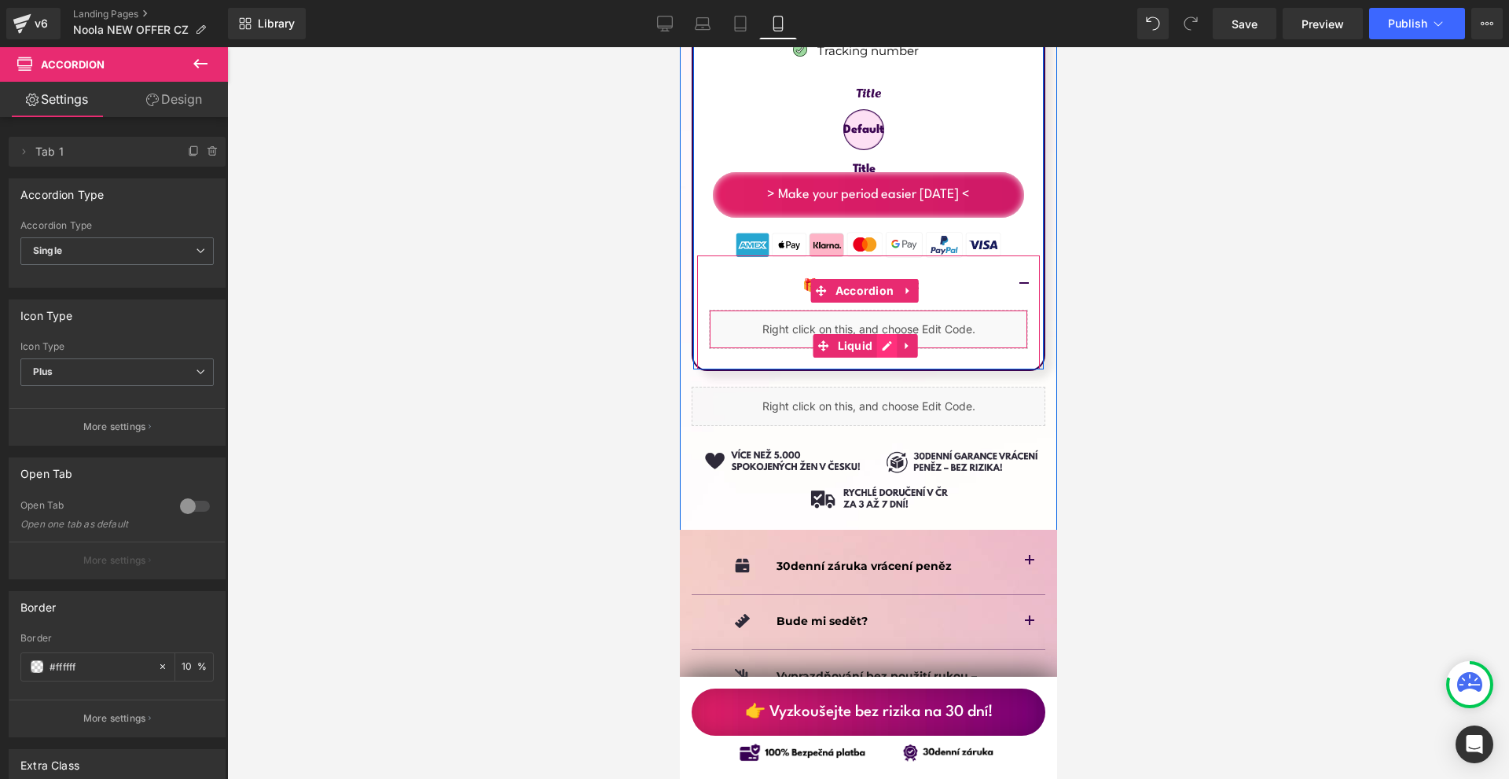
click at [885, 310] on div "Liquid" at bounding box center [867, 329] width 319 height 39
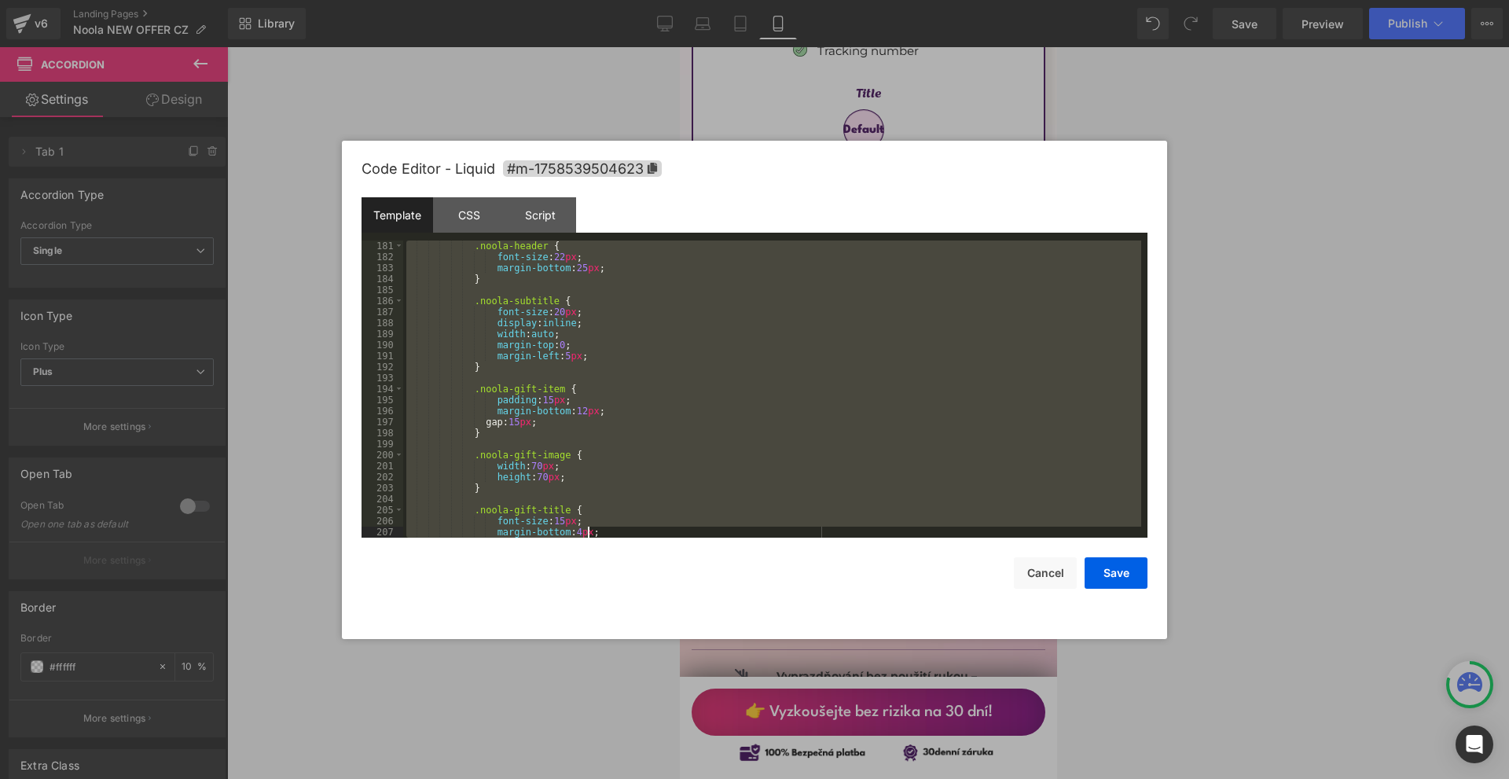
scroll to position [3532, 0]
drag, startPoint x: 437, startPoint y: 245, endPoint x: 702, endPoint y: 758, distance: 577.5
click at [702, 758] on body "Liquid You are previewing how the will restyle your page. You can not edit Elem…" at bounding box center [754, 389] width 1509 height 779
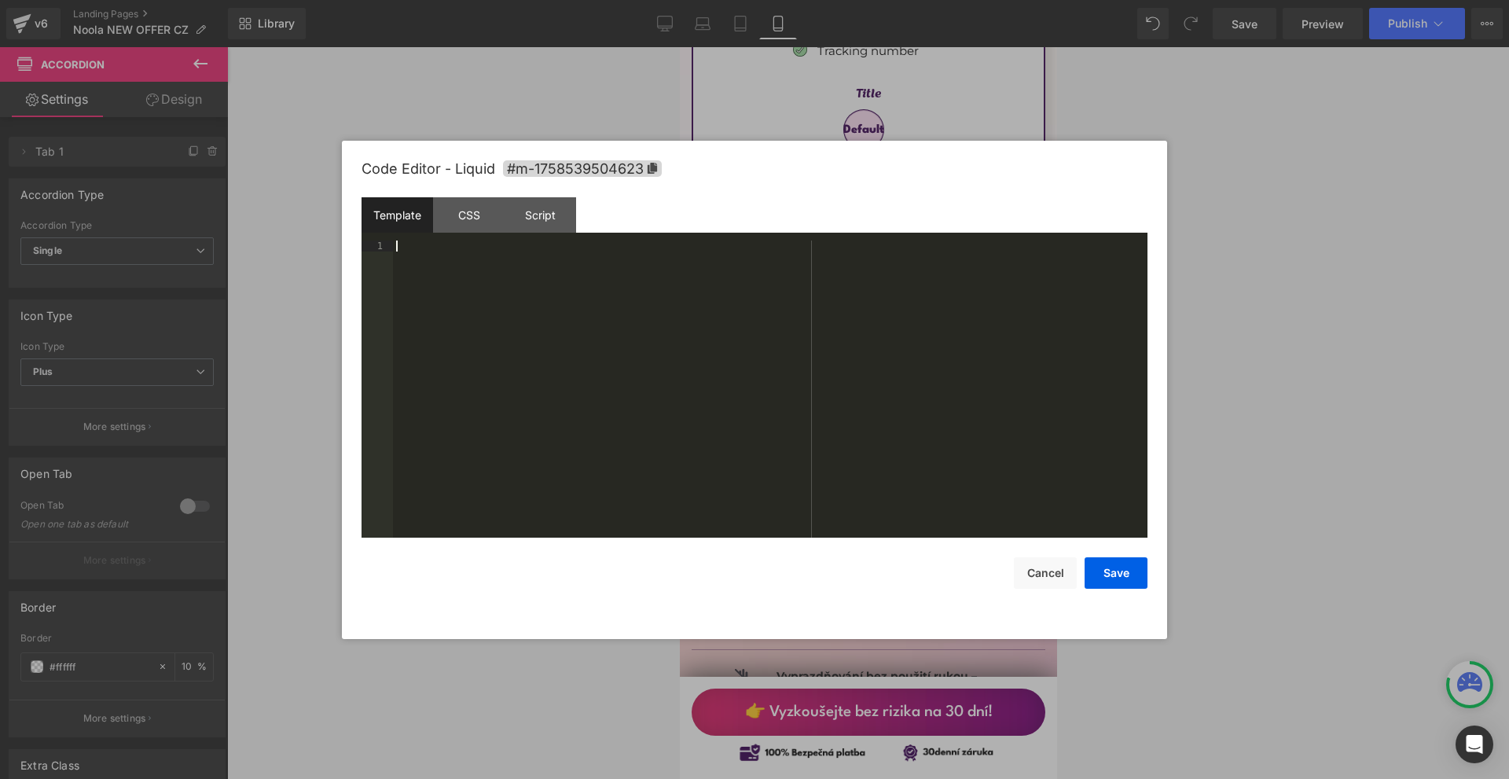
scroll to position [3543, 0]
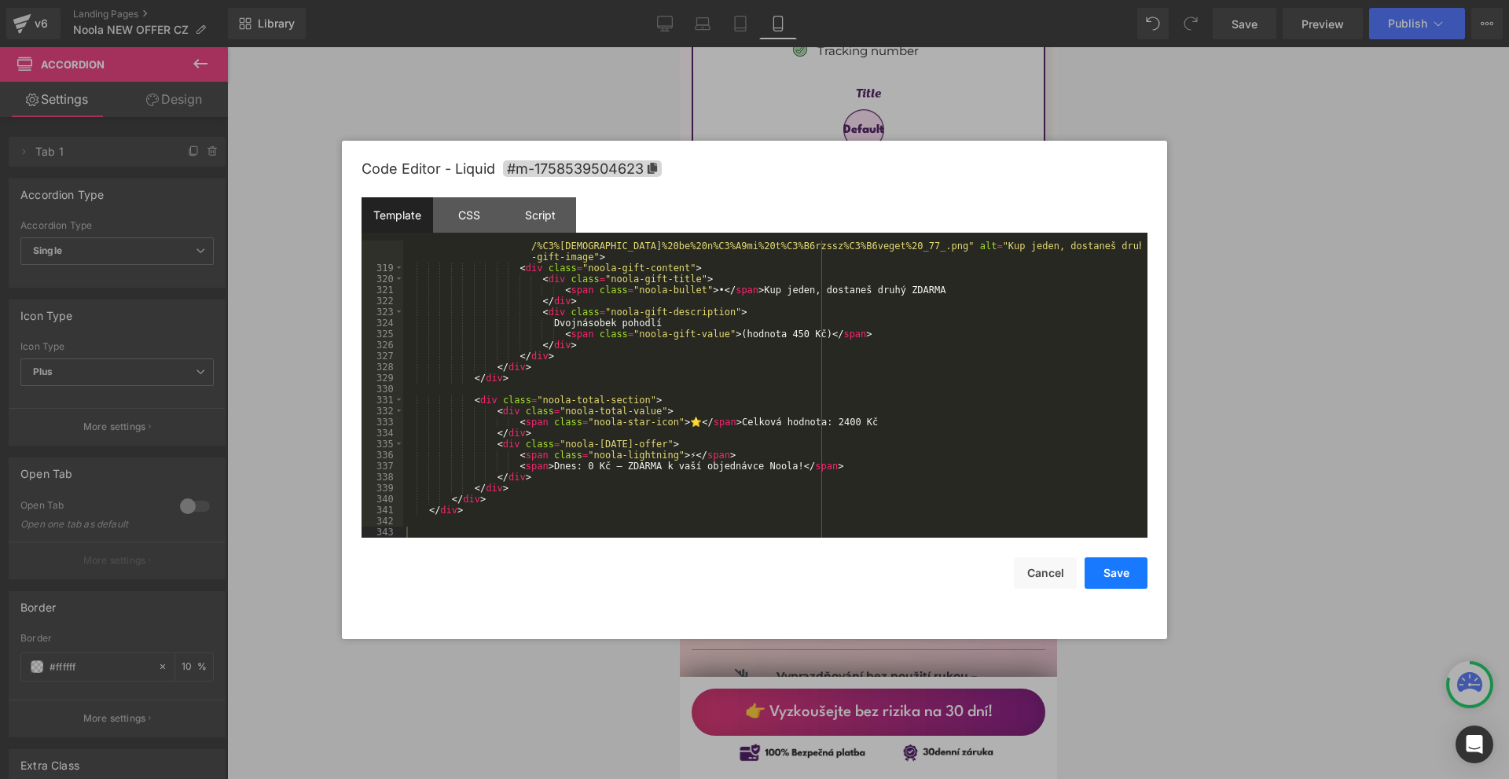
click at [1120, 575] on button "Save" at bounding box center [1116, 572] width 63 height 31
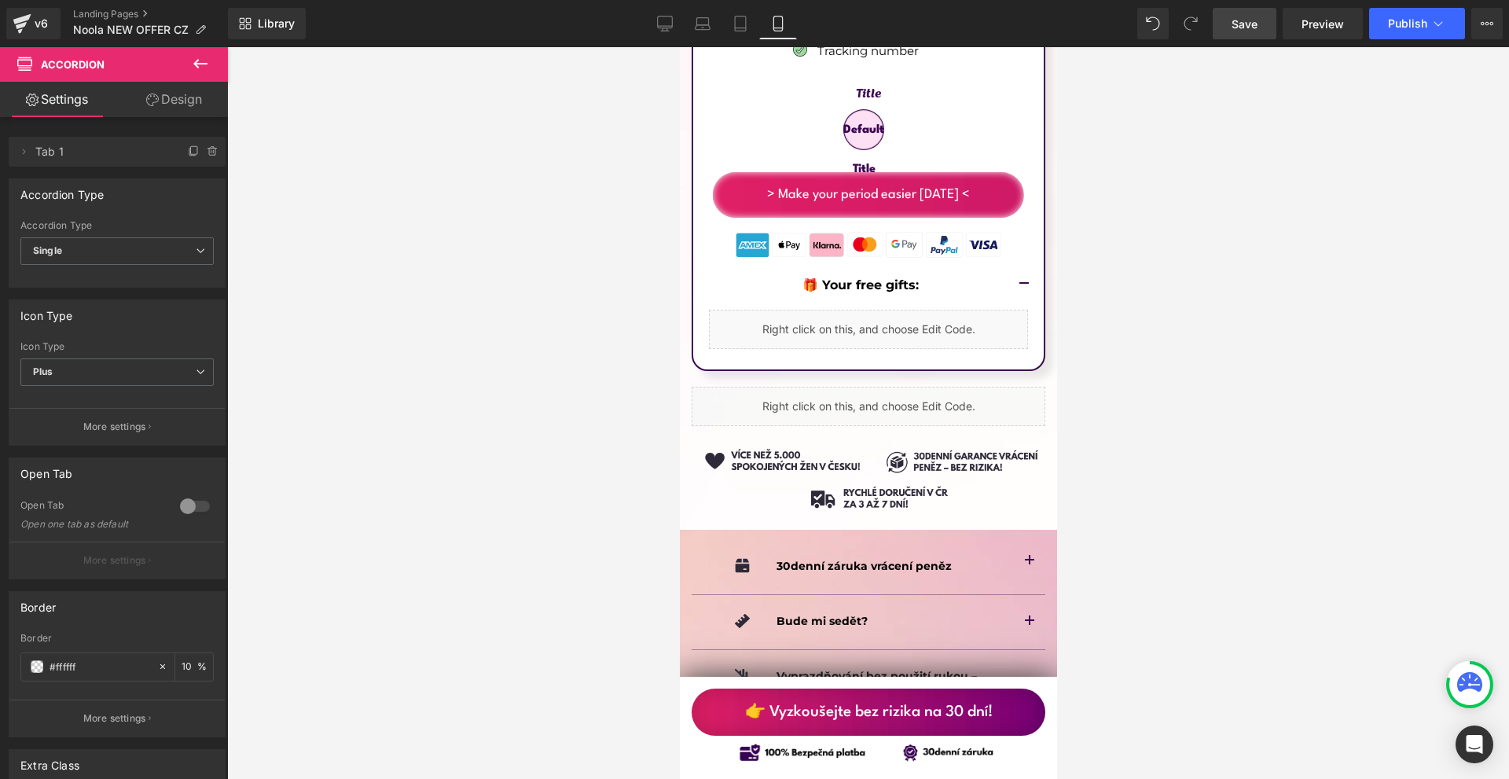
click at [1226, 20] on link "Save" at bounding box center [1245, 23] width 64 height 31
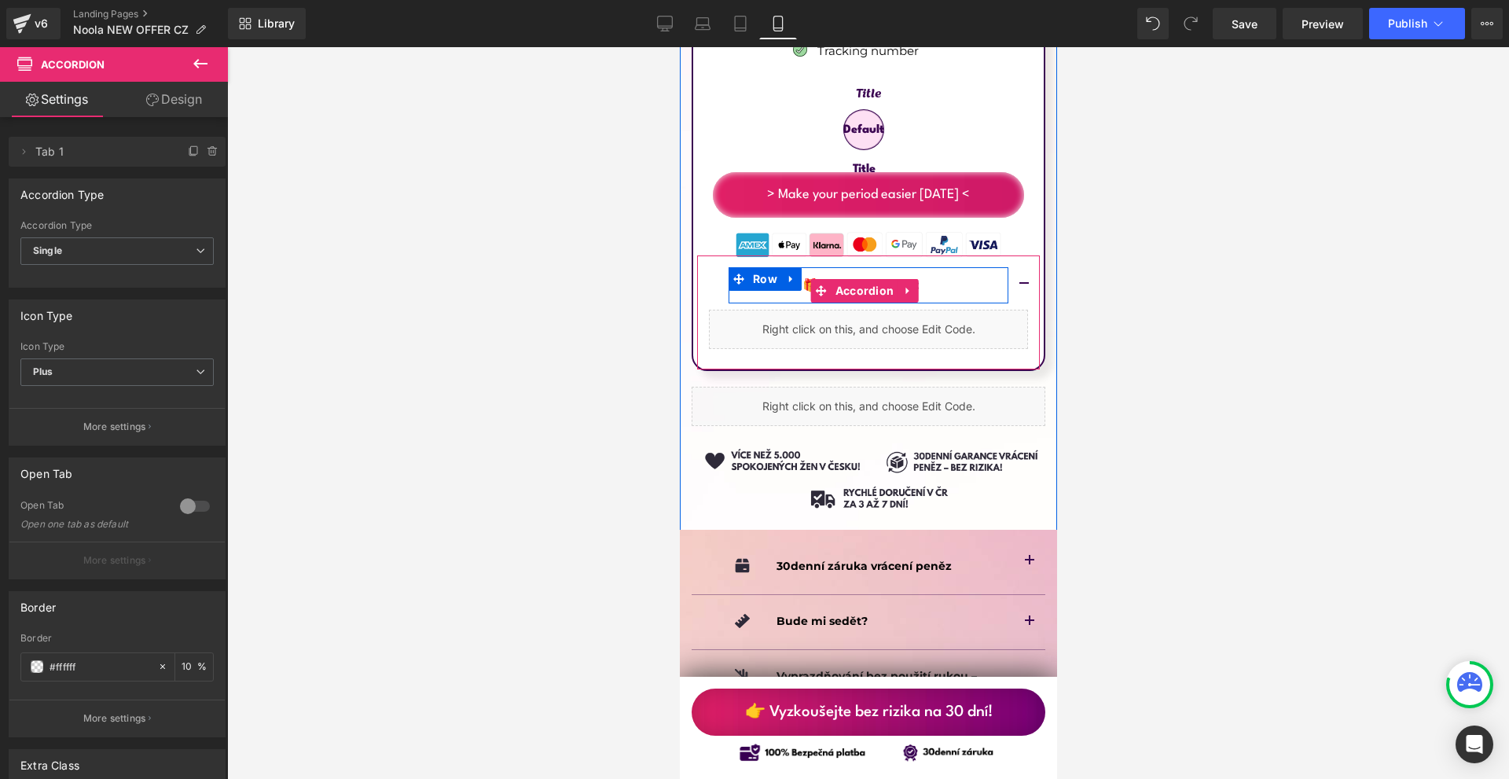
click at [956, 275] on p "🎁 Your free gifts:" at bounding box center [859, 285] width 273 height 20
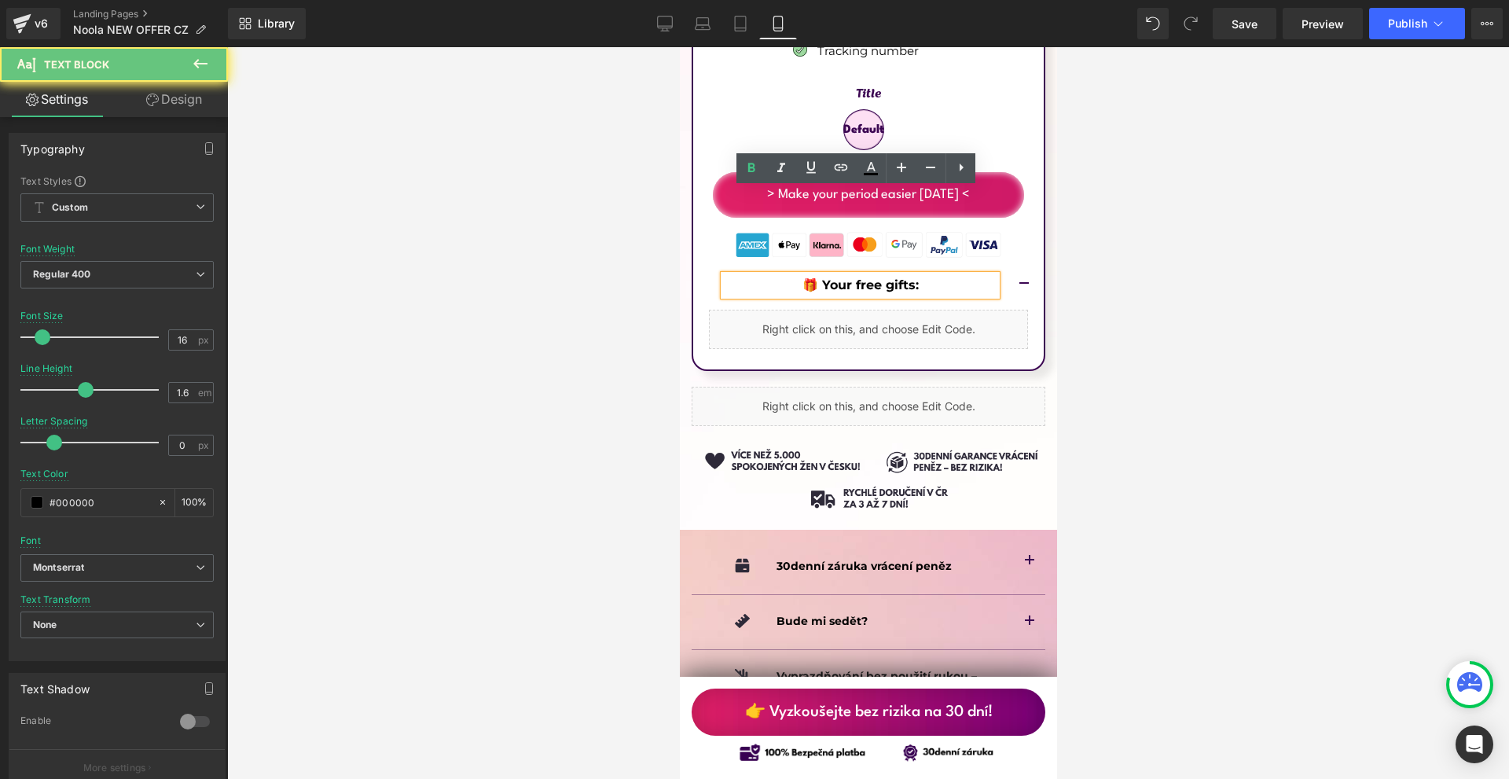
click at [957, 275] on p "🎁 Your free gifts:" at bounding box center [859, 285] width 273 height 20
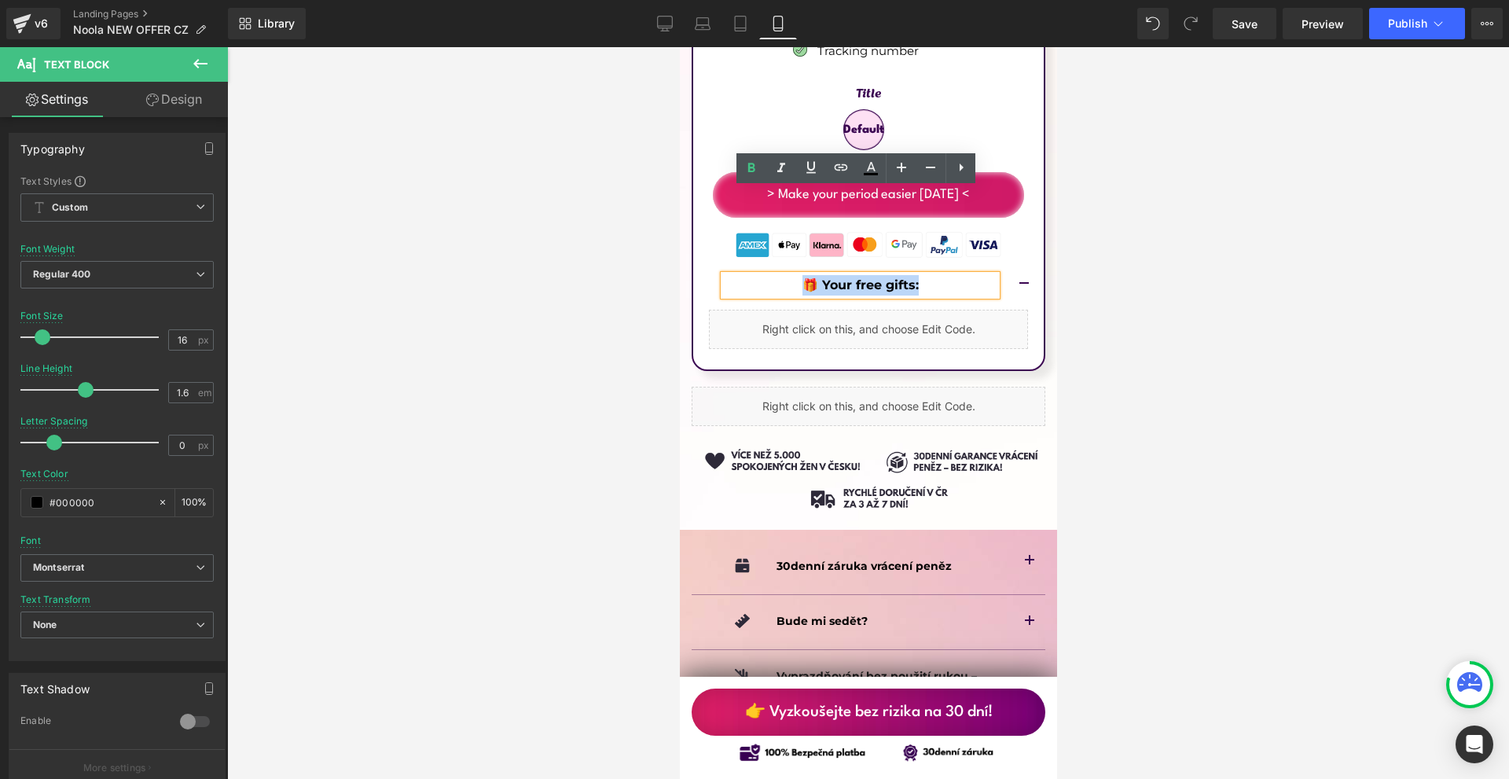
copy b "🎁 Your free gifts:"
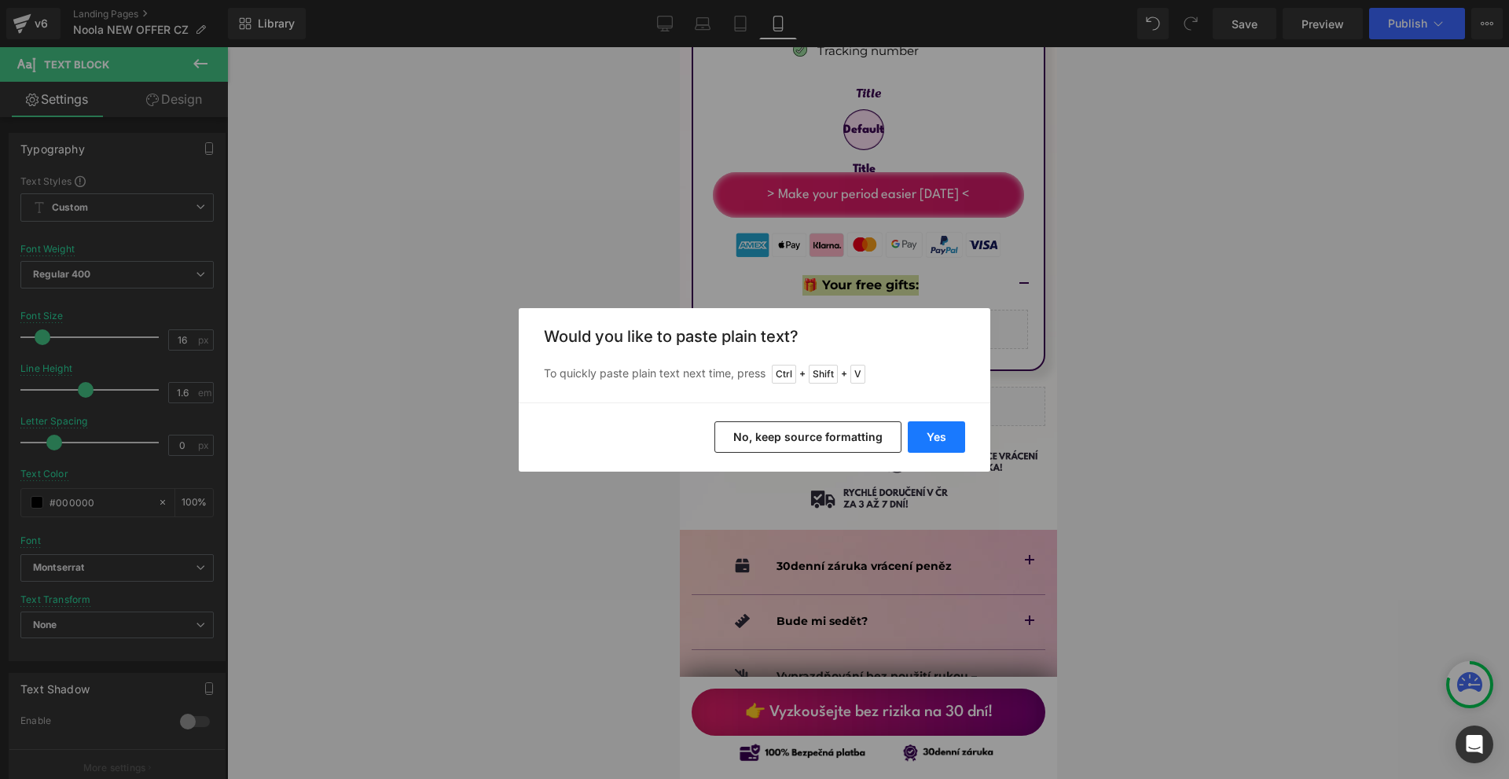
drag, startPoint x: 940, startPoint y: 428, endPoint x: 281, endPoint y: 350, distance: 664.0
click at [940, 428] on button "Yes" at bounding box center [936, 436] width 57 height 31
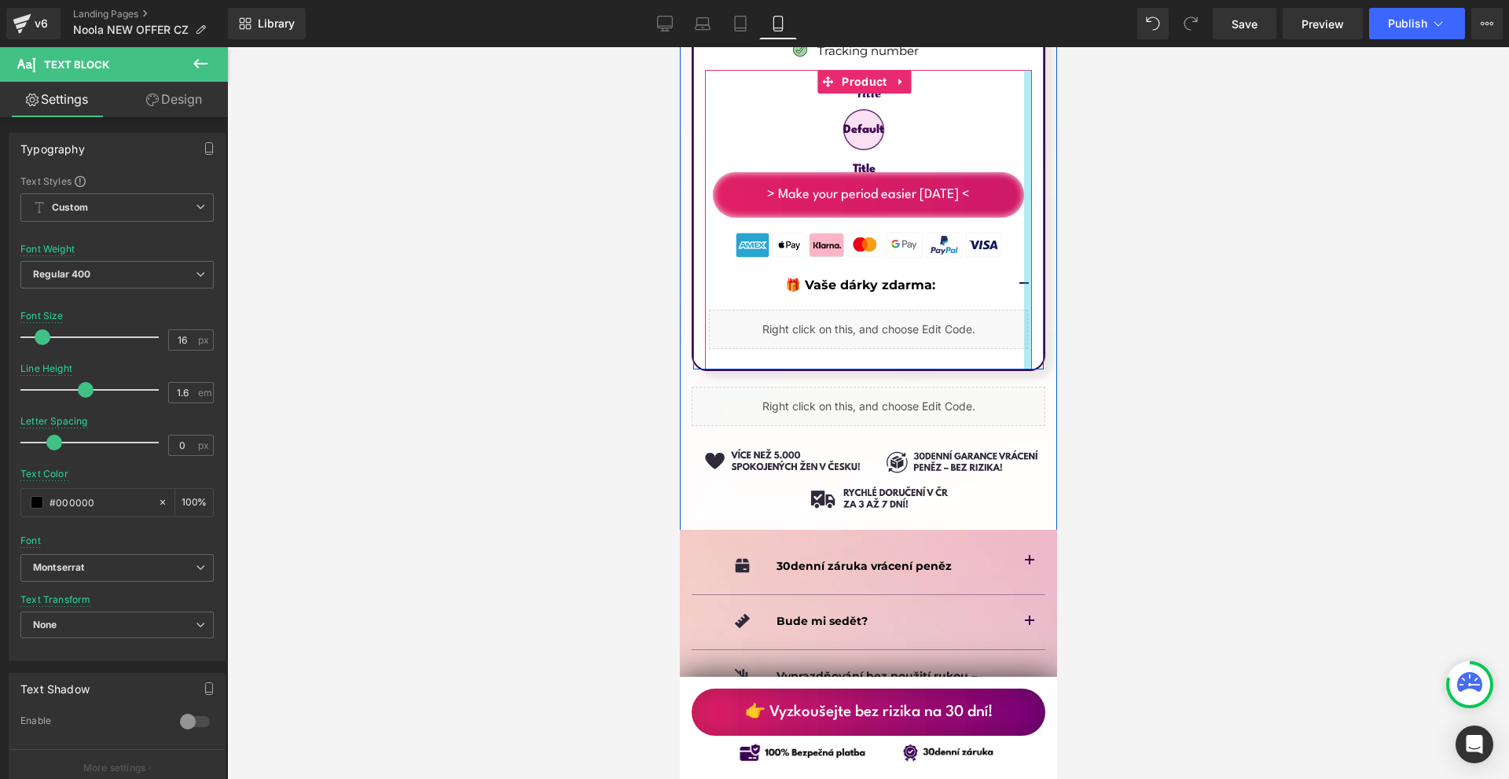
click at [1023, 197] on div at bounding box center [1027, 219] width 8 height 299
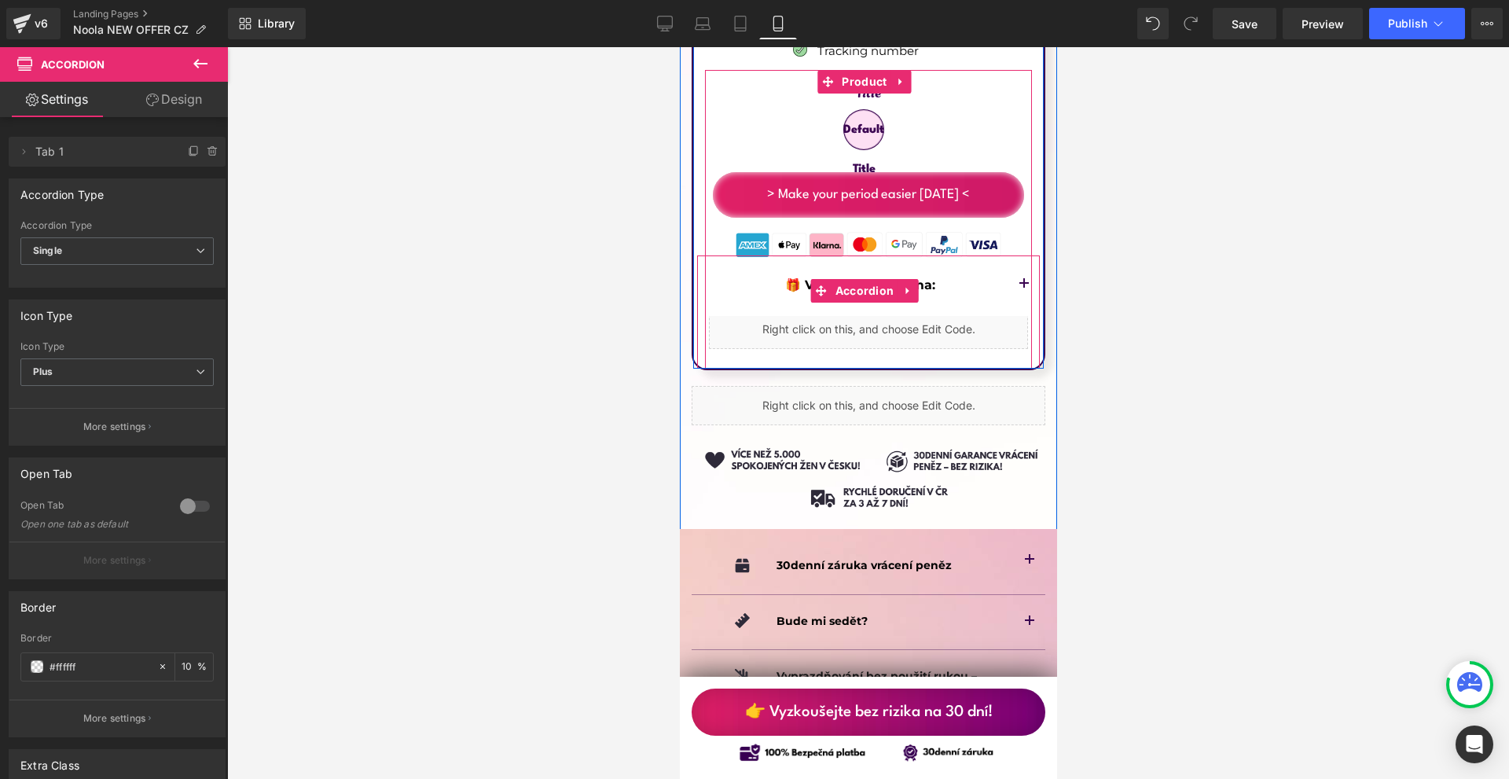
click at [1023, 288] on span "button" at bounding box center [1023, 288] width 0 height 0
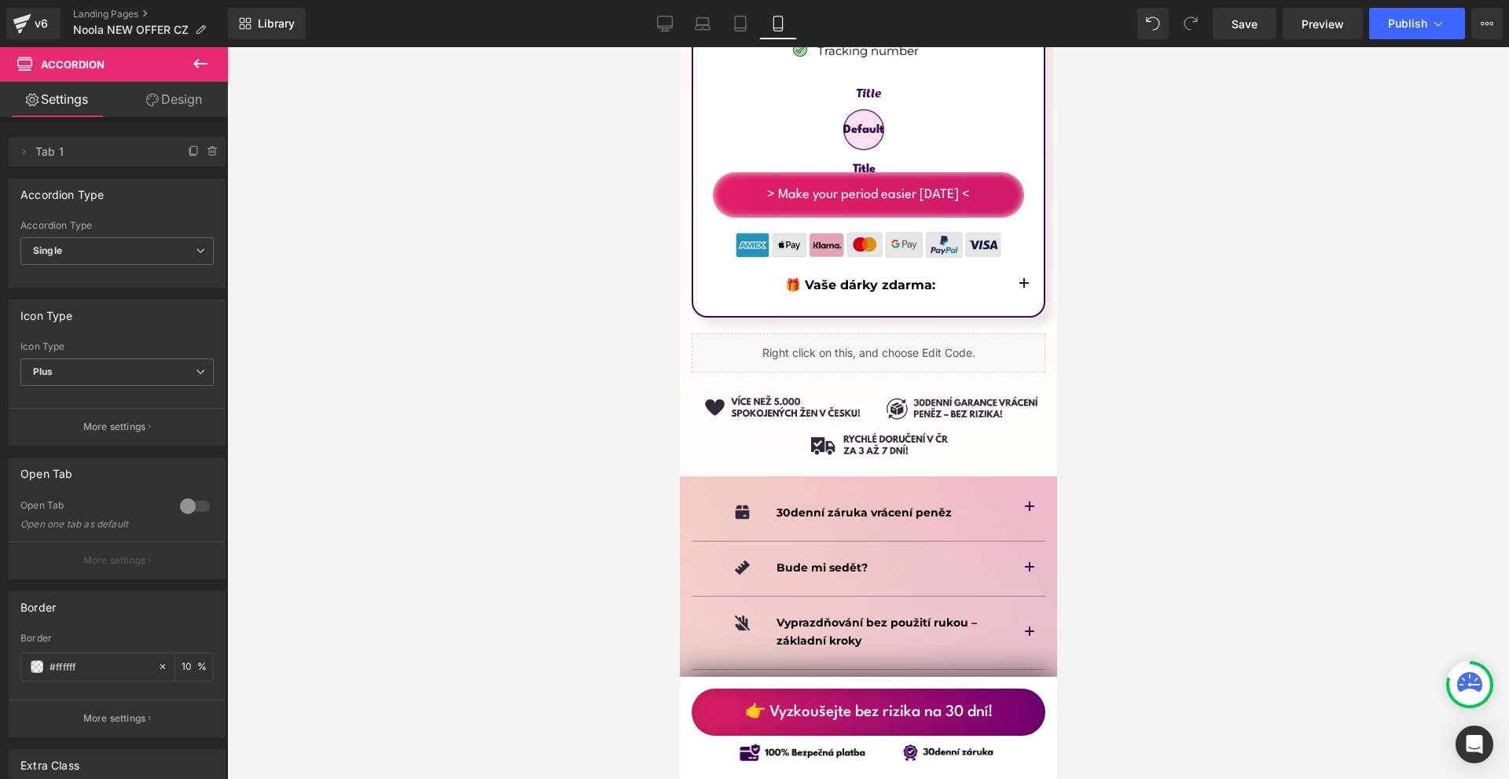
scroll to position [9162, 0]
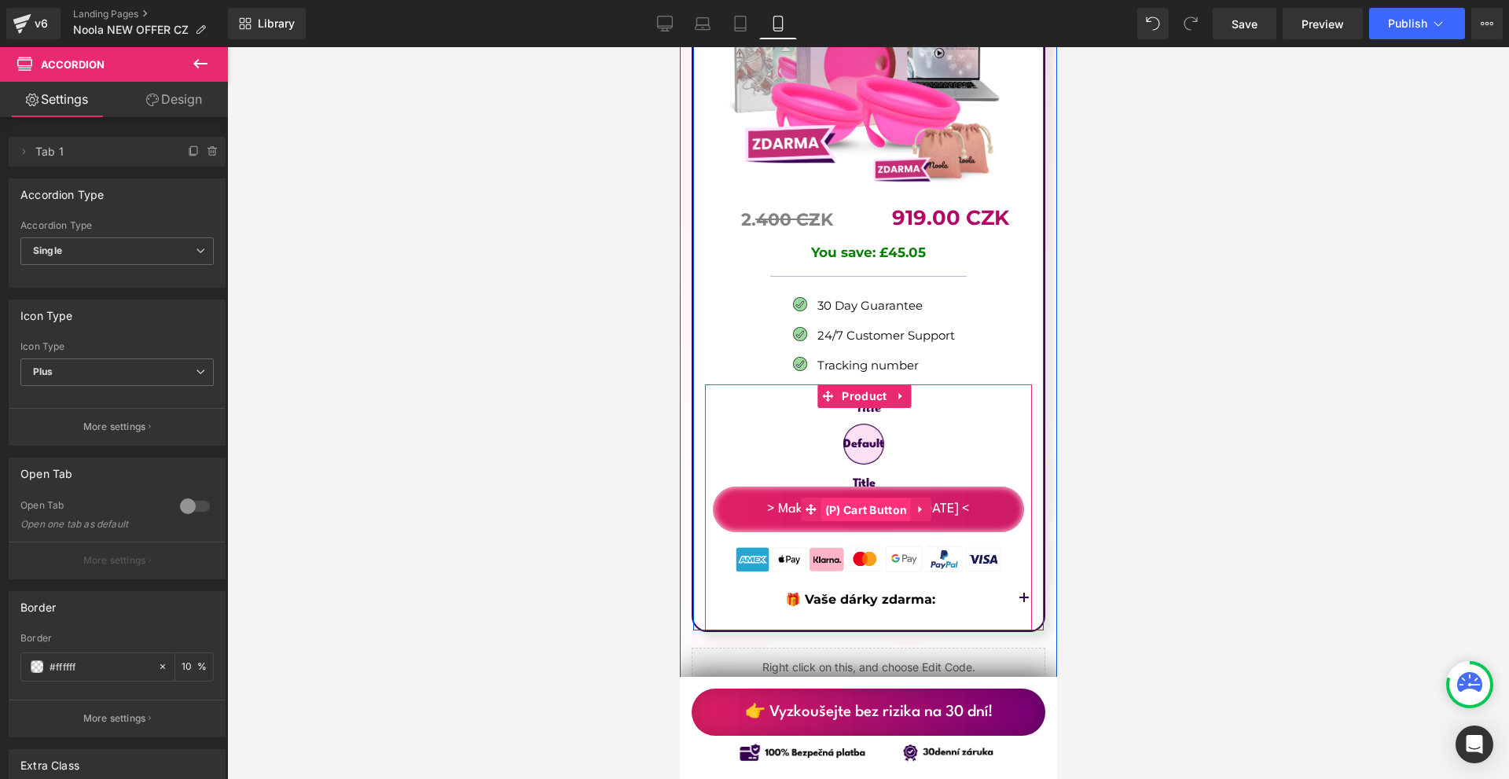
click at [879, 498] on span "(P) Cart Button" at bounding box center [866, 510] width 90 height 24
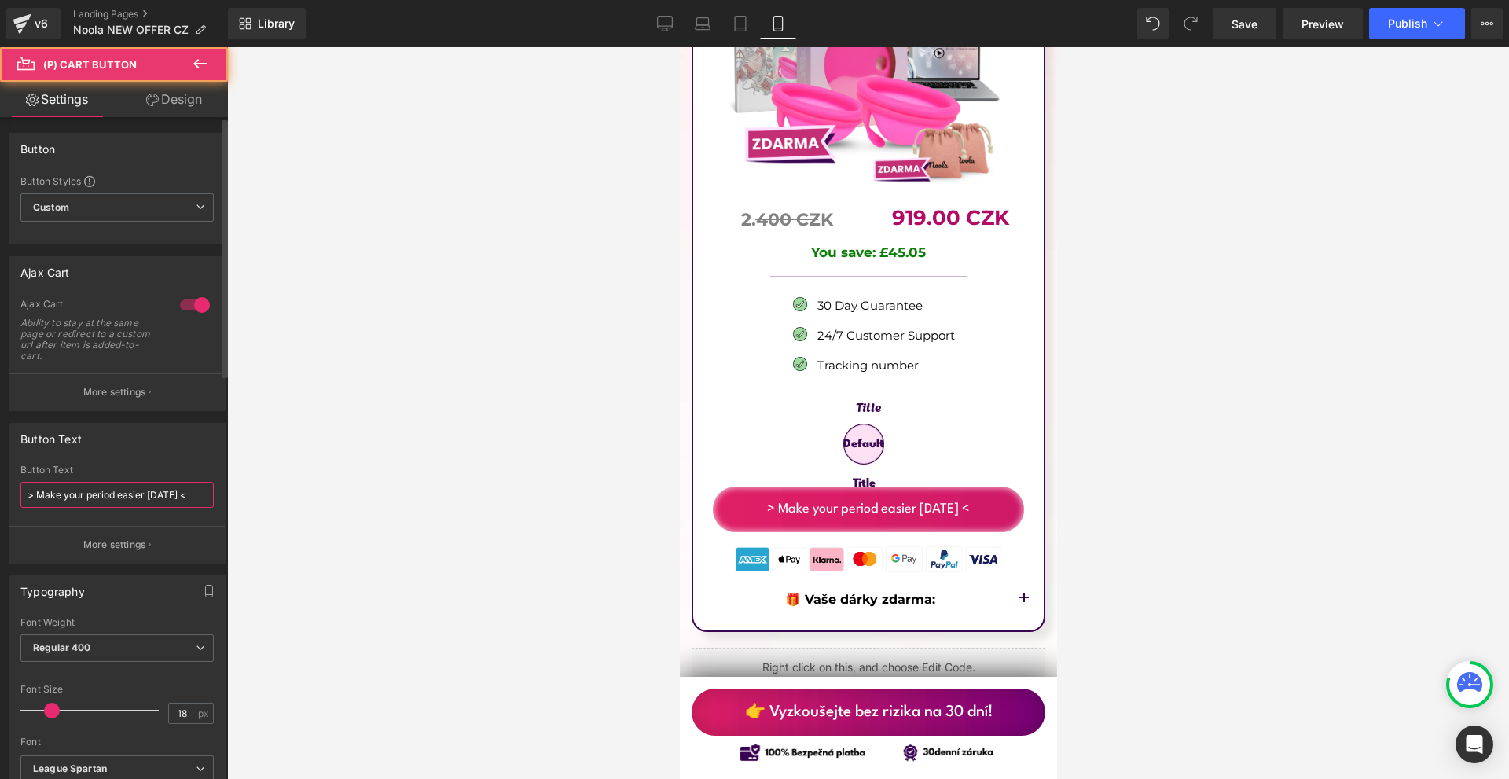
click at [178, 501] on input "> Make your period easier today <" at bounding box center [116, 495] width 193 height 26
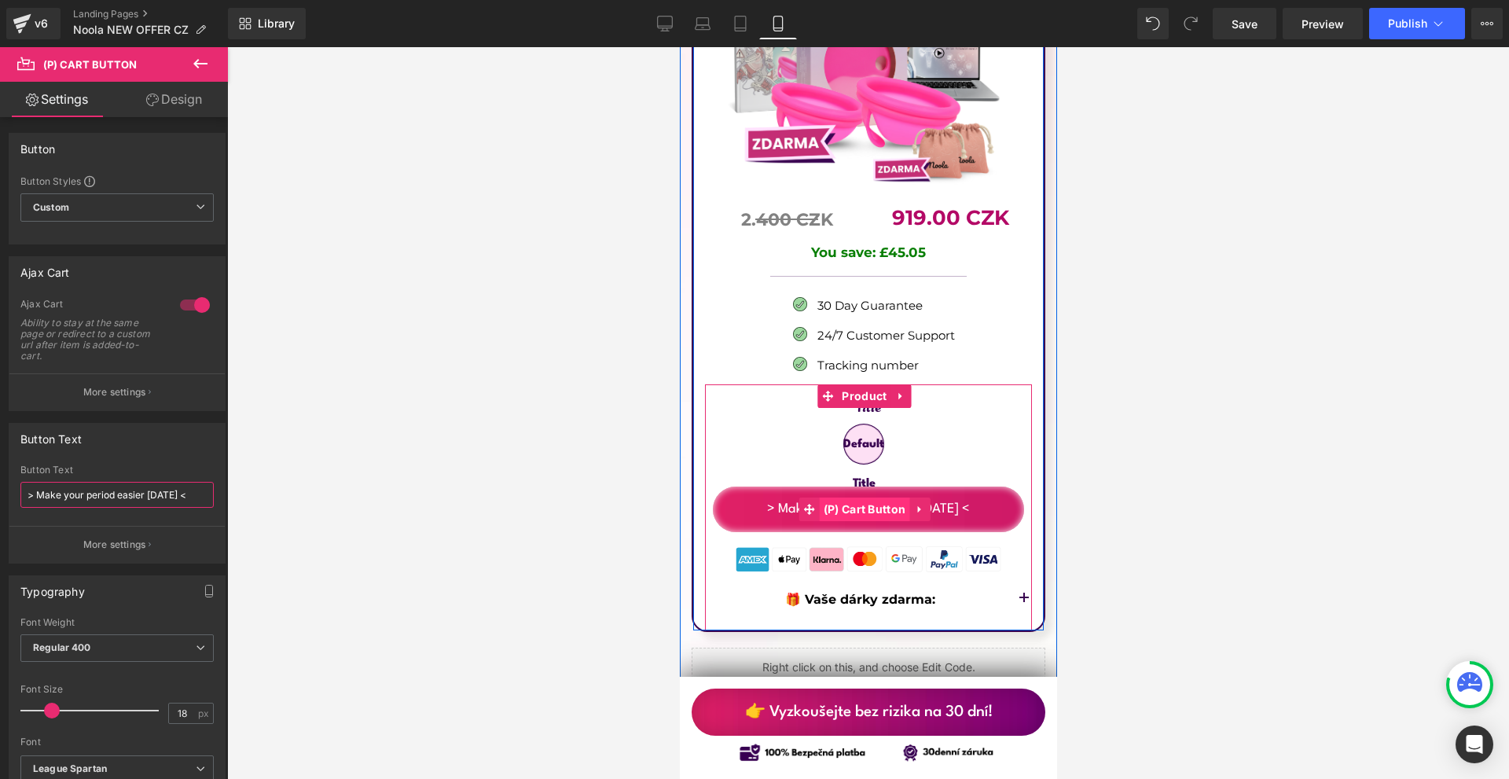
click at [859, 497] on span "(P) Cart Button" at bounding box center [864, 509] width 90 height 24
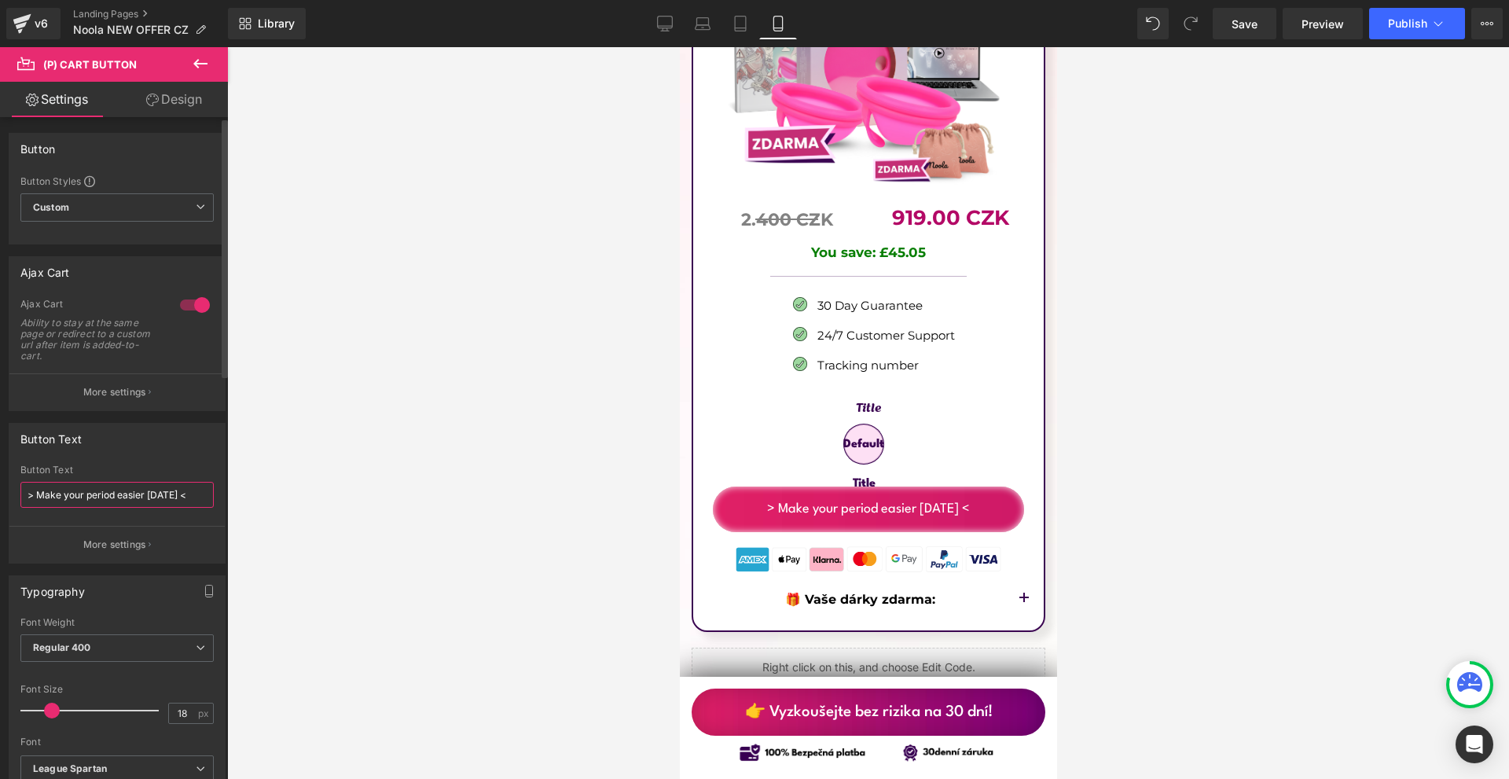
drag, startPoint x: 34, startPoint y: 496, endPoint x: 171, endPoint y: 504, distance: 137.8
click at [171, 504] on input "> Make your period easier today <" at bounding box center [116, 495] width 193 height 26
paste input "Změň své období už dnes"
click at [36, 497] on input ">Změň své období už dnes <" at bounding box center [116, 495] width 193 height 26
type input "> Změň své období už dnes <"
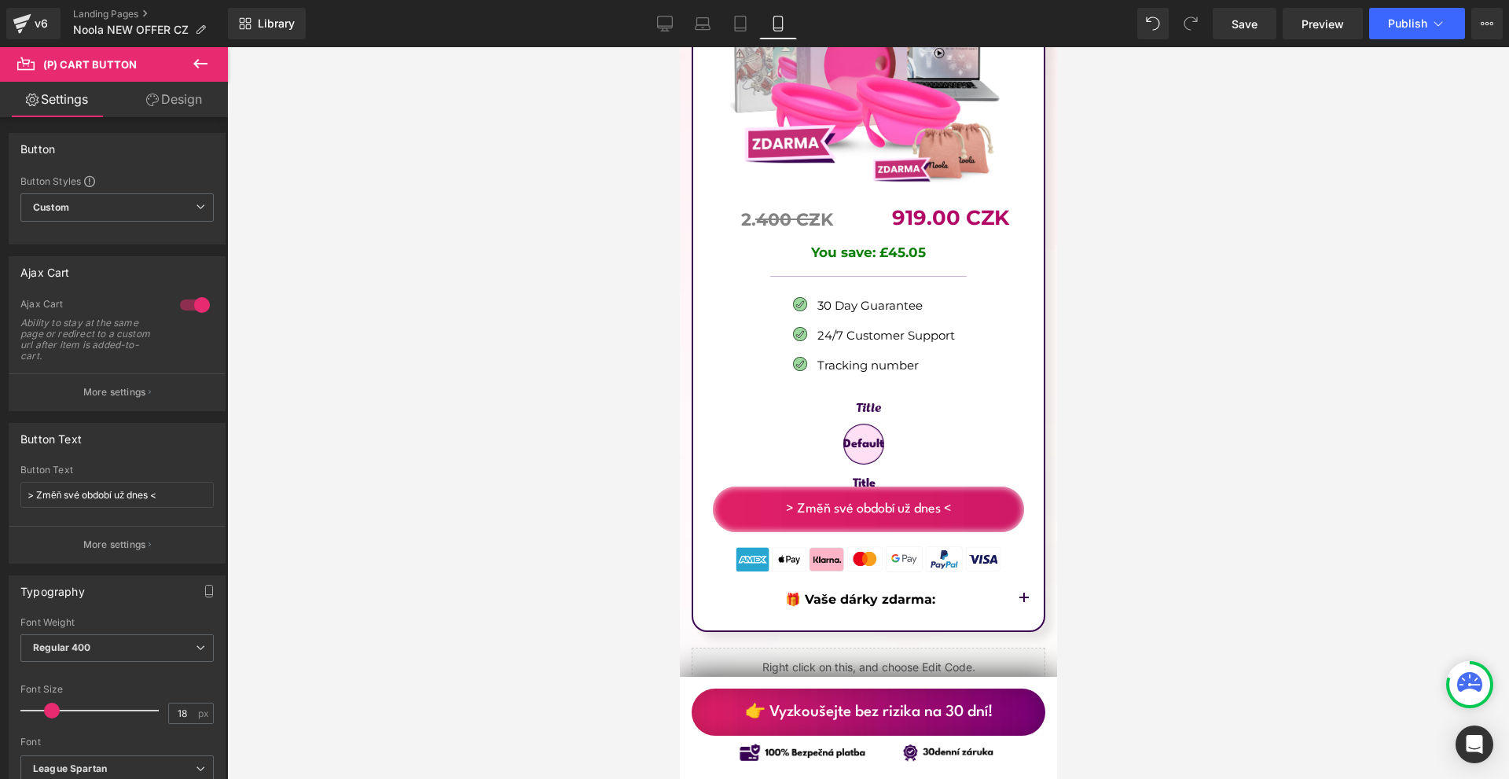
click at [325, 492] on div at bounding box center [868, 413] width 1282 height 732
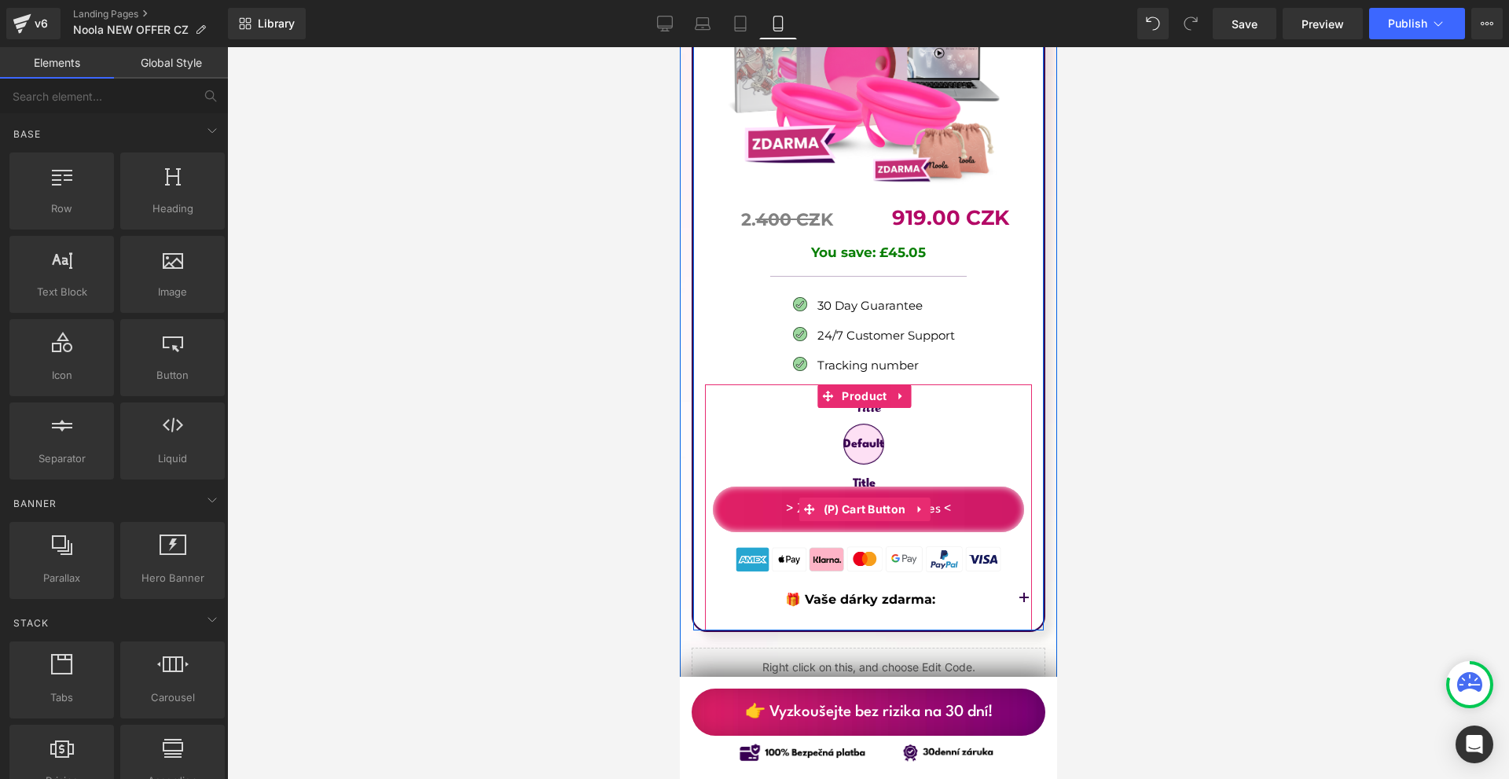
scroll to position [9084, 0]
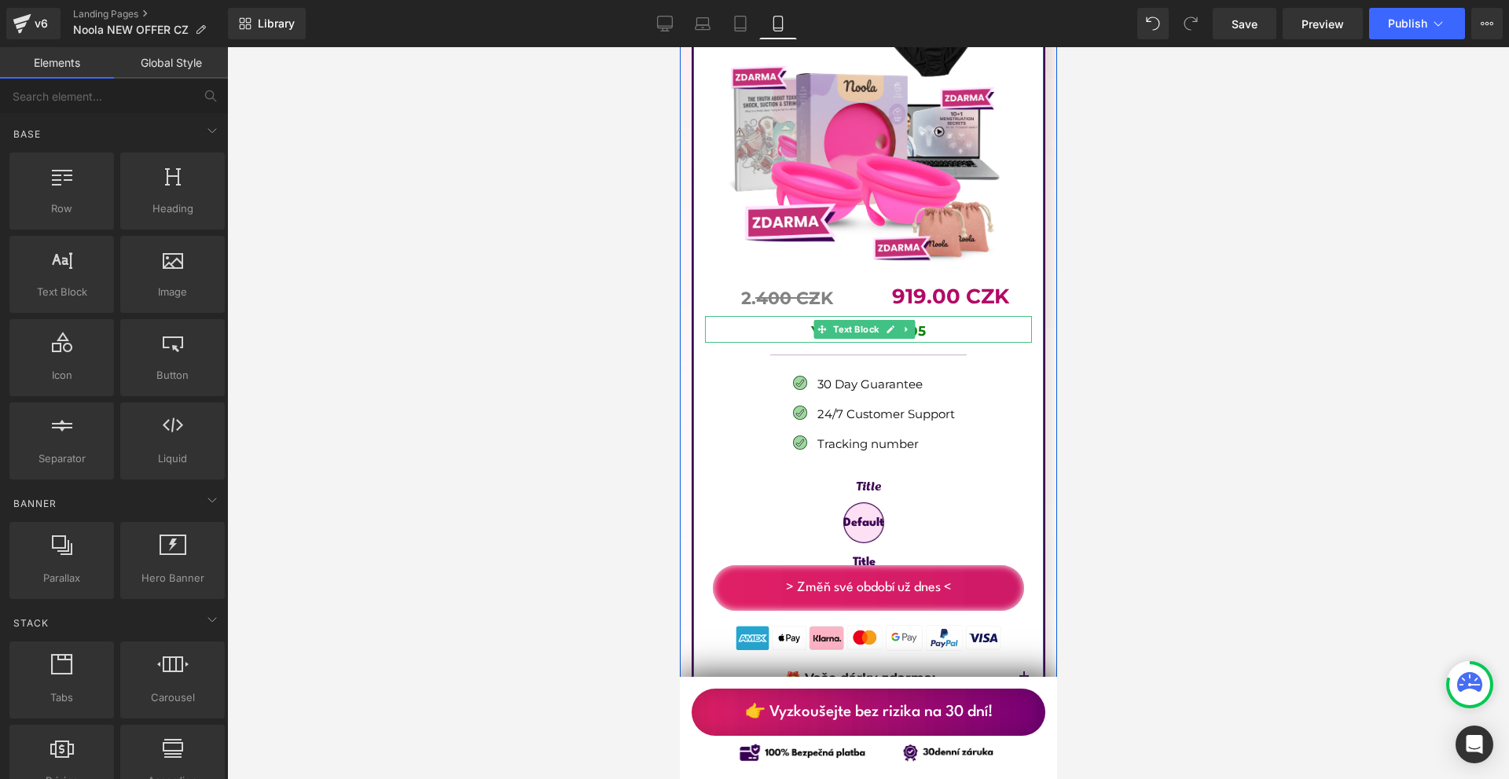
click at [935, 321] on p "You save: £45.05" at bounding box center [867, 331] width 327 height 21
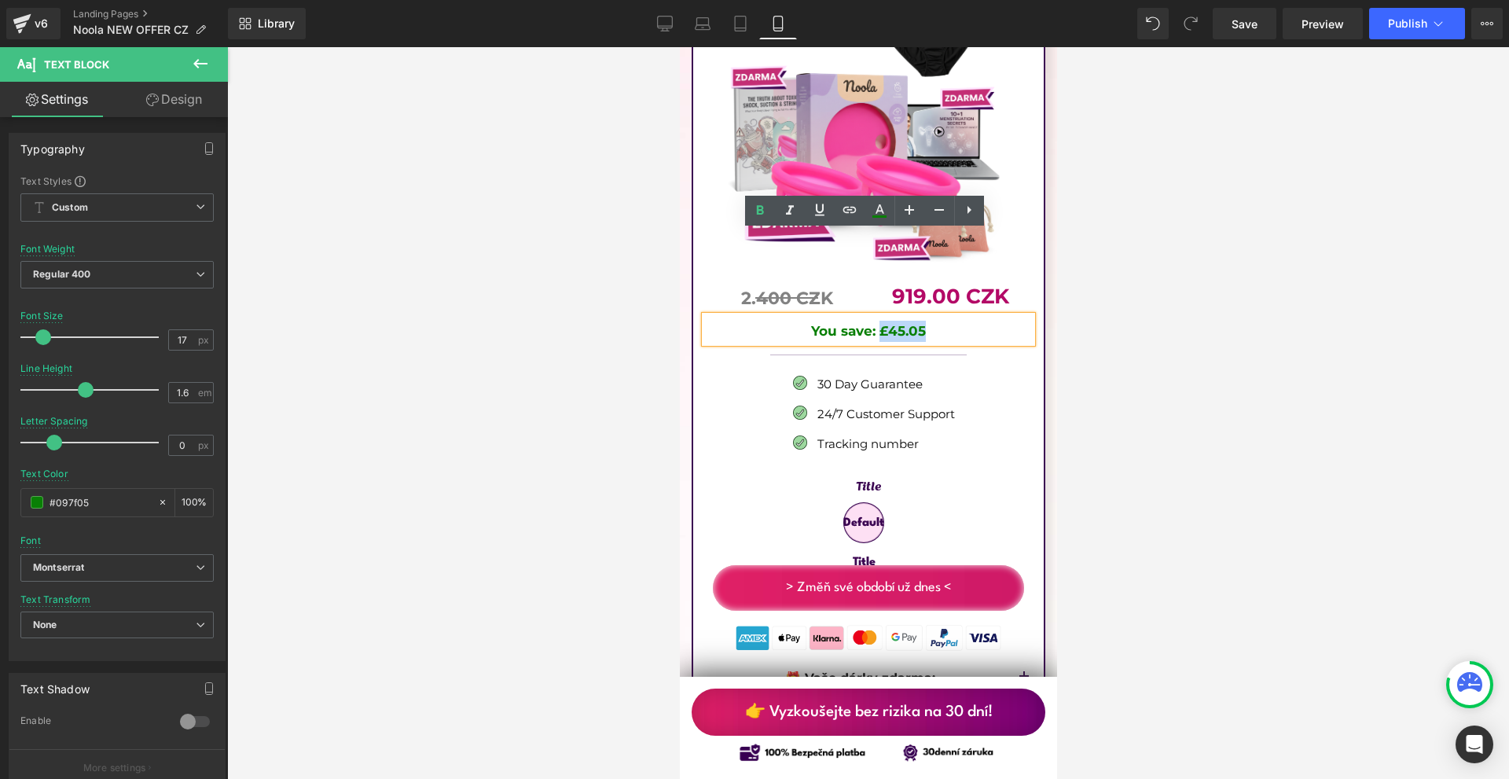
drag, startPoint x: 933, startPoint y: 247, endPoint x: 879, endPoint y: 247, distance: 54.2
click at [879, 321] on p "You save: £45.05" at bounding box center [867, 331] width 327 height 21
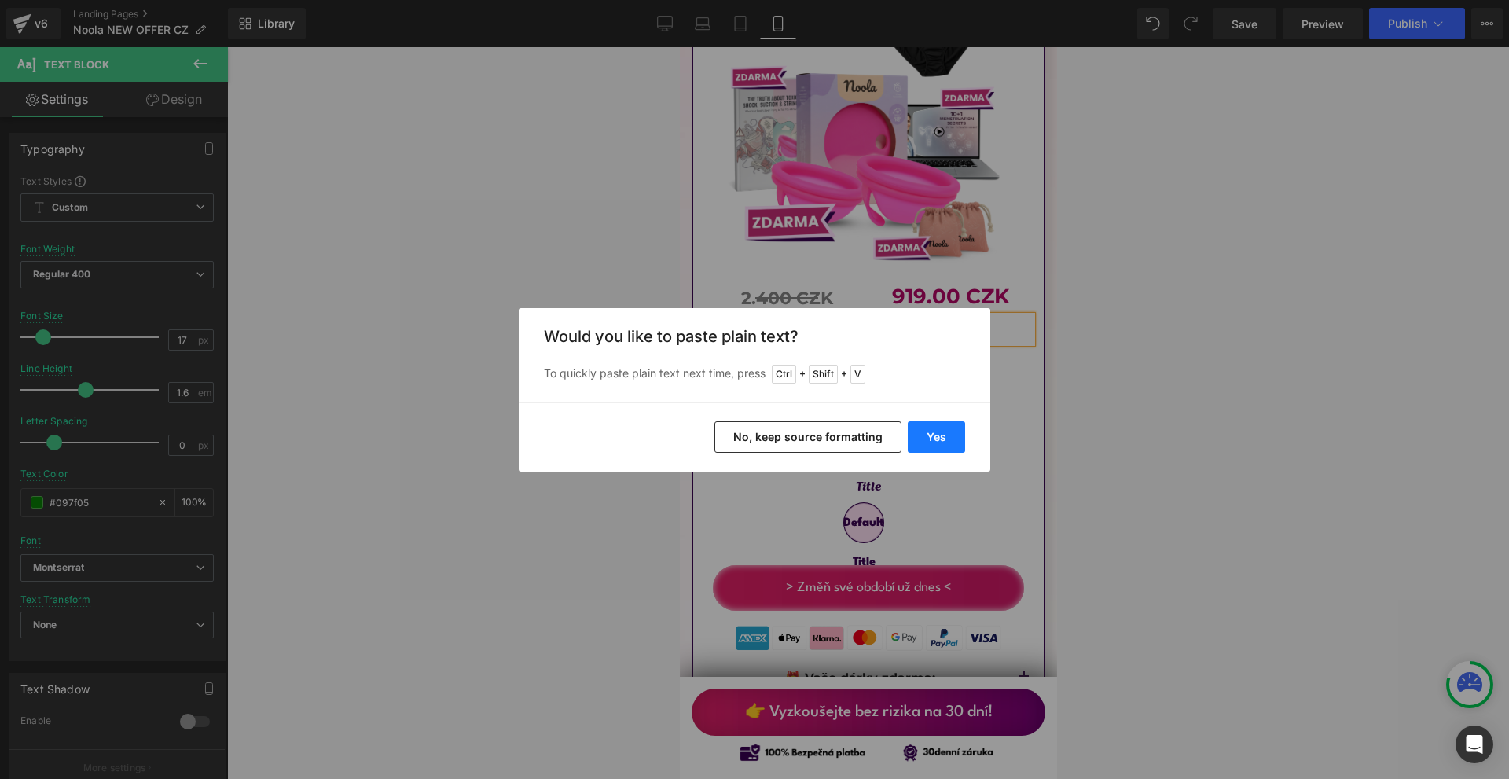
click at [951, 429] on button "Yes" at bounding box center [936, 436] width 57 height 31
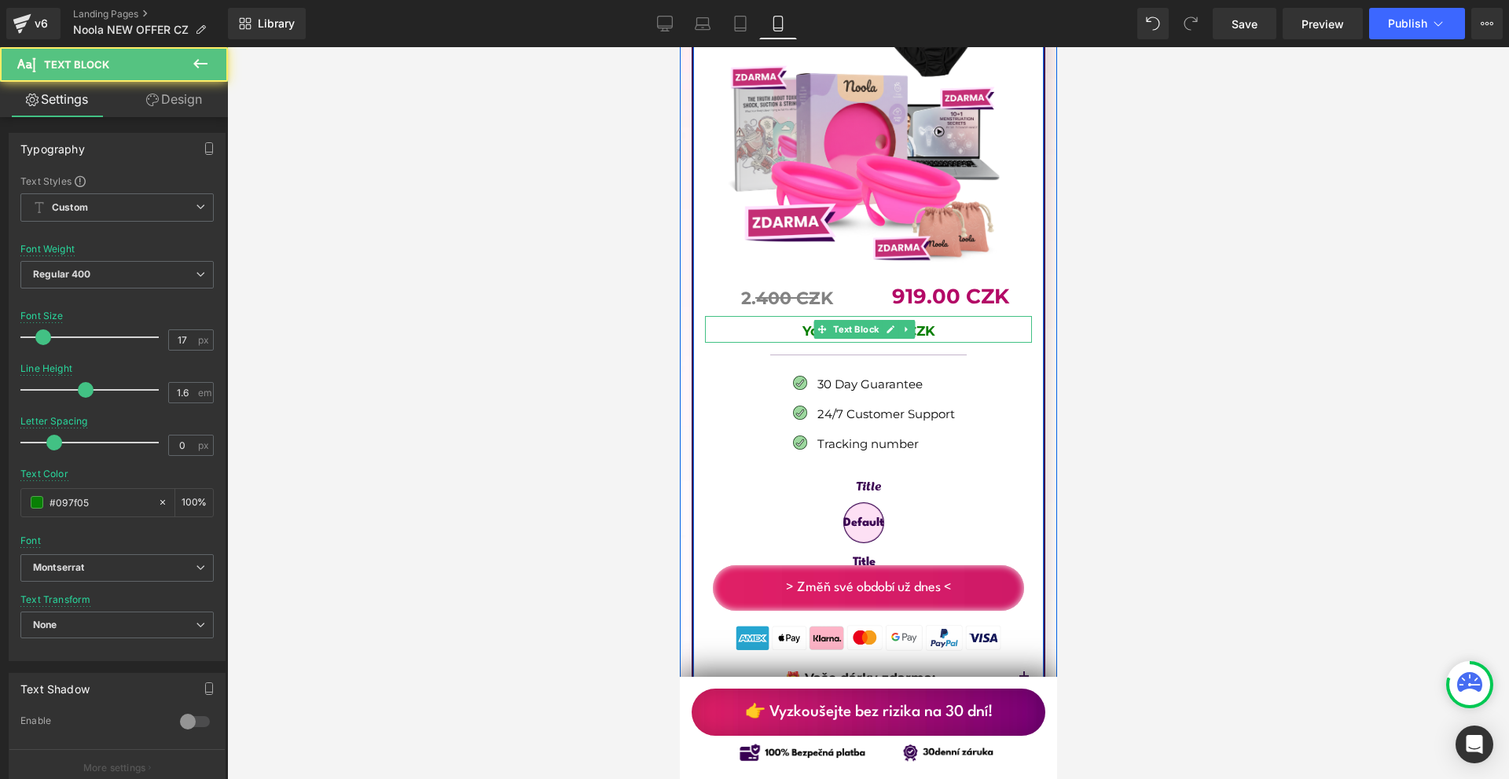
click at [813, 316] on div "You save: 1,481 CZK Text Block" at bounding box center [867, 329] width 327 height 26
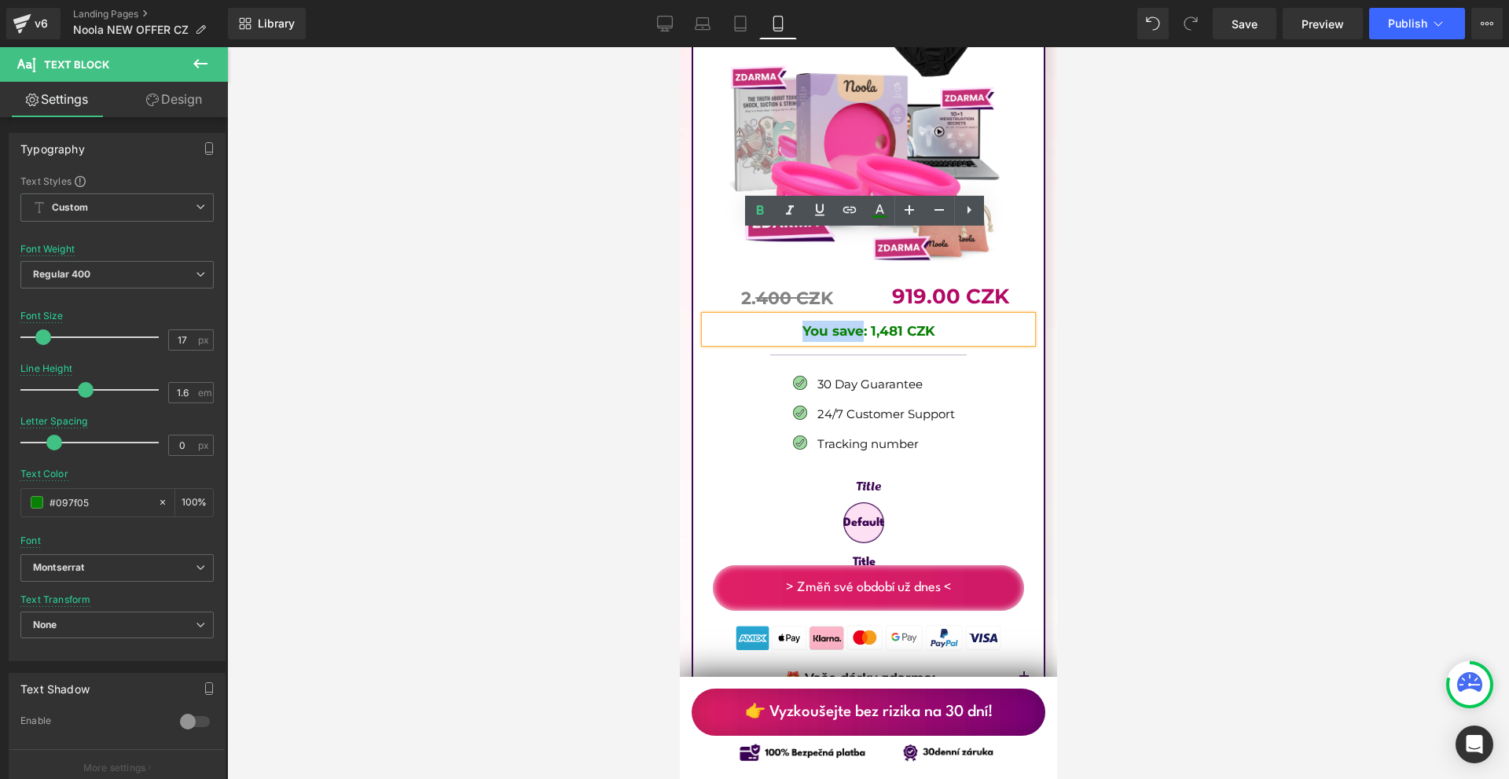
drag, startPoint x: 784, startPoint y: 248, endPoint x: 857, endPoint y: 246, distance: 72.3
click at [857, 321] on p "You save: 1,481 CZK" at bounding box center [867, 331] width 327 height 21
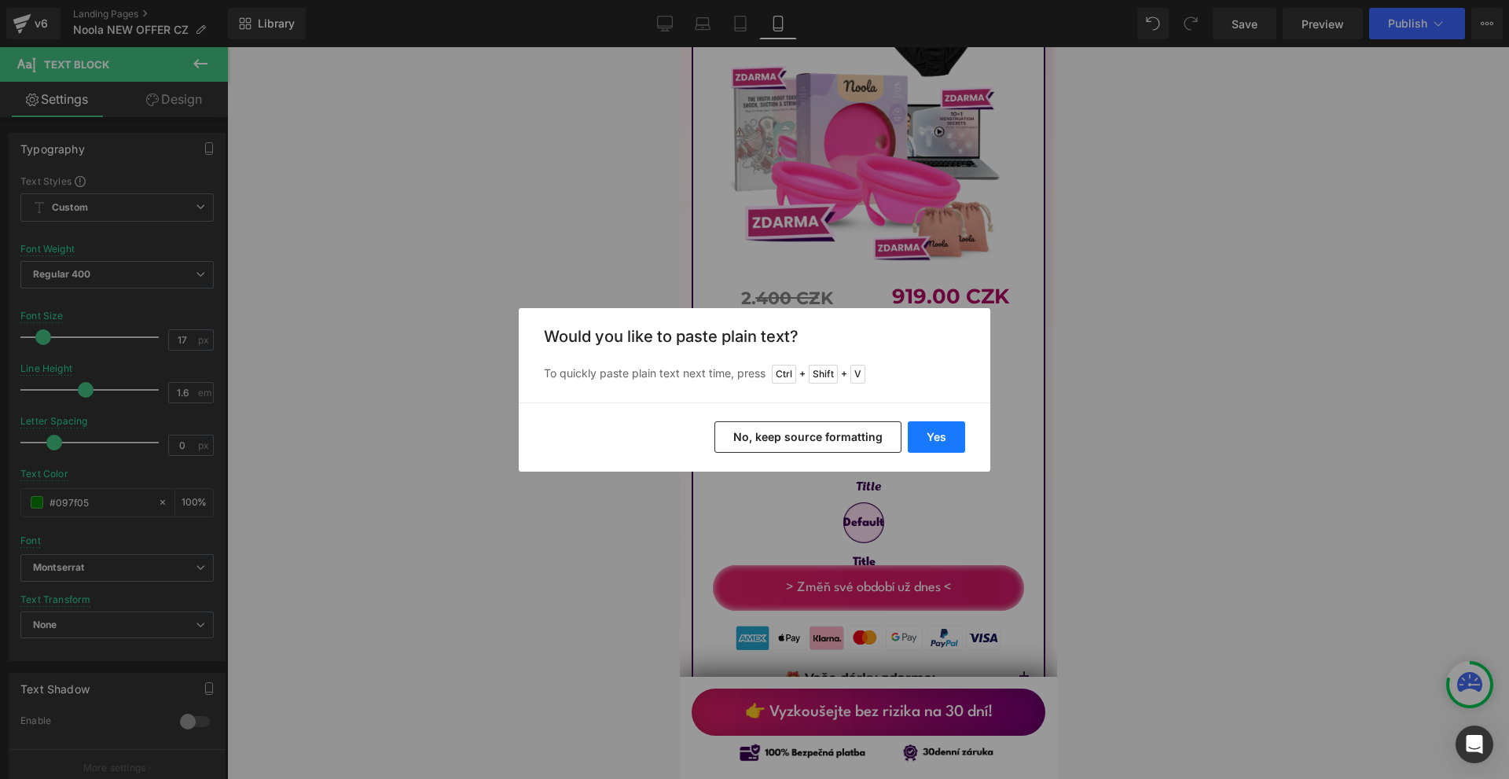
drag, startPoint x: 926, startPoint y: 422, endPoint x: 217, endPoint y: 270, distance: 725.0
click at [926, 422] on button "Yes" at bounding box center [936, 436] width 57 height 31
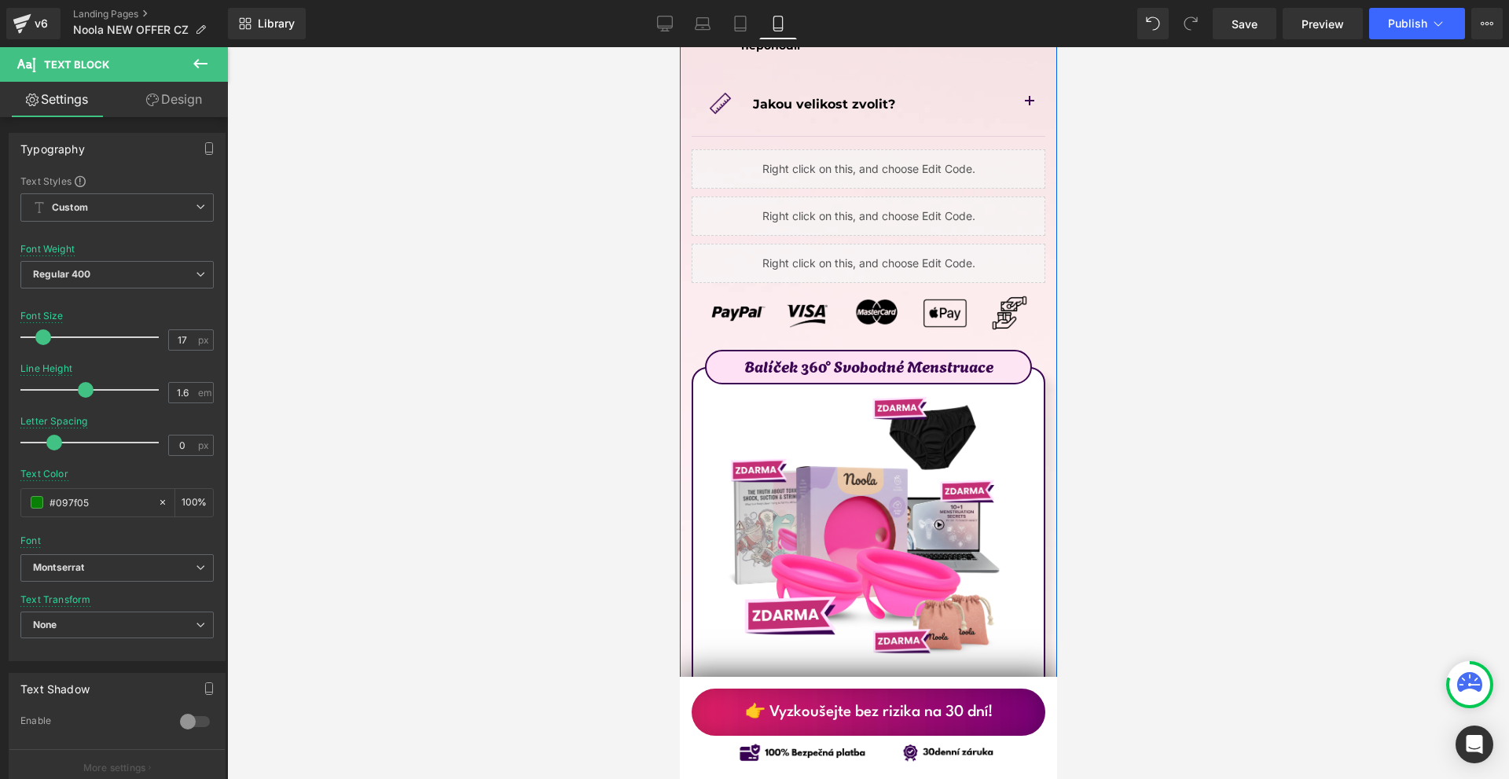
scroll to position [9005, 0]
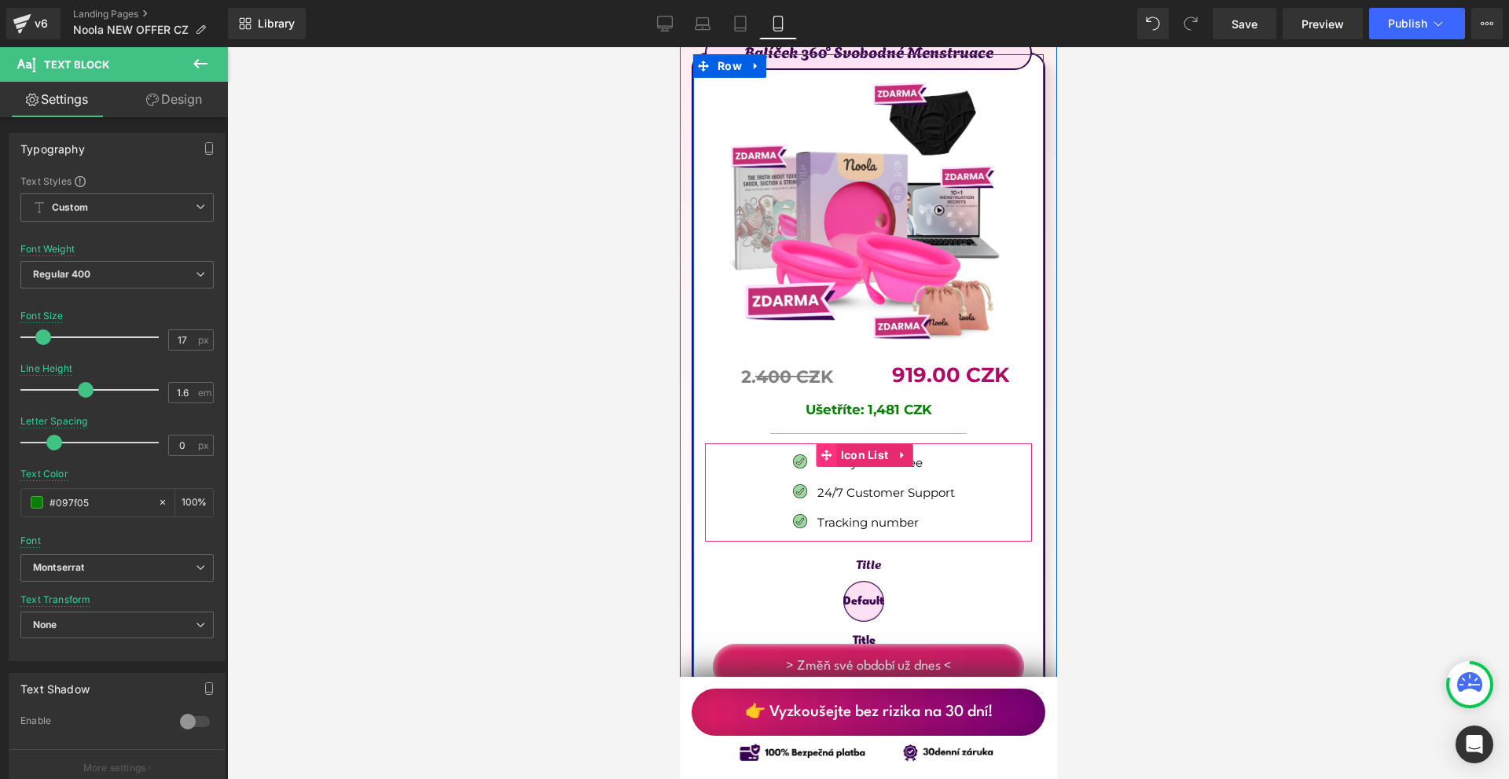
click at [816, 443] on span at bounding box center [826, 455] width 20 height 24
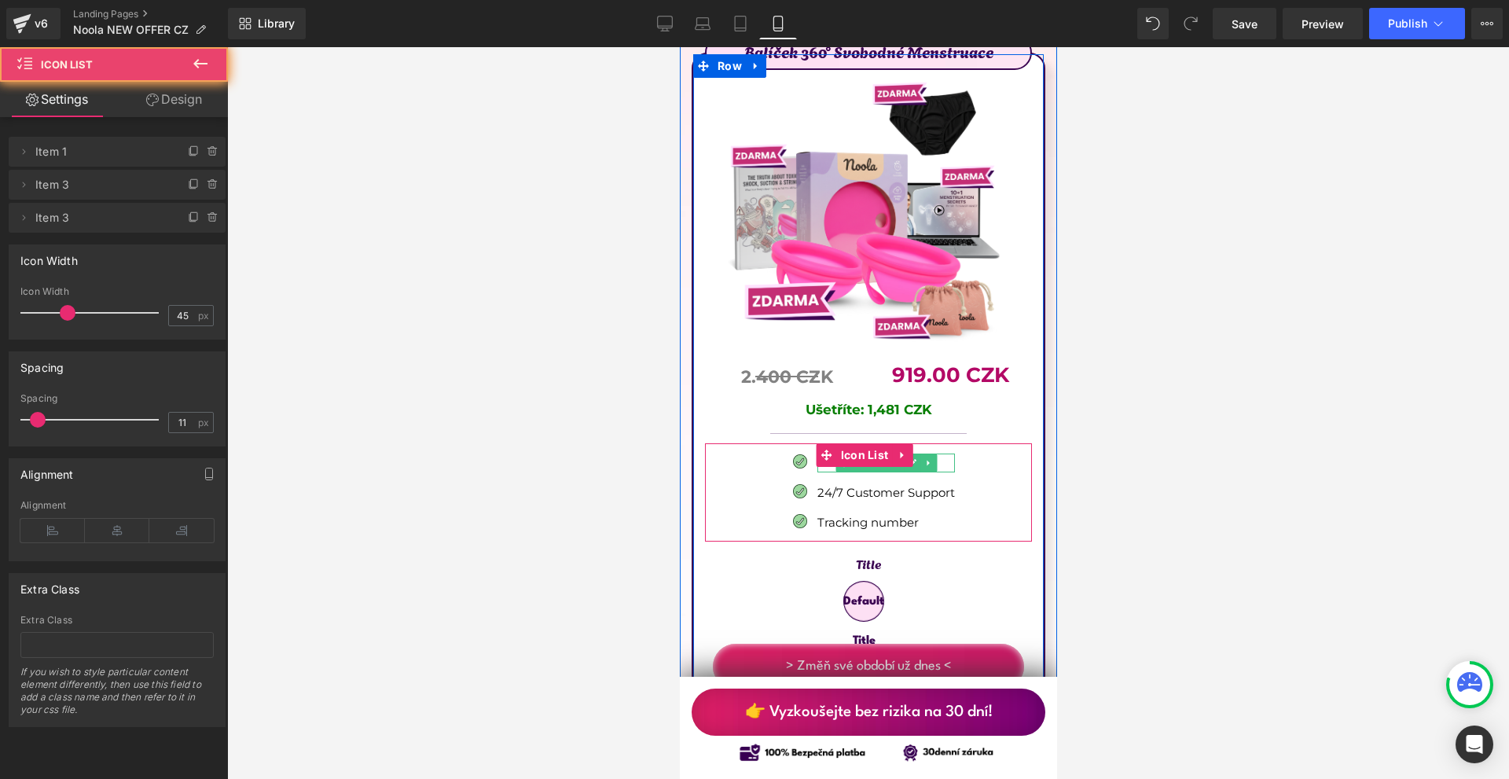
click at [817, 468] on div at bounding box center [886, 470] width 138 height 4
click at [817, 453] on p "30 Day Guarantee" at bounding box center [886, 462] width 138 height 19
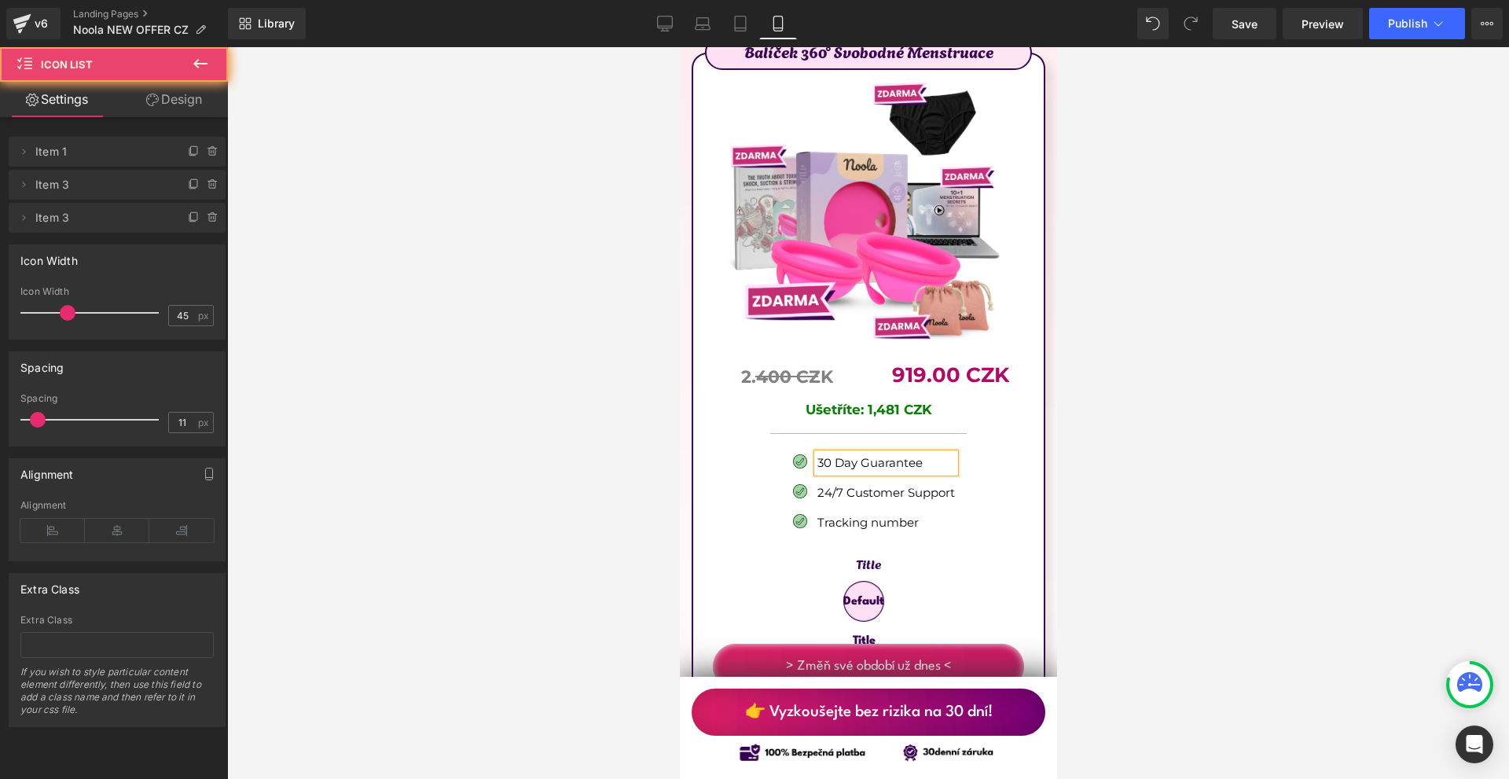
click at [817, 453] on p "30 Day Guarantee" at bounding box center [886, 462] width 138 height 19
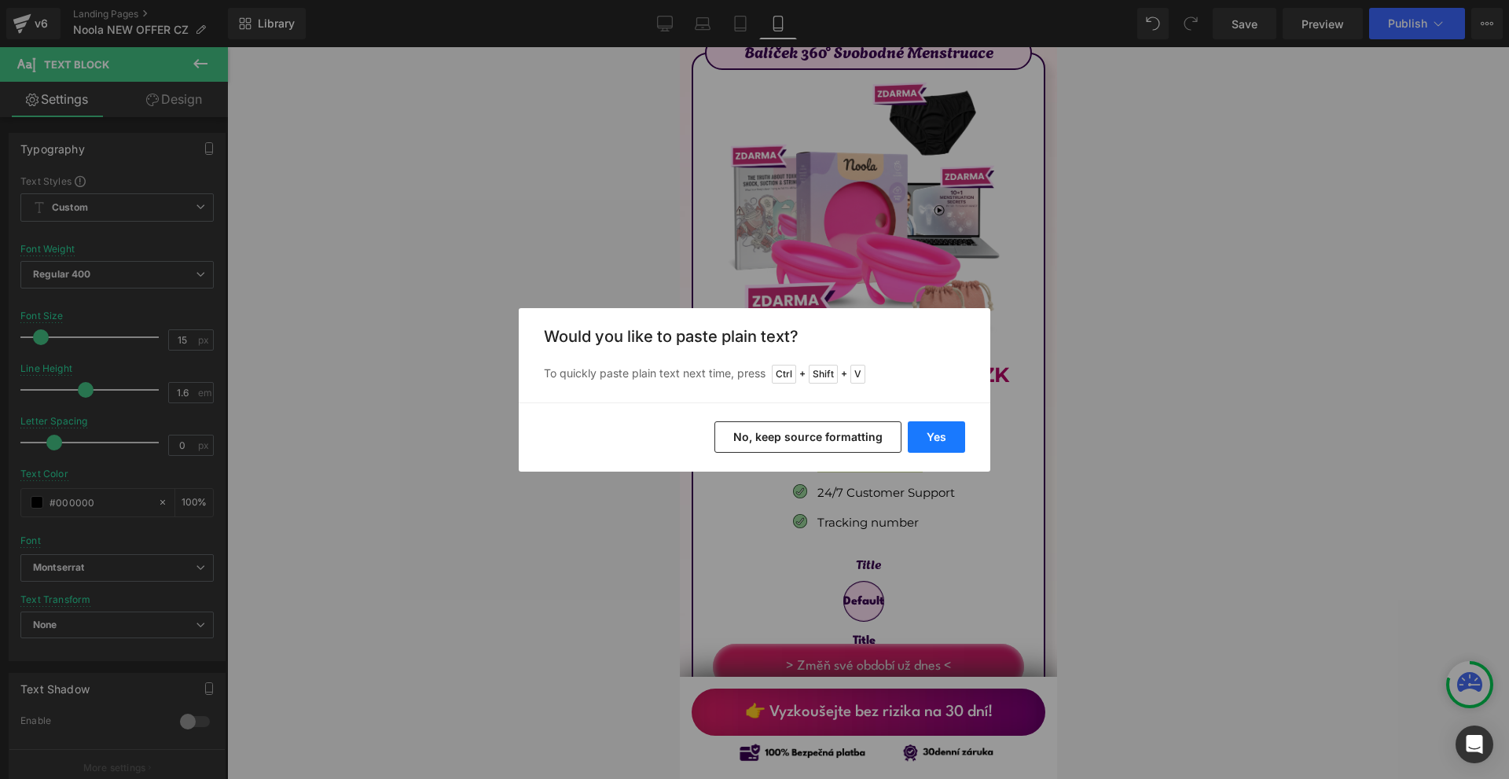
drag, startPoint x: 926, startPoint y: 431, endPoint x: 253, endPoint y: 383, distance: 674.5
click at [926, 431] on button "Yes" at bounding box center [936, 436] width 57 height 31
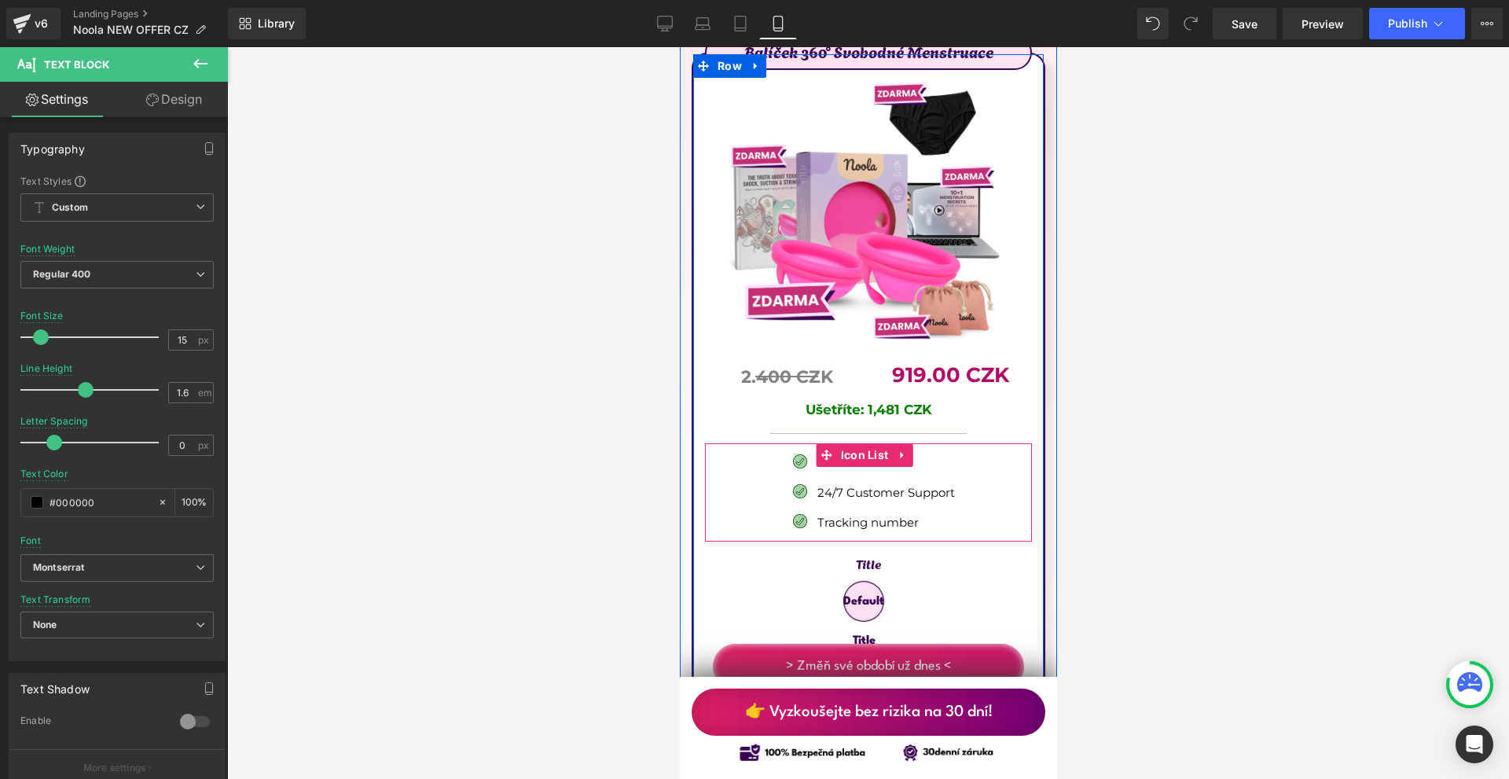
click at [679, 47] on div at bounding box center [679, 47] width 0 height 0
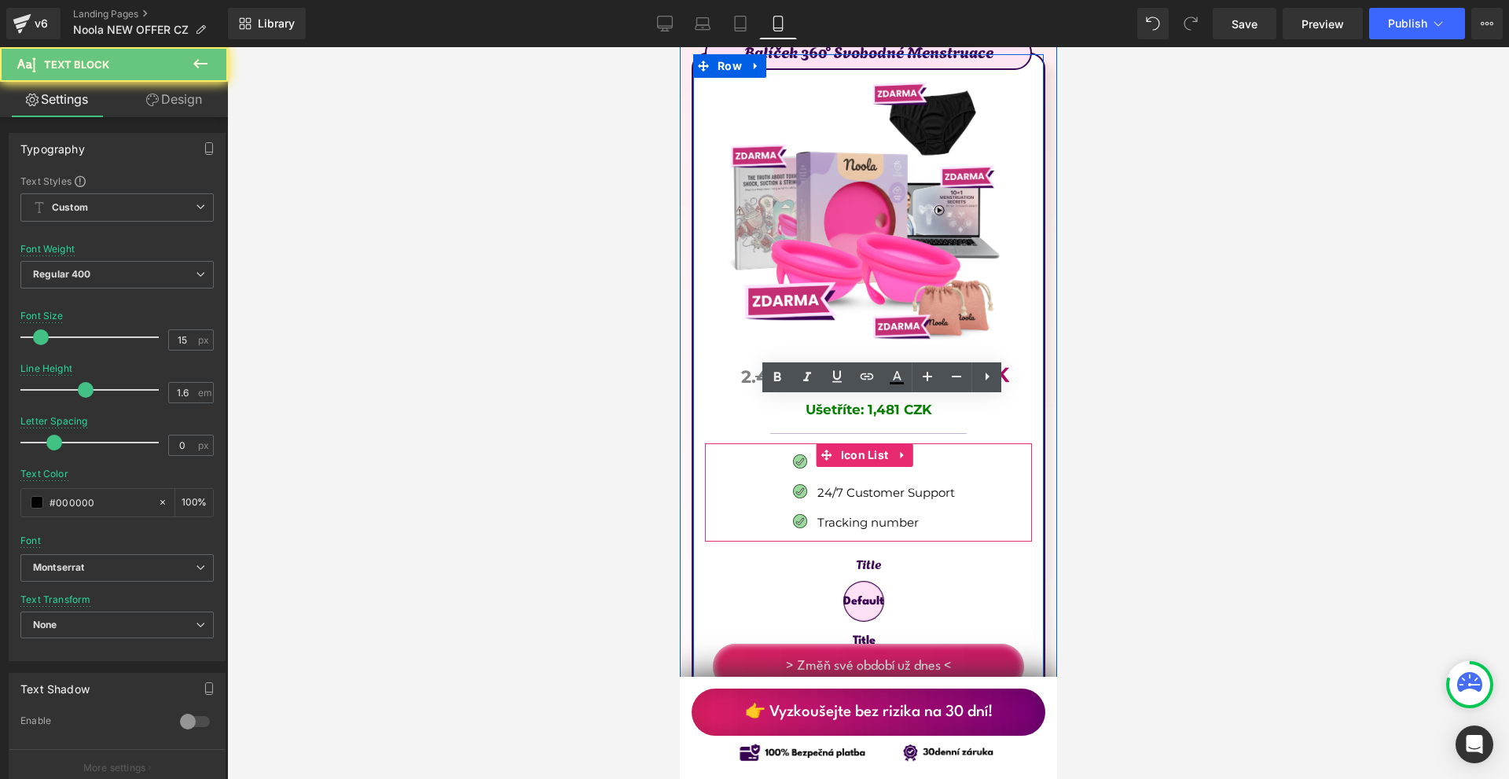
click at [817, 483] on p "24/7 Customer Support" at bounding box center [886, 492] width 138 height 19
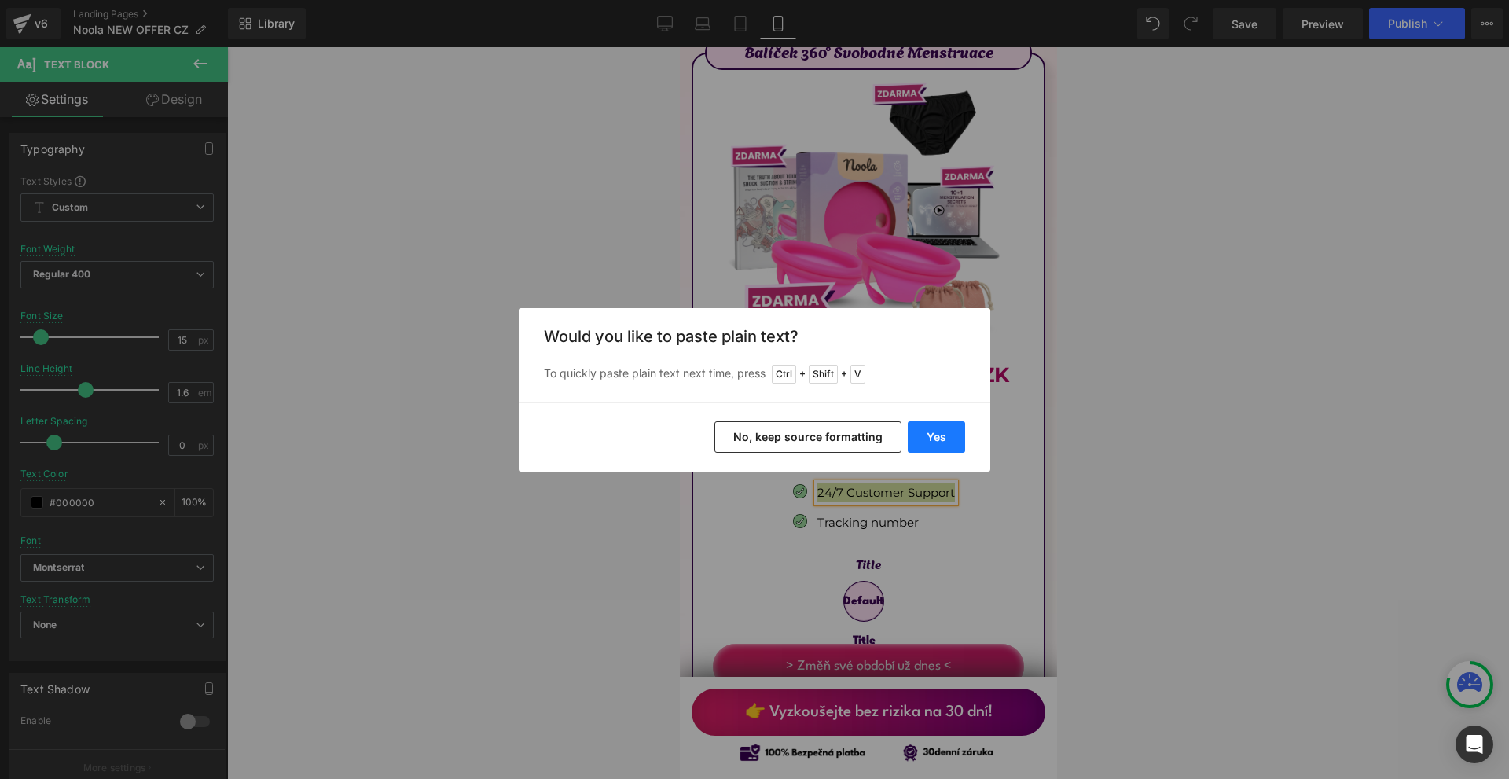
click at [936, 440] on button "Yes" at bounding box center [936, 436] width 57 height 31
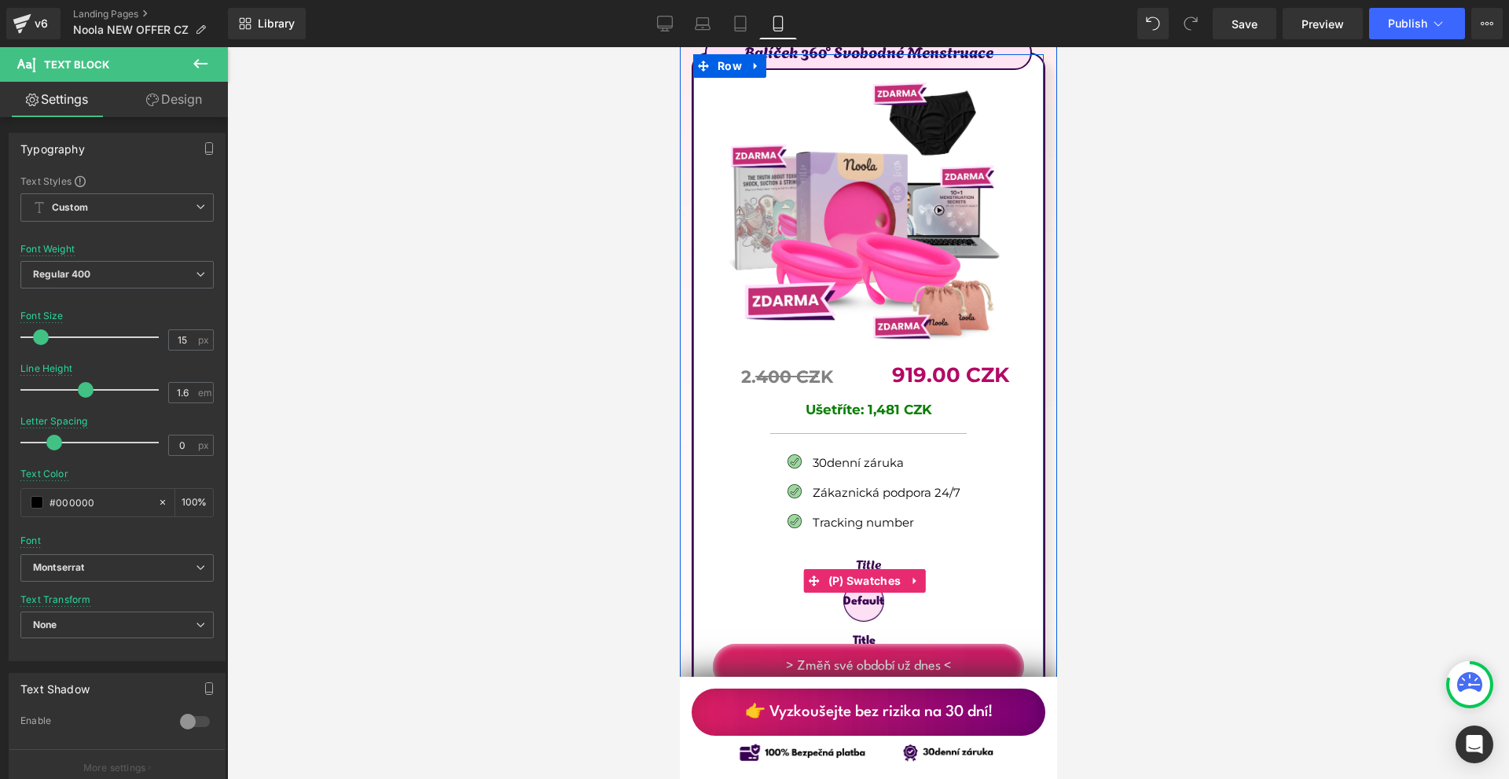
click at [818, 513] on p "Tracking number" at bounding box center [886, 522] width 148 height 19
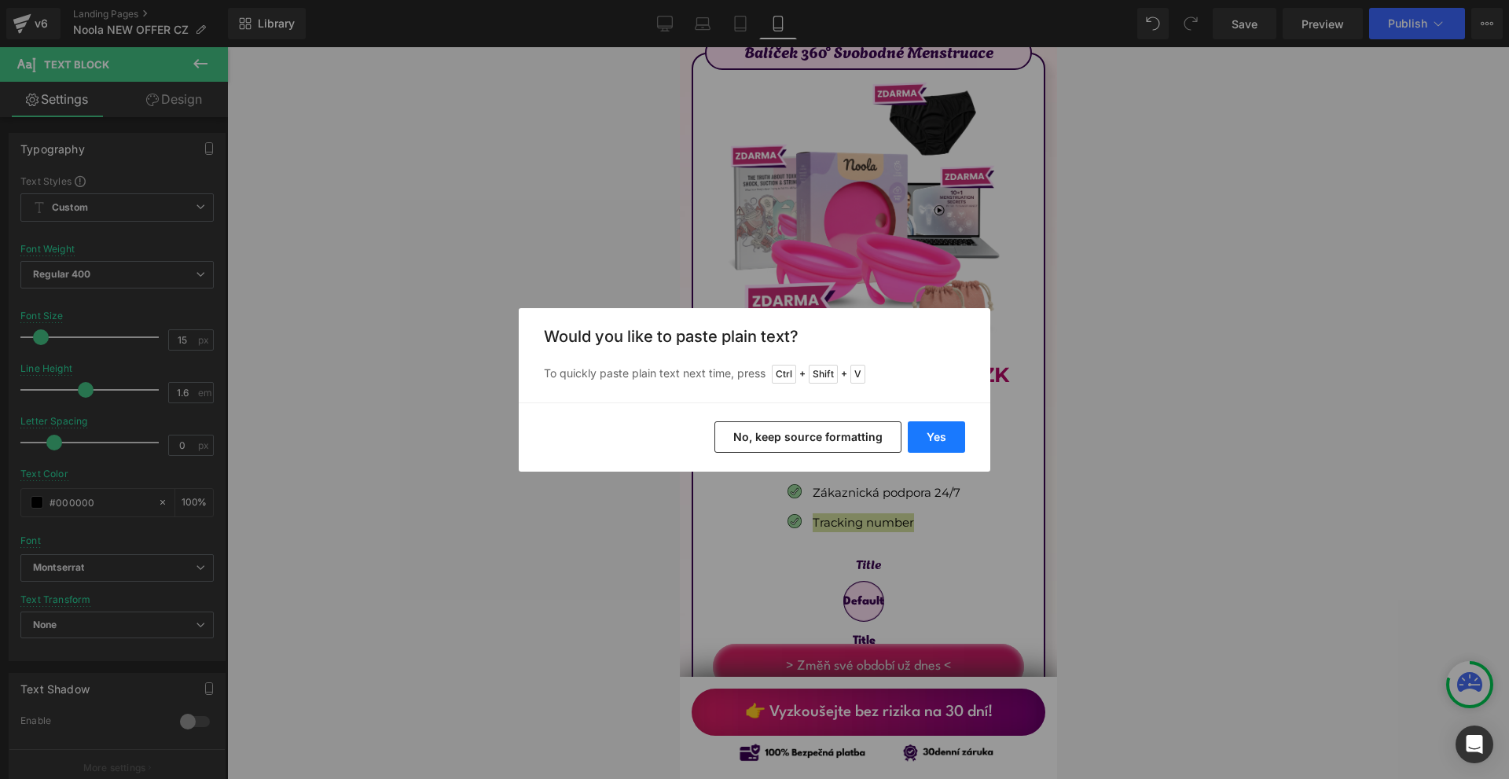
drag, startPoint x: 944, startPoint y: 434, endPoint x: 336, endPoint y: 388, distance: 610.0
click at [944, 434] on button "Yes" at bounding box center [936, 436] width 57 height 31
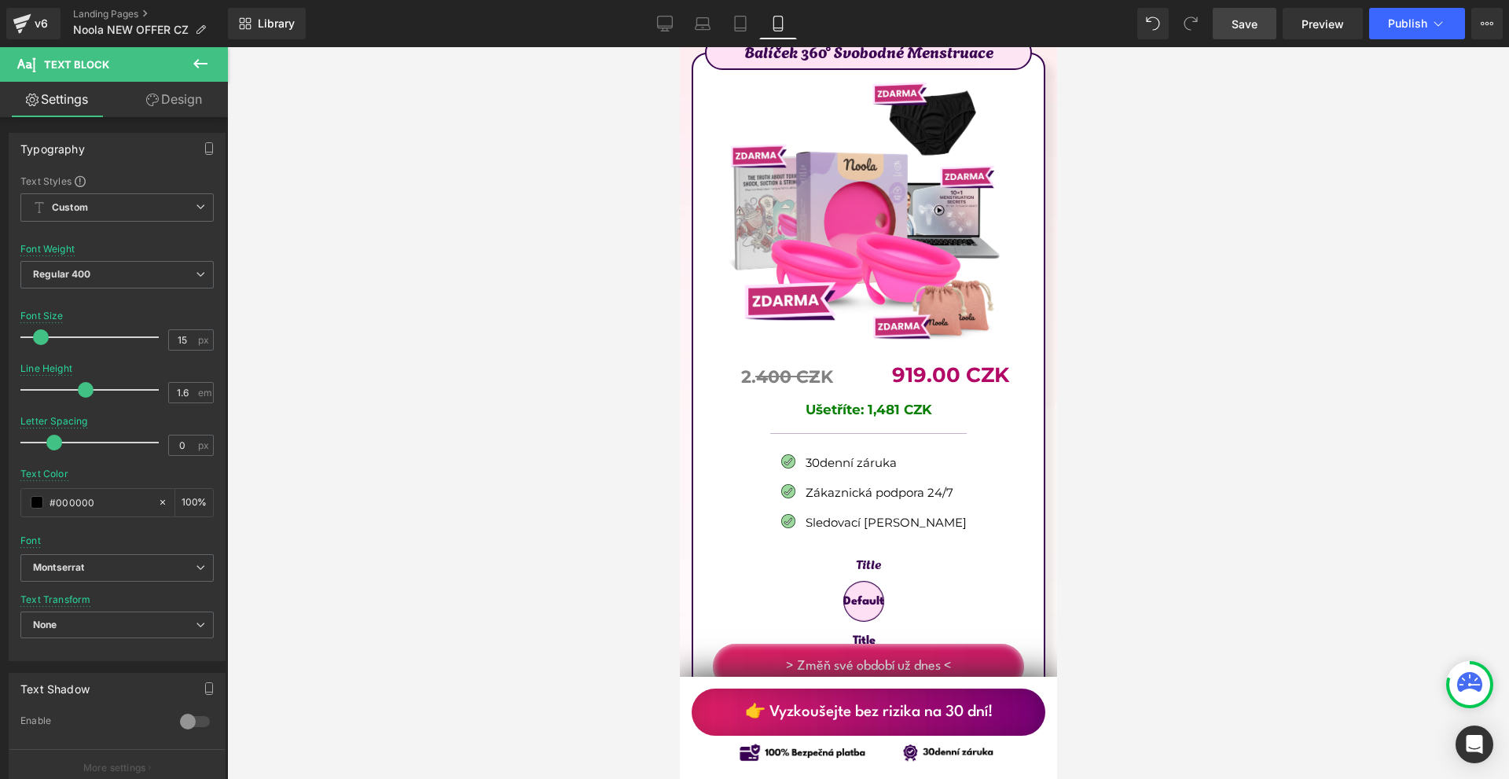
drag, startPoint x: 1227, startPoint y: 19, endPoint x: 281, endPoint y: 278, distance: 980.4
click at [1227, 19] on link "Save" at bounding box center [1245, 23] width 64 height 31
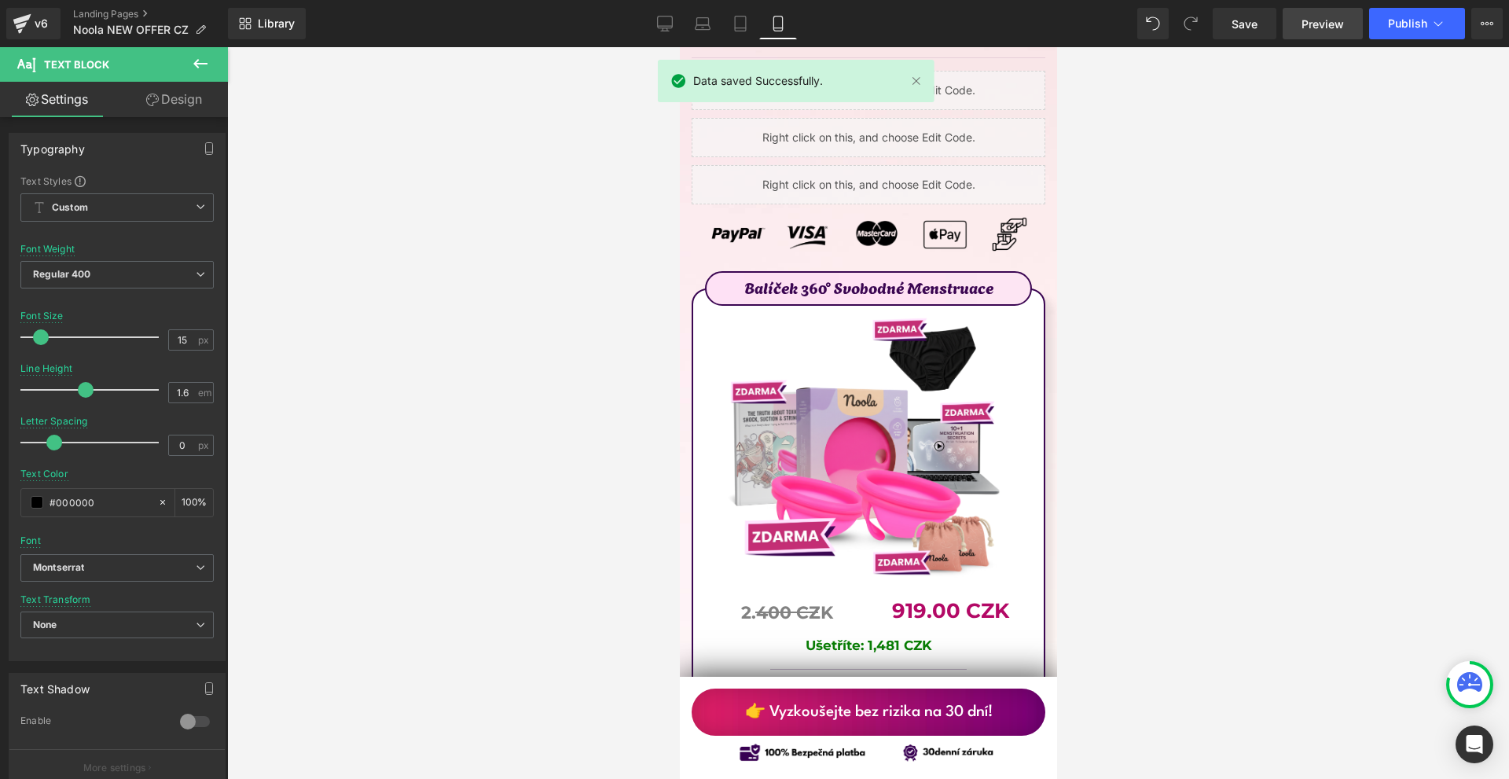
click at [1324, 31] on span "Preview" at bounding box center [1323, 24] width 42 height 17
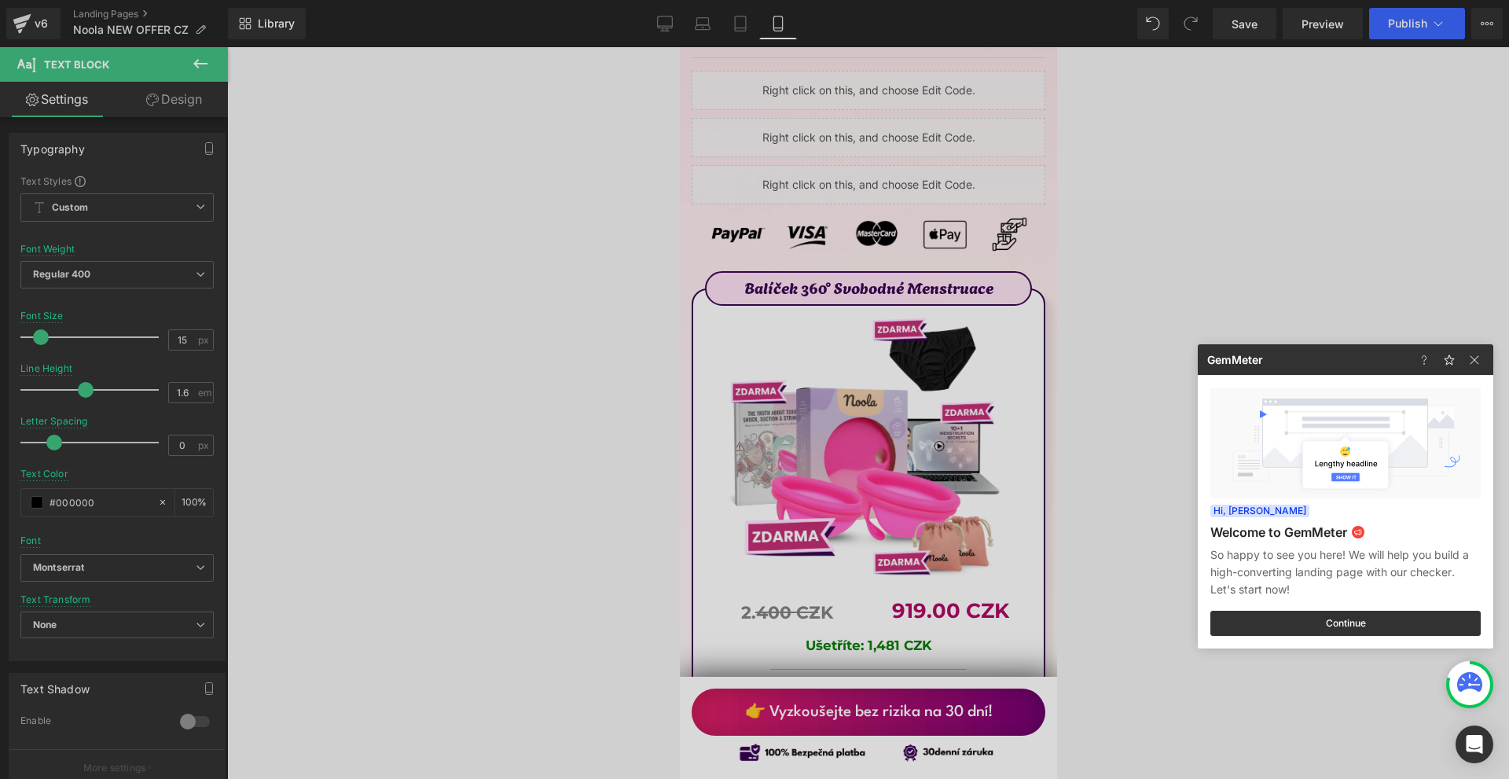
click at [840, 391] on div at bounding box center [754, 389] width 1509 height 779
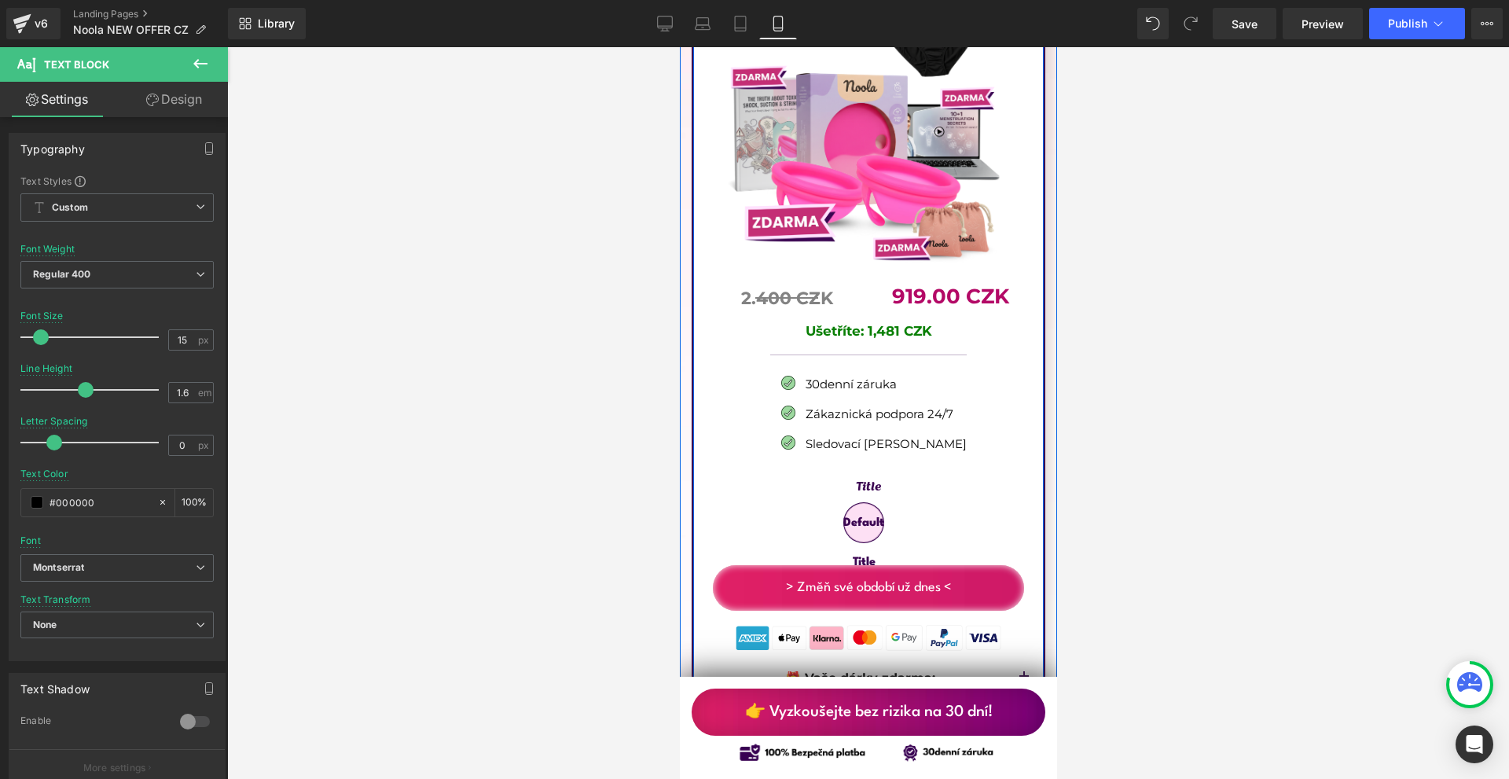
scroll to position [9162, 0]
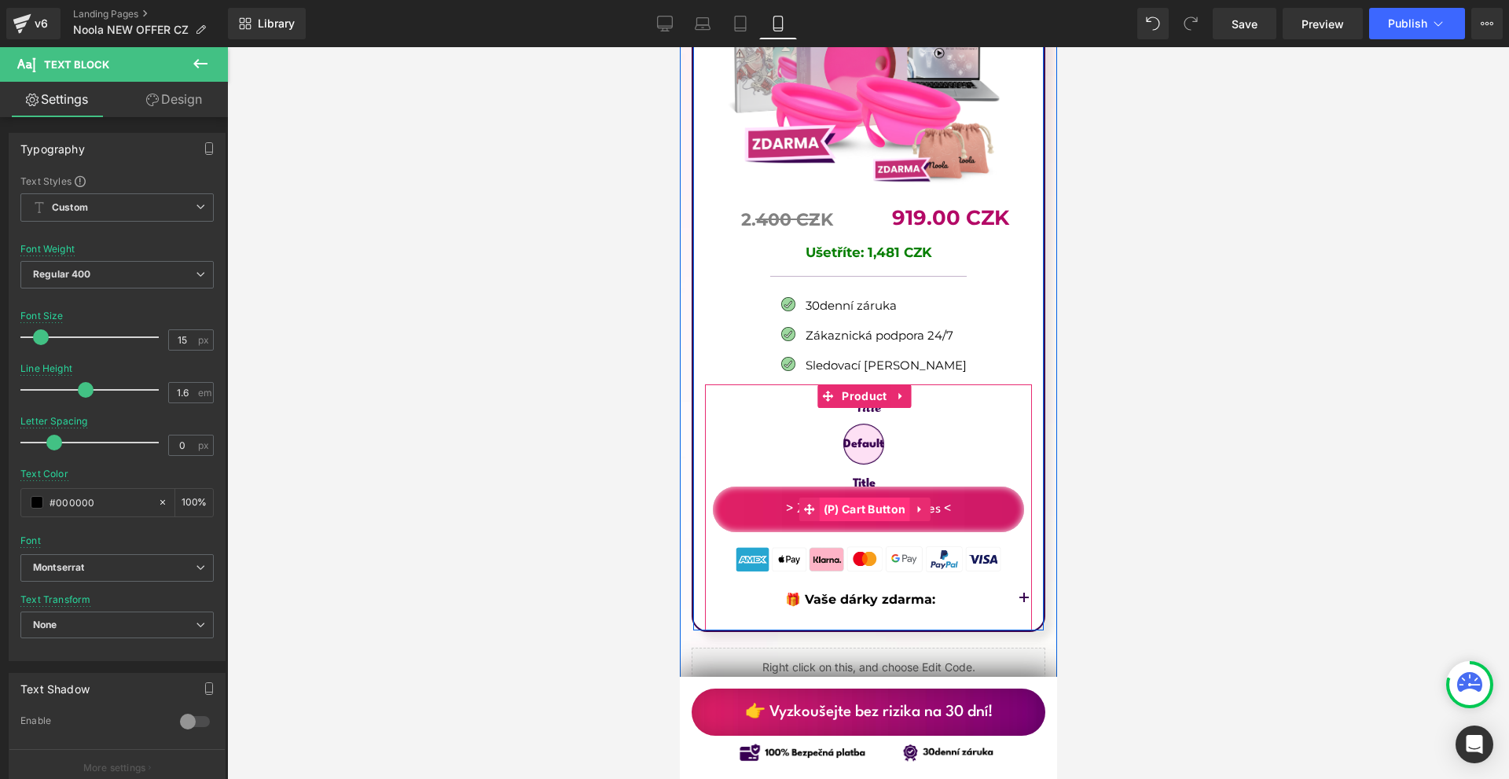
drag, startPoint x: 955, startPoint y: 178, endPoint x: 858, endPoint y: 424, distance: 265.0
click at [858, 497] on span "(P) Cart Button" at bounding box center [864, 509] width 90 height 24
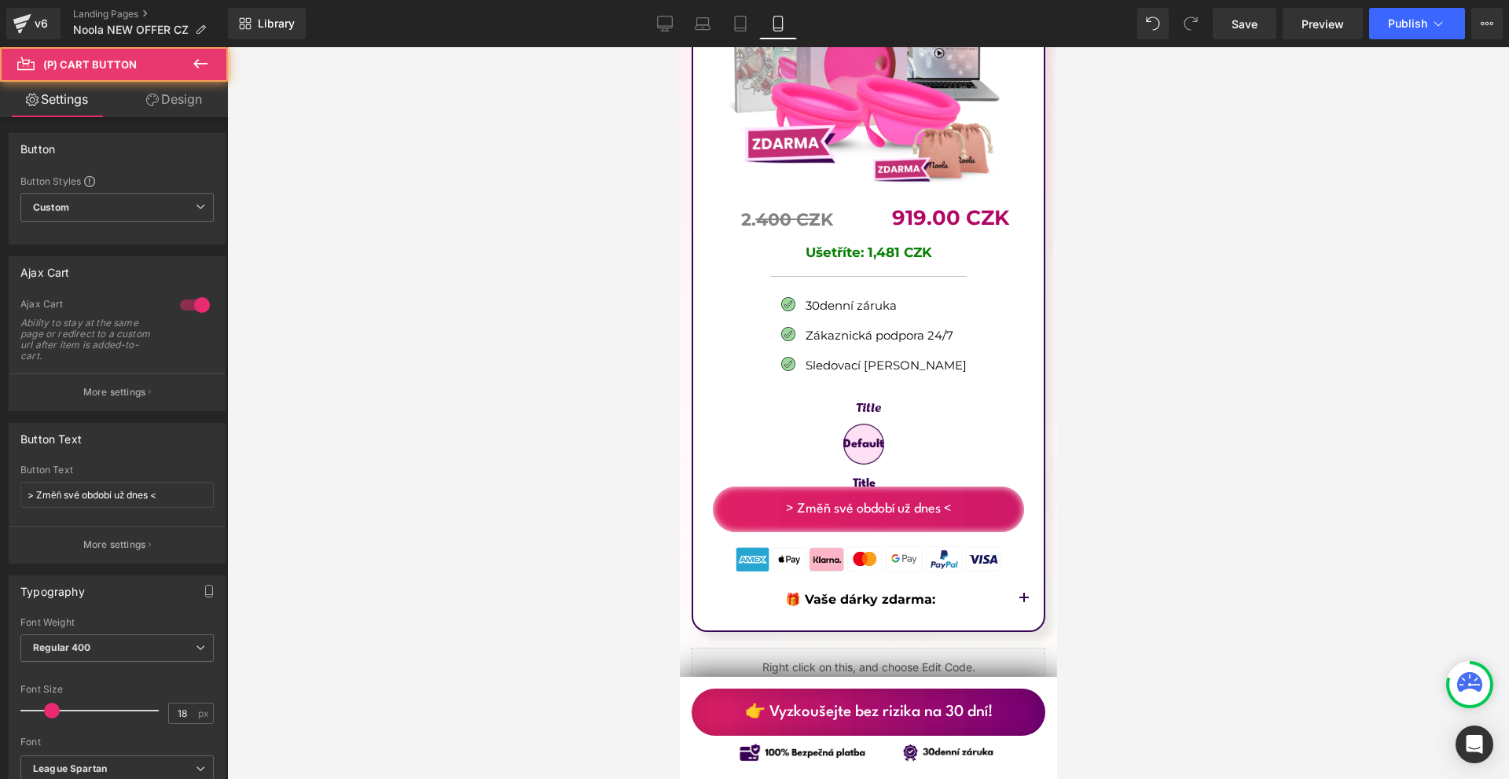
click at [215, 100] on link "Design" at bounding box center [174, 99] width 114 height 35
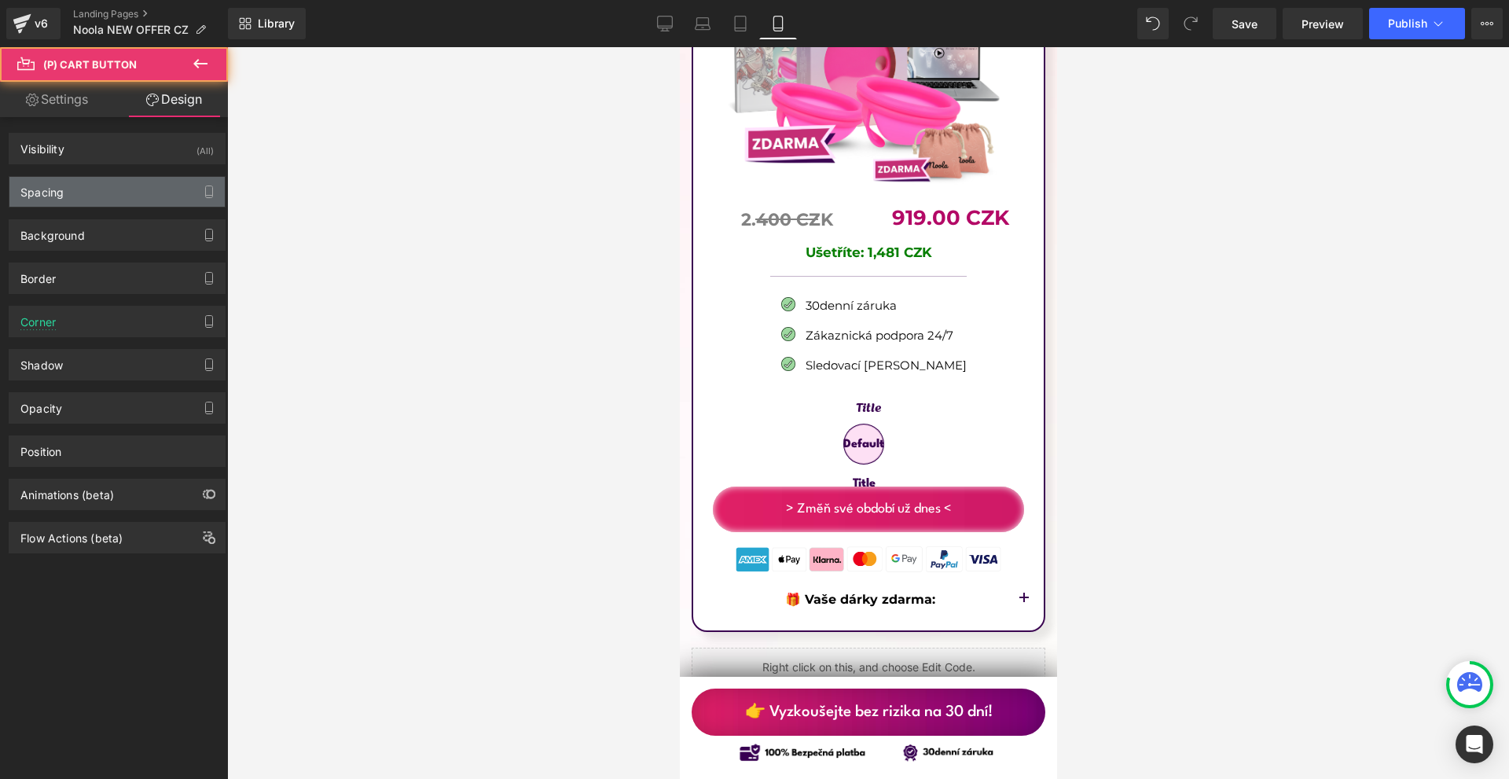
click at [102, 189] on div "Spacing" at bounding box center [116, 192] width 215 height 30
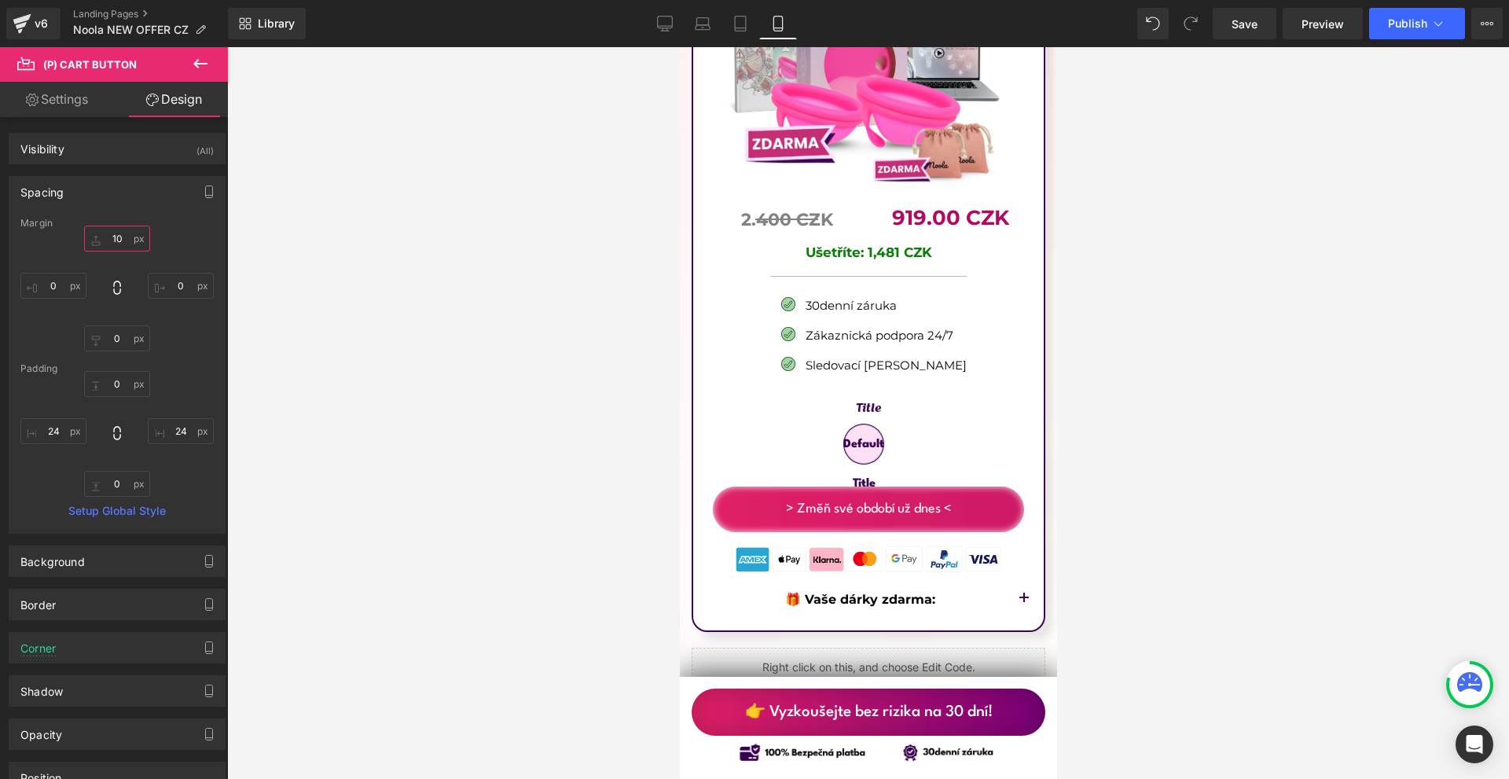
click at [126, 233] on input "text" at bounding box center [117, 239] width 66 height 26
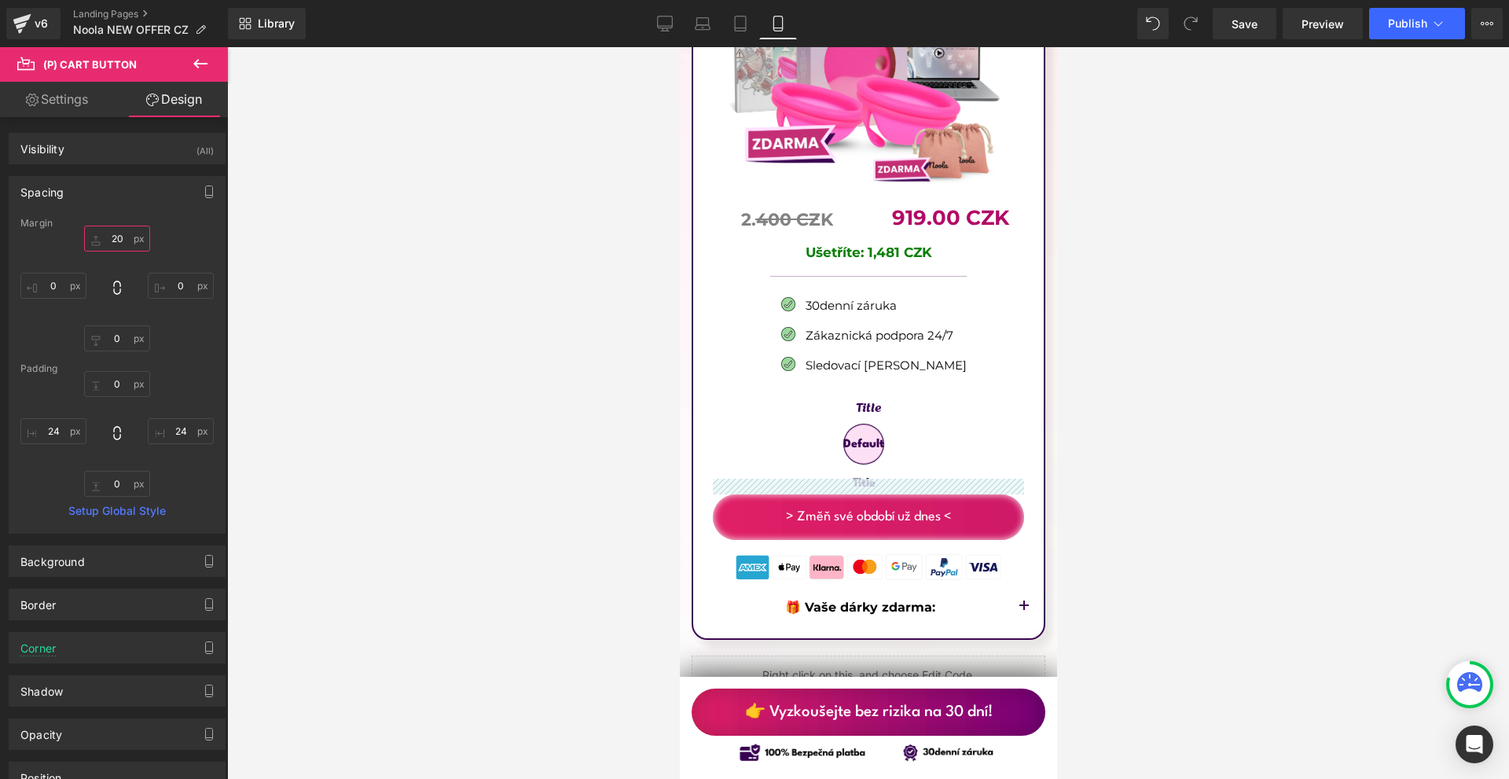
click at [126, 233] on input "20" at bounding box center [117, 239] width 66 height 26
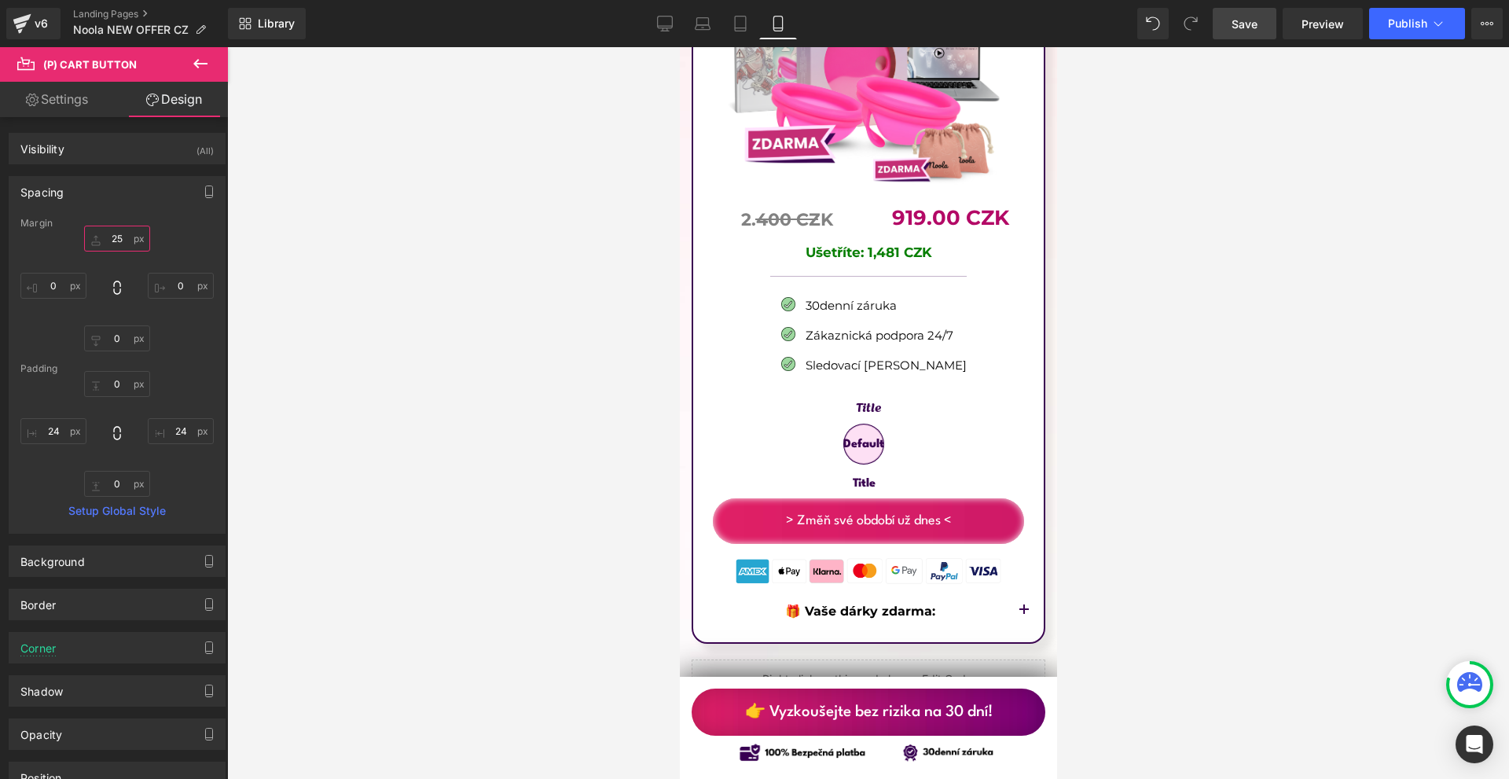
type input "25"
click at [1257, 24] on span "Save" at bounding box center [1245, 24] width 26 height 17
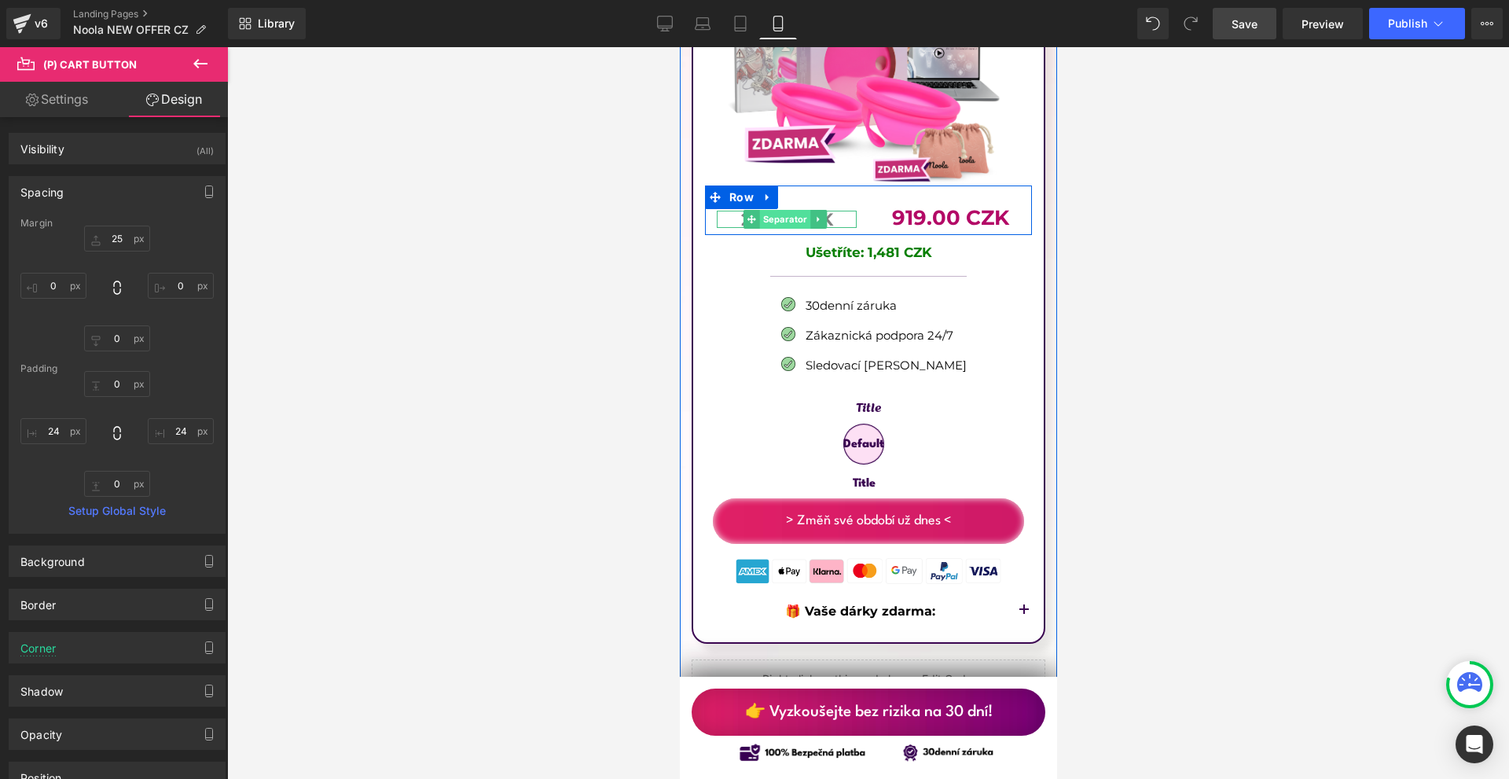
click at [769, 210] on span "Separator" at bounding box center [783, 219] width 51 height 19
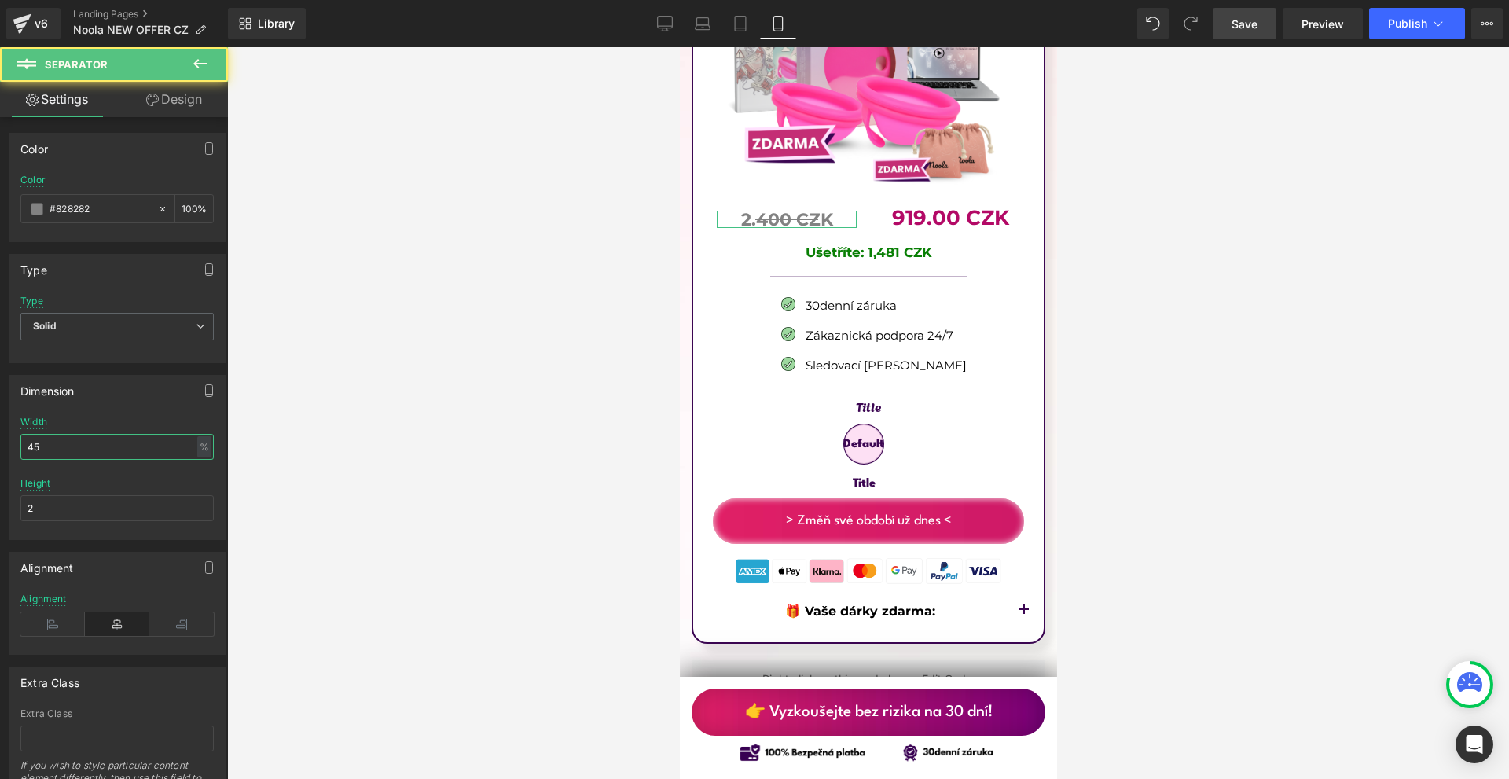
click at [158, 443] on input "45" at bounding box center [116, 447] width 193 height 26
click at [156, 443] on input "55" at bounding box center [116, 447] width 193 height 26
type input "66"
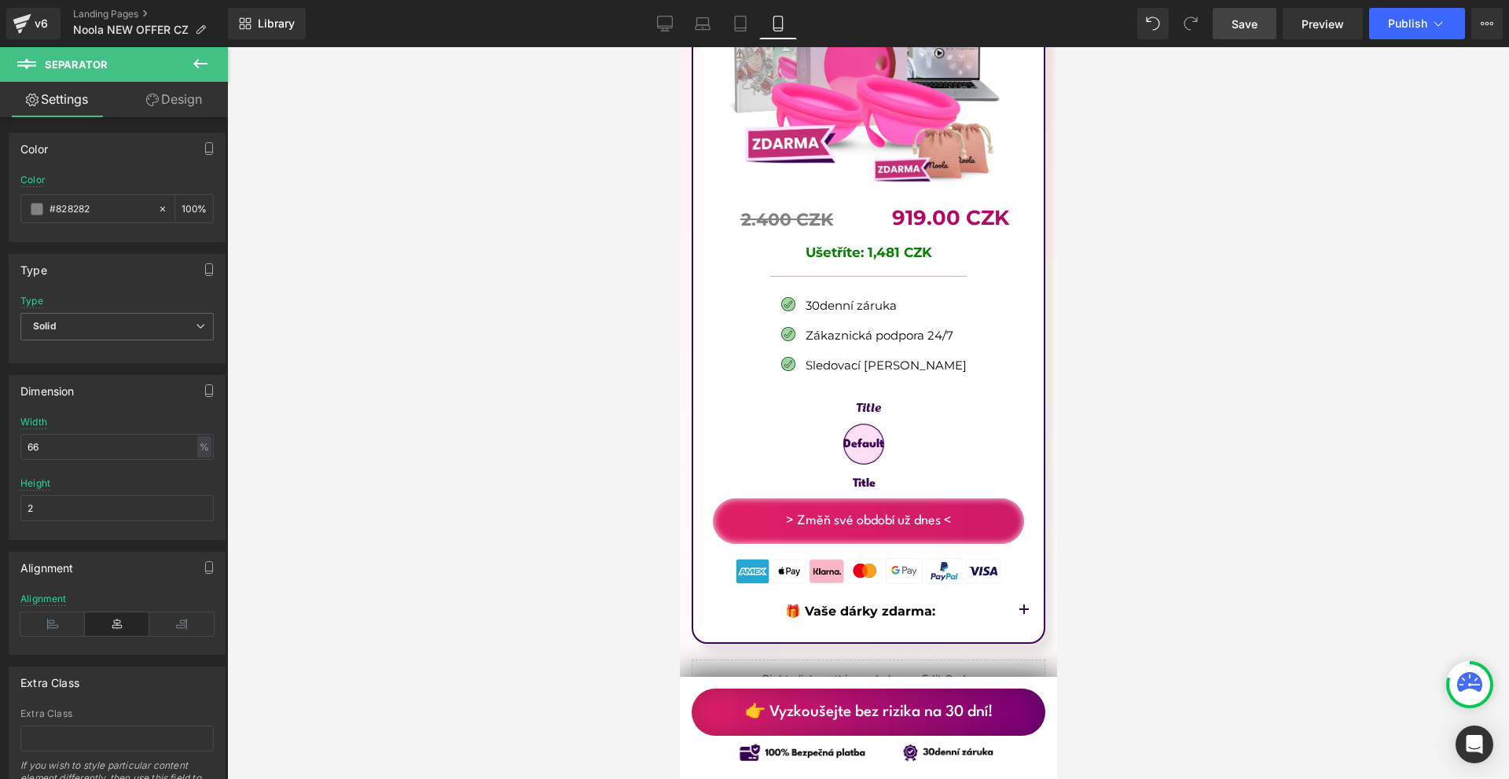
click at [1252, 18] on span "Save" at bounding box center [1245, 24] width 26 height 17
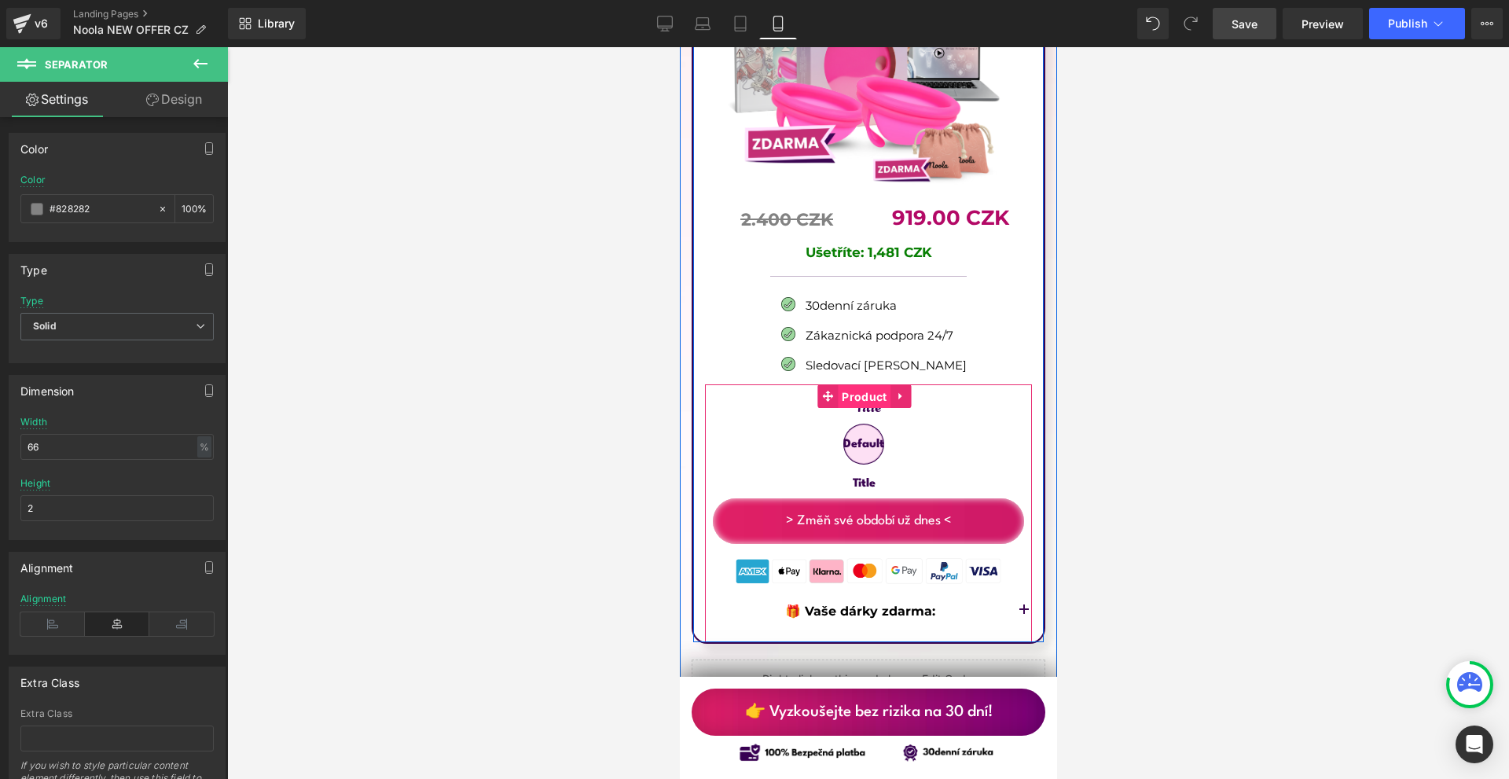
click at [865, 385] on span "Product" at bounding box center [863, 397] width 53 height 24
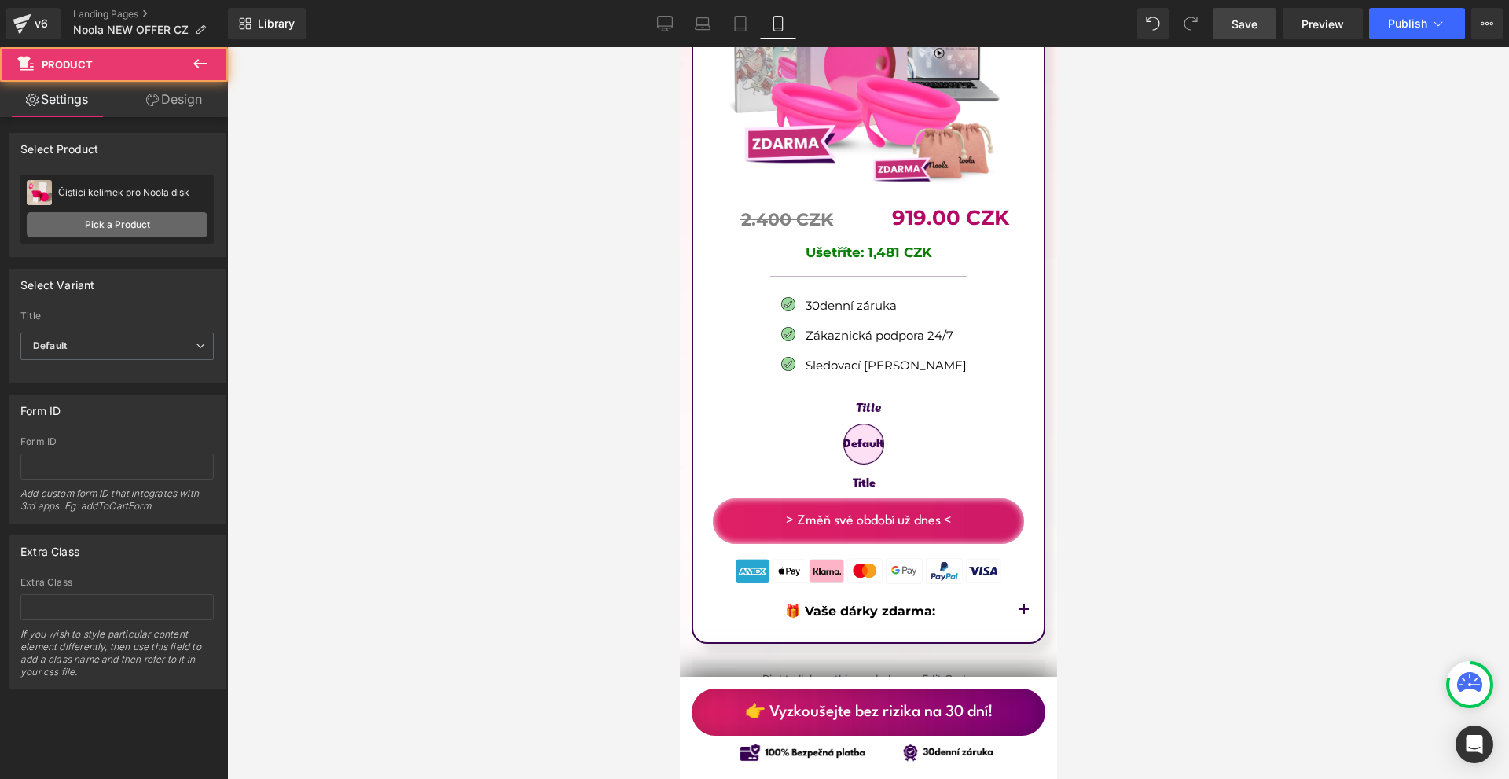
click at [133, 217] on link "Pick a Product" at bounding box center [117, 224] width 181 height 25
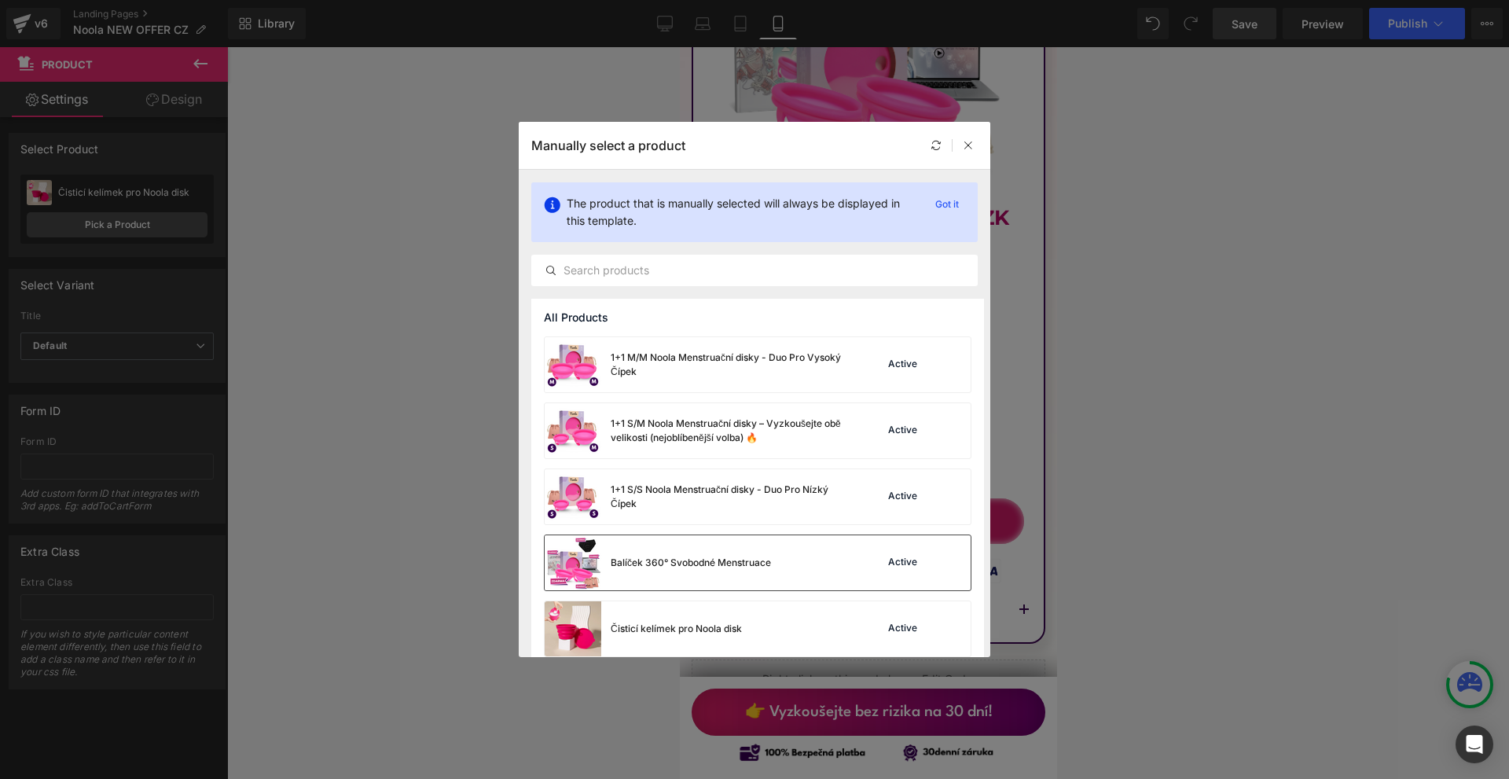
click at [666, 560] on div "Balíček 360° Svobodné Menstruace" at bounding box center [691, 563] width 160 height 14
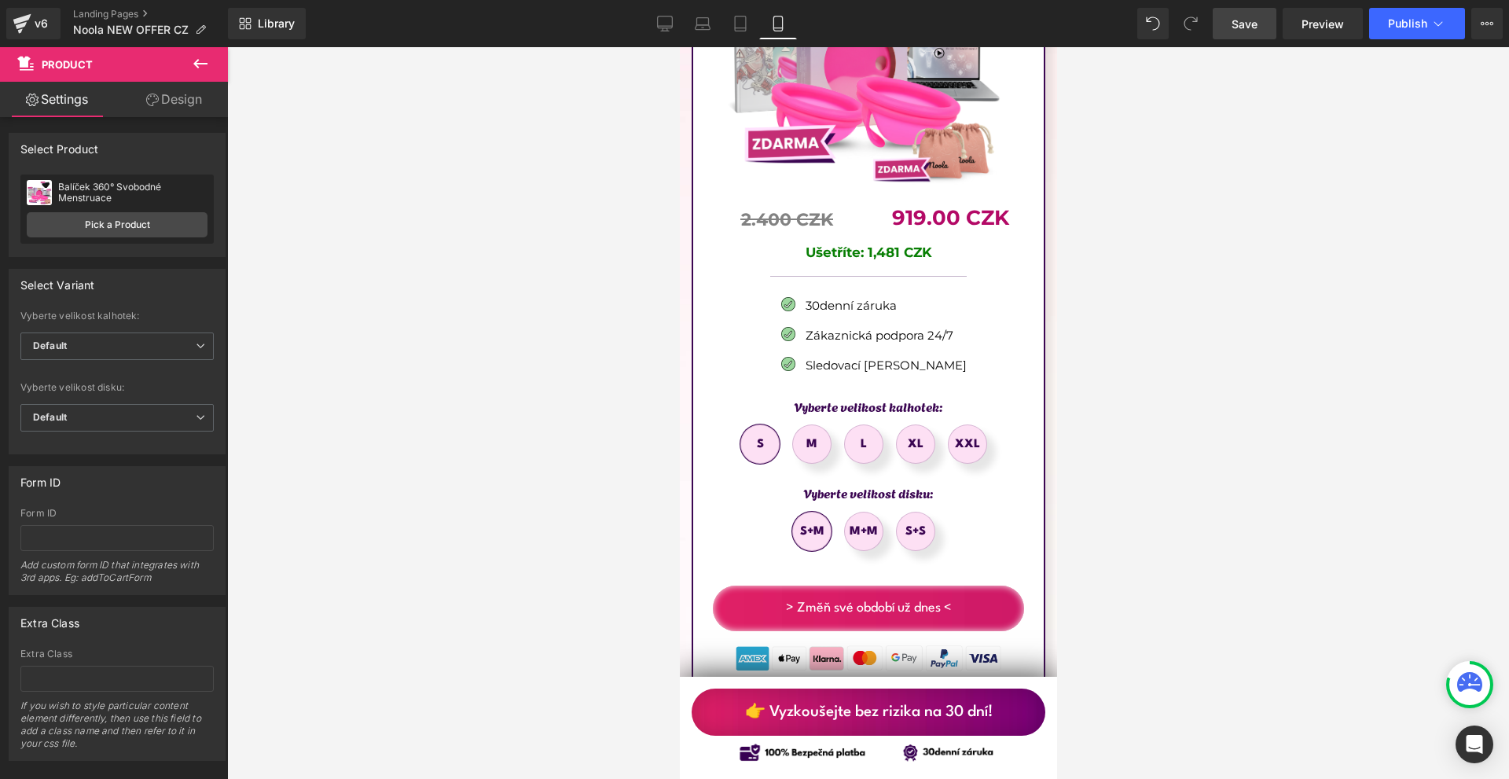
click at [1246, 29] on span "Save" at bounding box center [1245, 24] width 26 height 17
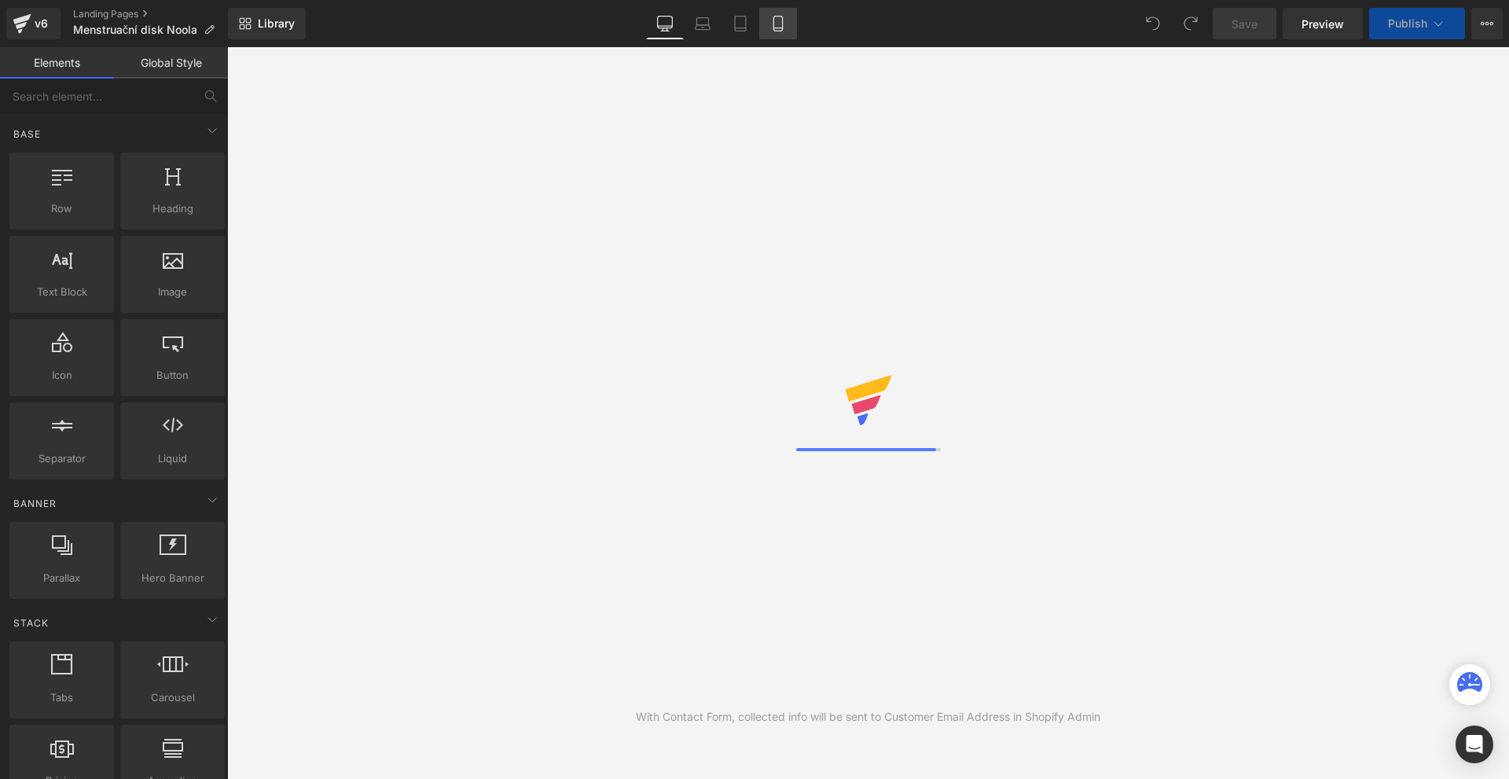
click at [786, 24] on icon at bounding box center [778, 24] width 16 height 16
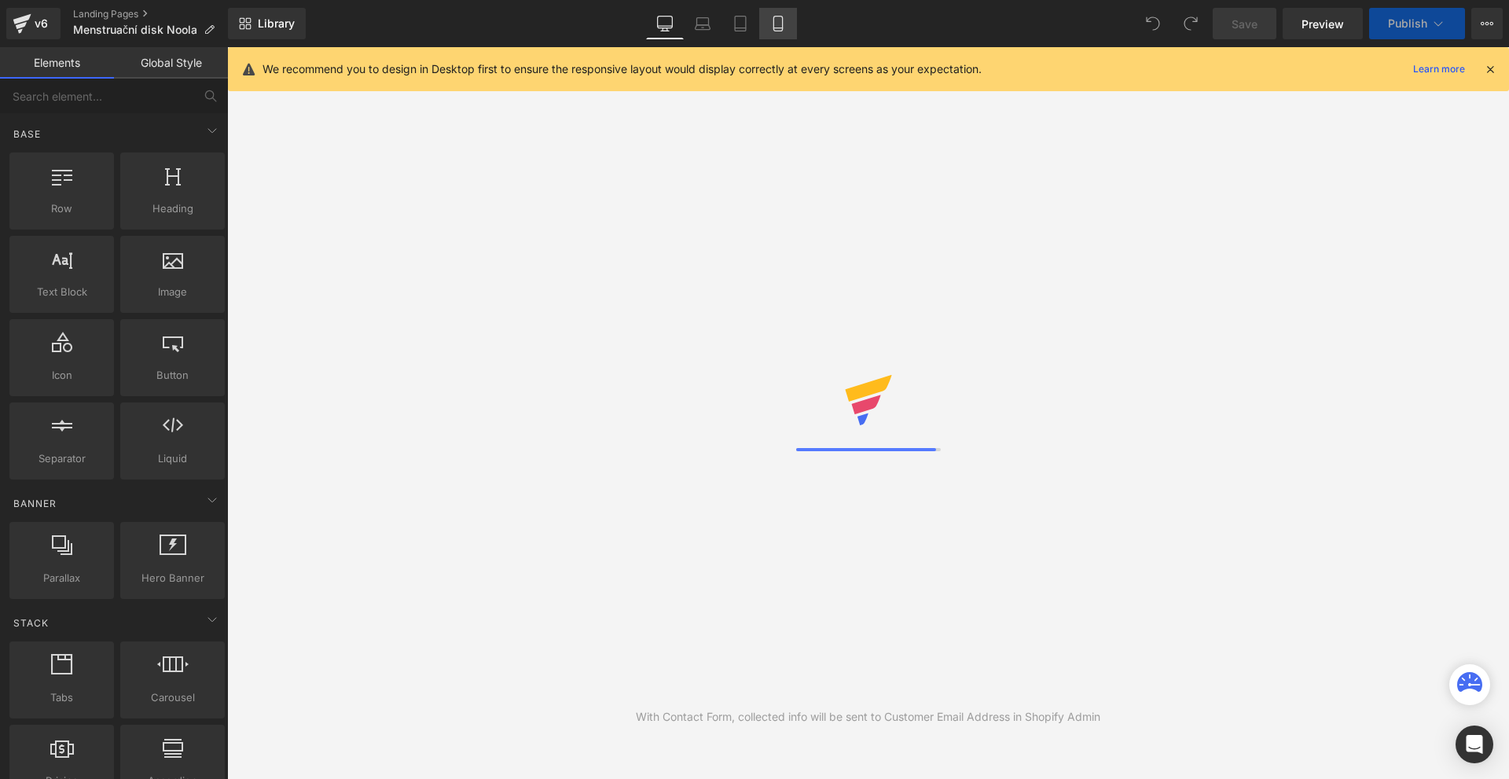
click at [786, 24] on icon at bounding box center [778, 24] width 16 height 16
click at [1494, 70] on icon at bounding box center [1490, 69] width 14 height 14
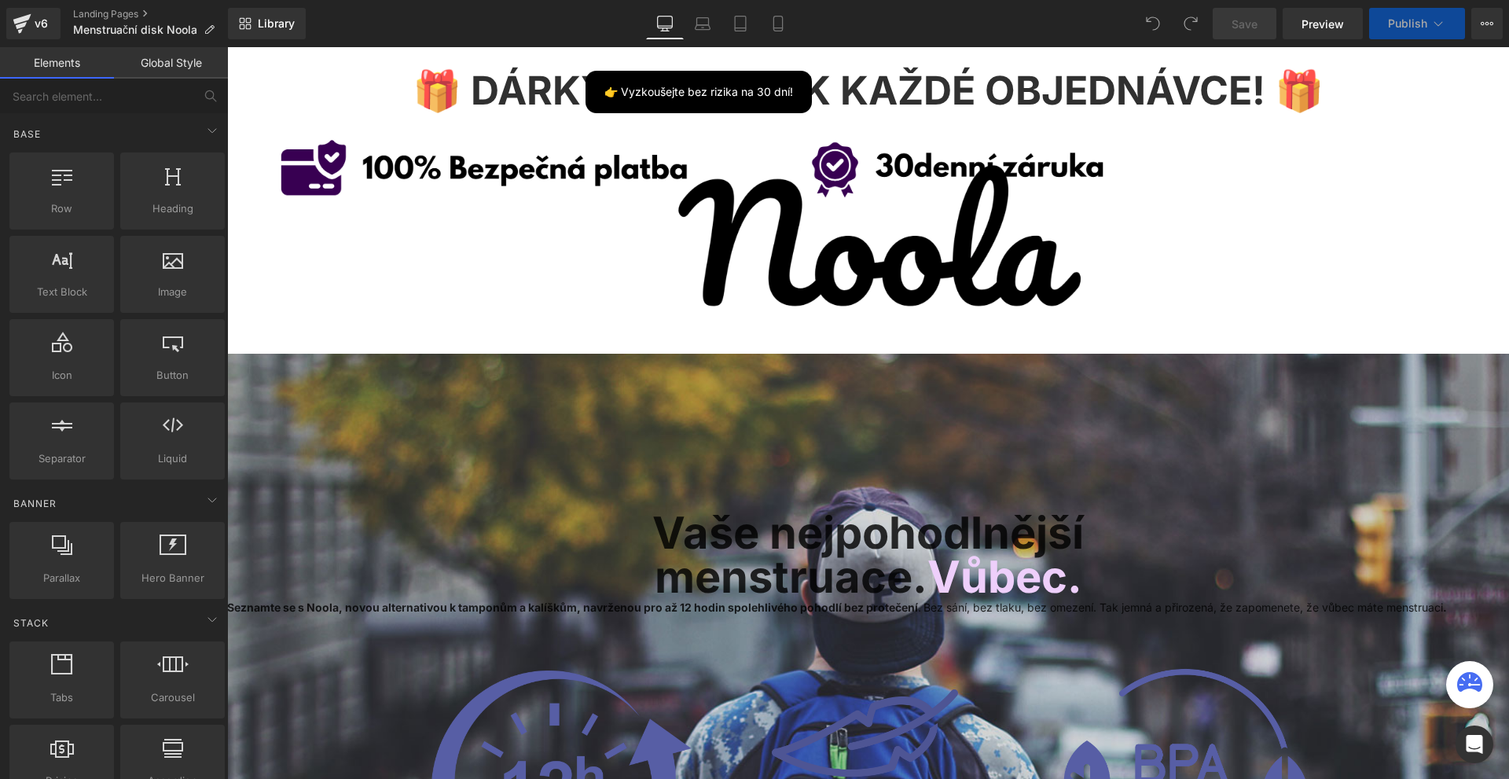
scroll to position [472, 0]
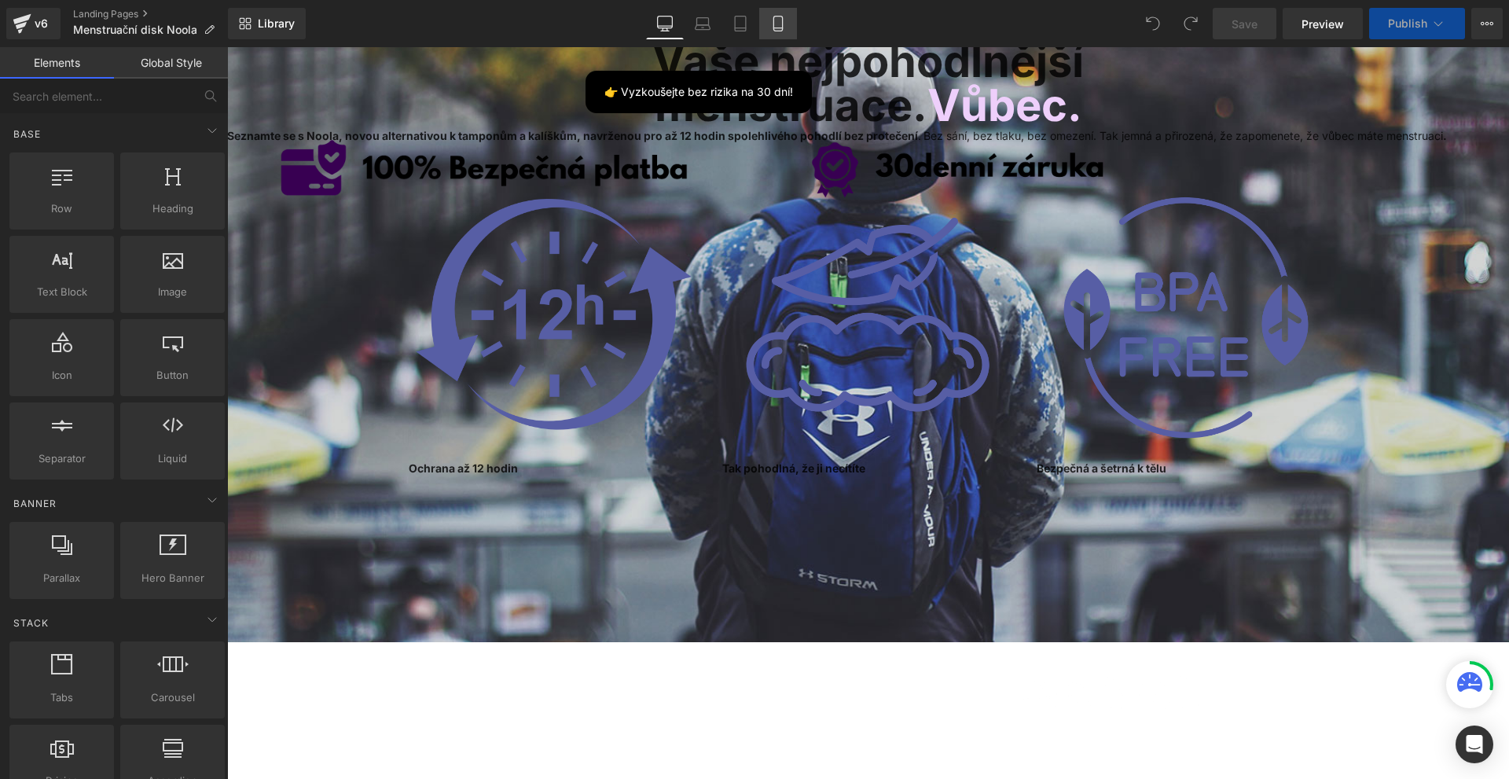
click at [782, 20] on icon at bounding box center [777, 24] width 9 height 15
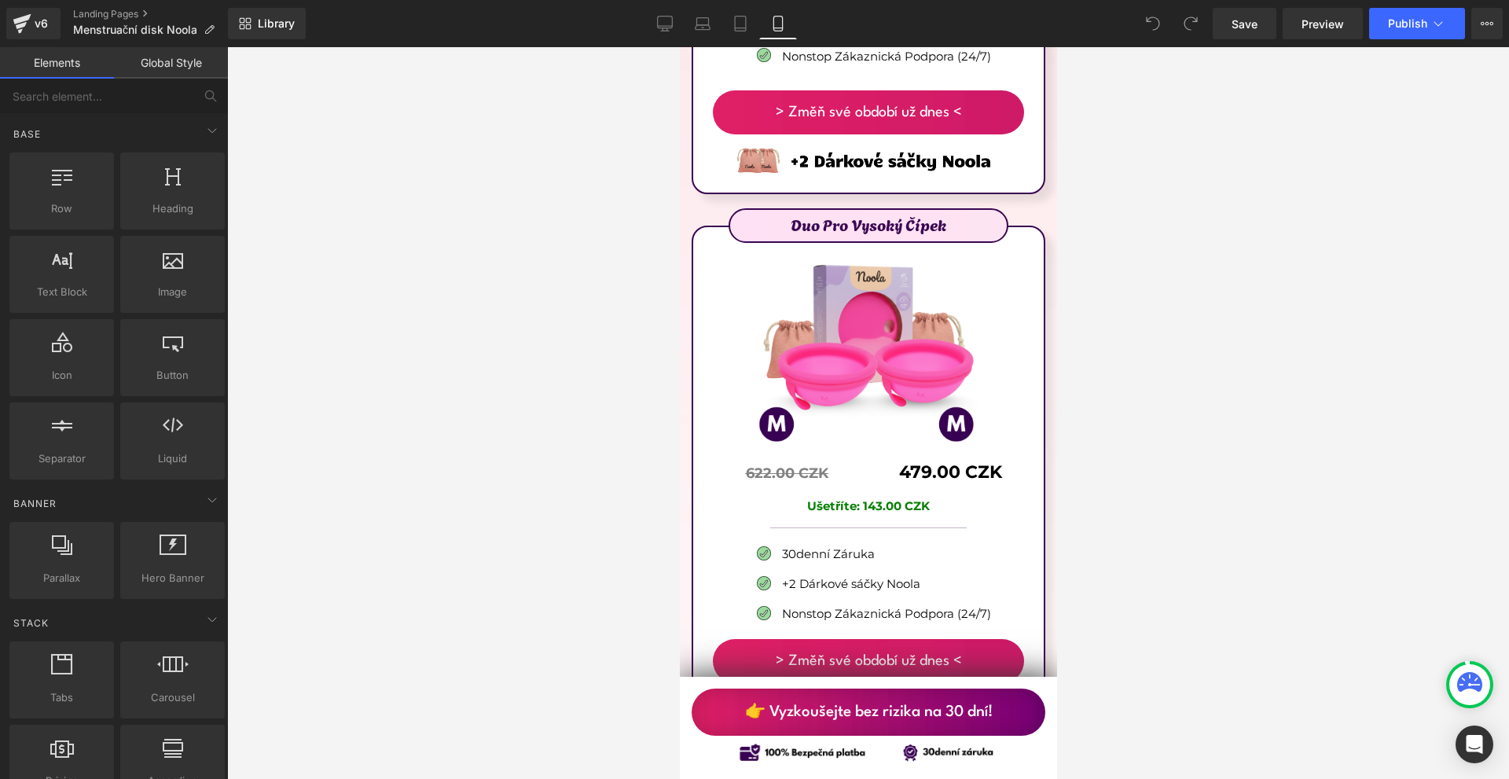
scroll to position [9406, 0]
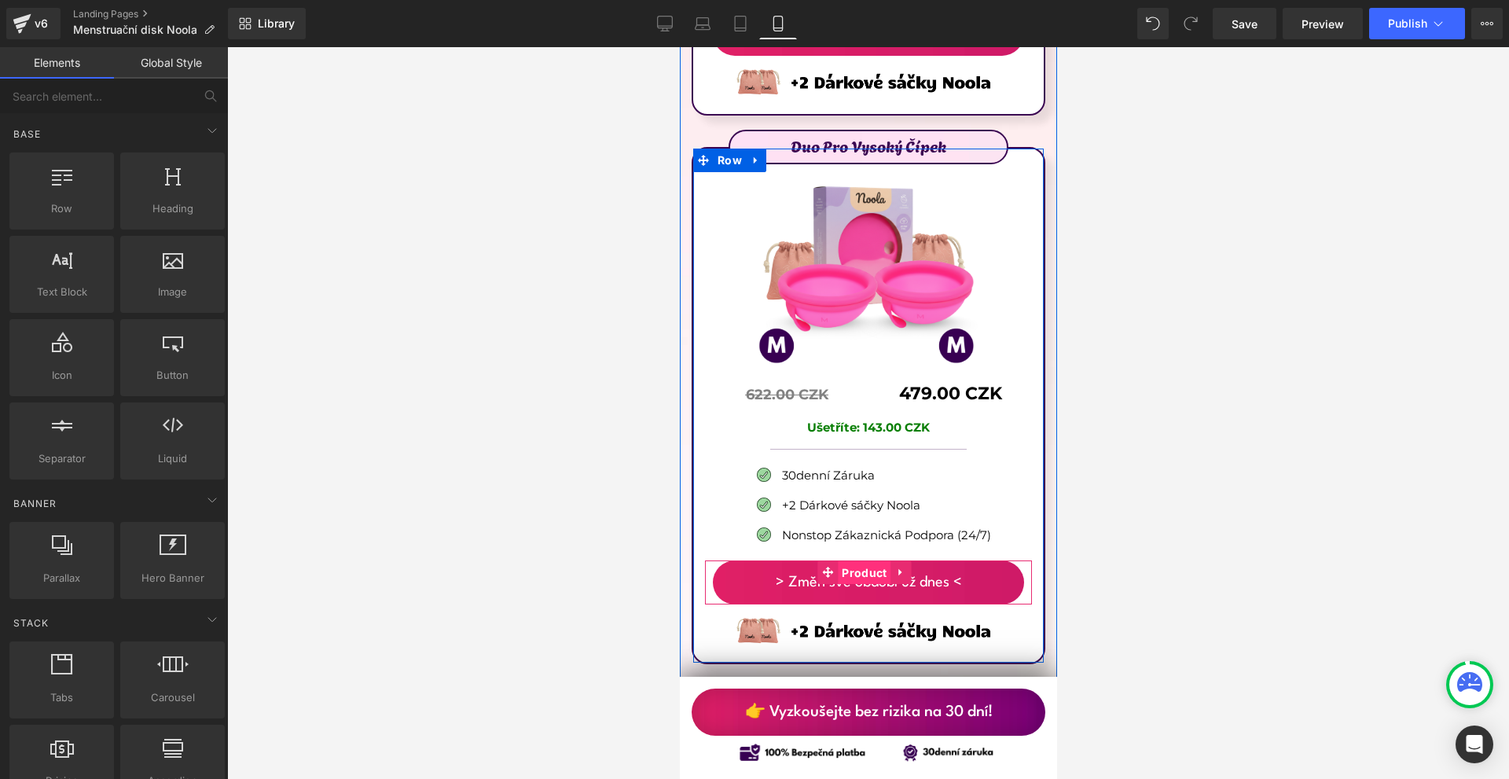
click at [861, 561] on span "Product" at bounding box center [863, 573] width 53 height 24
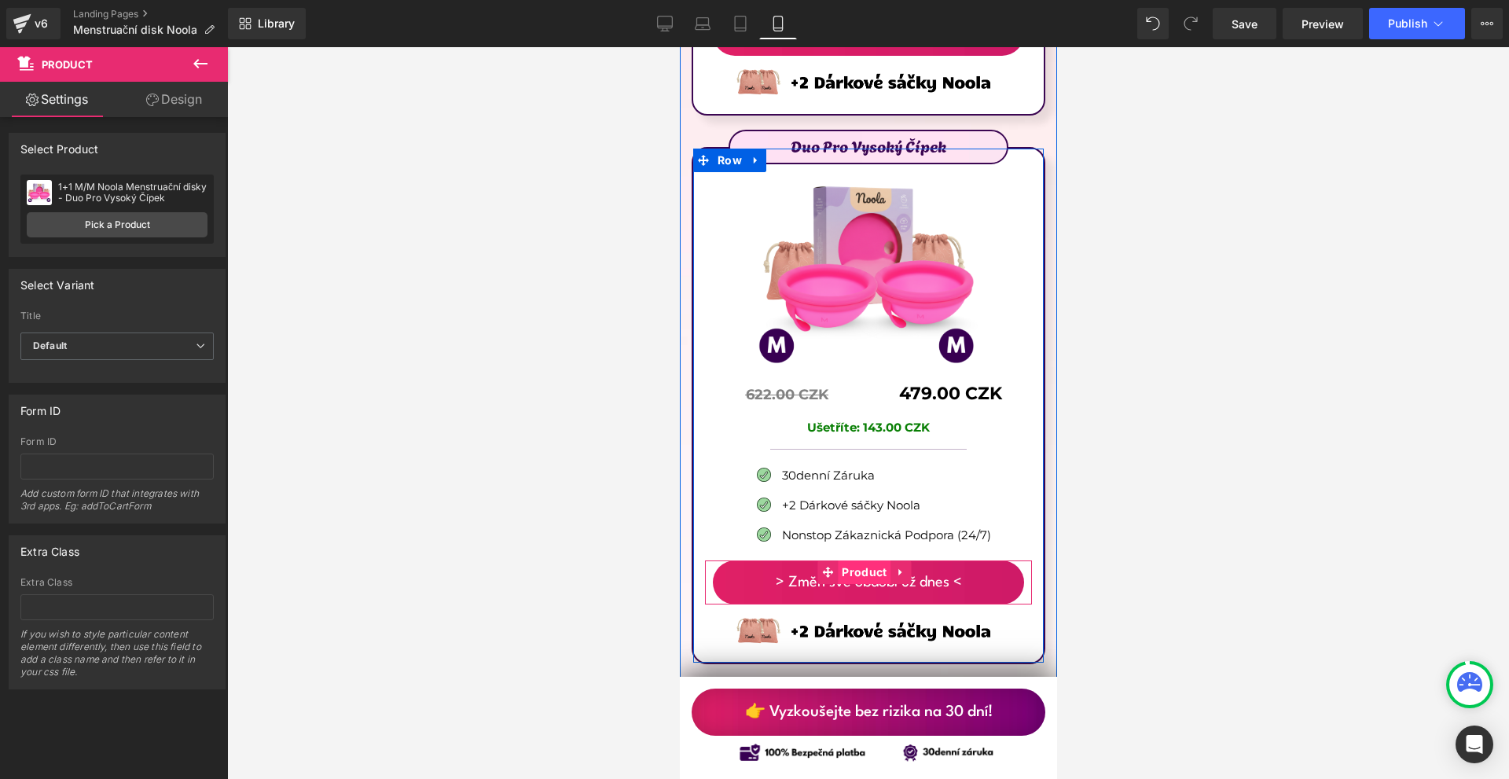
scroll to position [9799, 0]
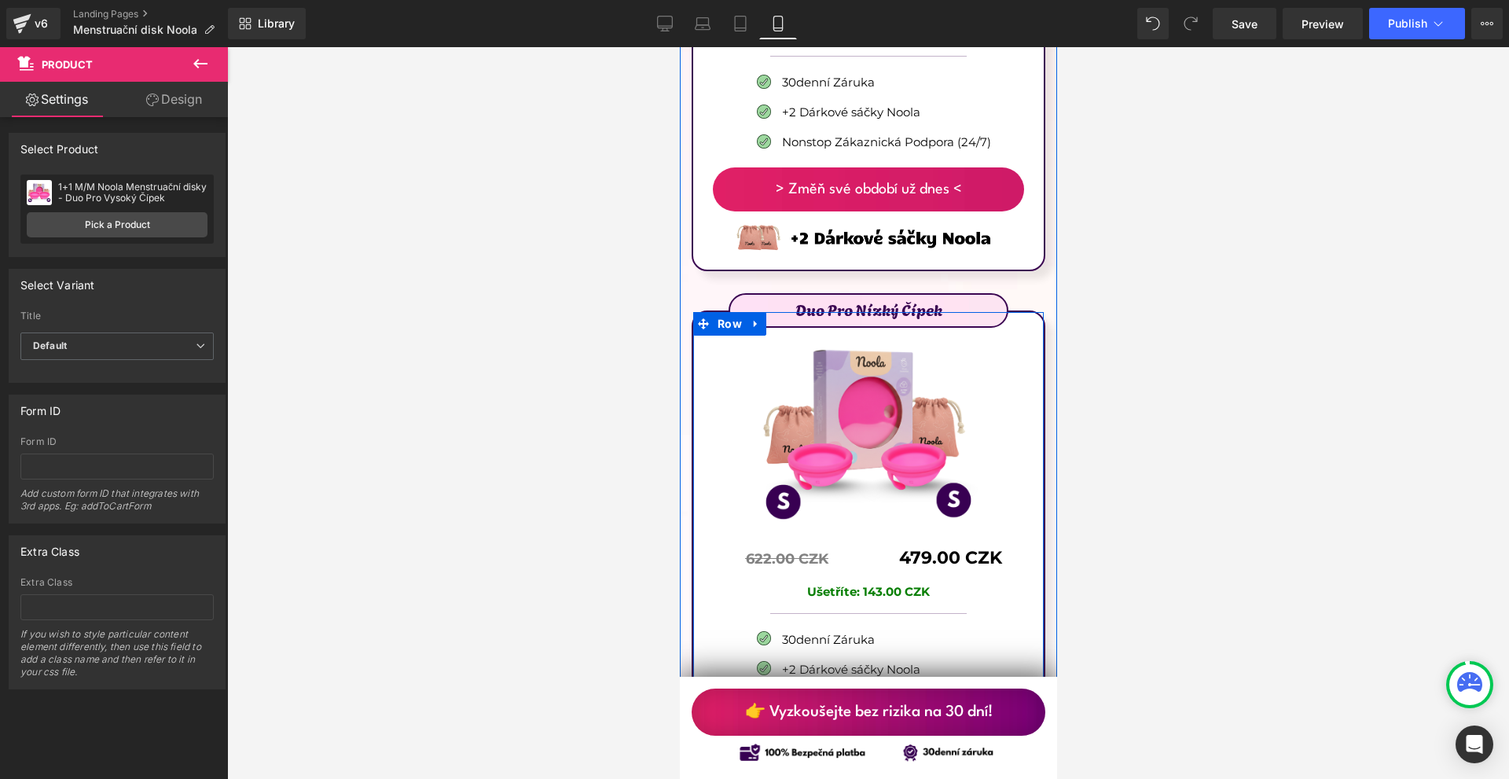
click at [858, 724] on span "Product" at bounding box center [863, 736] width 53 height 24
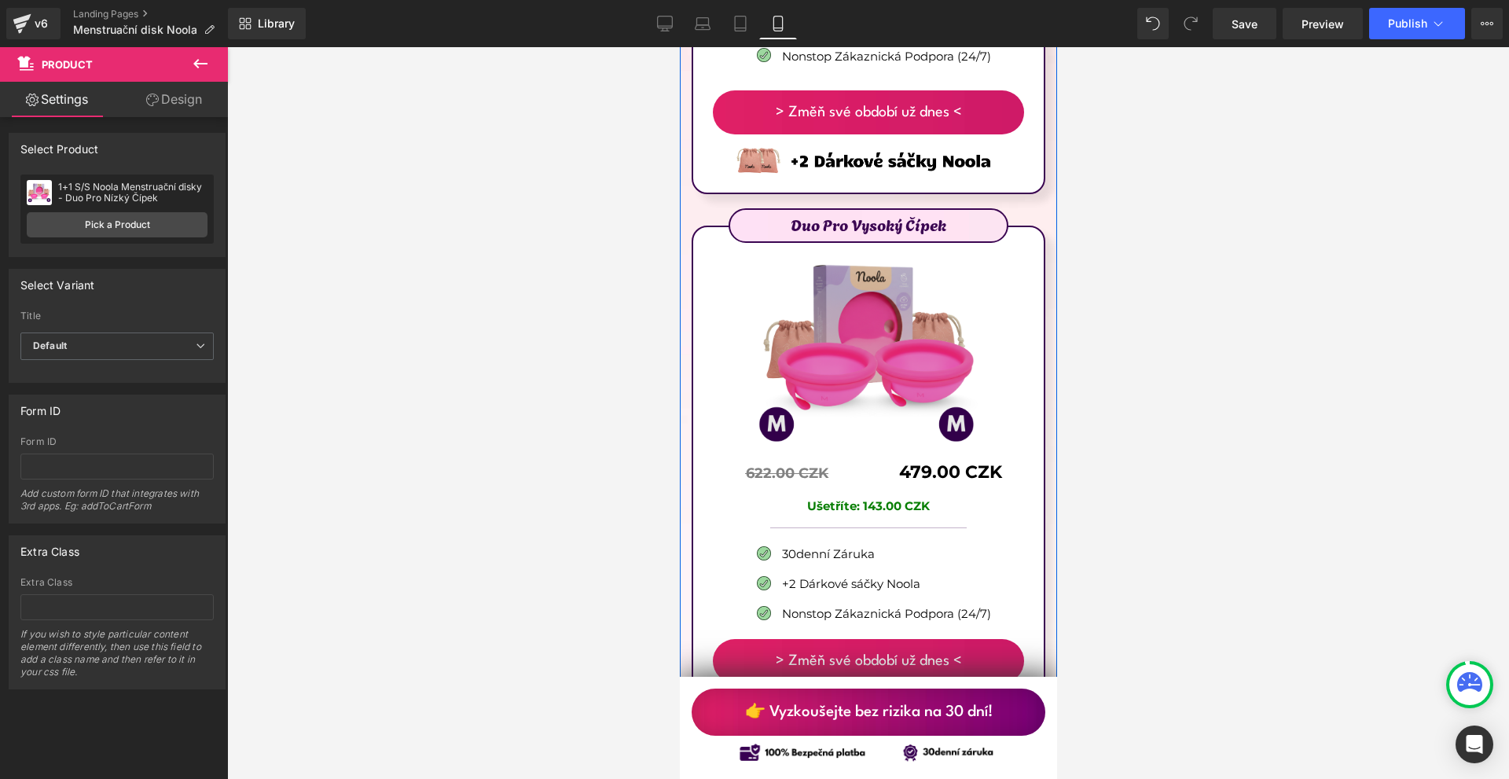
scroll to position [9013, 0]
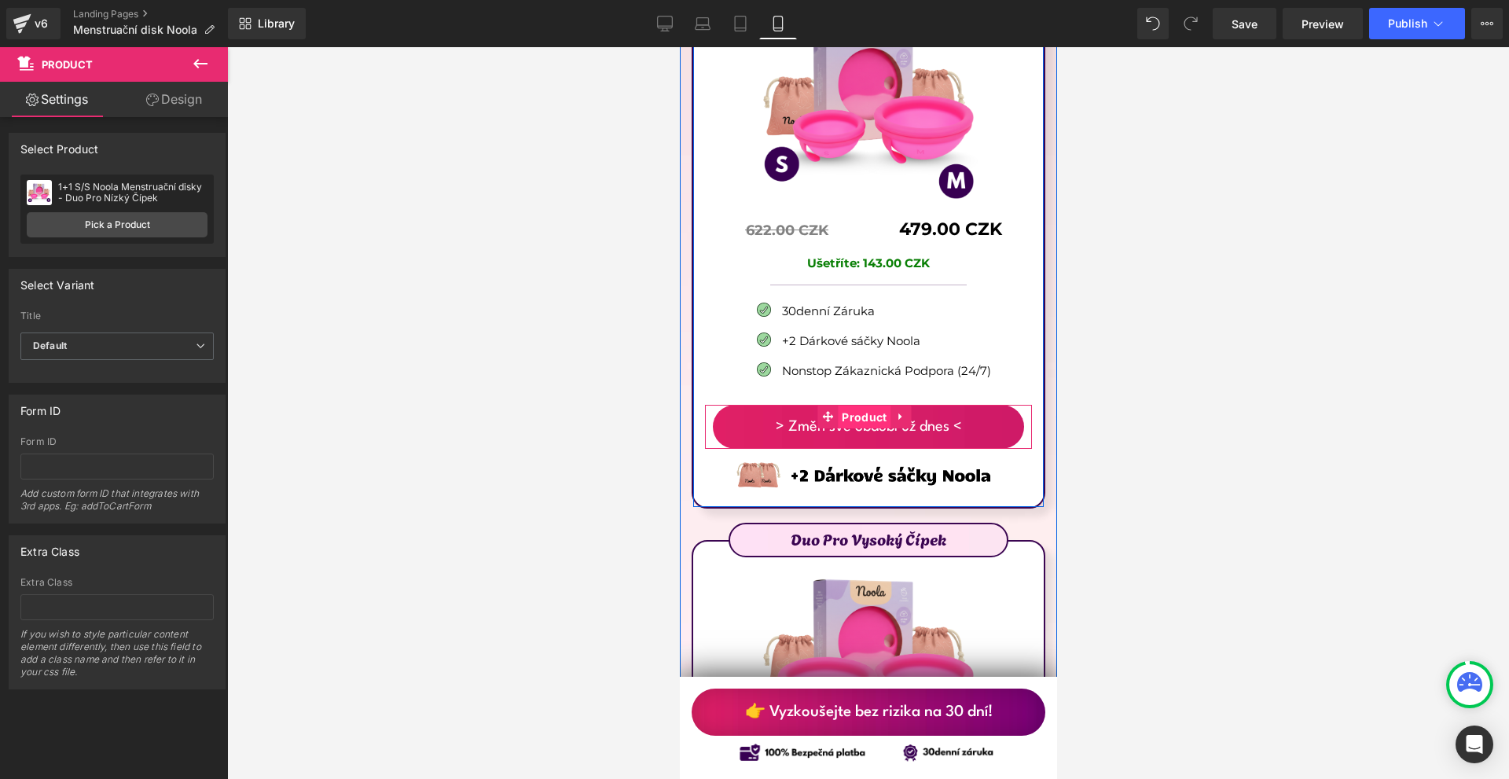
click at [858, 406] on span "Product" at bounding box center [863, 418] width 53 height 24
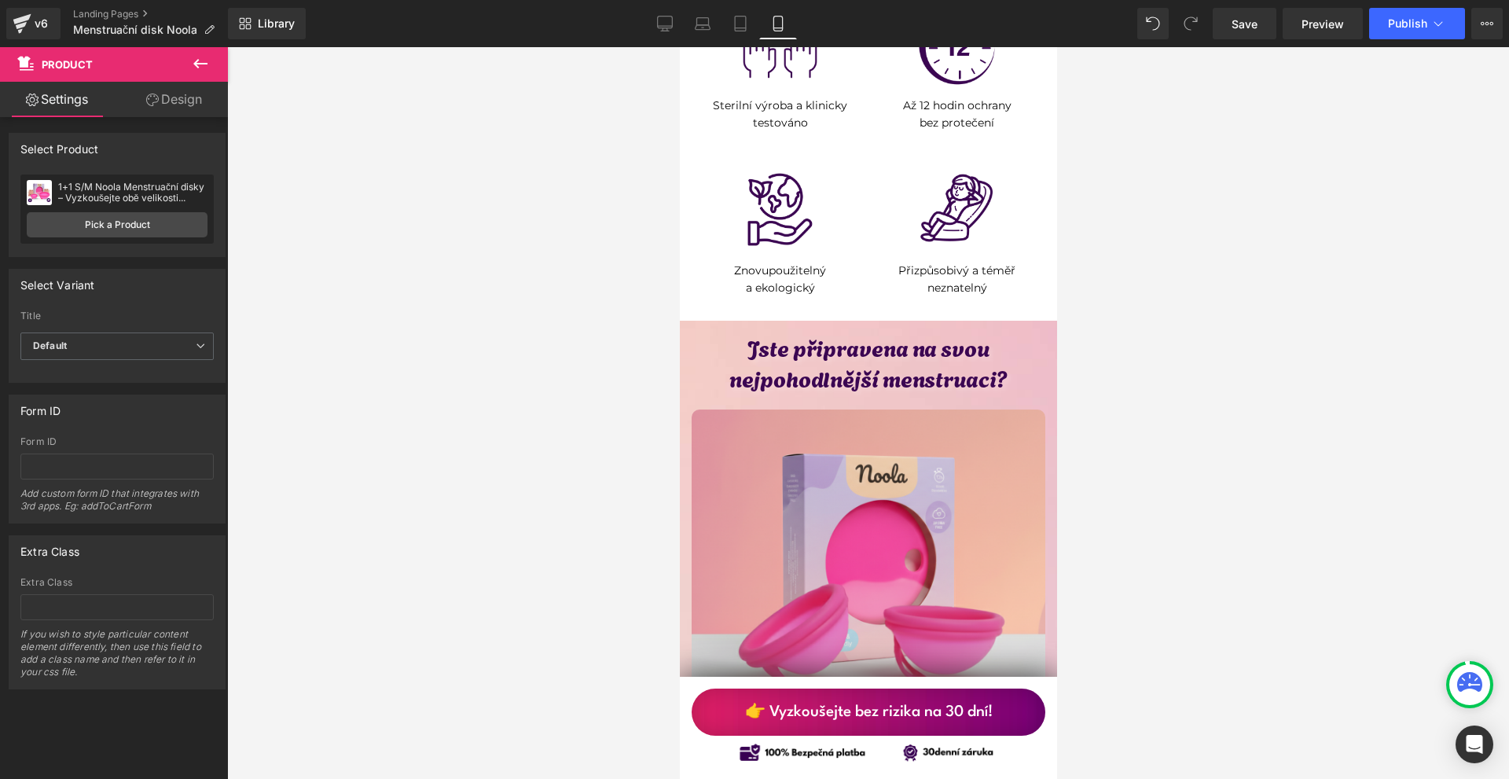
scroll to position [7520, 0]
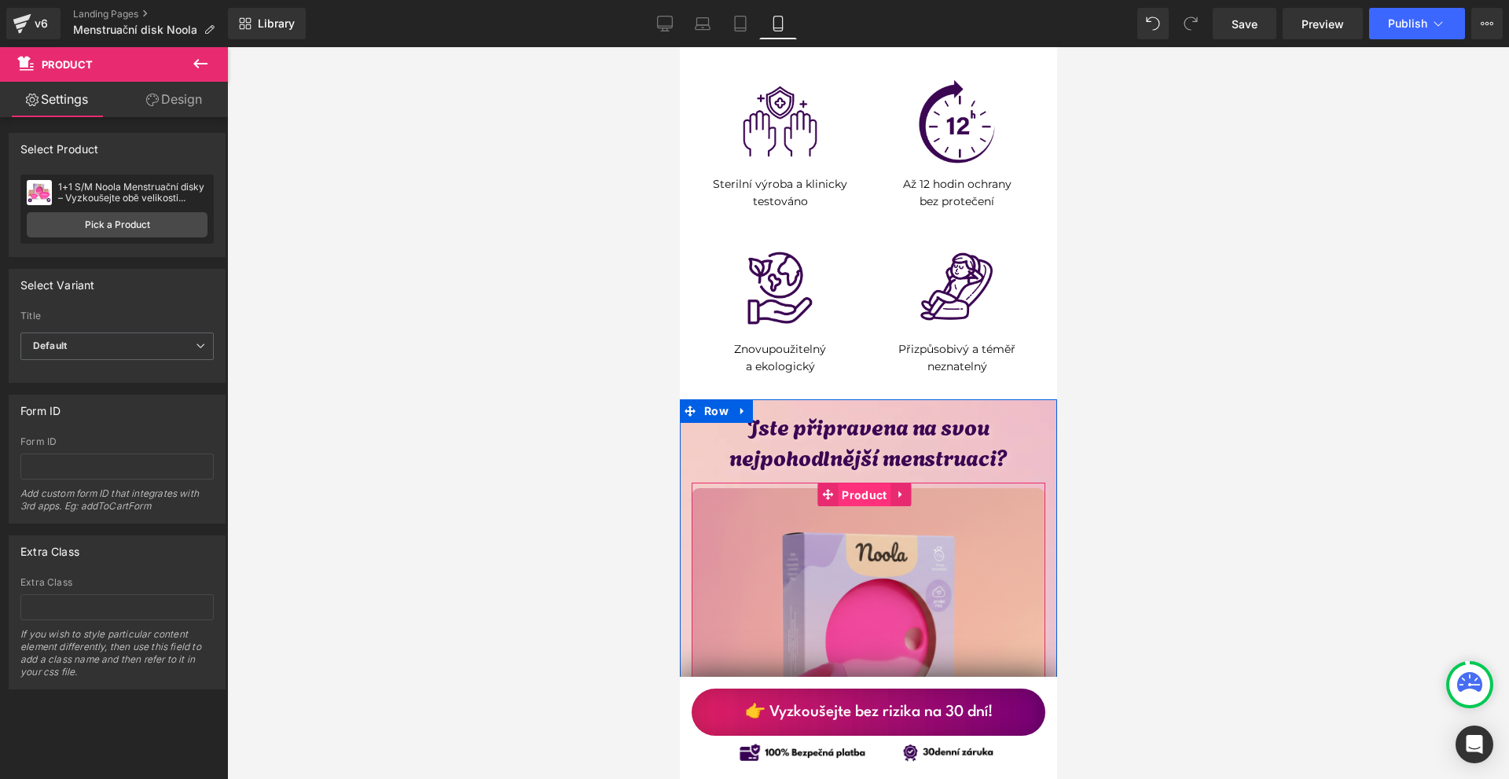
click at [853, 483] on span "Product" at bounding box center [863, 495] width 53 height 24
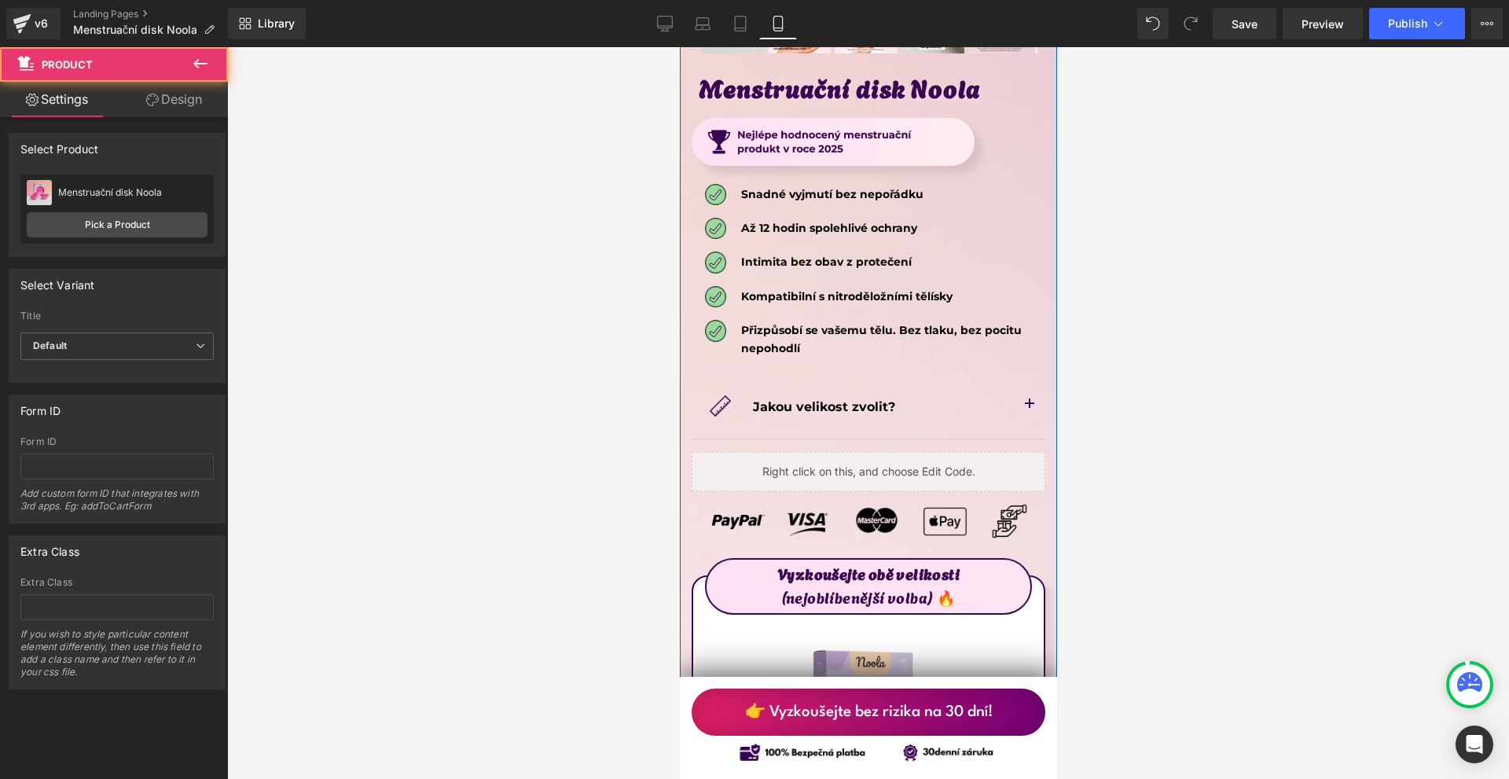
scroll to position [8777, 0]
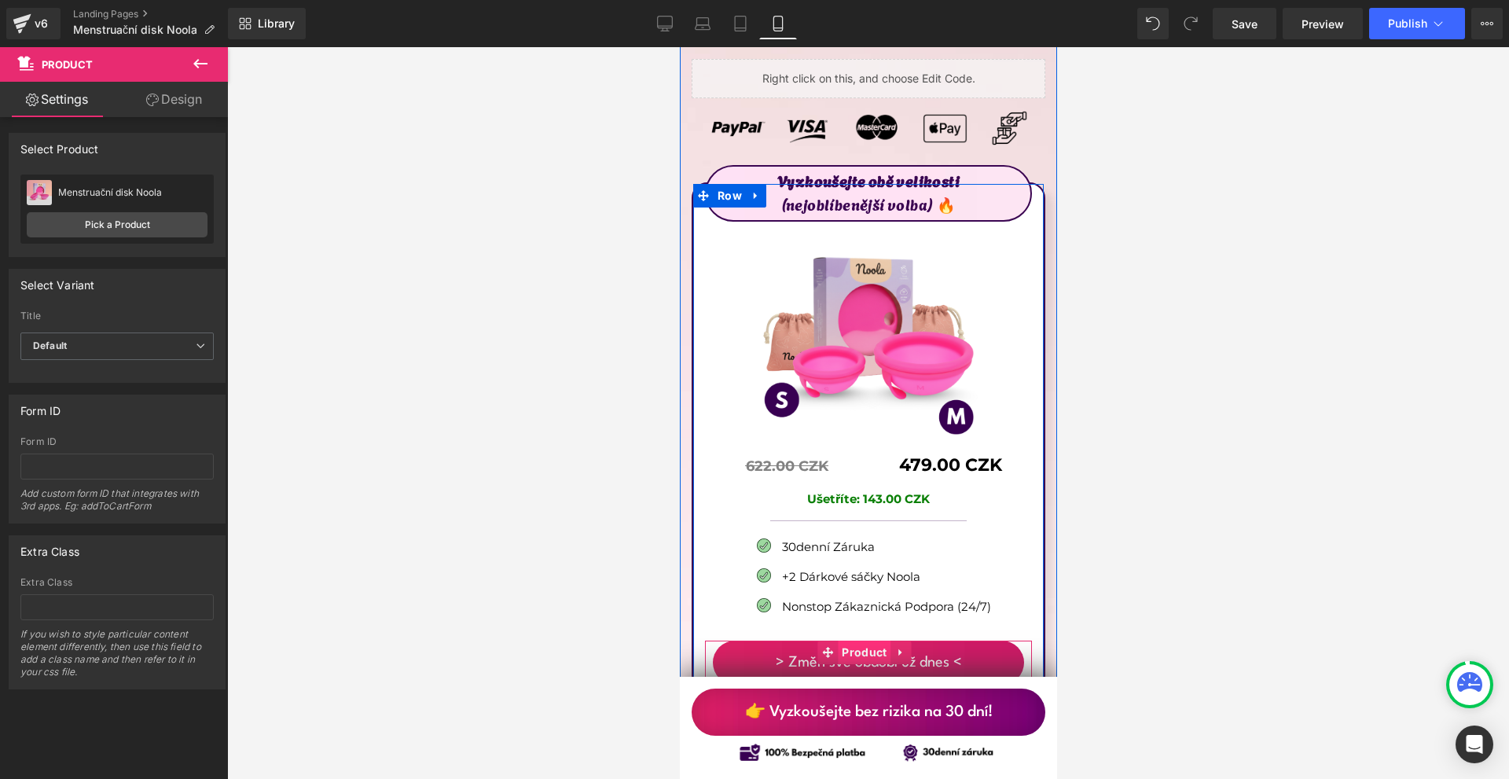
click at [859, 641] on span "Product" at bounding box center [863, 653] width 53 height 24
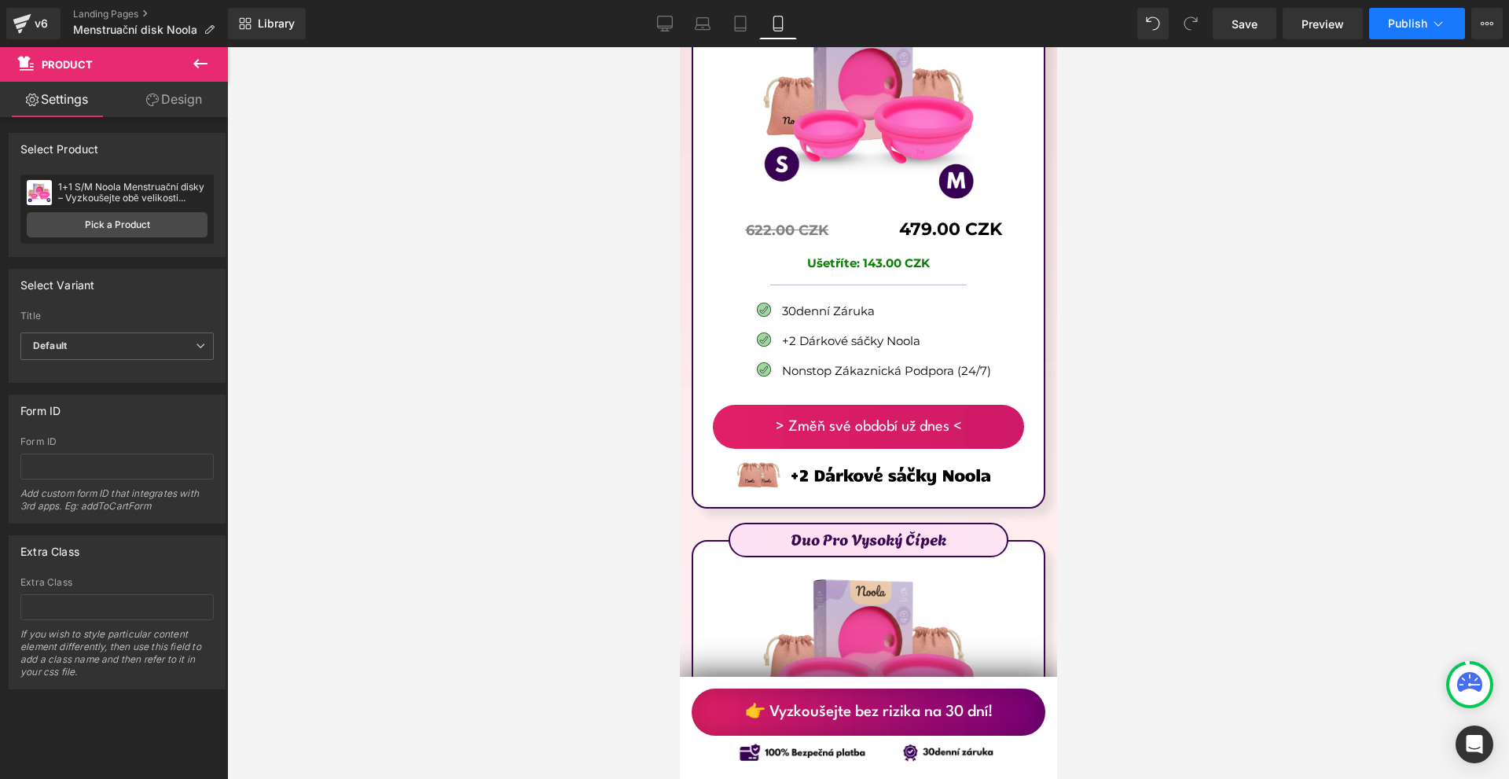
click at [1405, 13] on button "Publish" at bounding box center [1417, 23] width 96 height 31
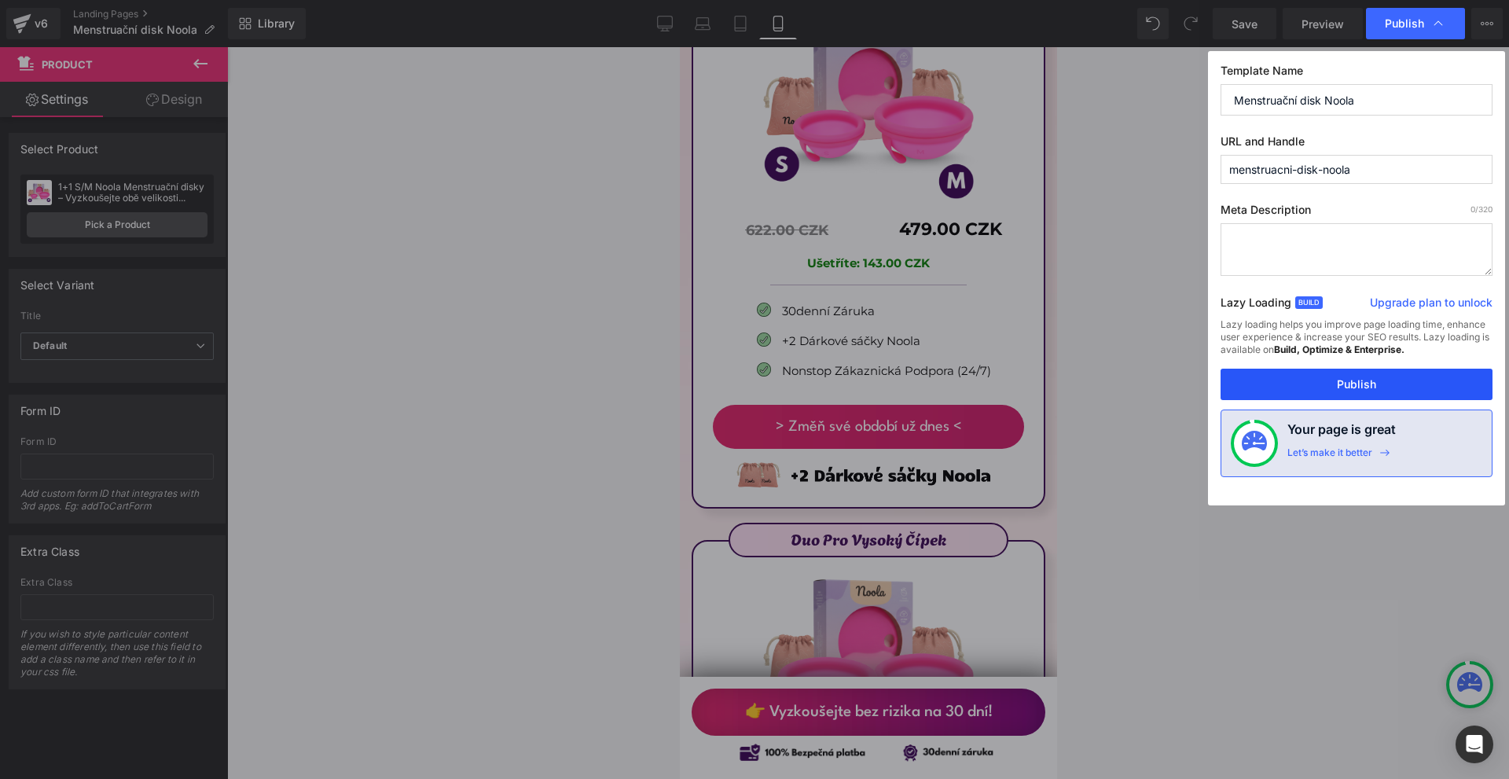
click at [1300, 384] on button "Publish" at bounding box center [1357, 384] width 272 height 31
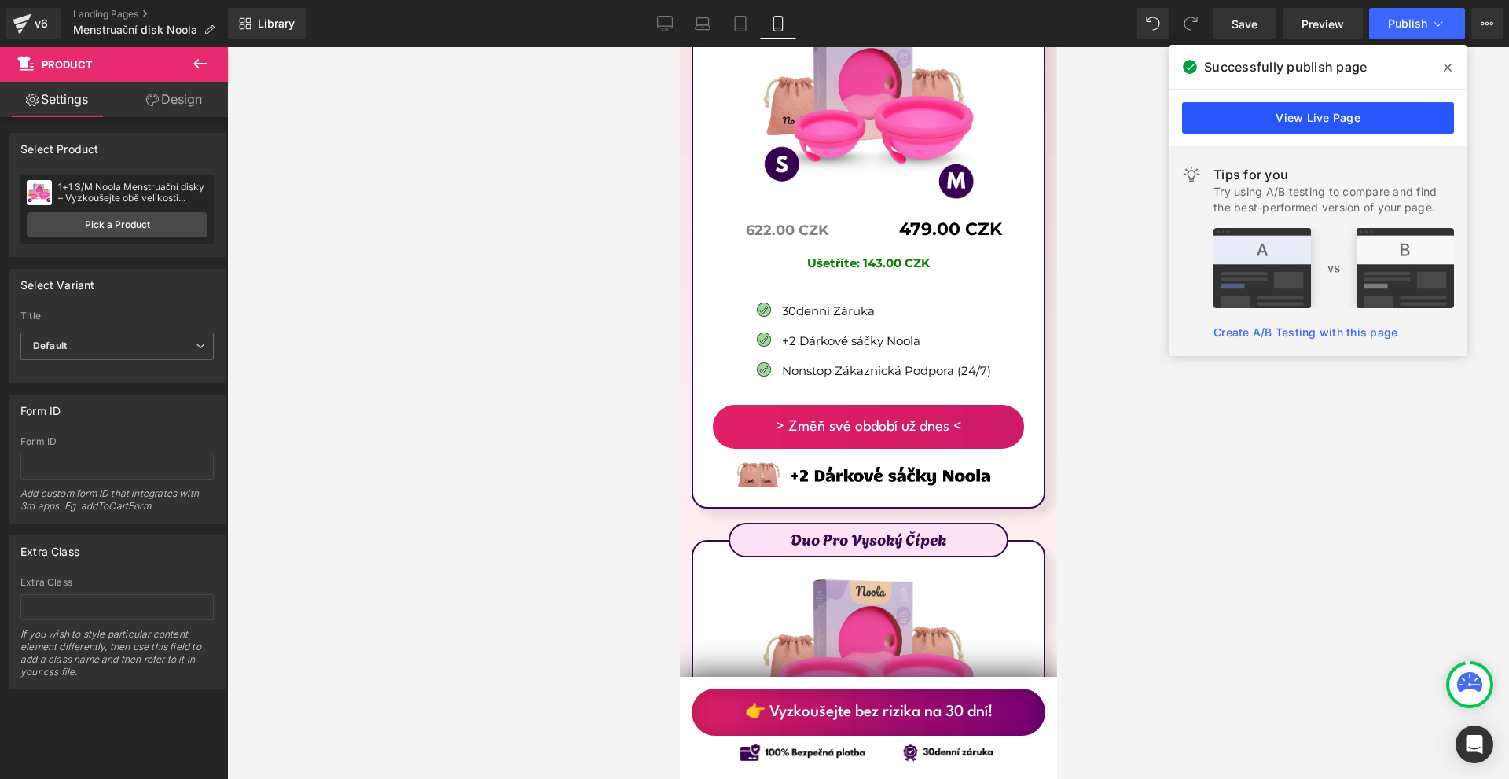
click at [1229, 108] on link "View Live Page" at bounding box center [1318, 117] width 272 height 31
